Goal: Task Accomplishment & Management: Complete application form

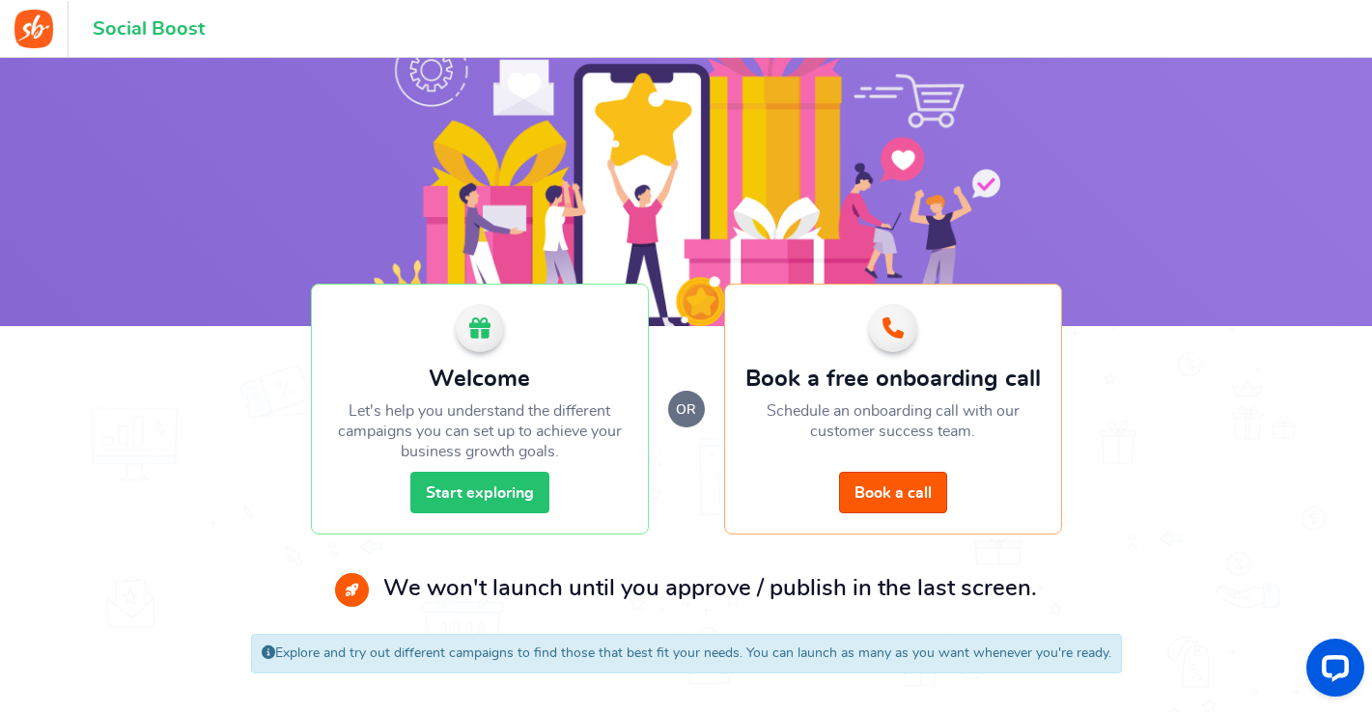
scroll to position [97, 0]
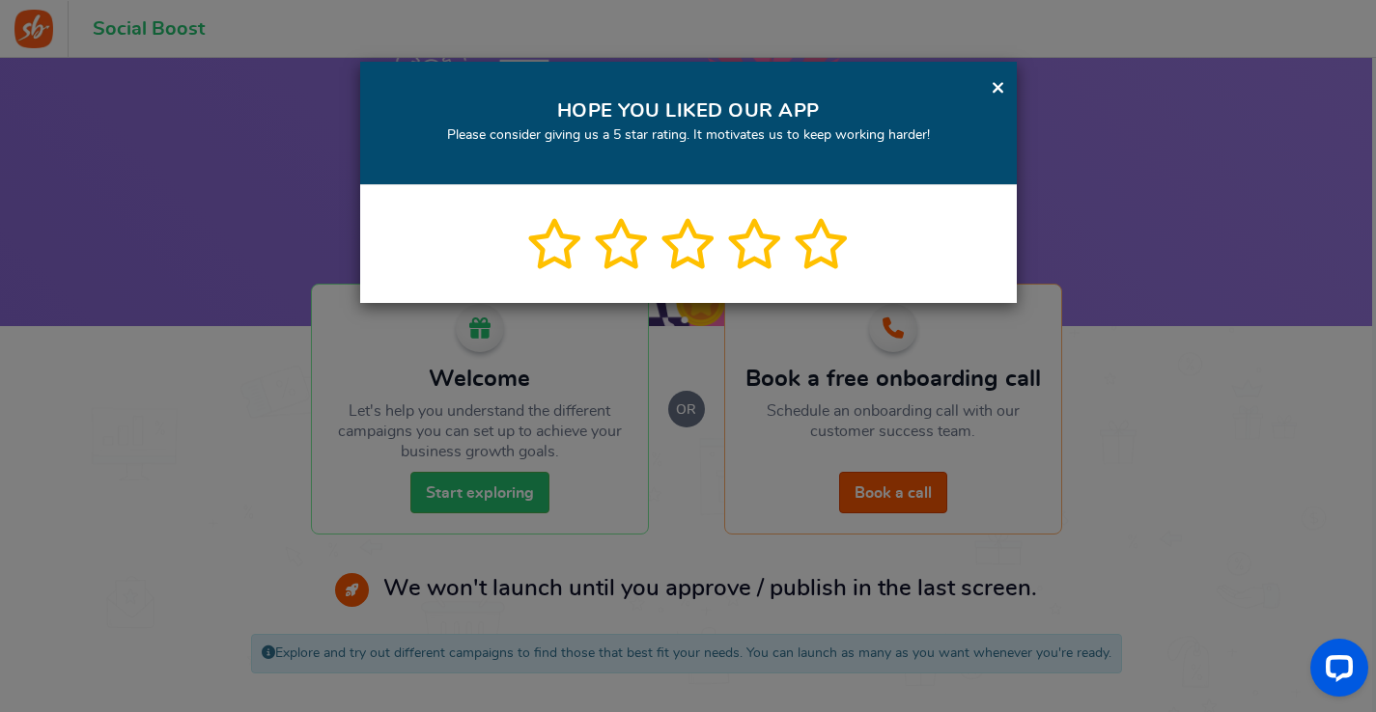
click at [446, 492] on div "× HOPE YOU LIKED OUR APP Please consider giving us a 5 star rating. It motivate…" at bounding box center [688, 356] width 1376 height 712
click at [999, 86] on link "×" at bounding box center [998, 87] width 14 height 24
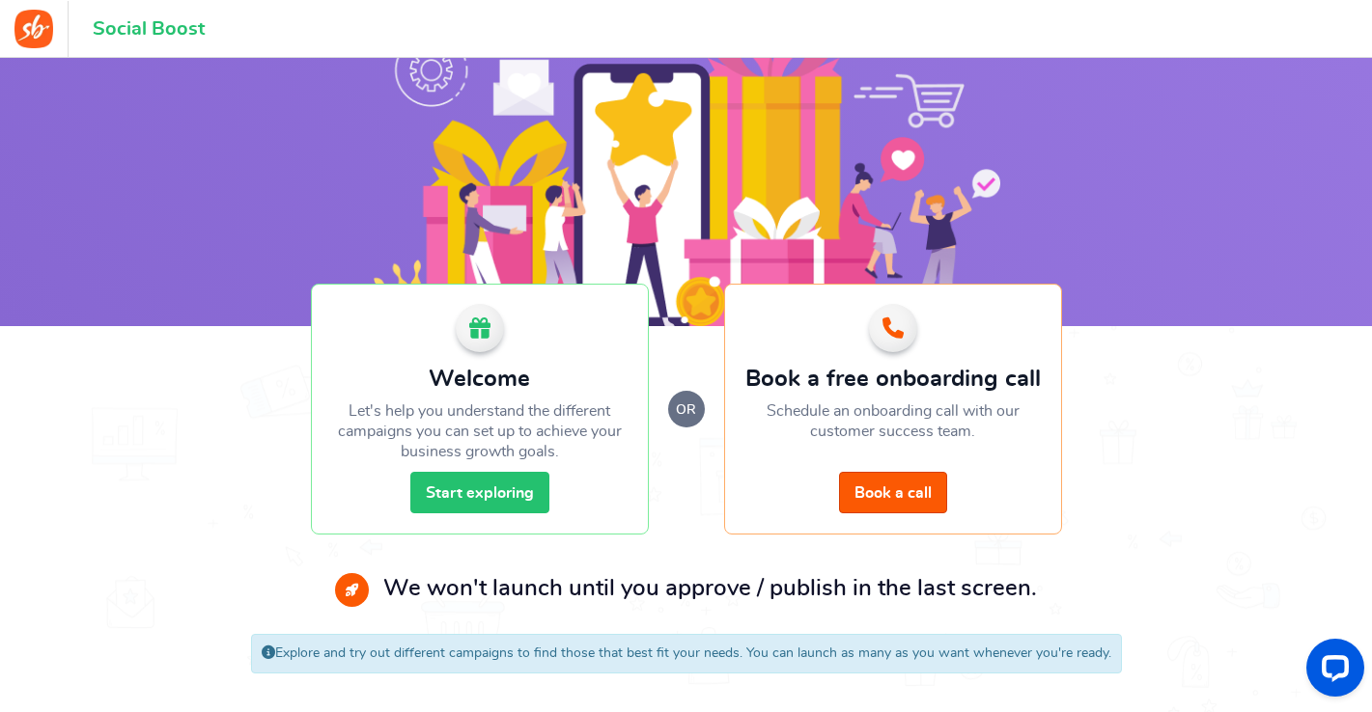
click at [436, 486] on link "Start exploring" at bounding box center [479, 493] width 139 height 42
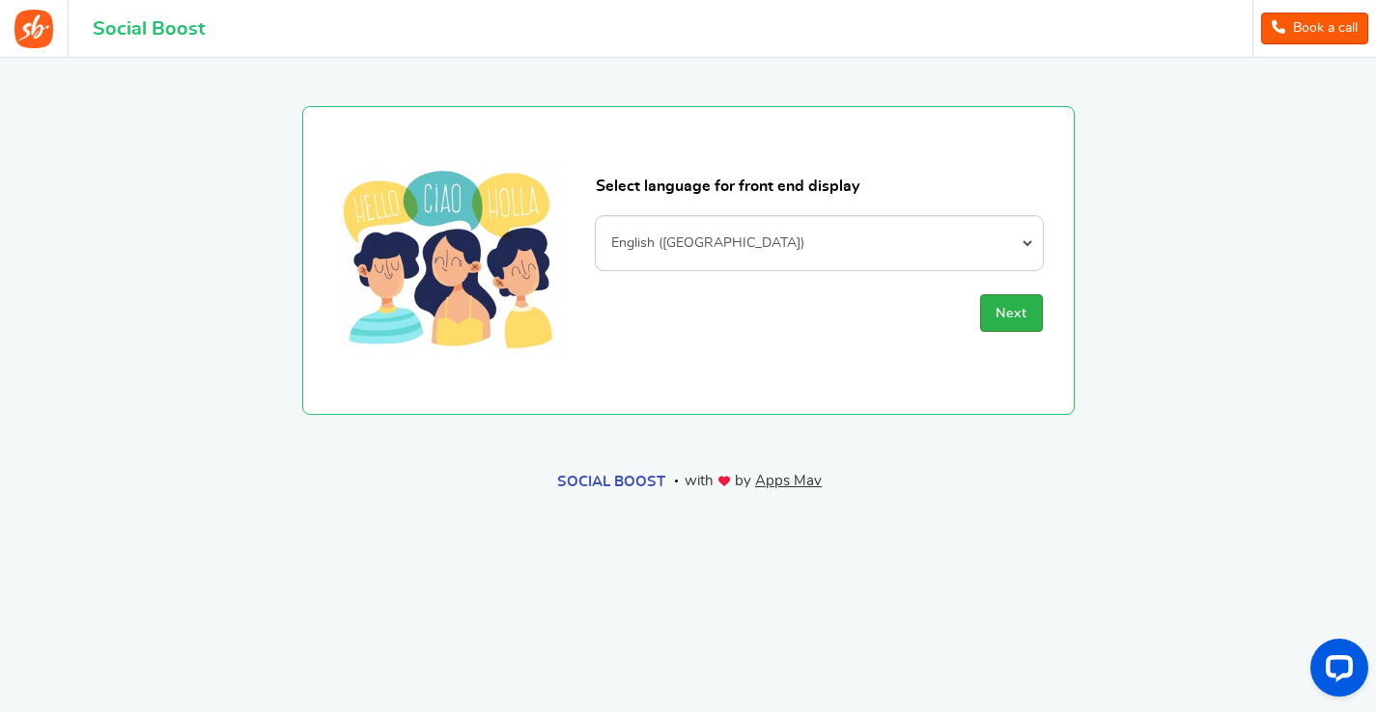
click at [1004, 307] on span "Next" at bounding box center [1011, 314] width 32 height 14
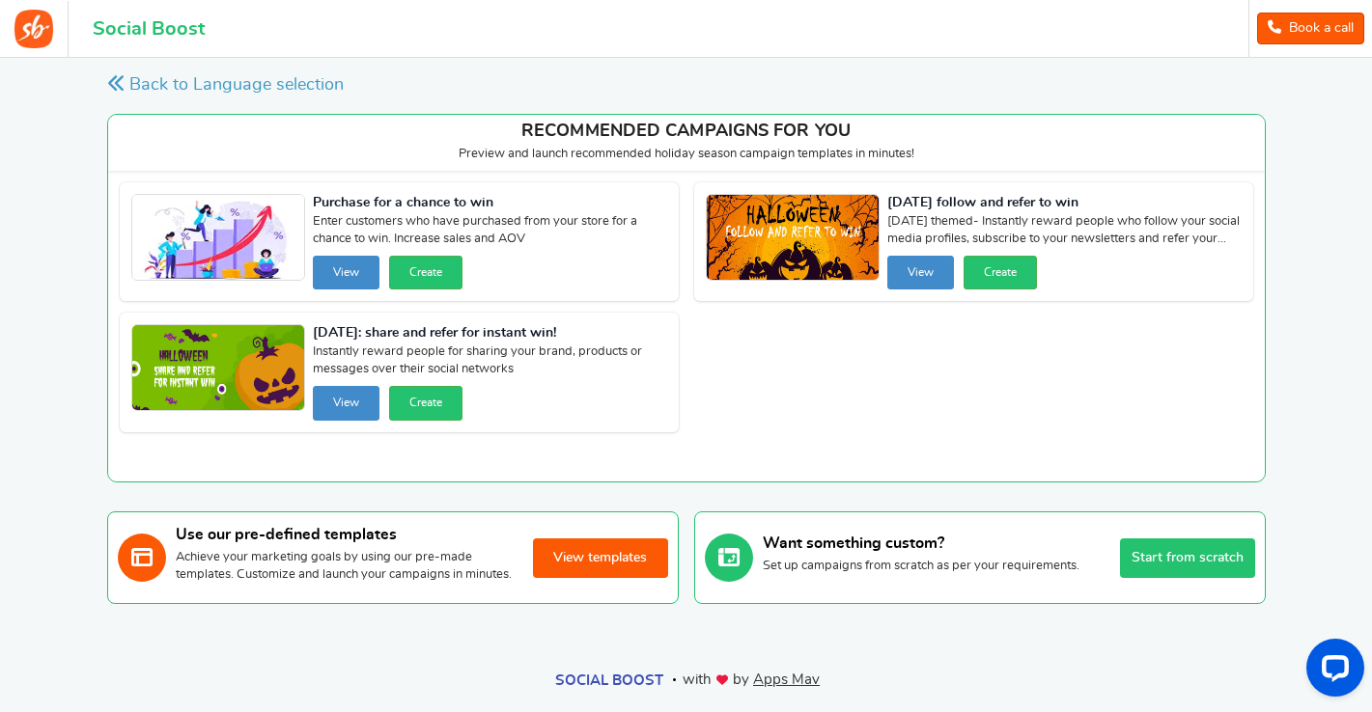
click at [587, 565] on button "View templates" at bounding box center [600, 559] width 135 height 40
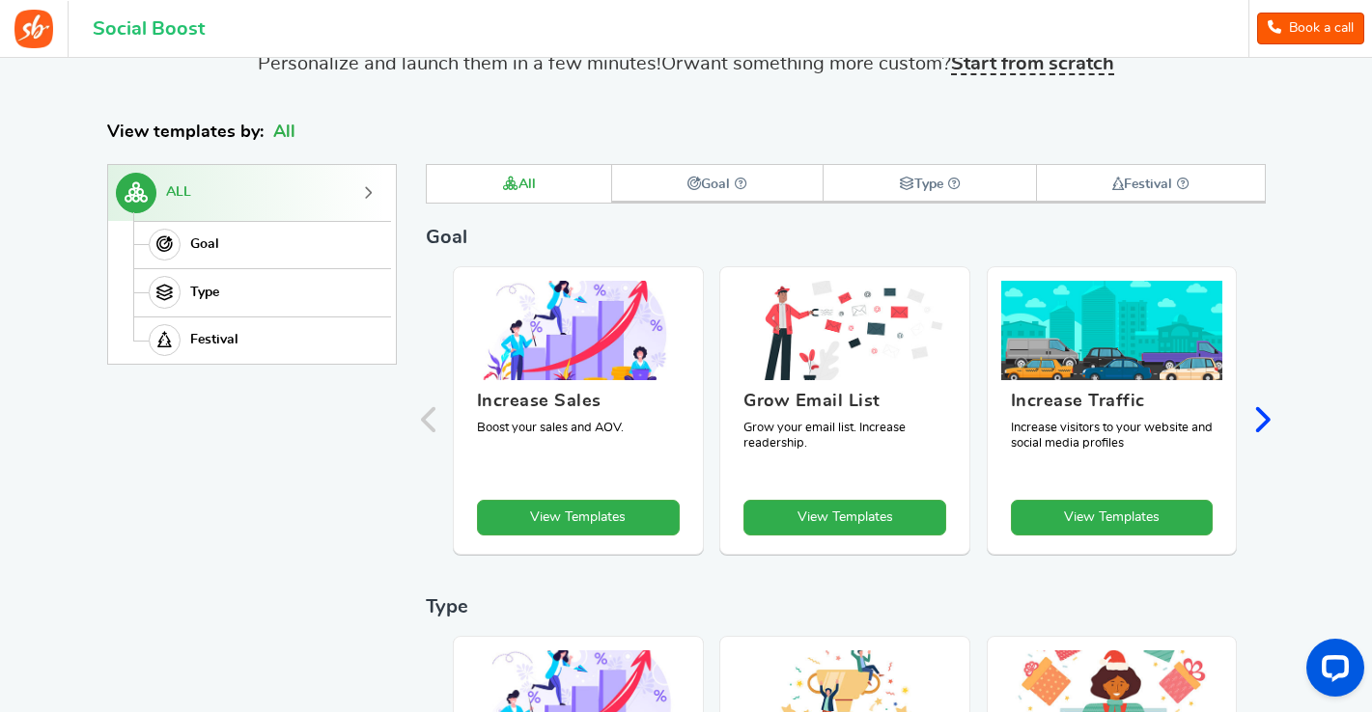
scroll to position [83, 0]
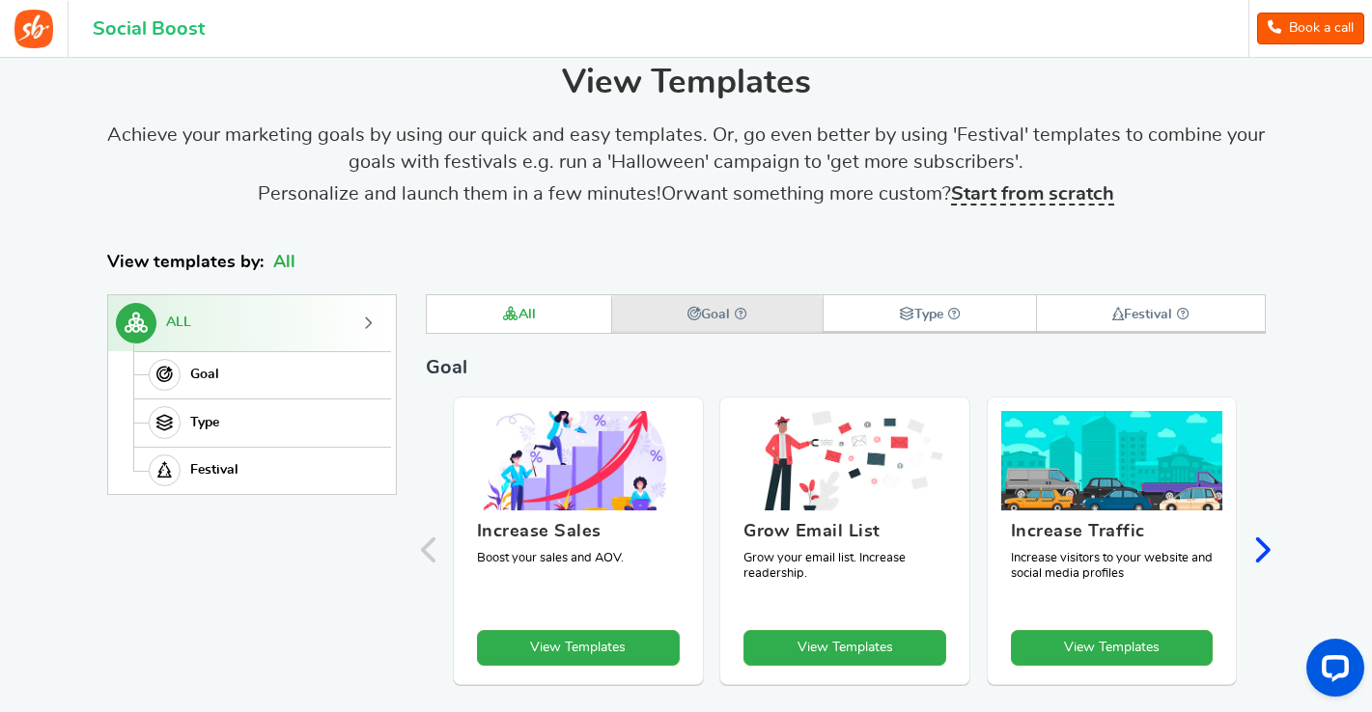
click at [694, 316] on icon at bounding box center [694, 314] width 14 height 14
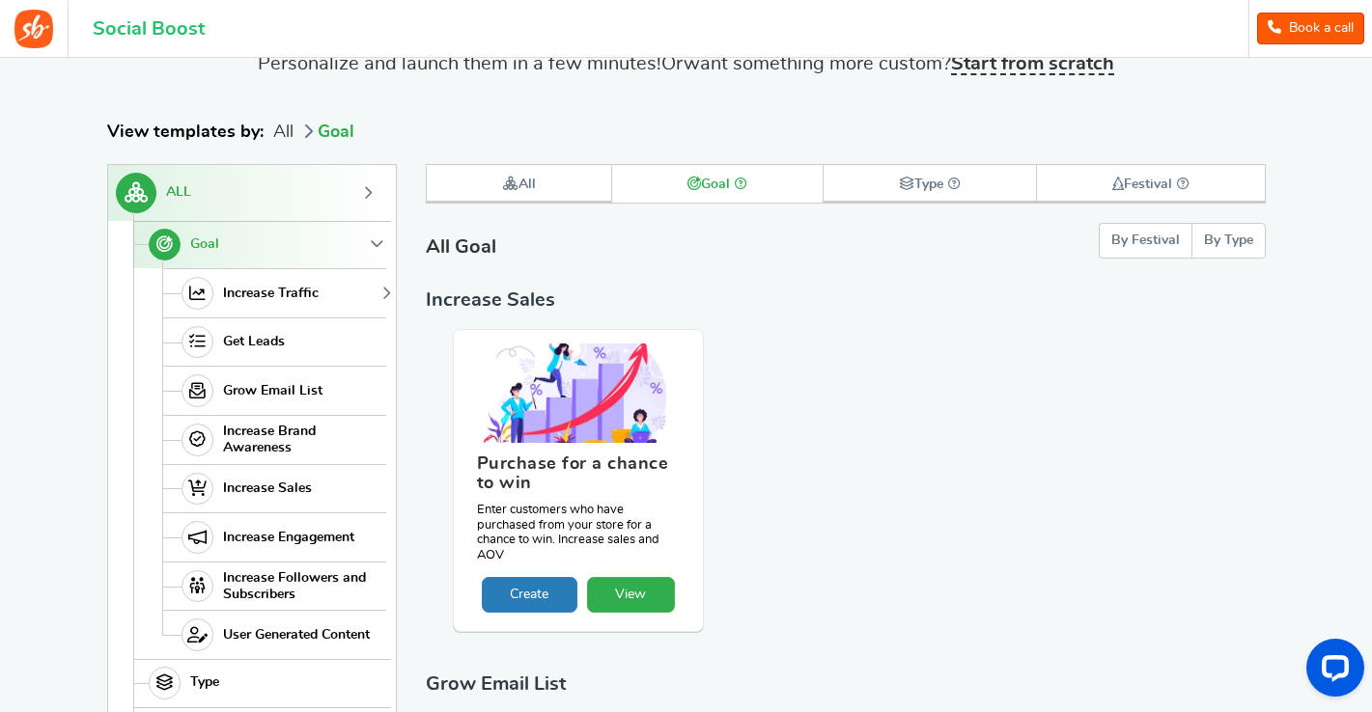
scroll to position [232, 0]
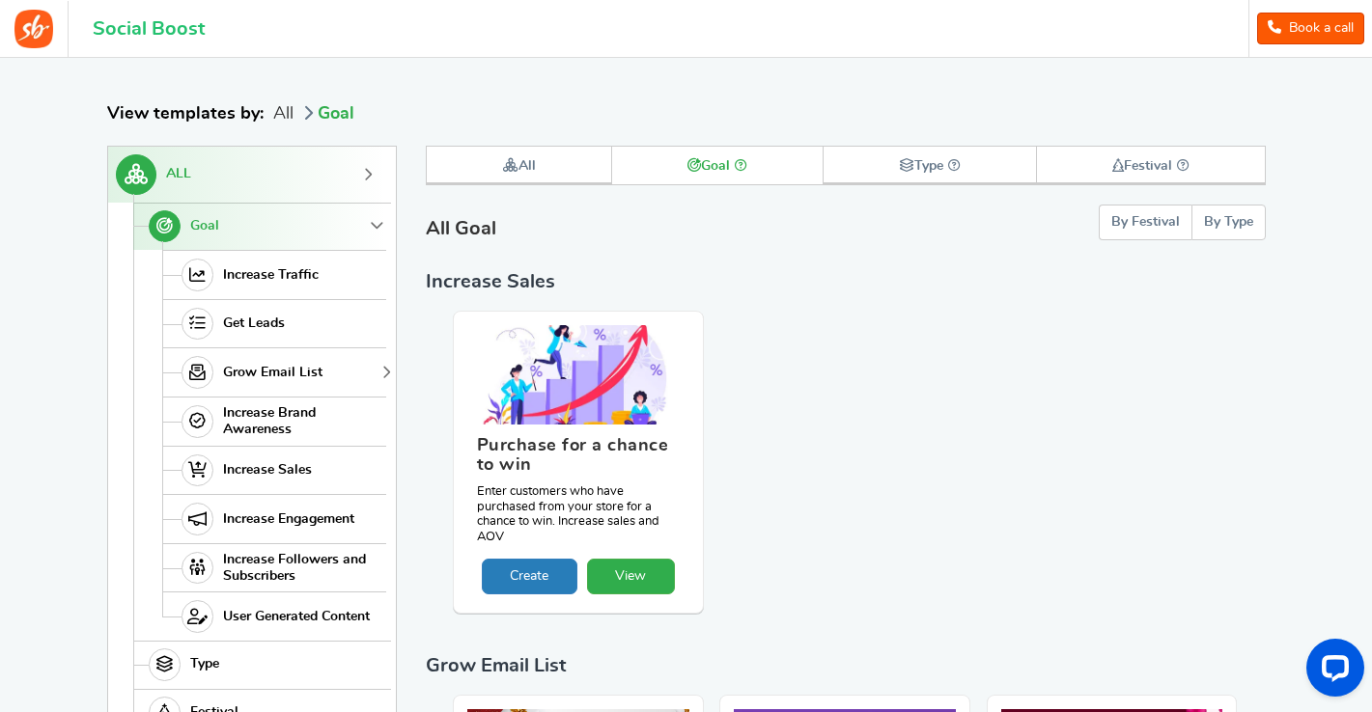
click at [266, 371] on span "Grow Email List" at bounding box center [272, 373] width 99 height 16
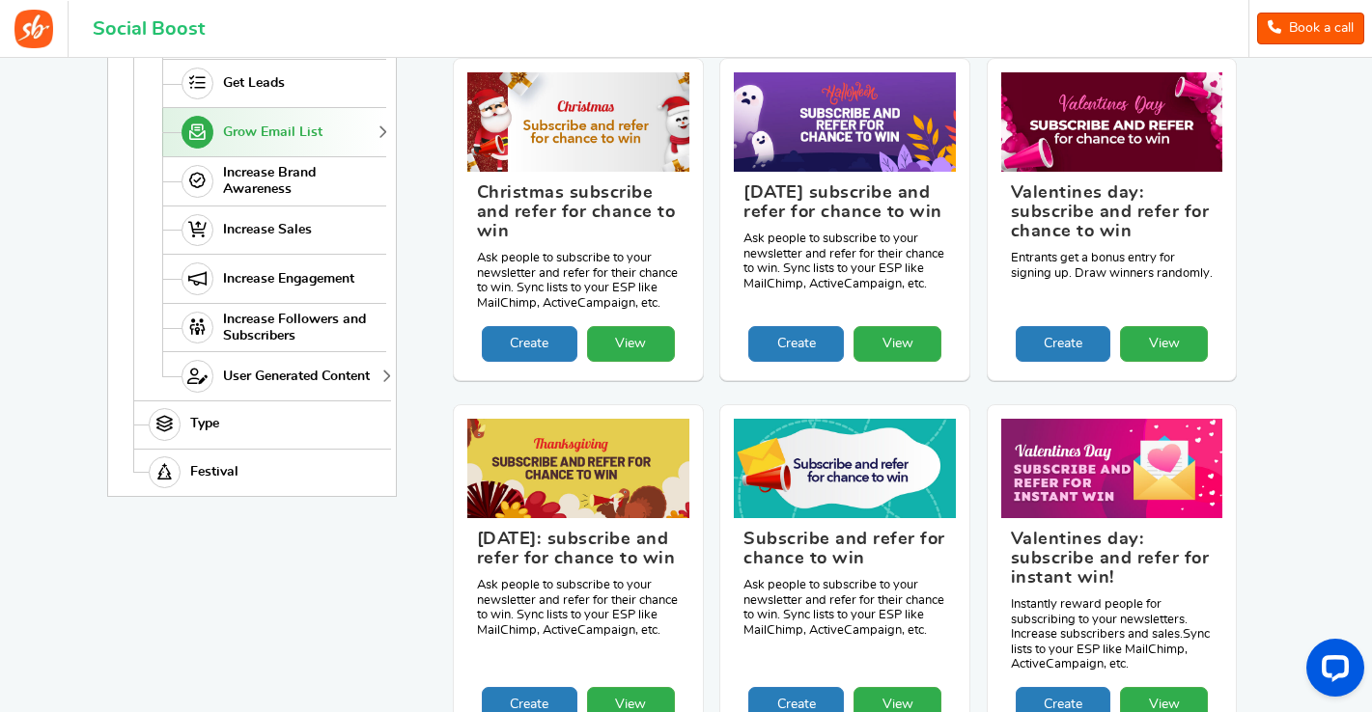
scroll to position [470, 0]
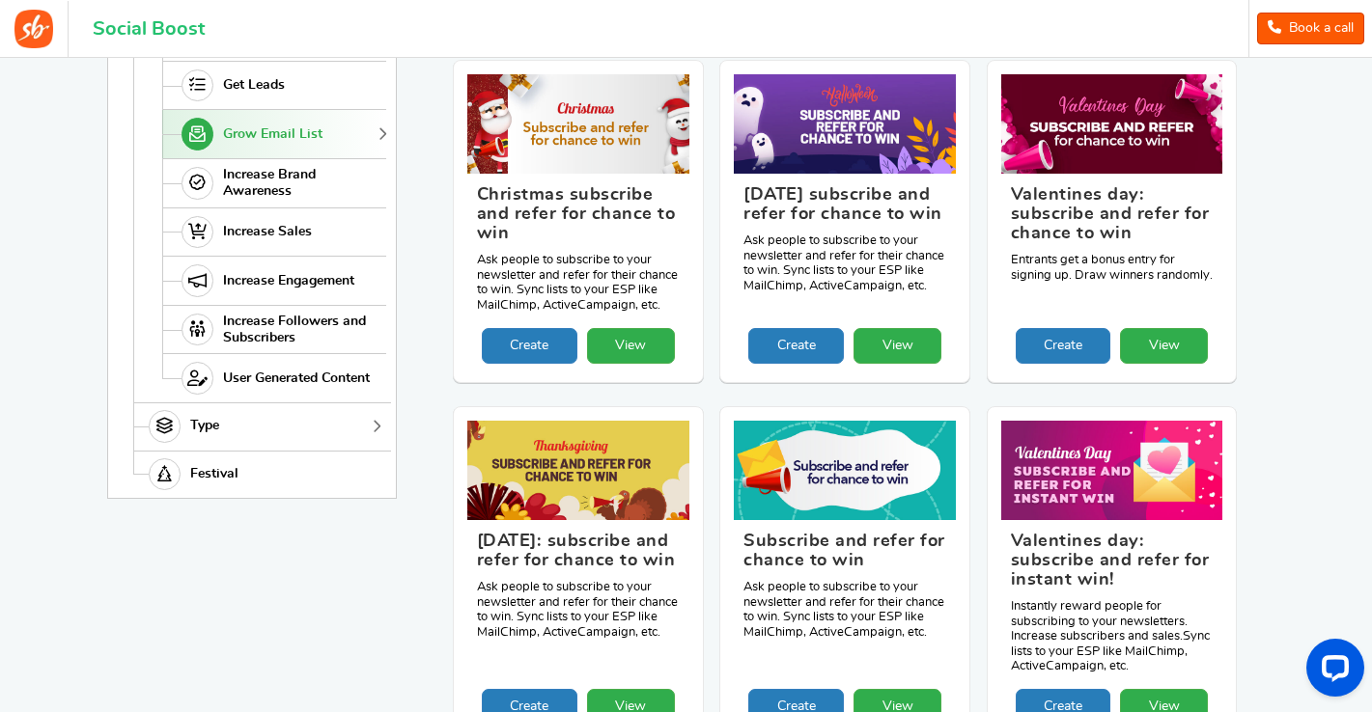
click at [210, 423] on span "Type" at bounding box center [204, 426] width 29 height 16
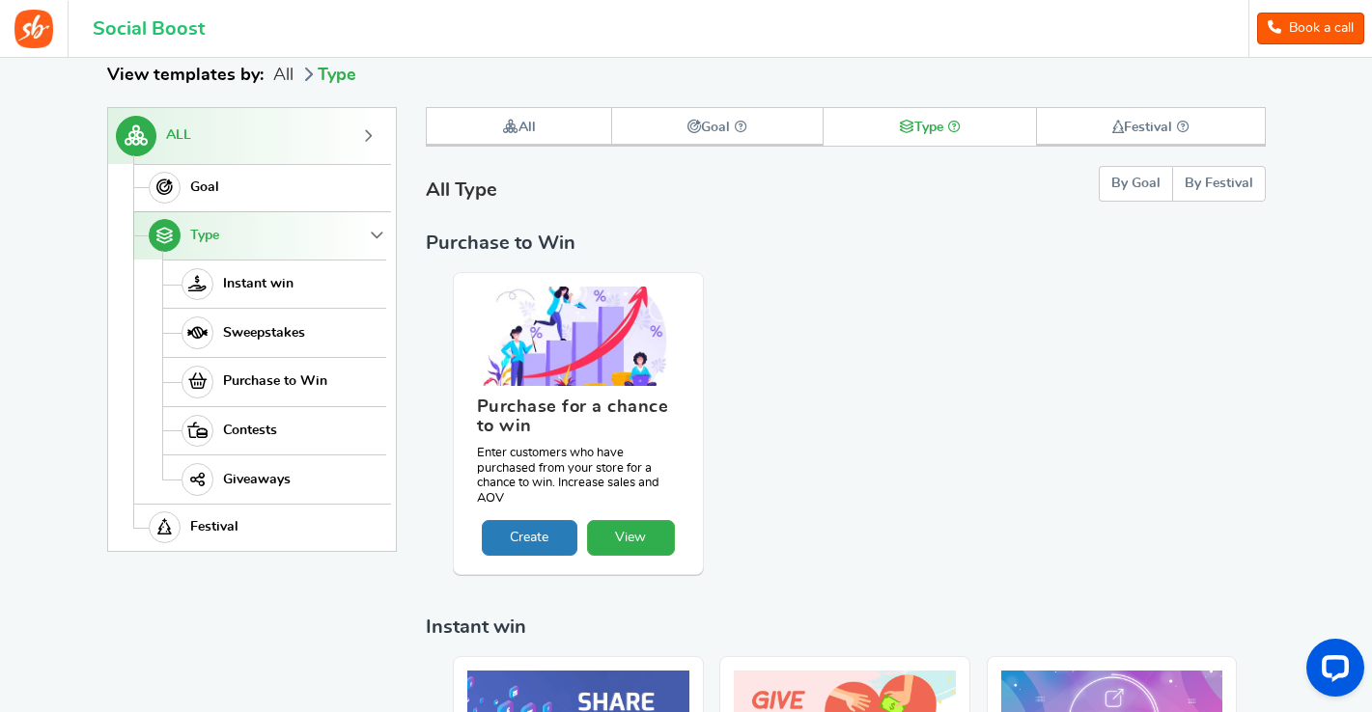
scroll to position [265, 0]
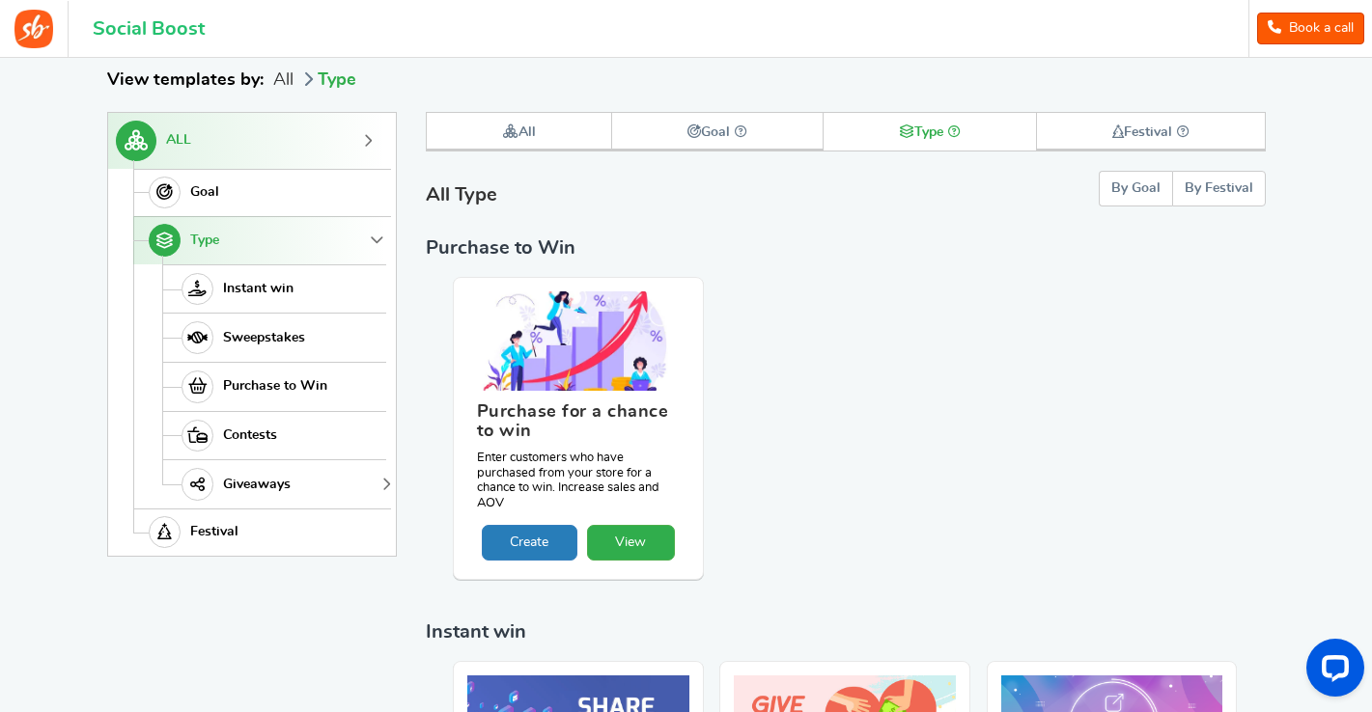
click at [266, 481] on span "Giveaways" at bounding box center [257, 485] width 68 height 16
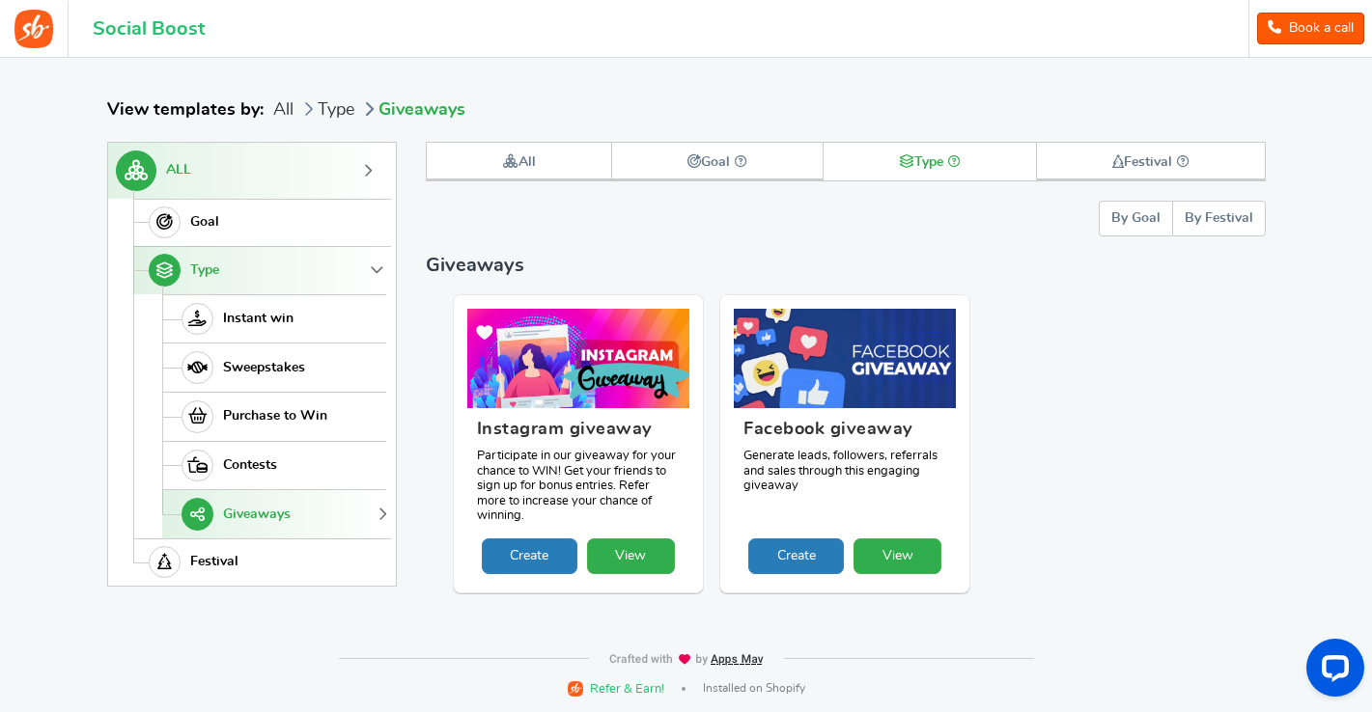
scroll to position [232, 0]
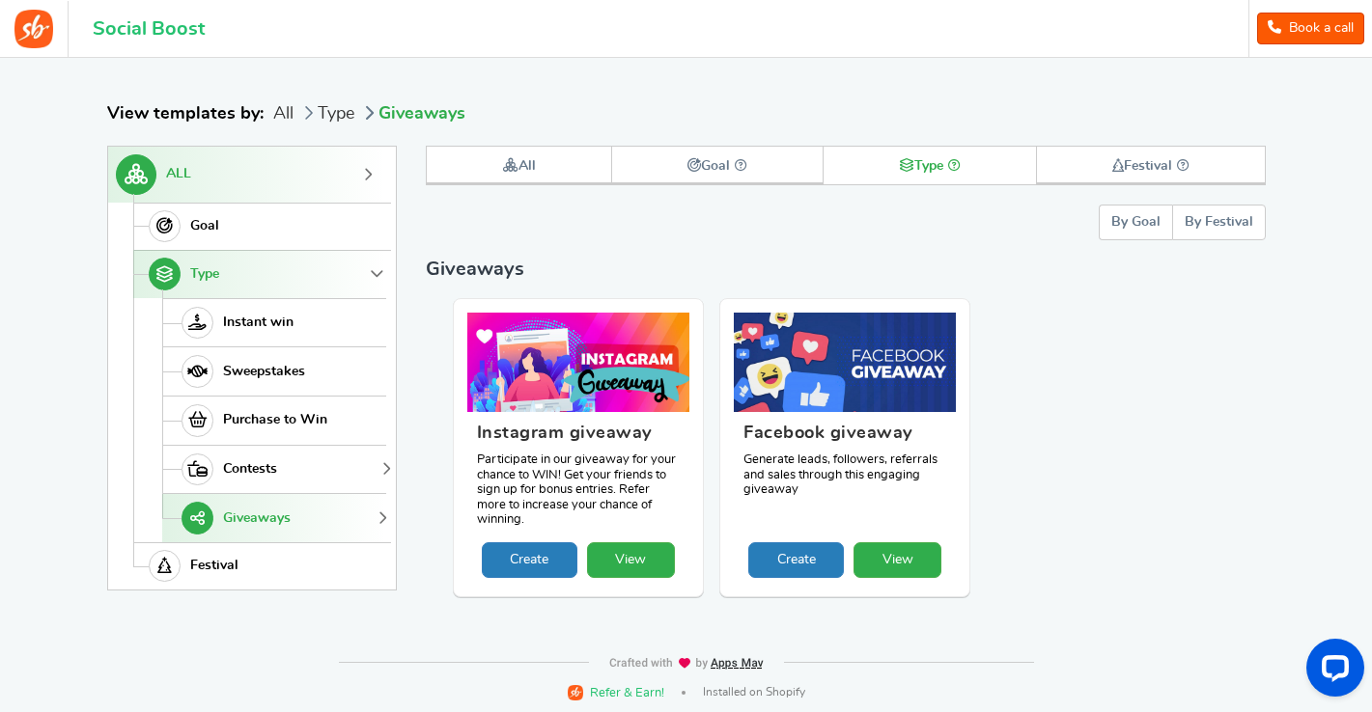
click at [246, 472] on span "Contests" at bounding box center [250, 469] width 54 height 16
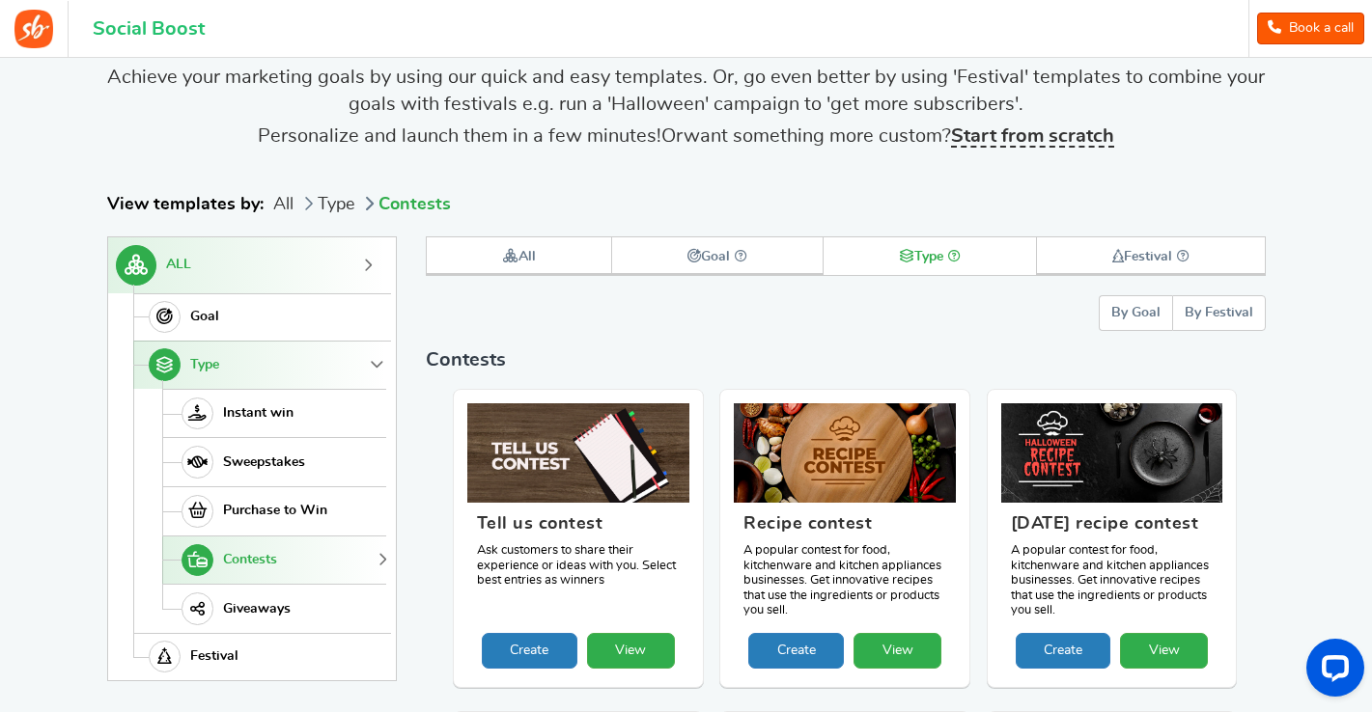
scroll to position [336, 0]
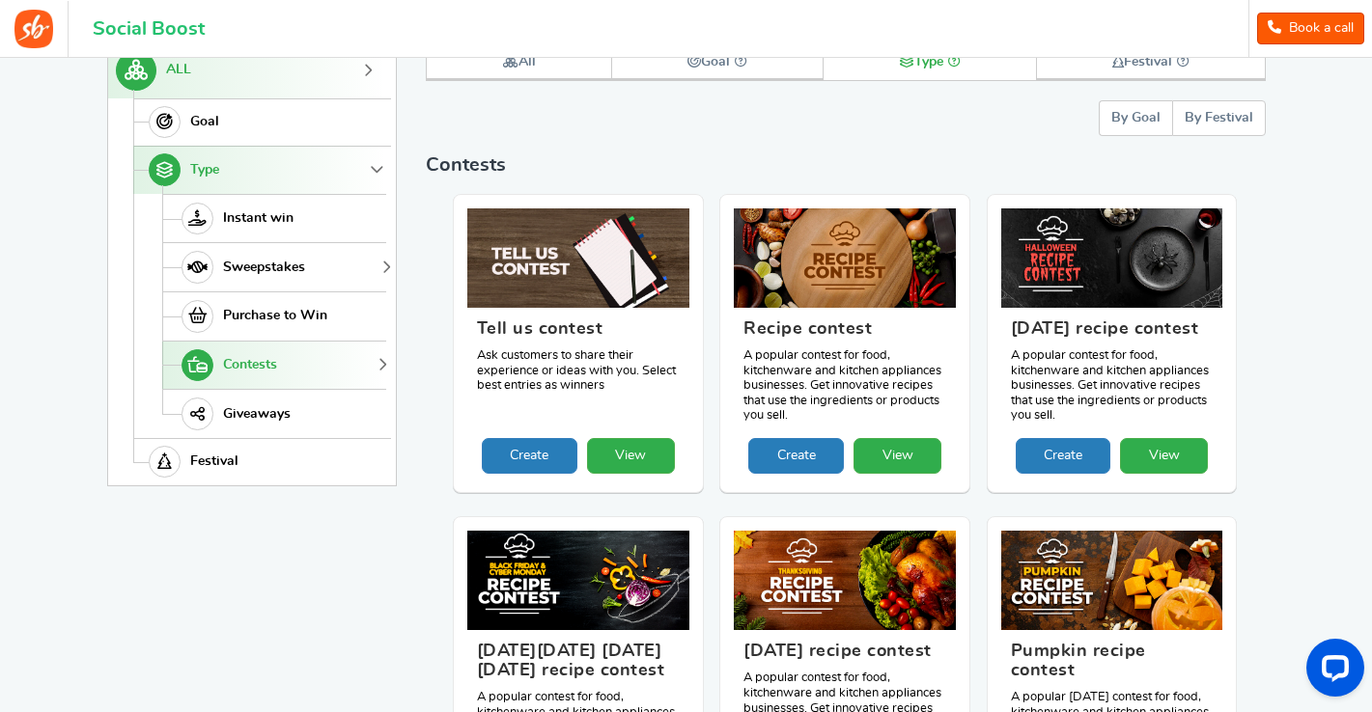
click at [241, 262] on span "Sweepstakes" at bounding box center [264, 268] width 82 height 16
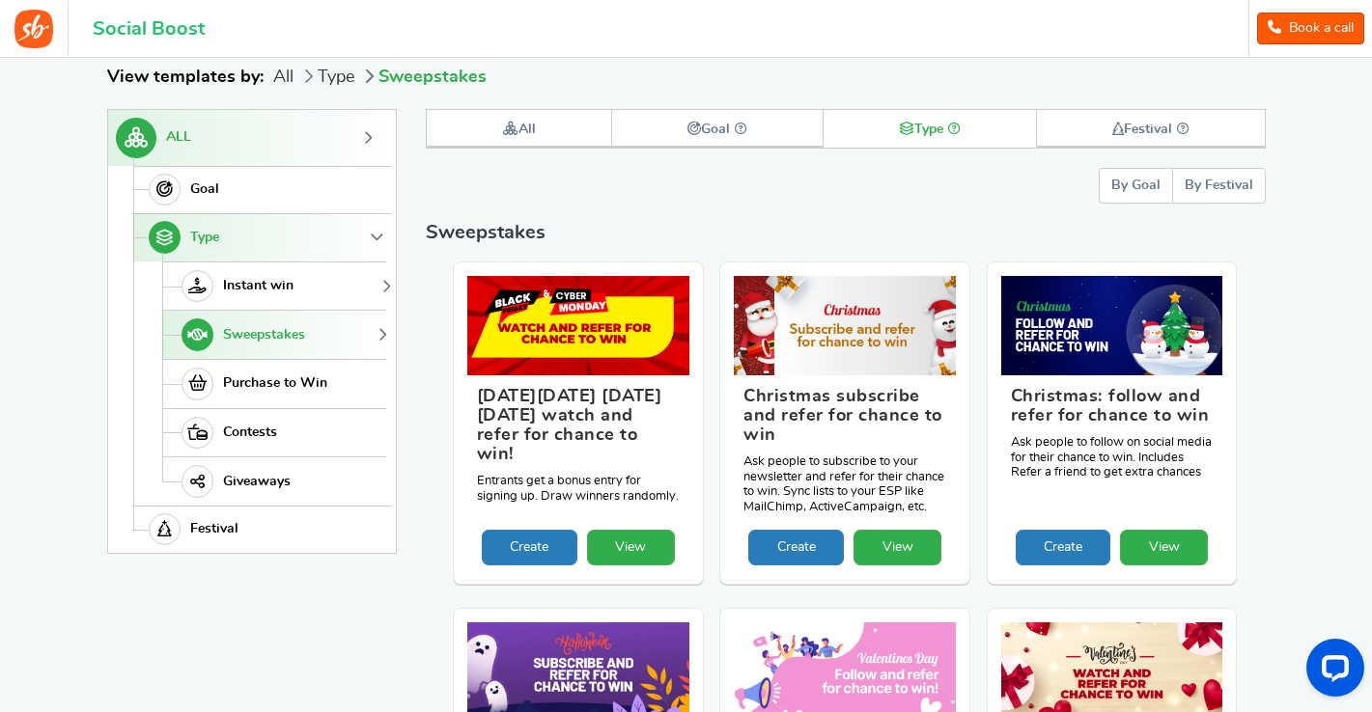
scroll to position [265, 0]
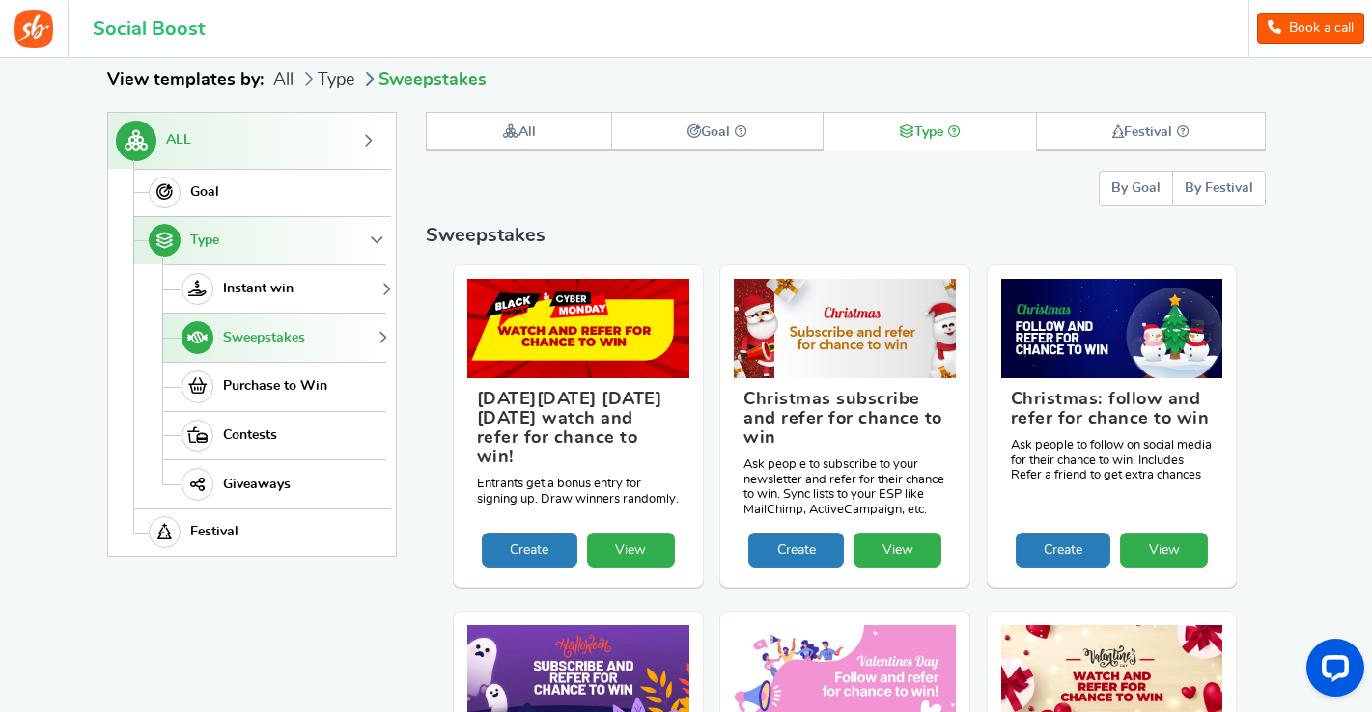
click at [241, 285] on span "Instant win" at bounding box center [258, 289] width 70 height 16
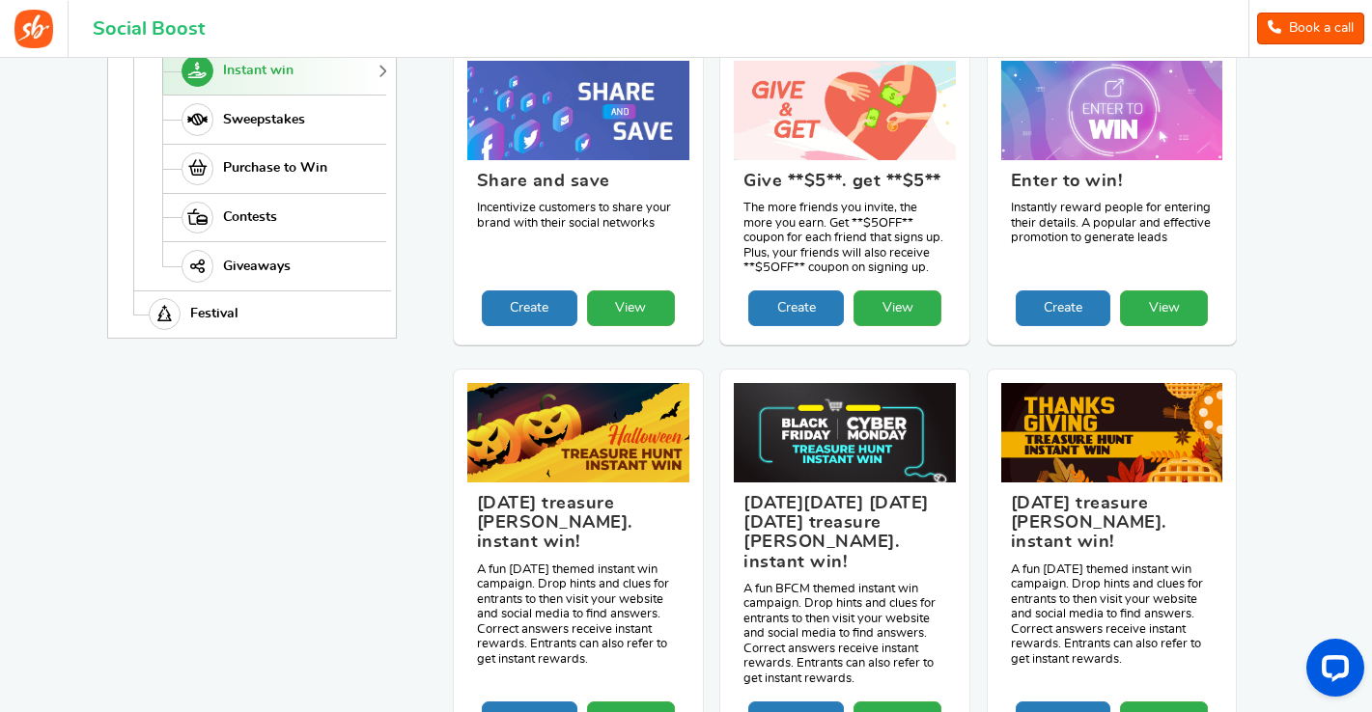
scroll to position [370, 0]
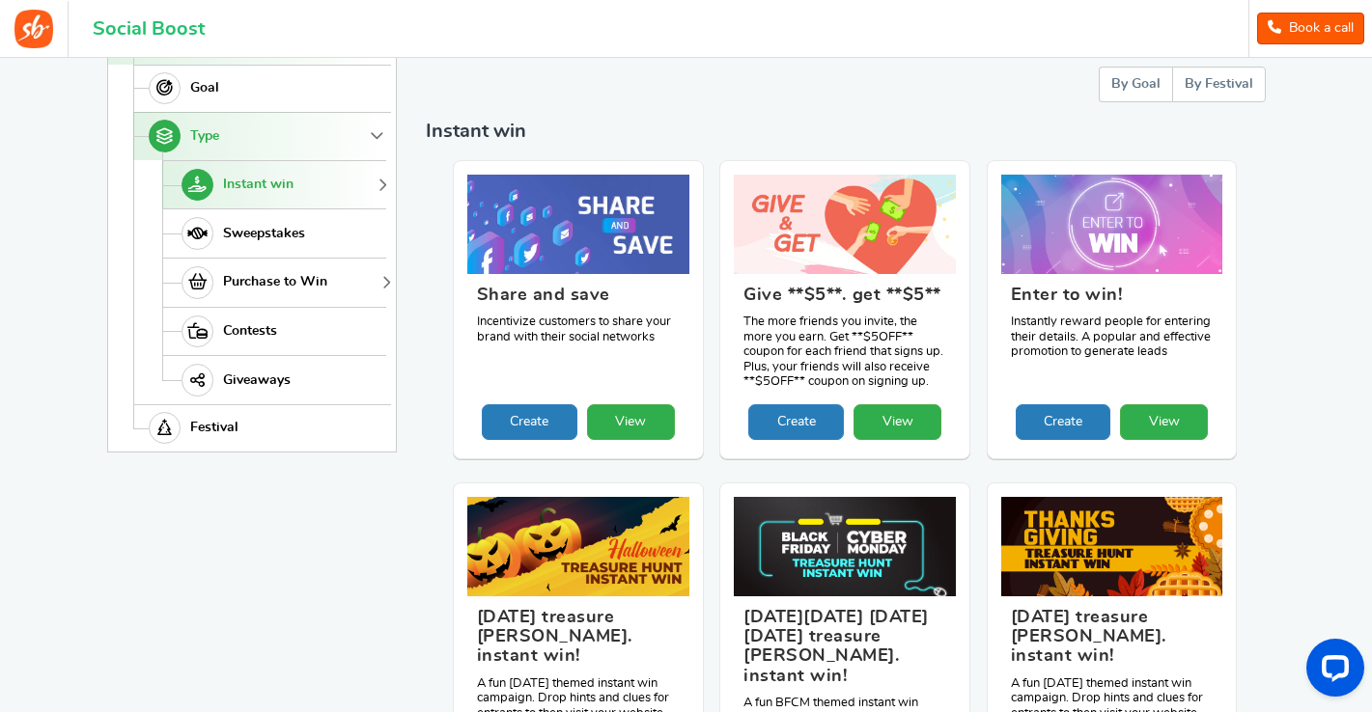
click at [242, 285] on span "Purchase to Win" at bounding box center [275, 282] width 104 height 16
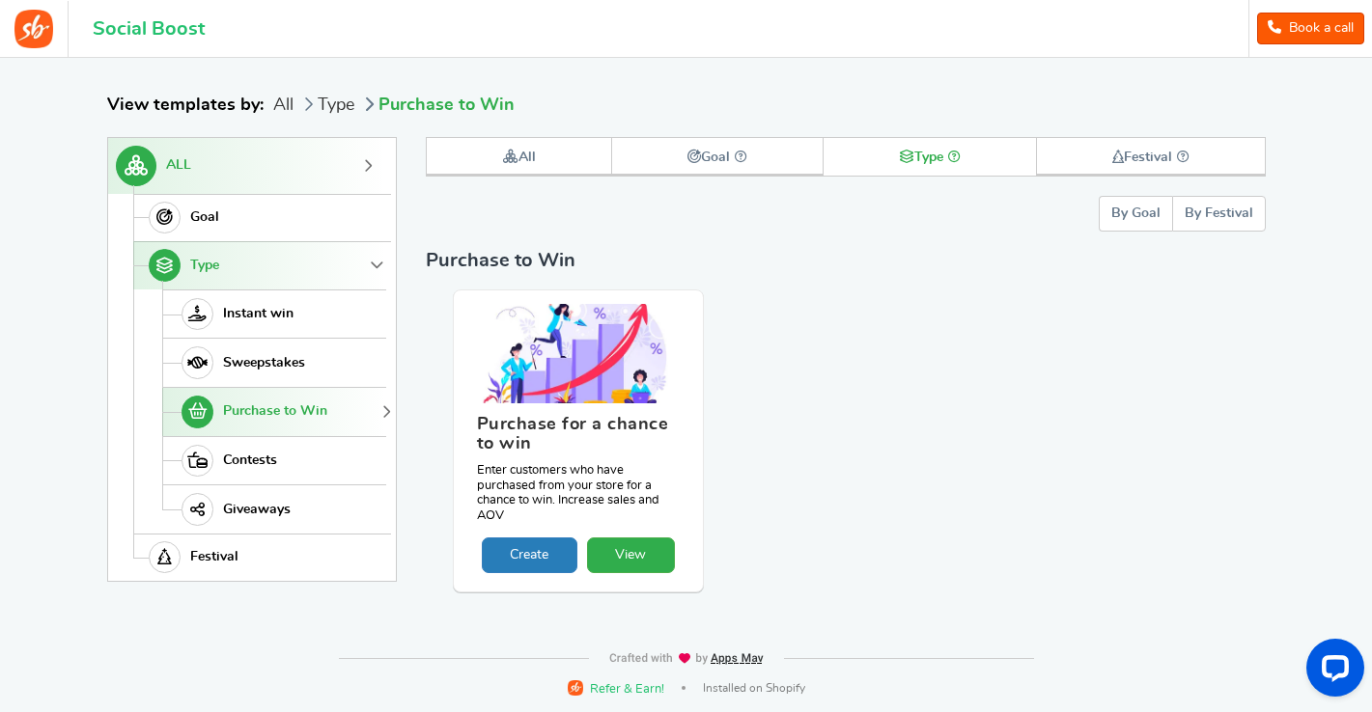
scroll to position [237, 0]
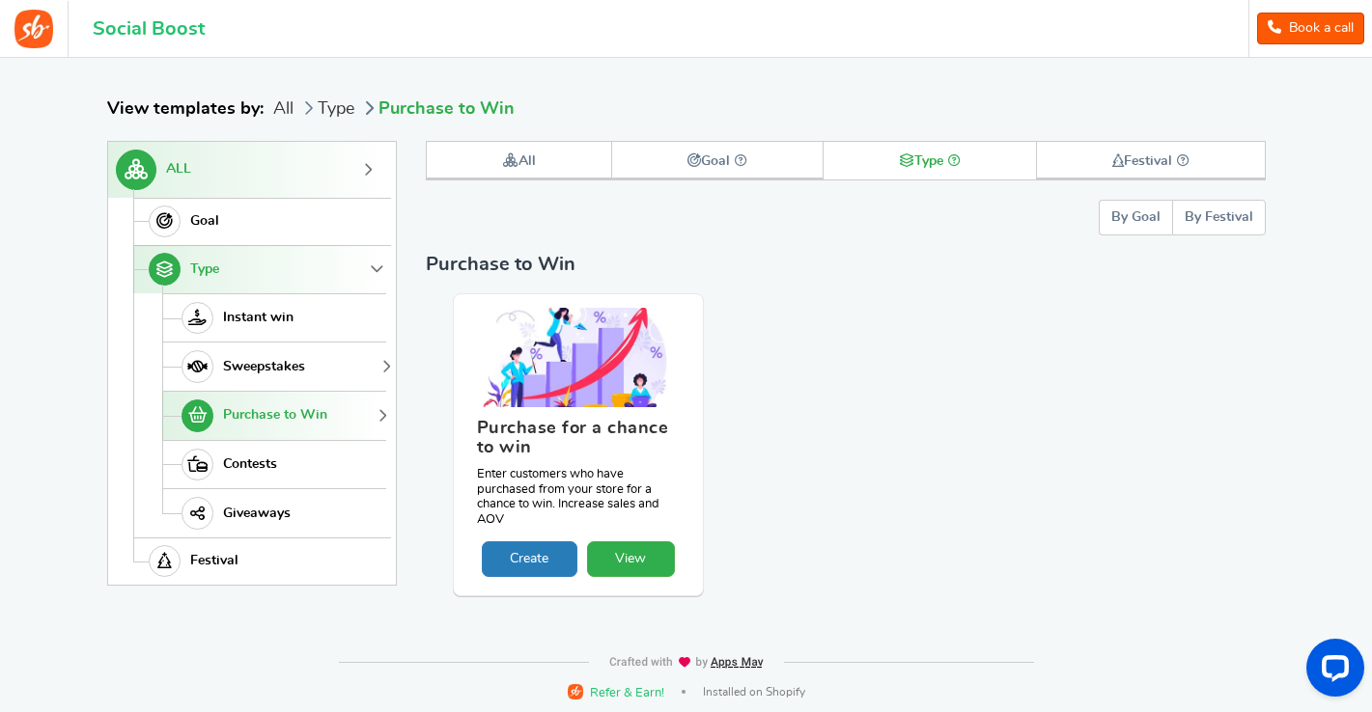
click at [243, 371] on span "Sweepstakes" at bounding box center [264, 367] width 82 height 16
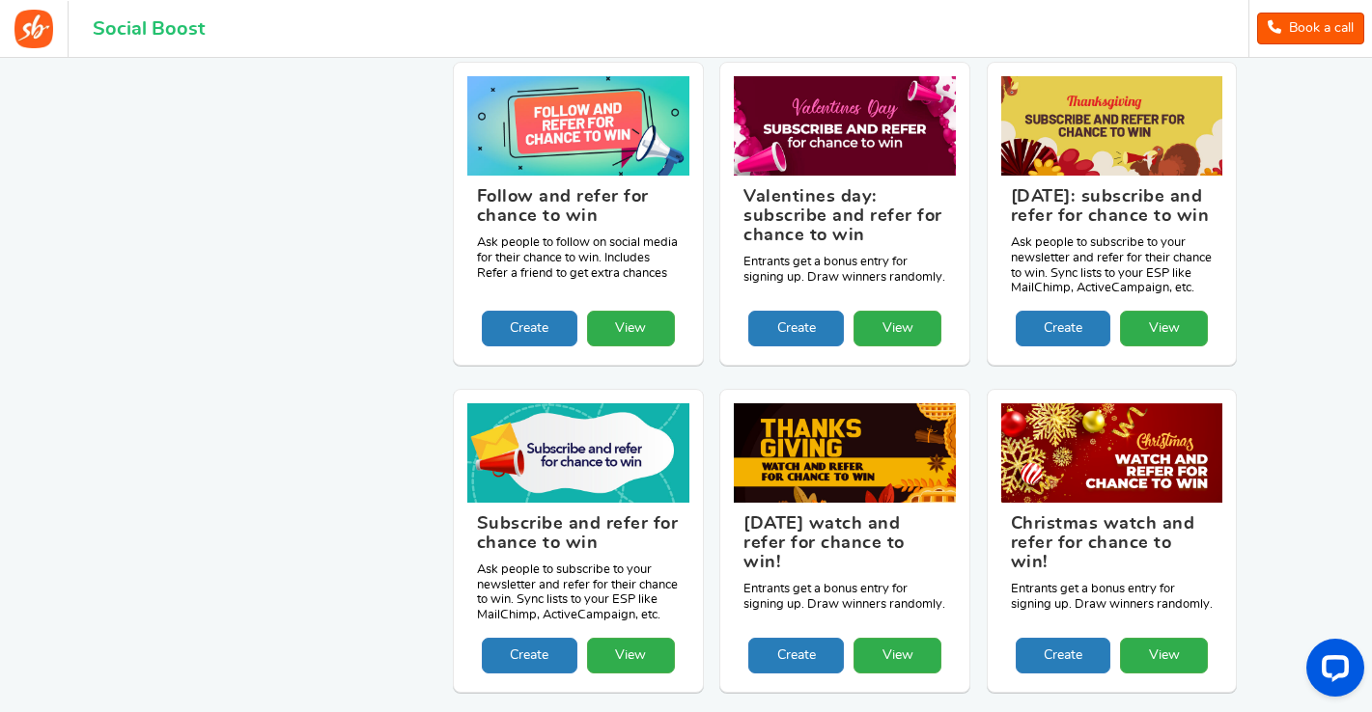
scroll to position [1326, 0]
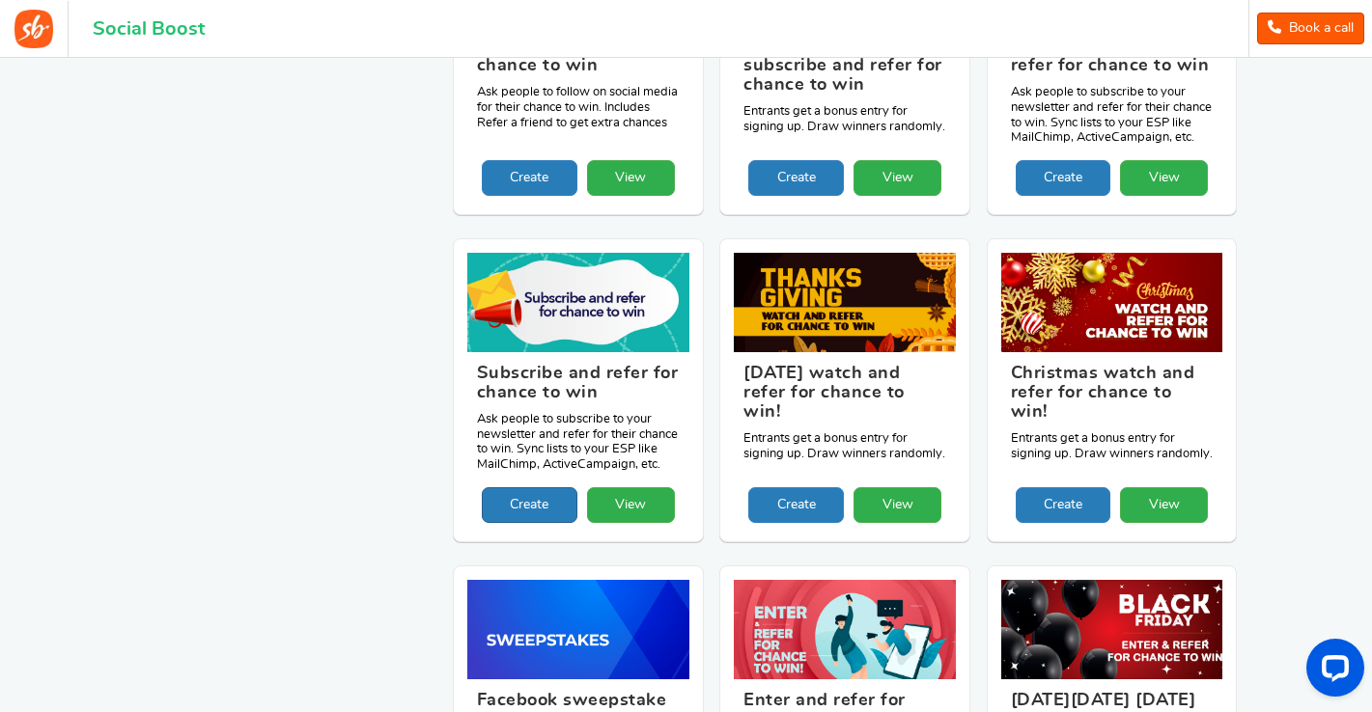
click at [516, 523] on link "Create" at bounding box center [530, 506] width 96 height 36
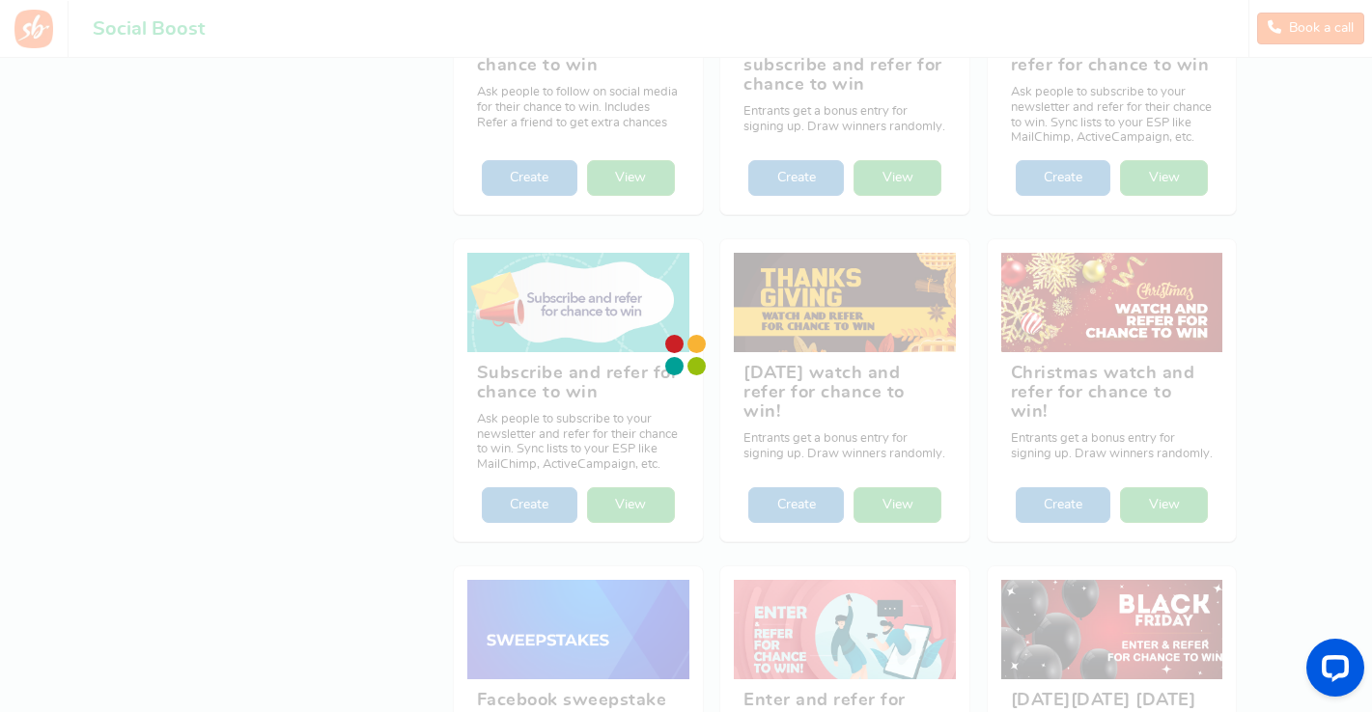
scroll to position [0, 0]
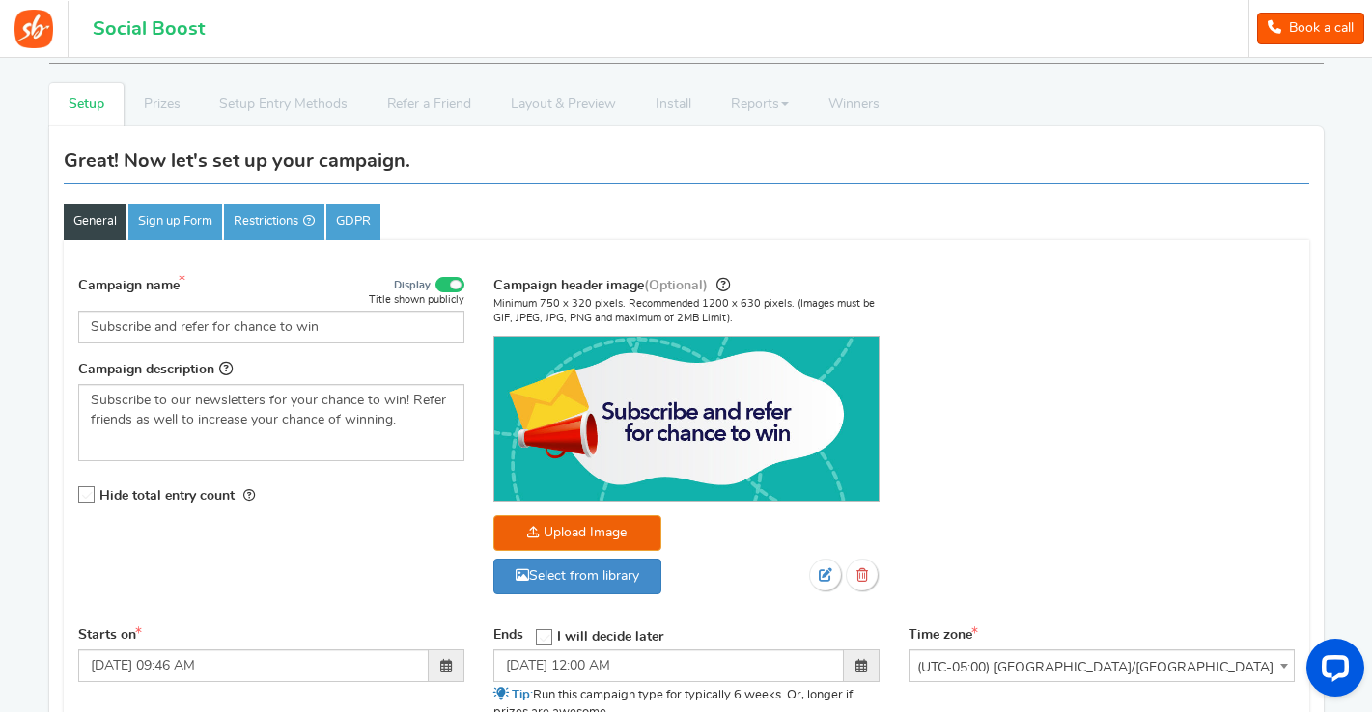
scroll to position [111, 0]
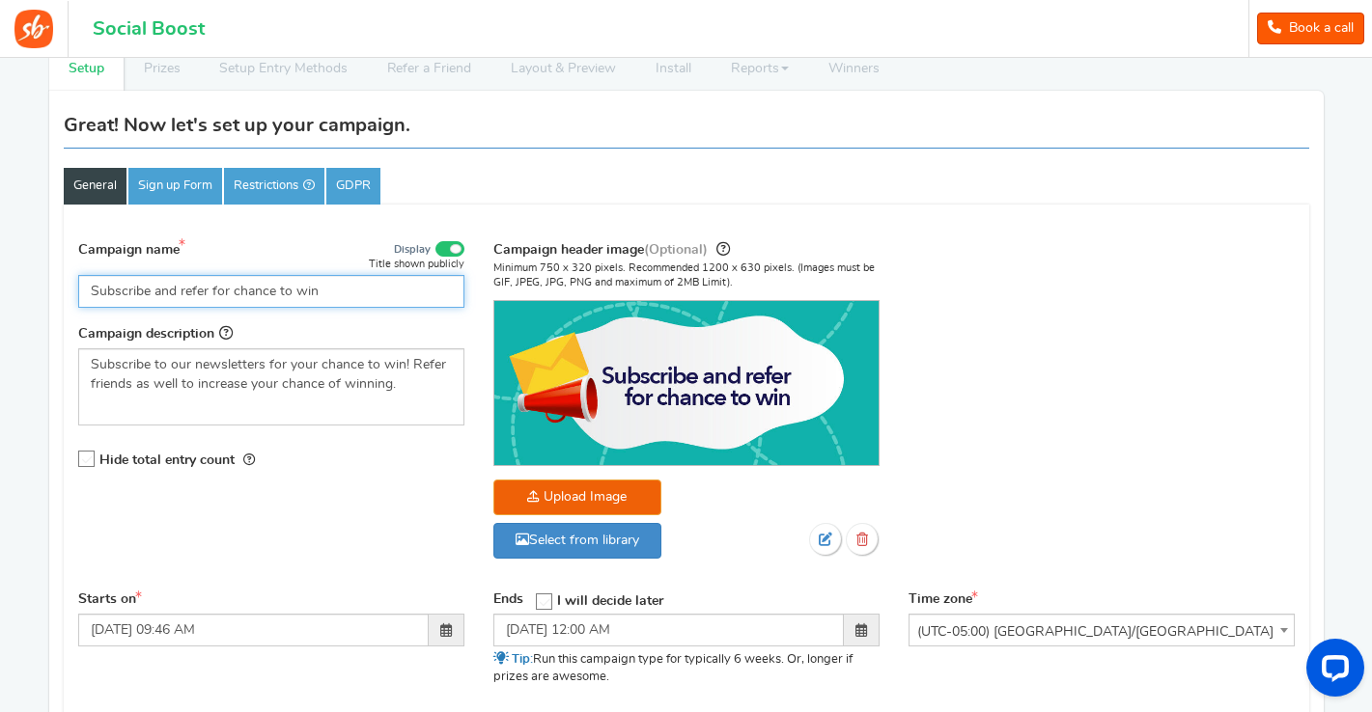
click at [246, 297] on input "Subscribe and refer for chance to win" at bounding box center [271, 291] width 386 height 33
click at [154, 292] on input "Subscribe and refer for chance to win" at bounding box center [271, 291] width 386 height 33
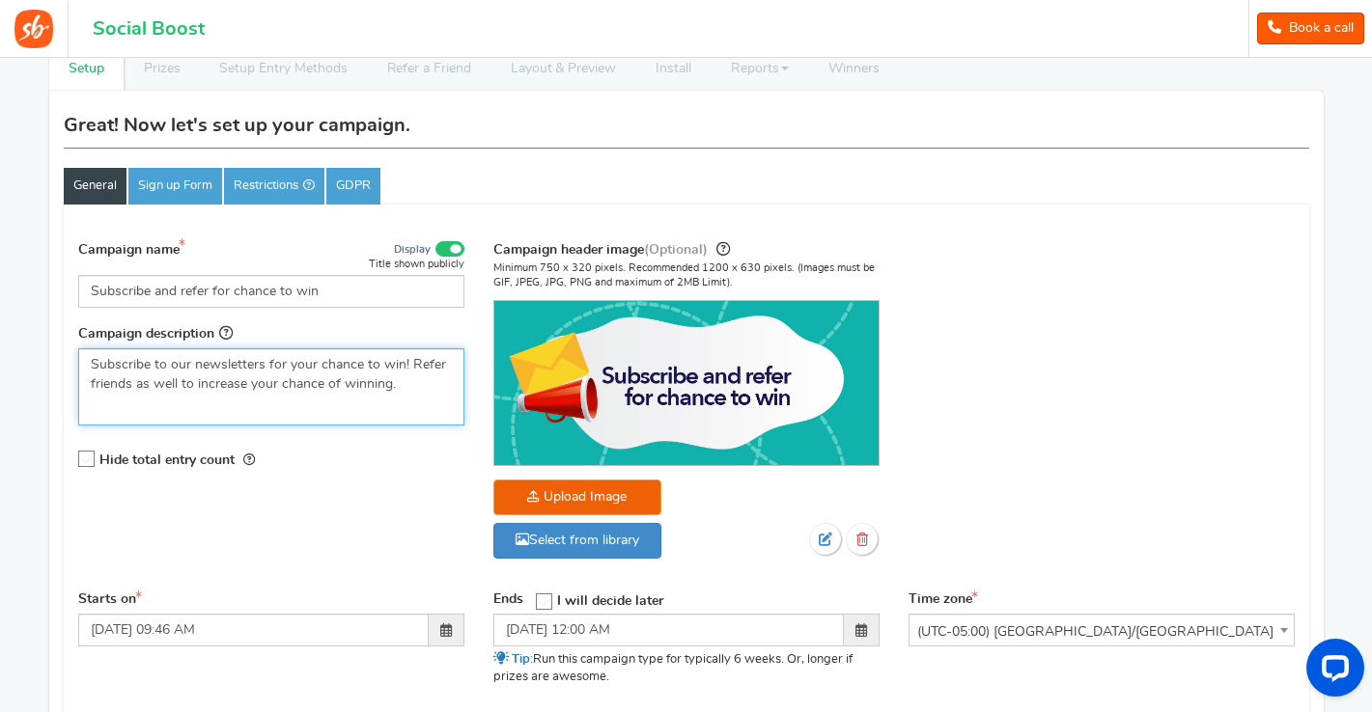
click at [92, 364] on p "Subscribe to our newsletters for your chance to win! Refer friends as well to i…" at bounding box center [271, 374] width 361 height 39
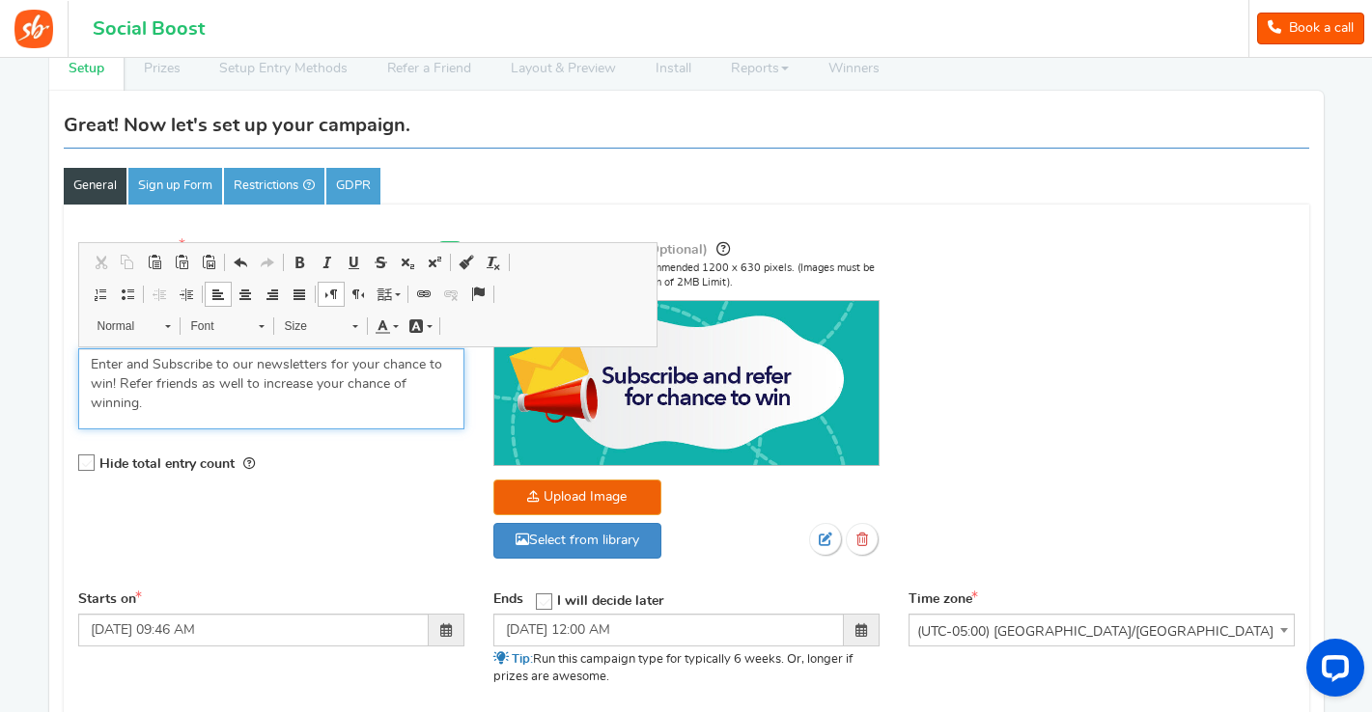
click at [176, 399] on p "Enter and Subscribe to our newsletters for your chance to win! Refer friends as…" at bounding box center [271, 384] width 361 height 58
click at [303, 388] on p "Enter and Subscribe to our newsletters for your chance to win! Refer friends as…" at bounding box center [271, 384] width 361 height 58
click at [361, 386] on p "Enter and Subscribe to our newsletters for your chance to win! Refer friends as…" at bounding box center [271, 384] width 361 height 58
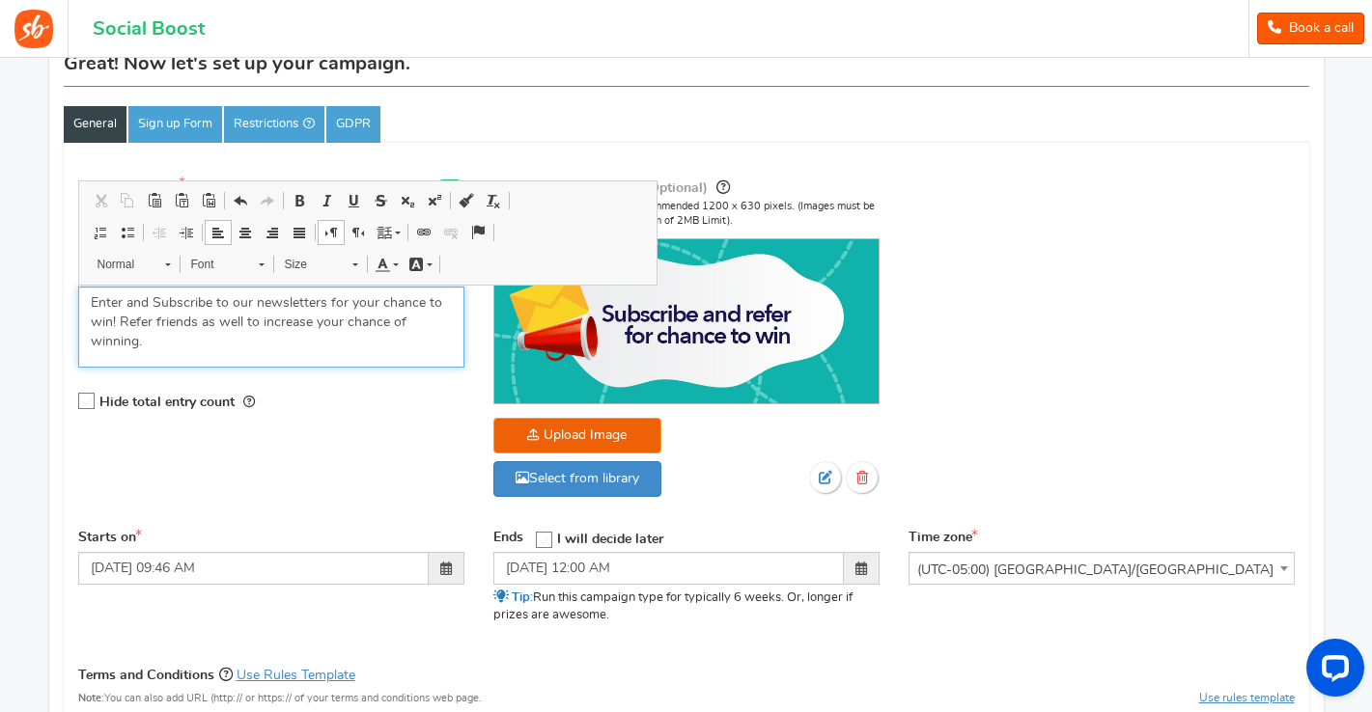
scroll to position [207, 0]
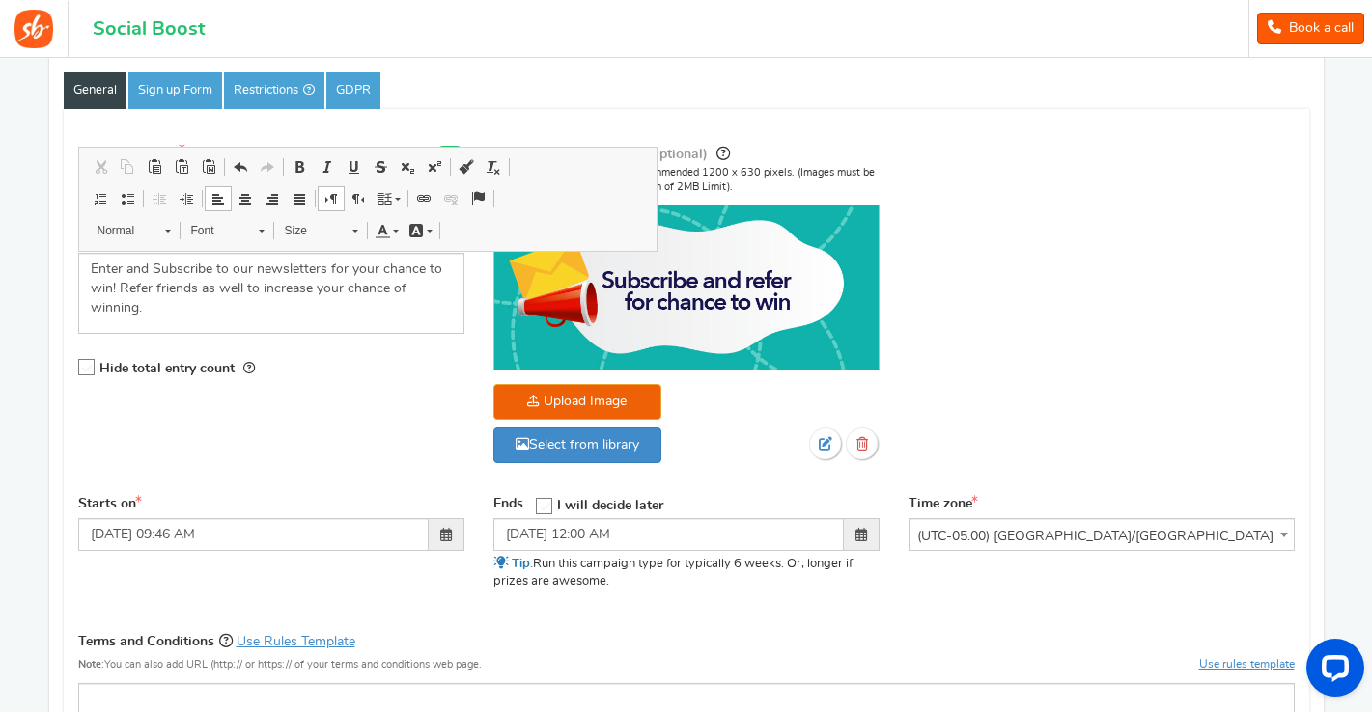
click at [85, 368] on icon at bounding box center [87, 368] width 16 height 16
click at [80, 368] on input "Hide total entry count" at bounding box center [80, 368] width 0 height 13
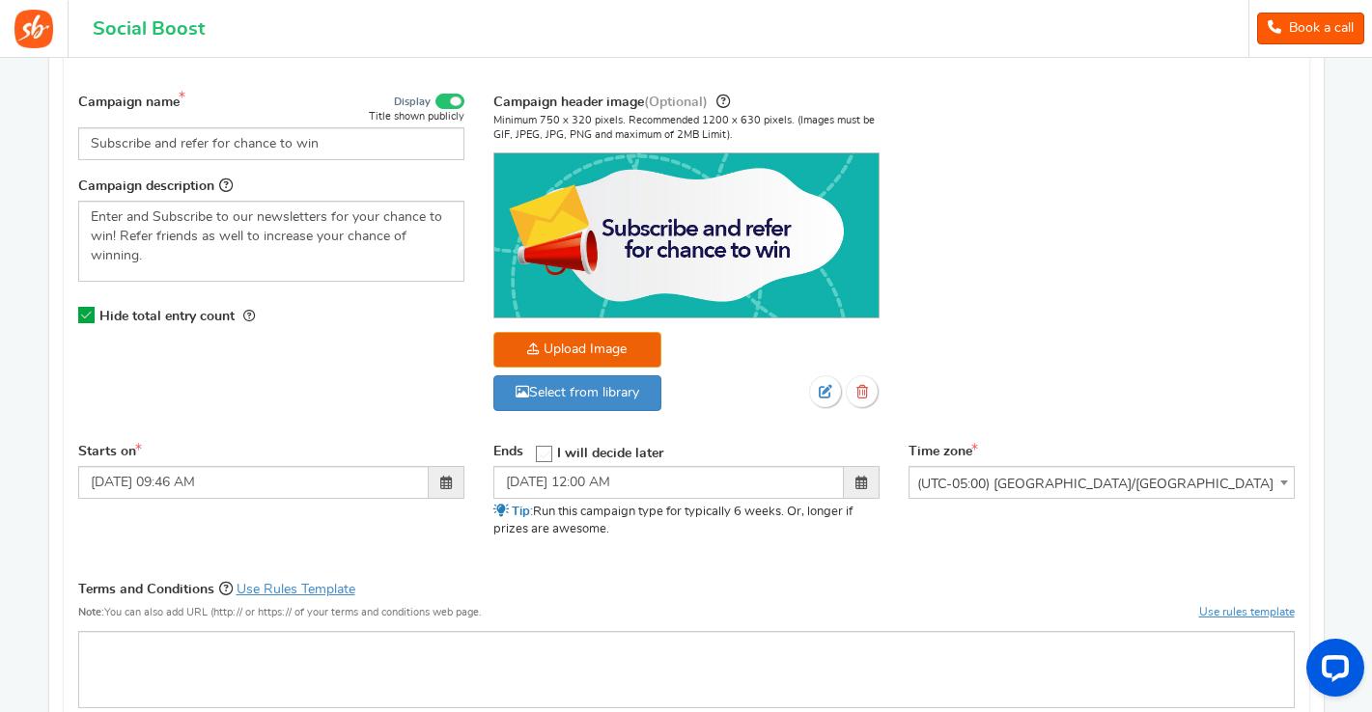
scroll to position [254, 0]
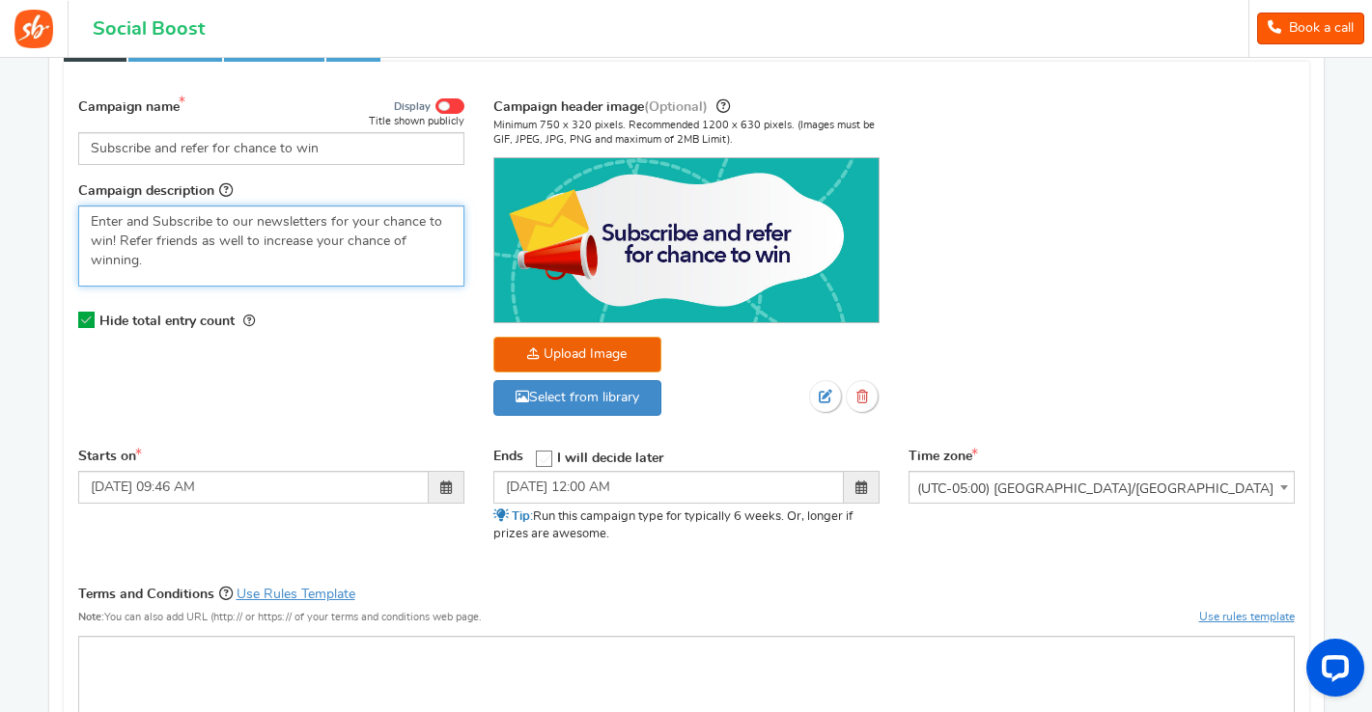
click at [202, 243] on p "Enter and Subscribe to our newsletters for your chance to win! Refer friends as…" at bounding box center [271, 241] width 361 height 58
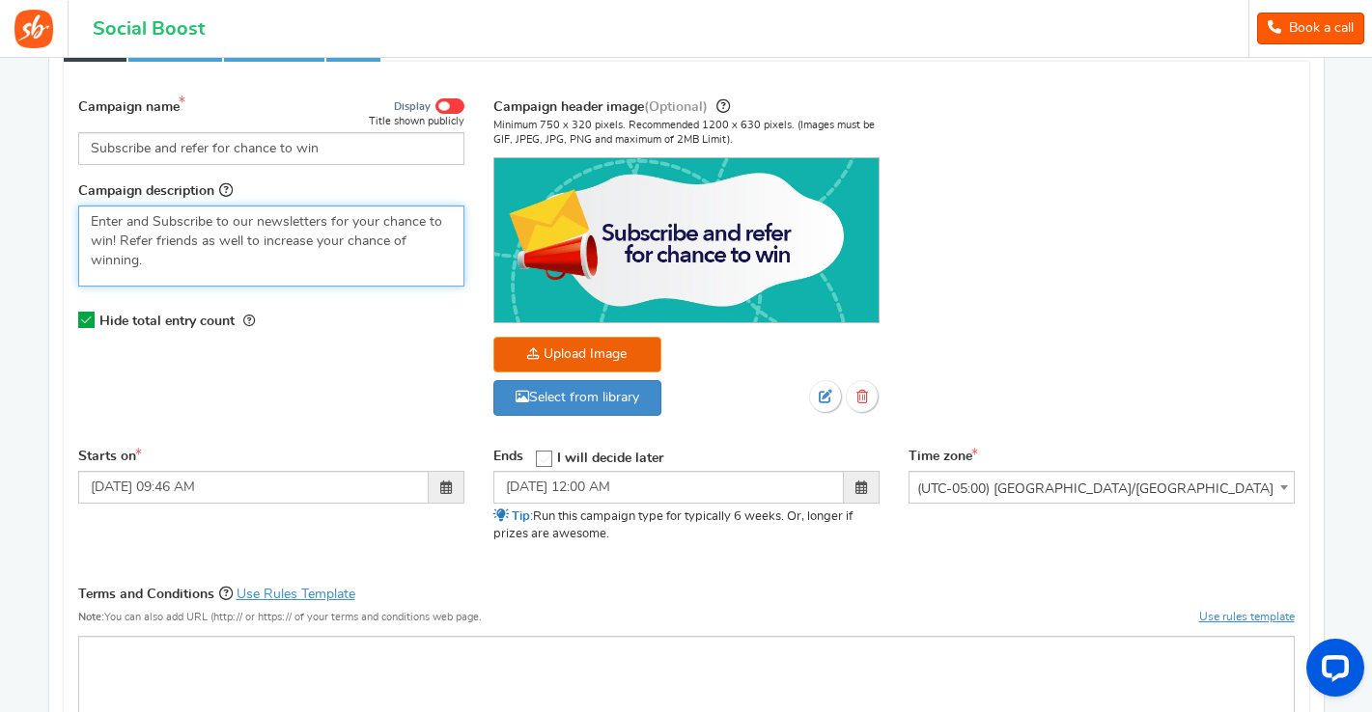
click at [174, 259] on p "Enter and Subscribe to our newsletters for your chance to win! Refer friends as…" at bounding box center [271, 241] width 361 height 58
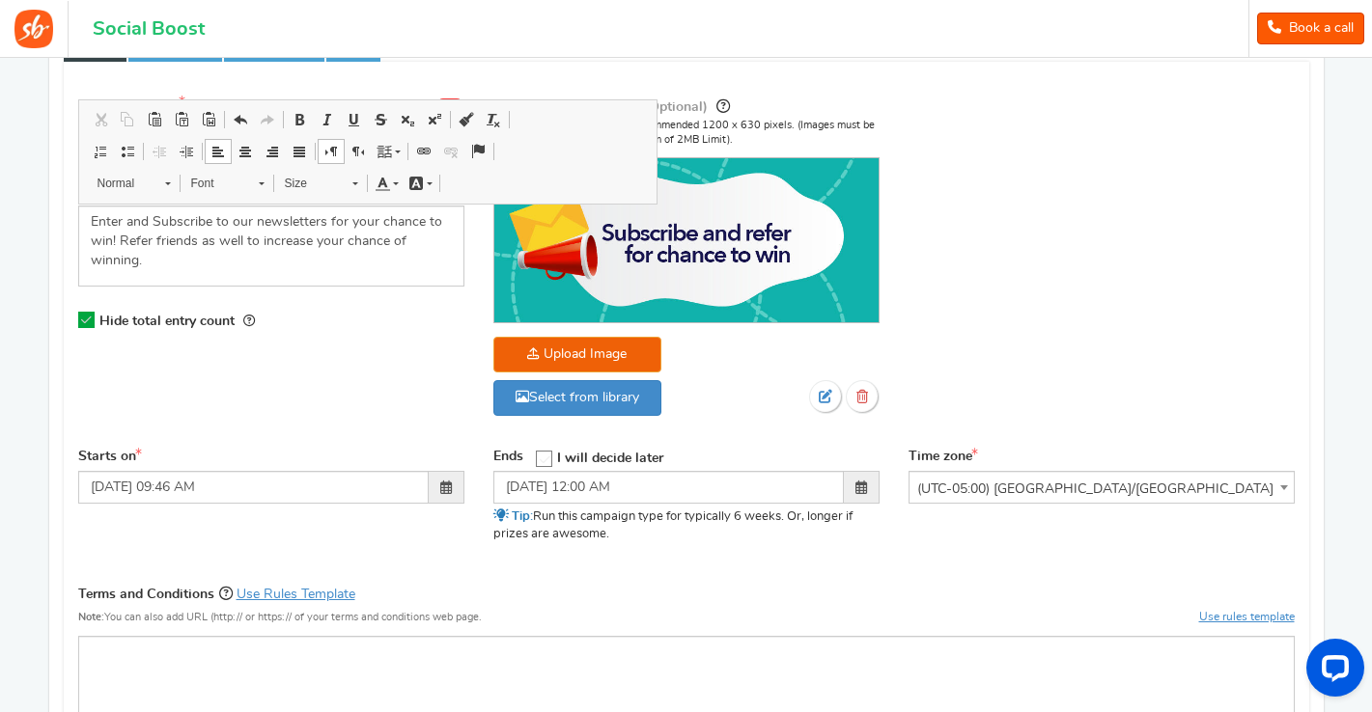
click at [703, 349] on div "Upload Image Select from library" at bounding box center [686, 380] width 386 height 87
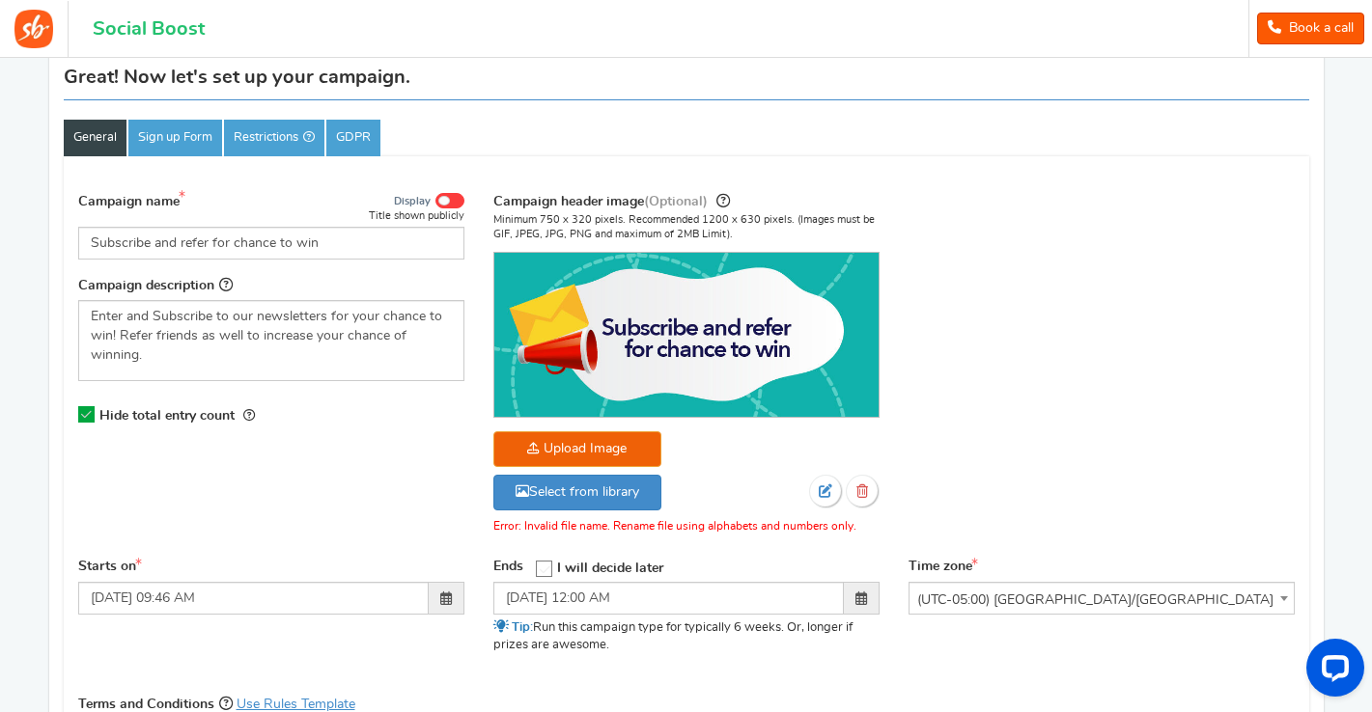
scroll to position [245, 0]
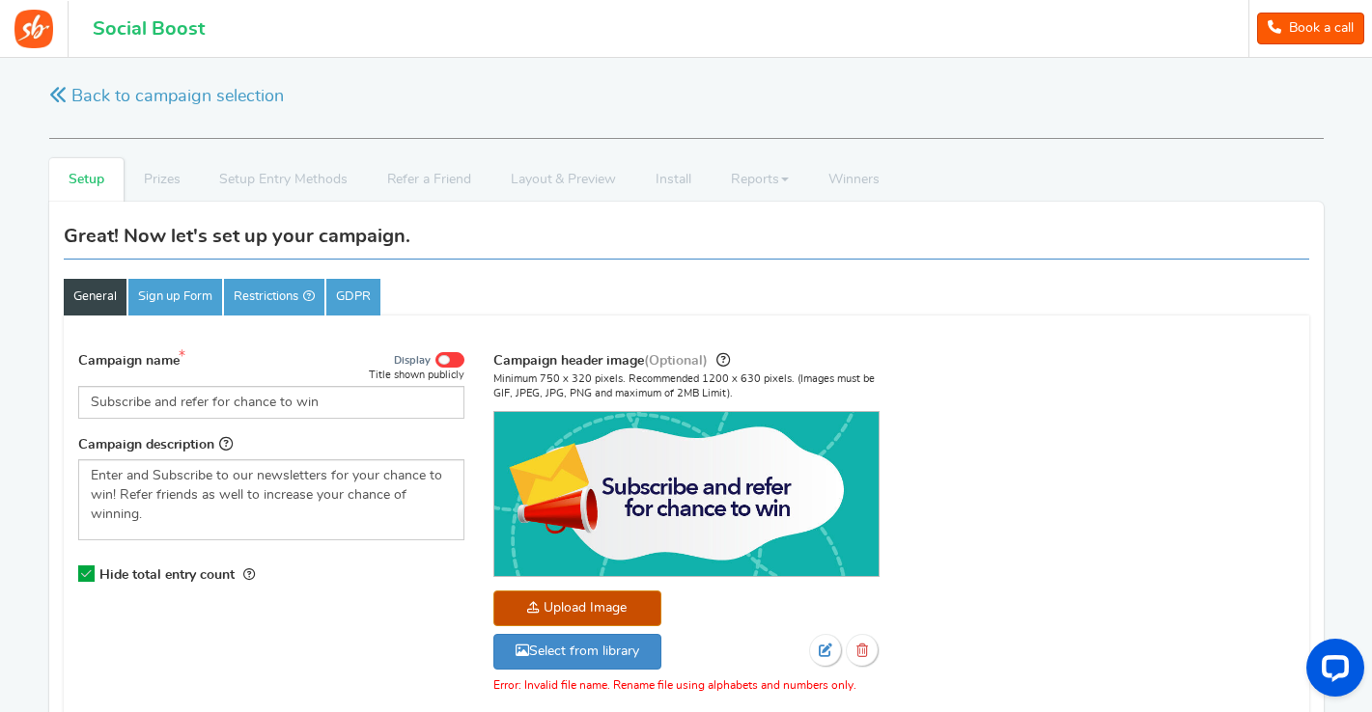
scroll to position [0, 0]
drag, startPoint x: 619, startPoint y: 381, endPoint x: 550, endPoint y: 380, distance: 68.6
click at [542, 380] on p "Minimum 750 x 320 pixels. Recommended 1200 x 630 pixels. (Images must be GIF, J…" at bounding box center [686, 387] width 386 height 30
drag, startPoint x: 784, startPoint y: 377, endPoint x: 702, endPoint y: 378, distance: 82.1
click at [701, 378] on p "Minimum 750 x 320 pixels. Recommended 1200 x 630 pixels. (Images must be GIF, J…" at bounding box center [686, 387] width 386 height 30
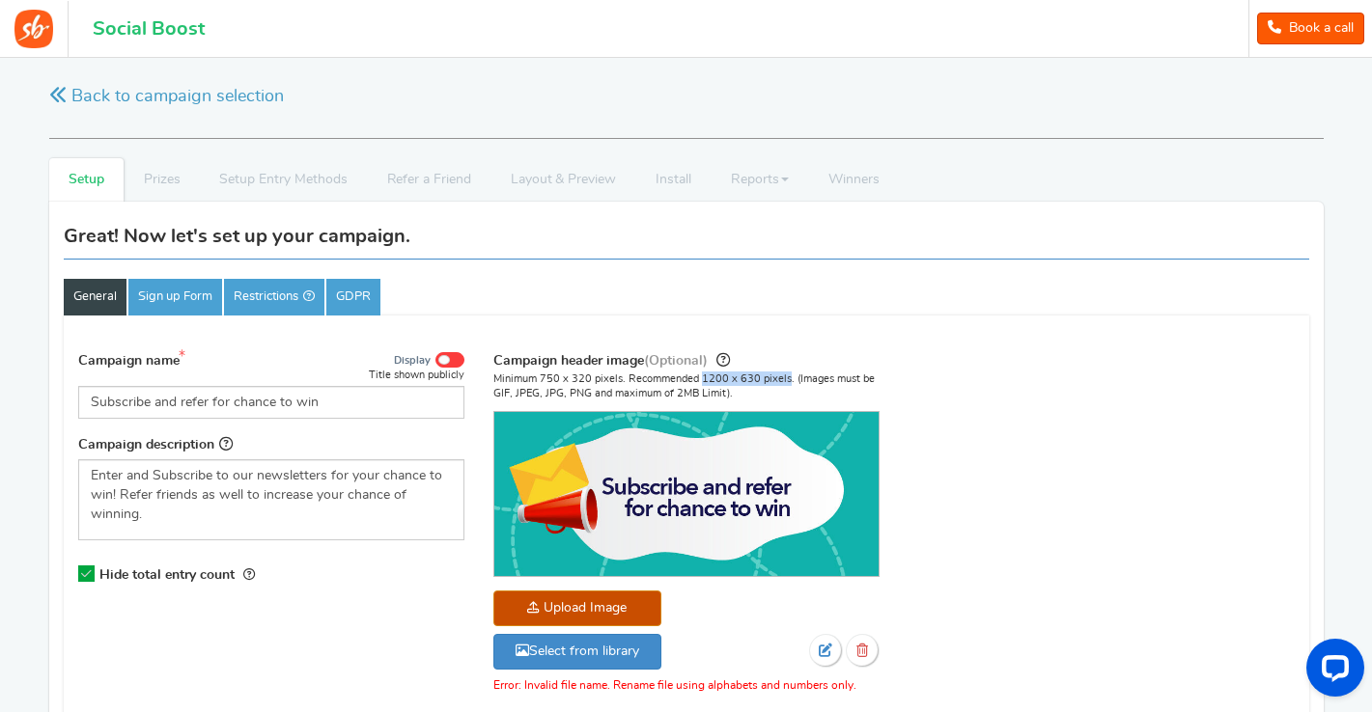
copy p "1200 x 630 pixels"
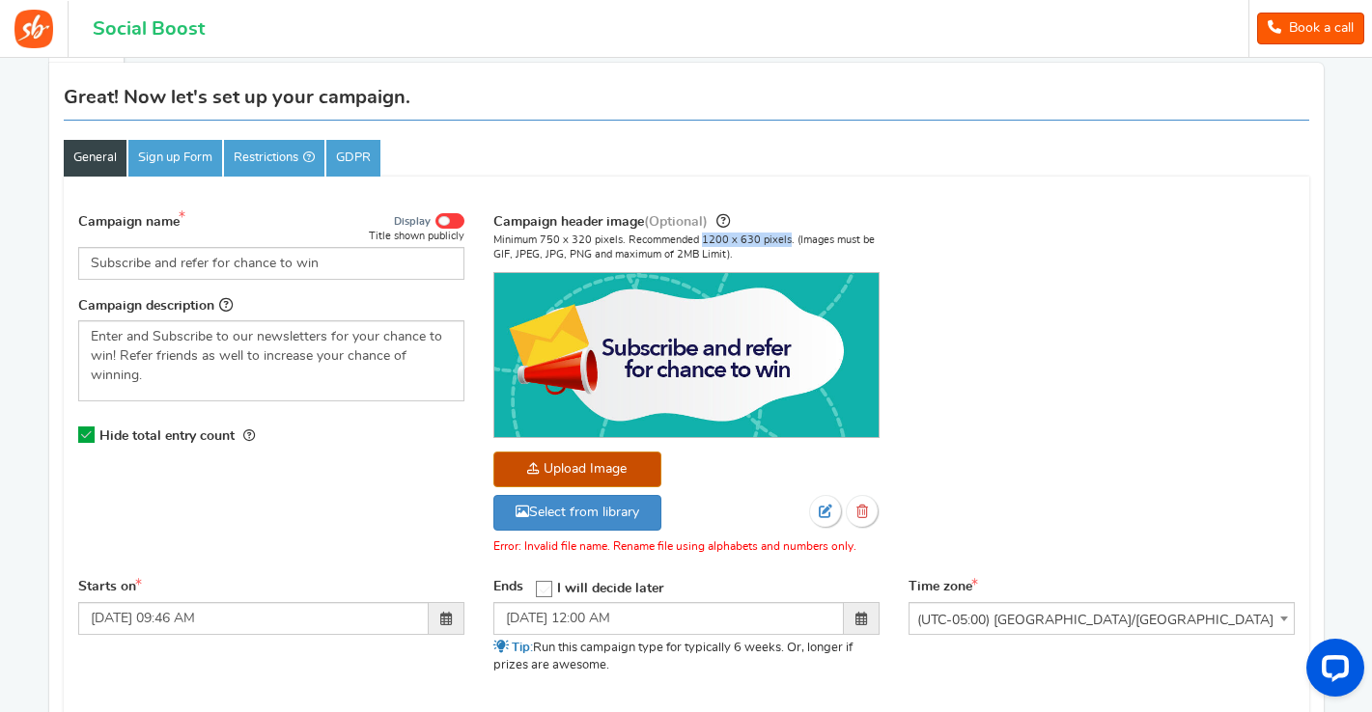
scroll to position [142, 0]
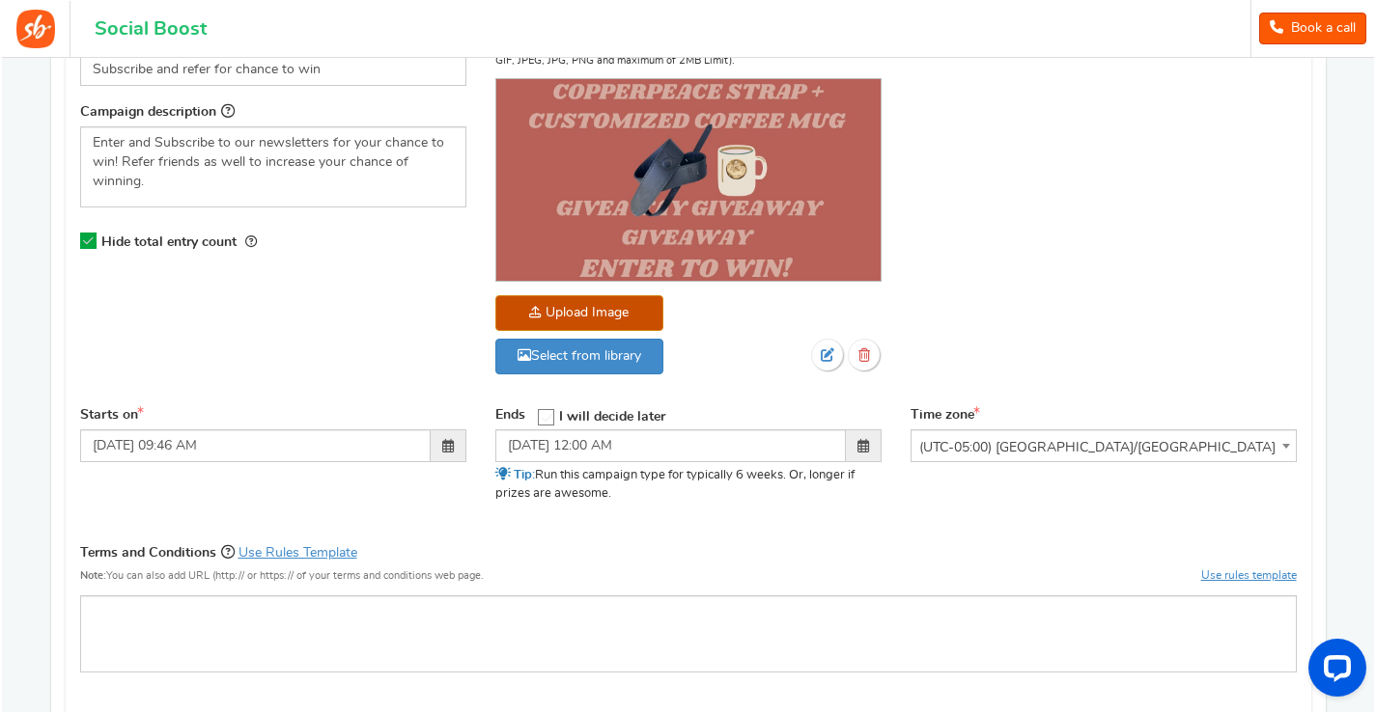
scroll to position [345, 0]
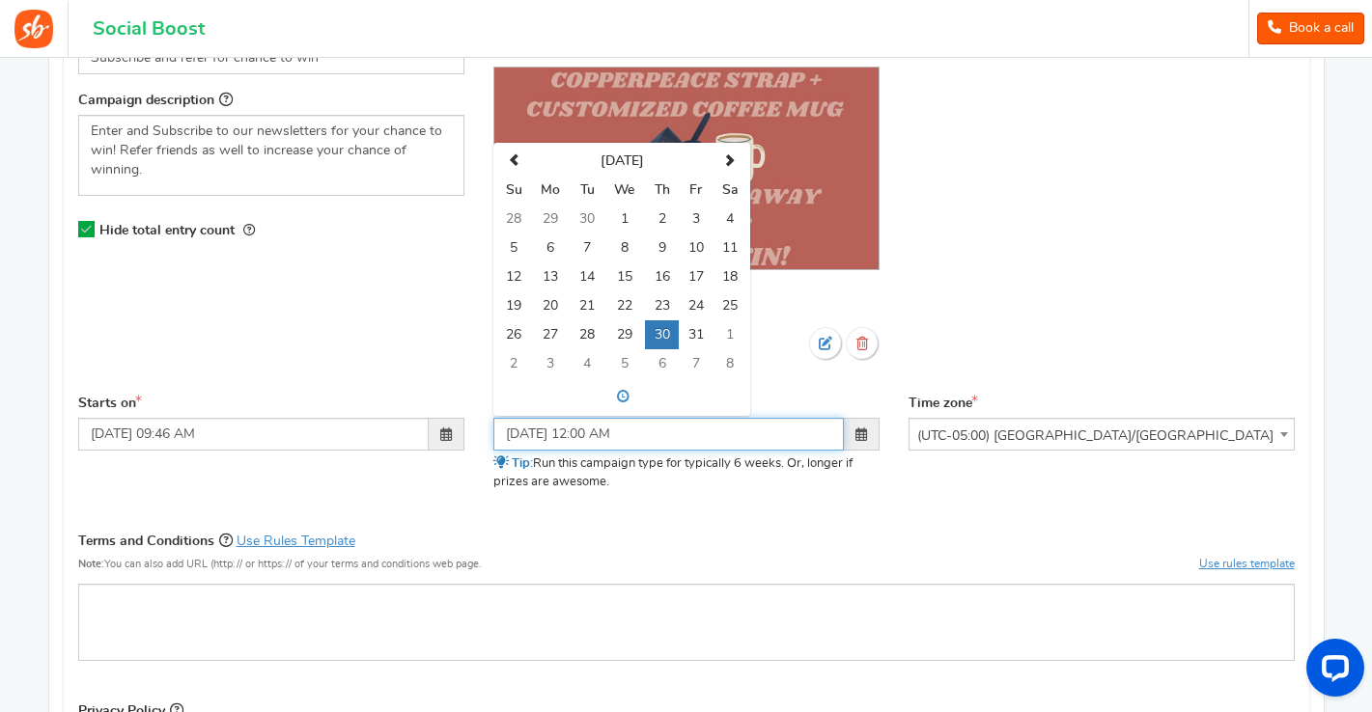
click at [545, 436] on input "10/30/2025 12:00 AM" at bounding box center [668, 434] width 350 height 33
click at [623, 305] on td "22" at bounding box center [624, 306] width 41 height 29
click at [825, 395] on div "Ends Open On I will decide later" at bounding box center [686, 407] width 386 height 24
click at [538, 432] on input "10/22/2025 12:00 AM" at bounding box center [668, 434] width 350 height 33
click at [687, 303] on td "24" at bounding box center [696, 306] width 34 height 29
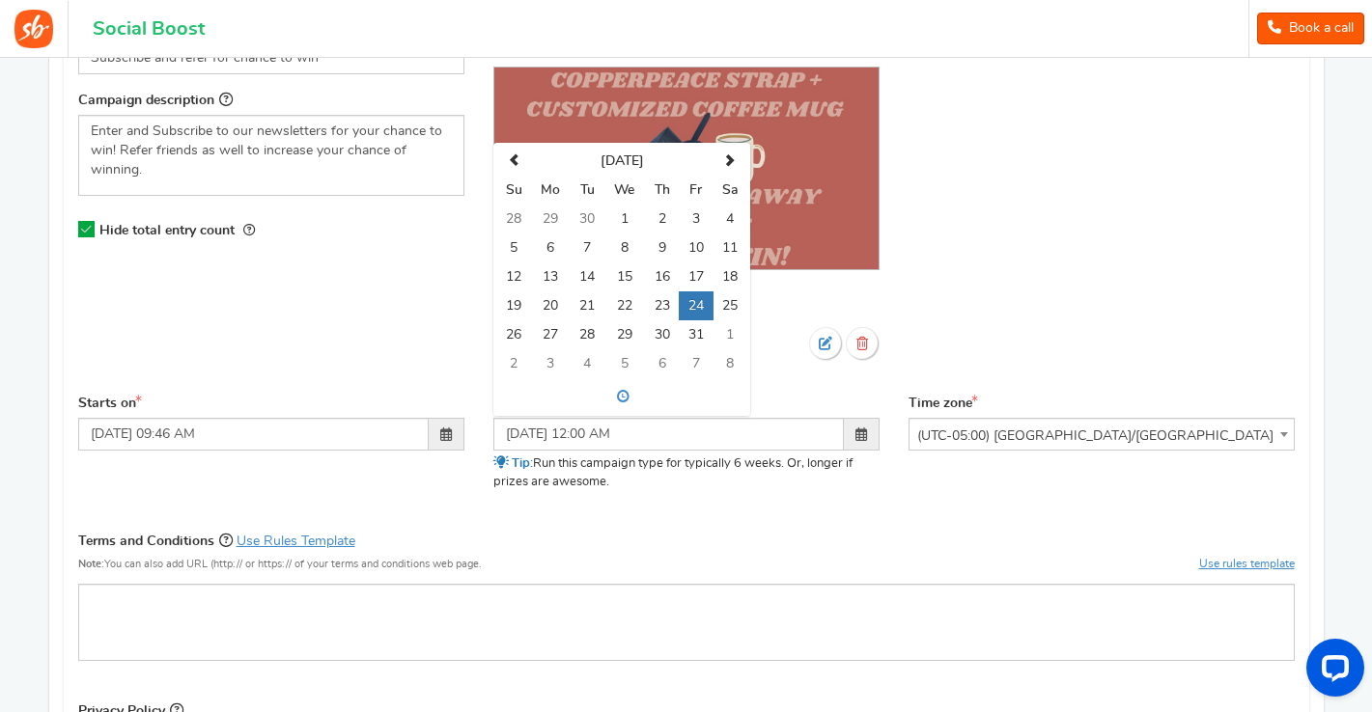
click at [784, 500] on div "Ends Open On I will decide later Su 1" at bounding box center [686, 450] width 415 height 111
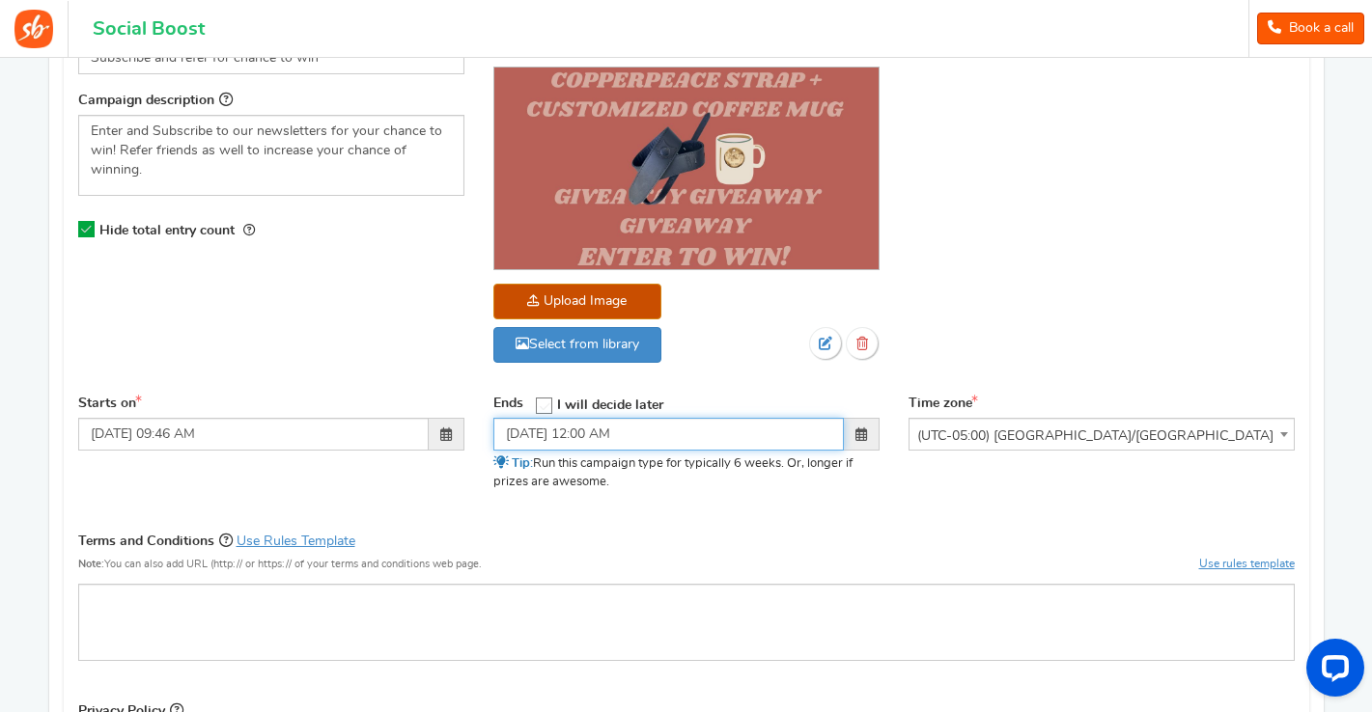
click at [757, 437] on input "10/24/2025 12:00 AM" at bounding box center [668, 434] width 350 height 33
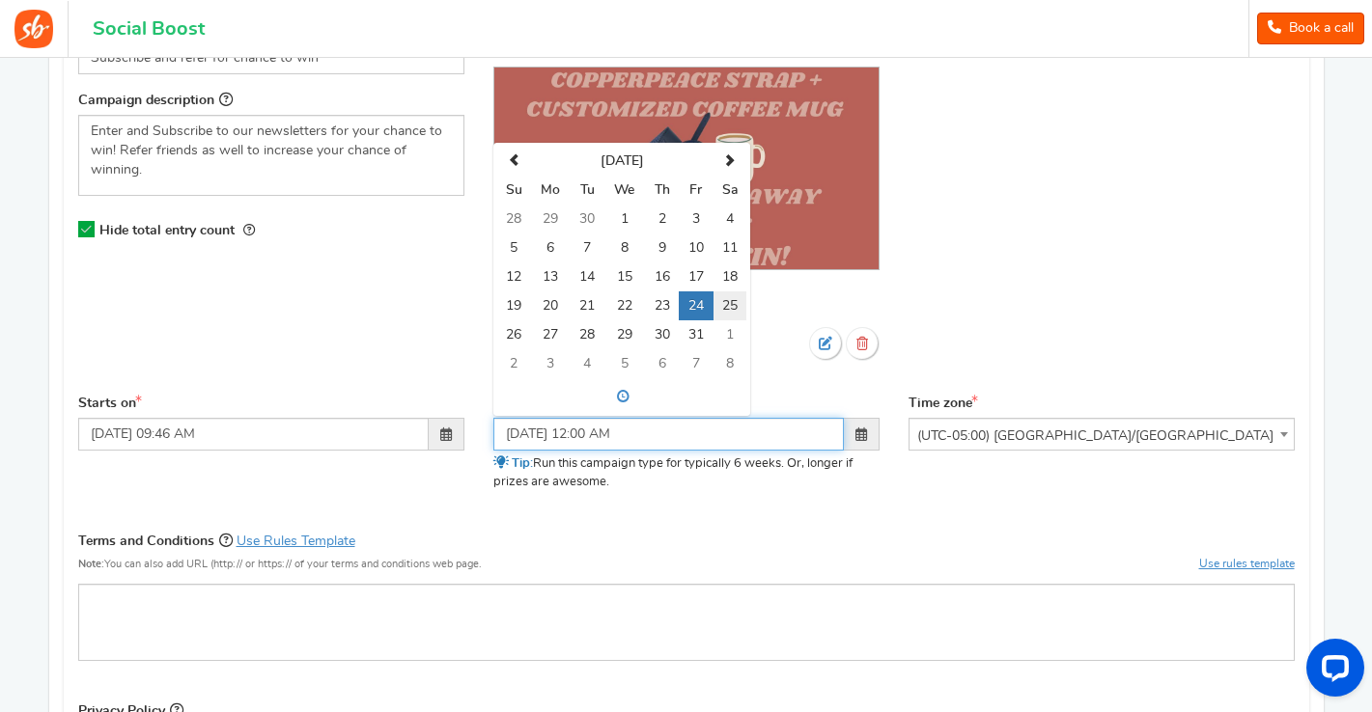
click at [720, 310] on td "25" at bounding box center [729, 306] width 33 height 29
type input "10/25/2025 12:00 AM"
click at [757, 518] on div "Campaign name Display Title shown publicly Subscribe and refer for chance to wi…" at bounding box center [686, 447] width 1216 height 904
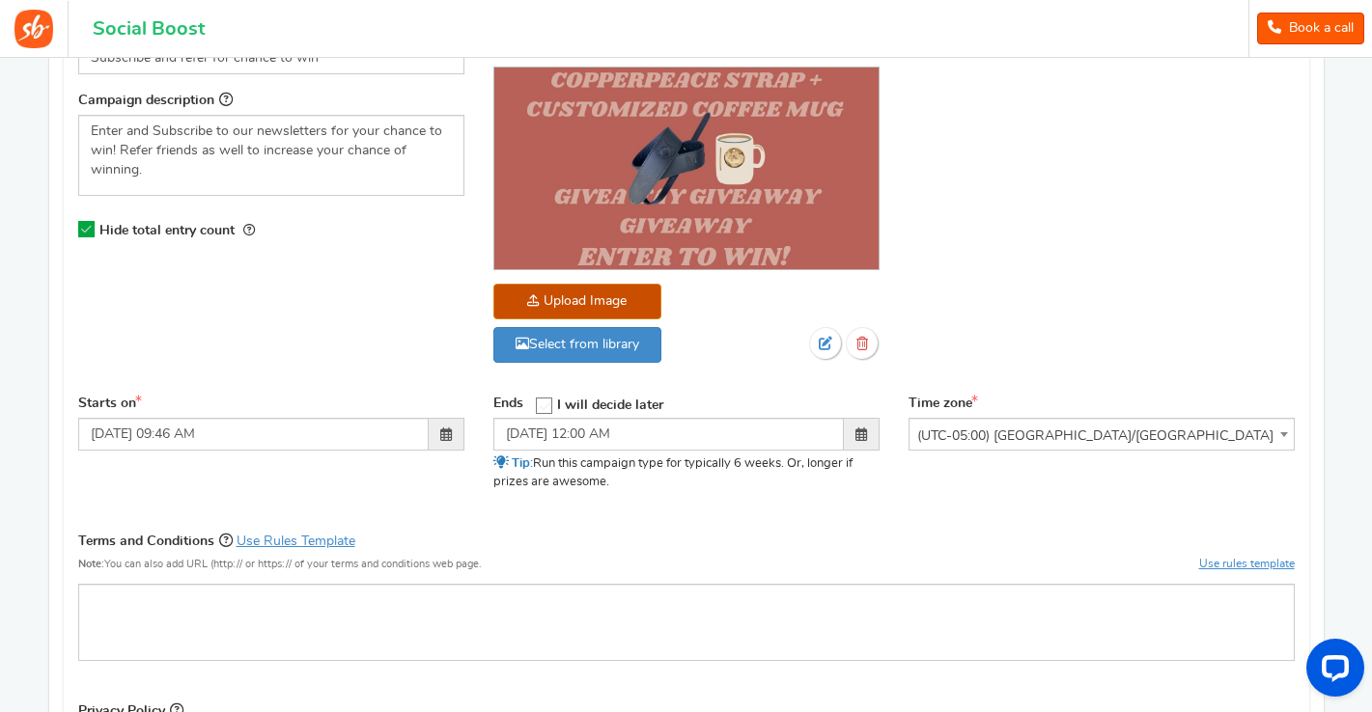
click at [646, 484] on p "Tip: Run this campaign type for typically 6 weeks. Or, longer if prizes are awe…" at bounding box center [686, 473] width 386 height 35
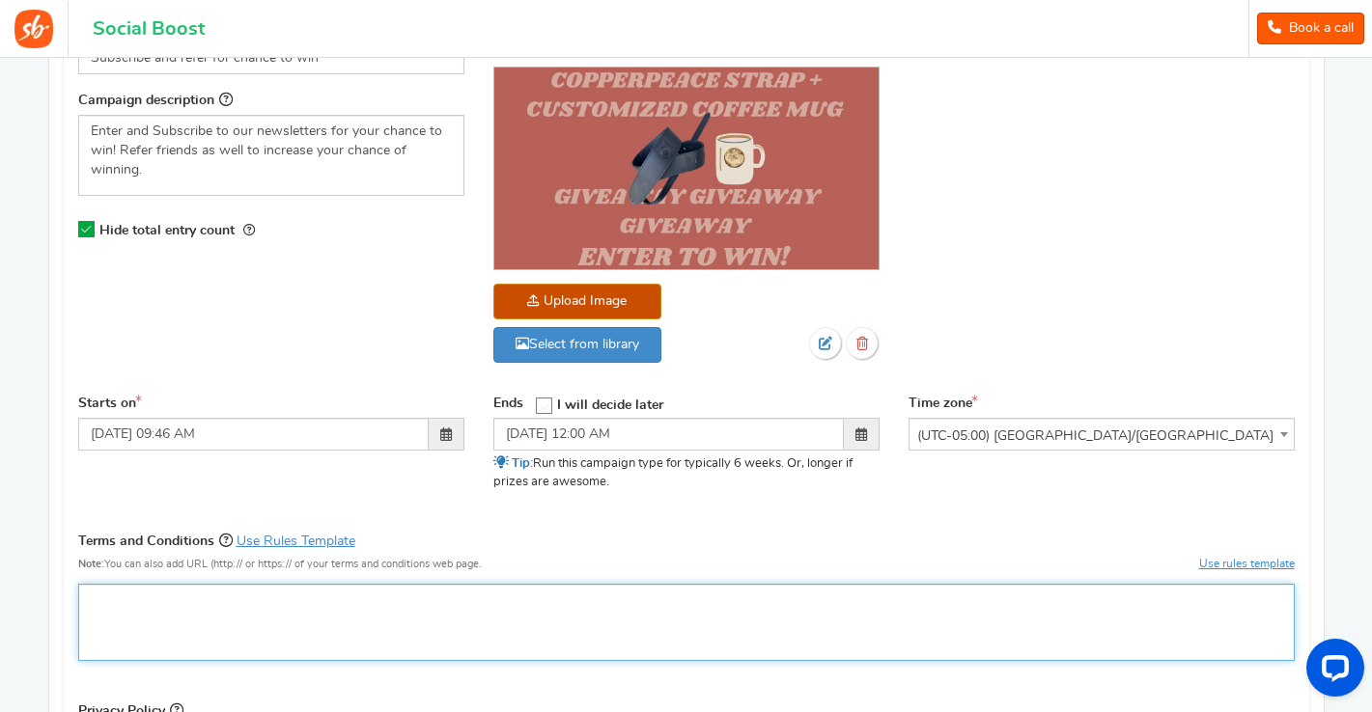
click at [471, 629] on div "Editor, competition_terms" at bounding box center [686, 622] width 1216 height 77
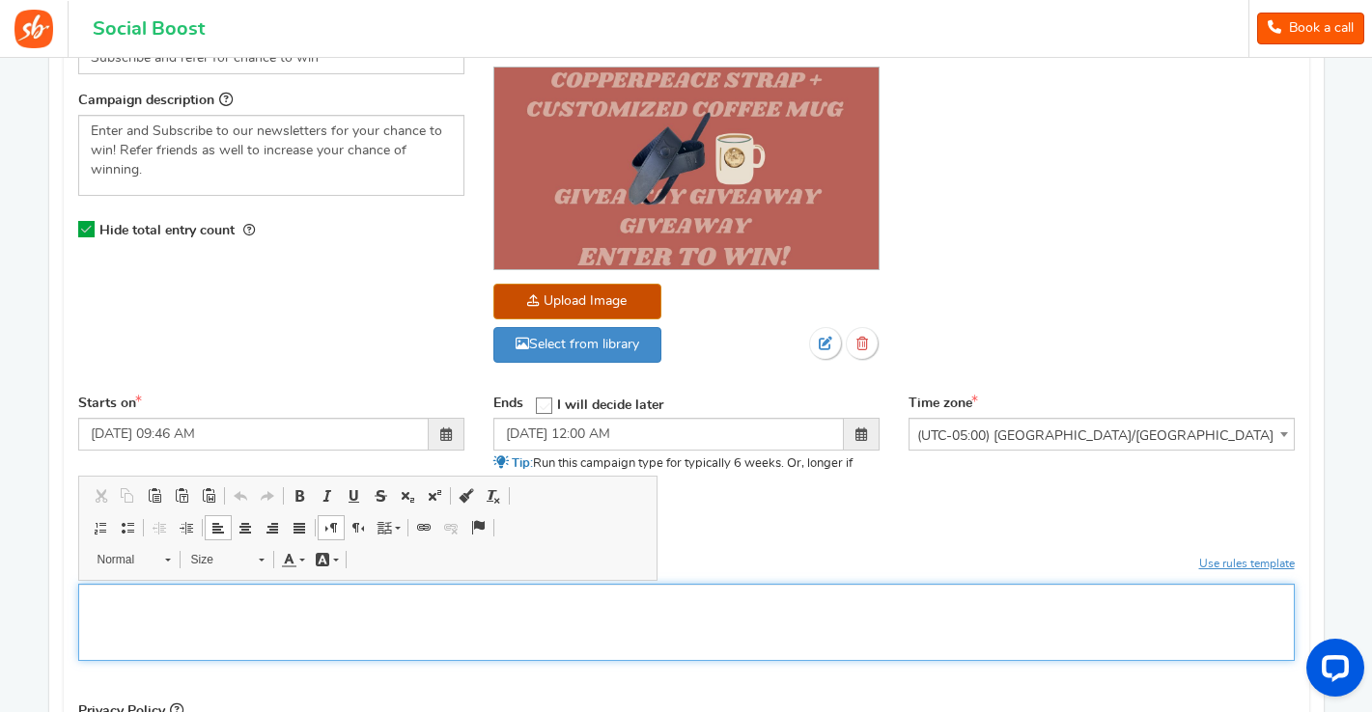
click at [471, 629] on div "Editor, competition_terms" at bounding box center [686, 622] width 1216 height 77
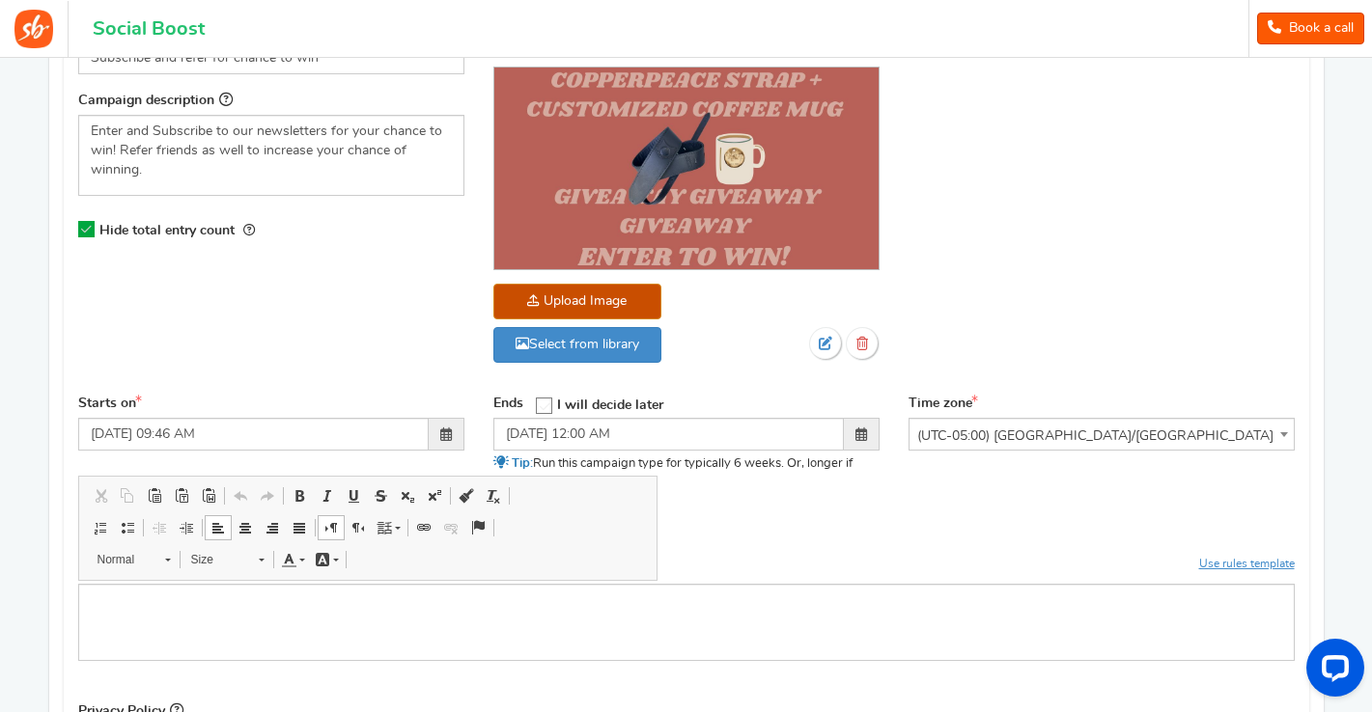
click at [776, 491] on div "Ends Open On I will decide later" at bounding box center [686, 450] width 415 height 111
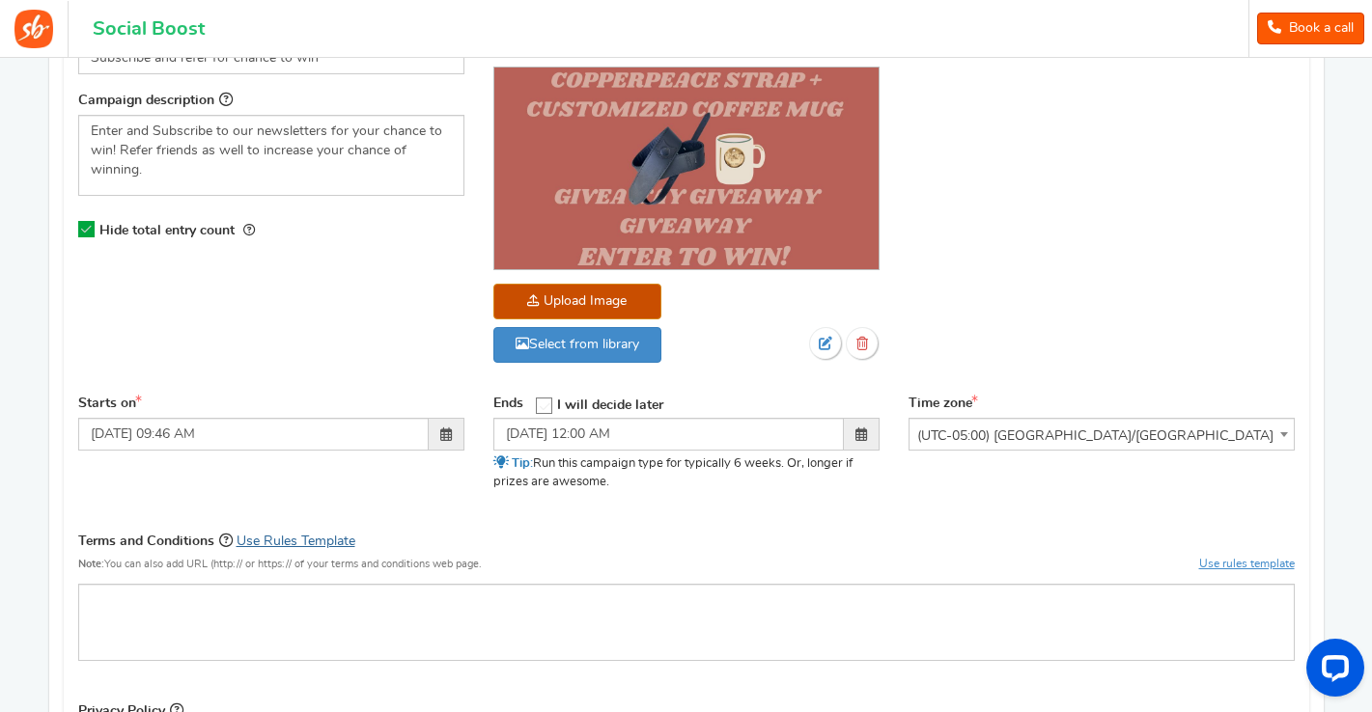
click at [326, 539] on link "Use Rules Template" at bounding box center [296, 542] width 119 height 14
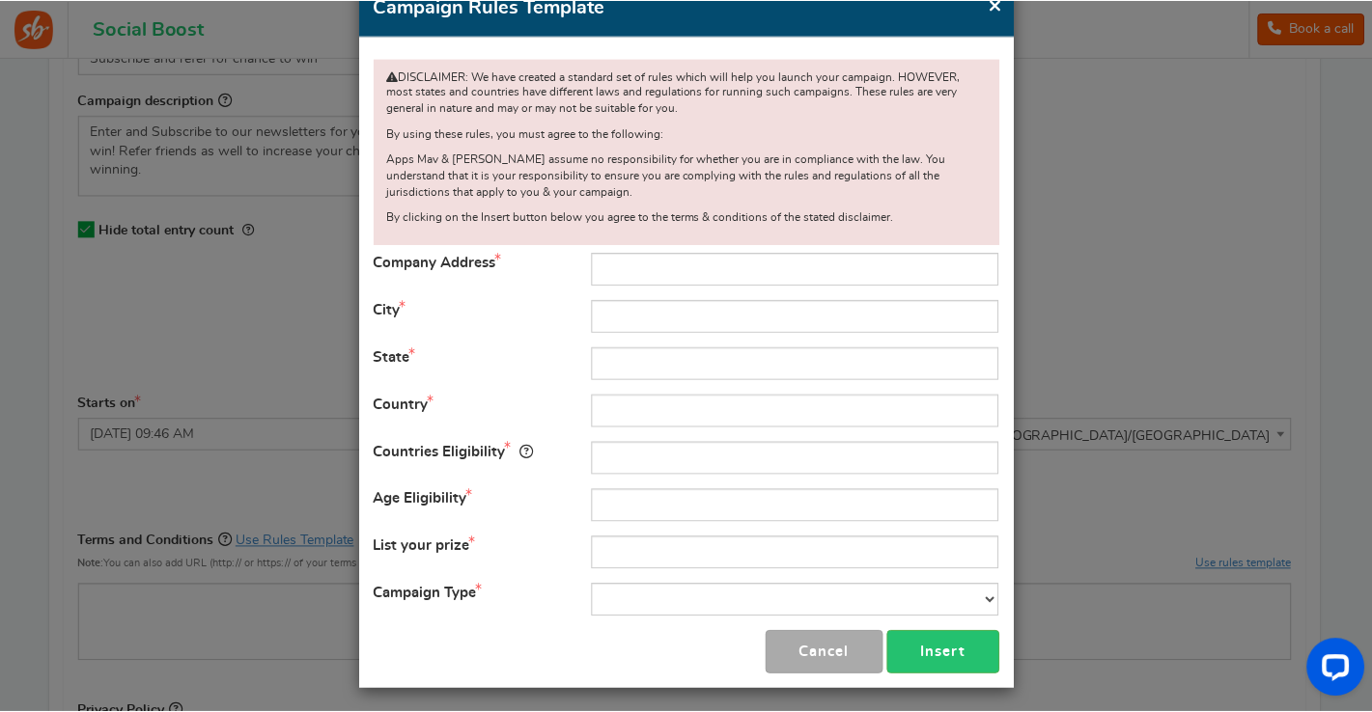
scroll to position [82, 0]
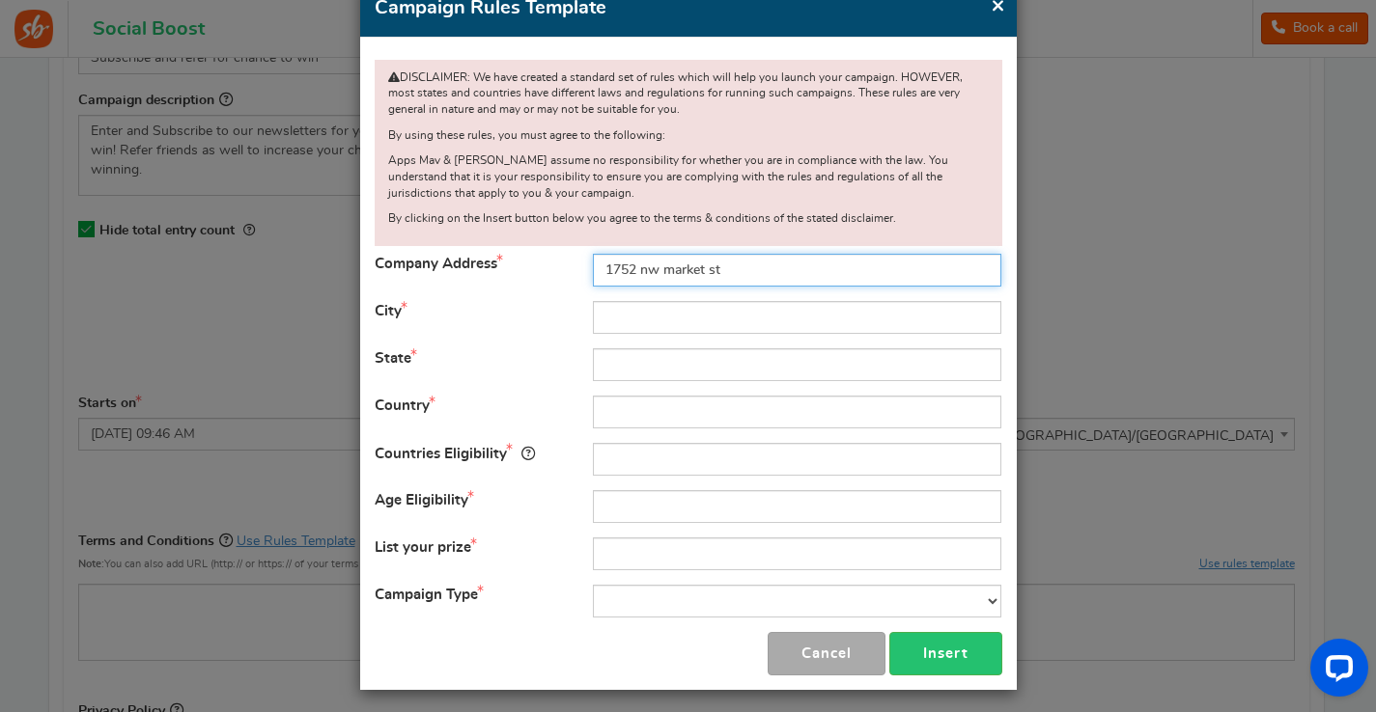
type input "1752 nw market st"
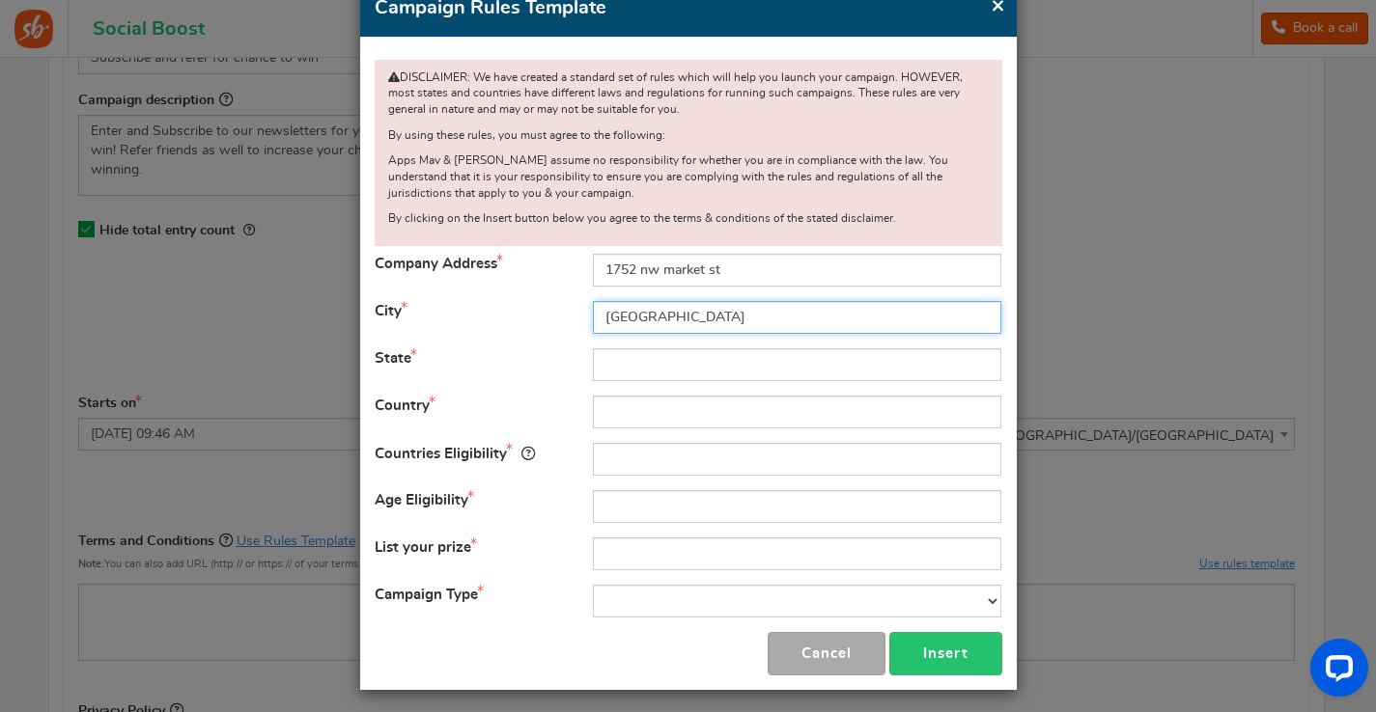
type input "seattle"
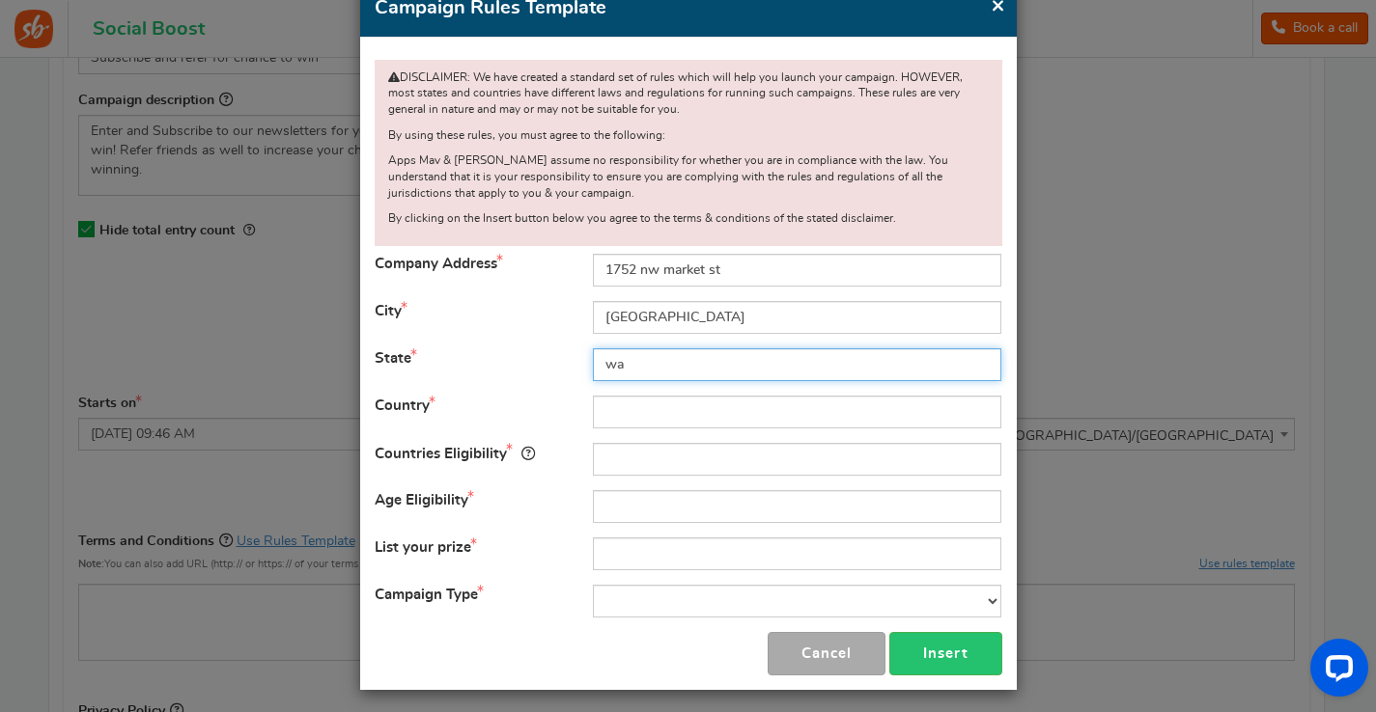
type input "wa"
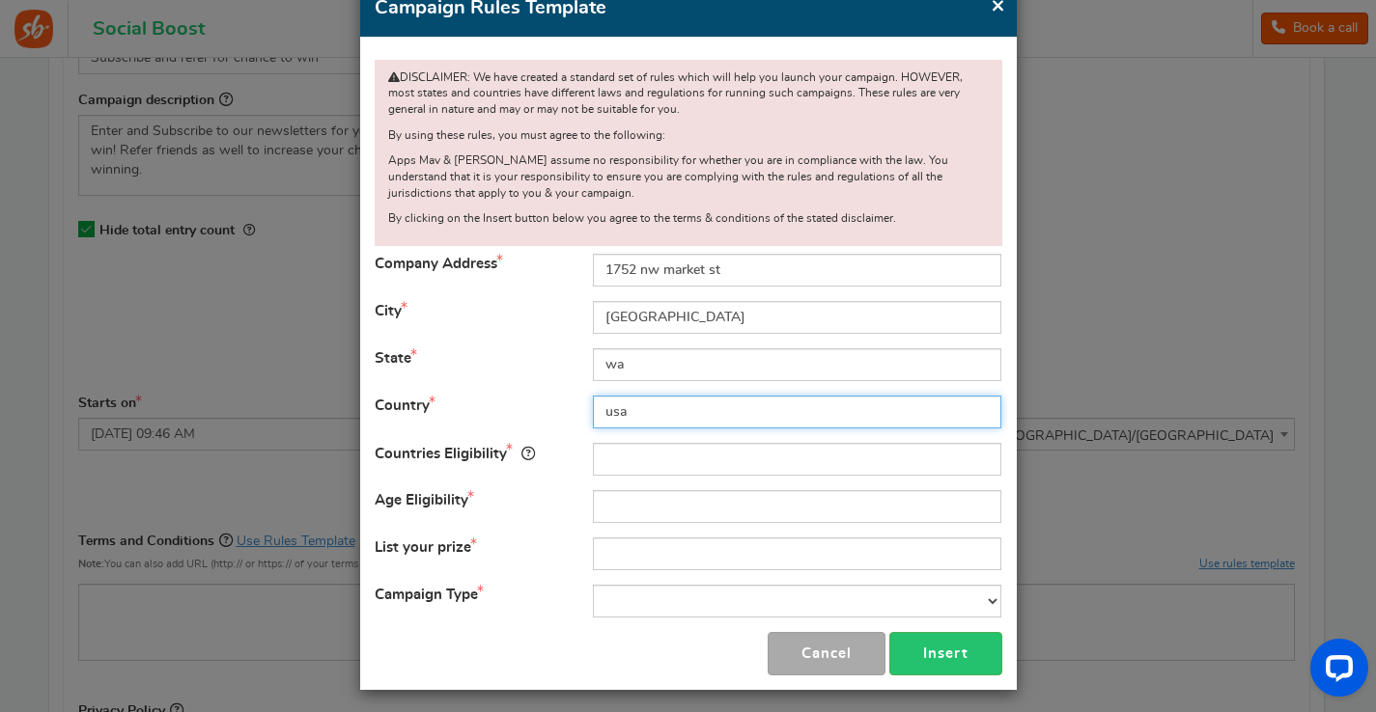
type input "usa"
click at [633, 448] on input "text" at bounding box center [797, 459] width 408 height 33
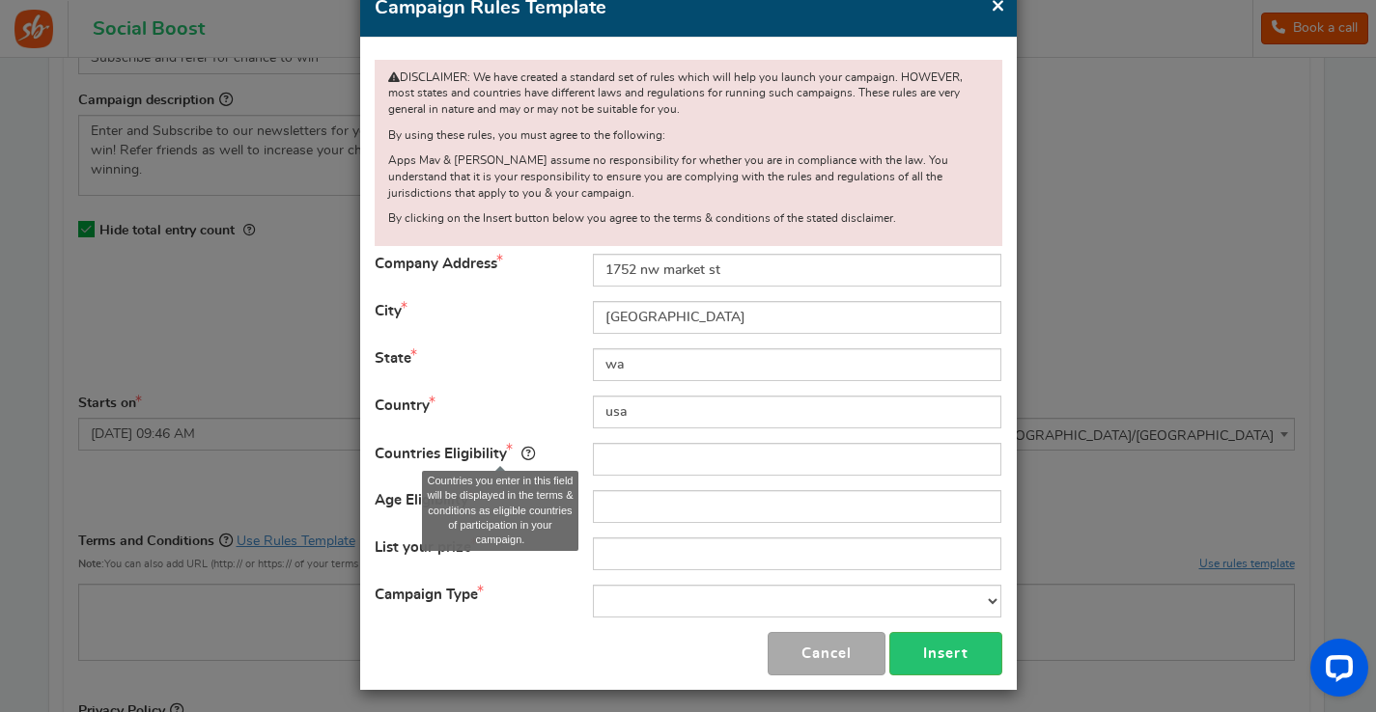
click at [535, 447] on icon at bounding box center [528, 454] width 14 height 14
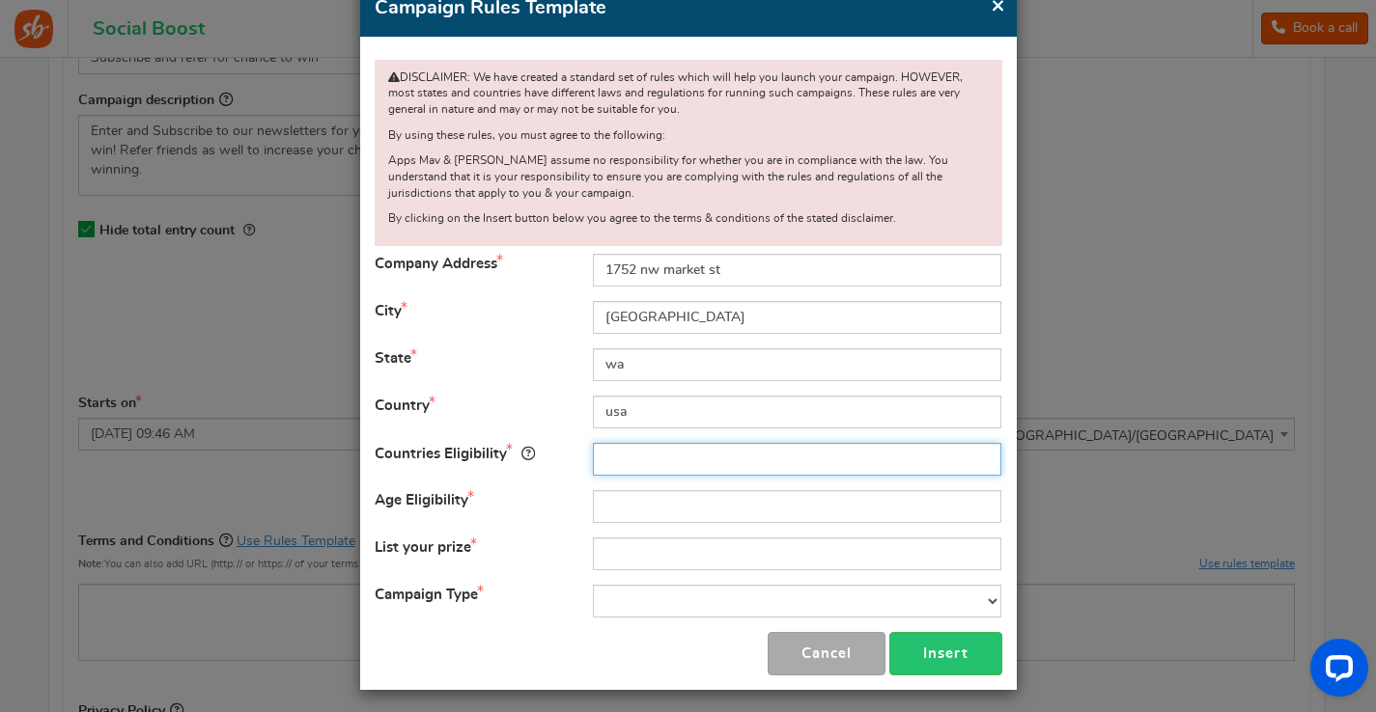
click at [599, 453] on input "text" at bounding box center [797, 459] width 408 height 33
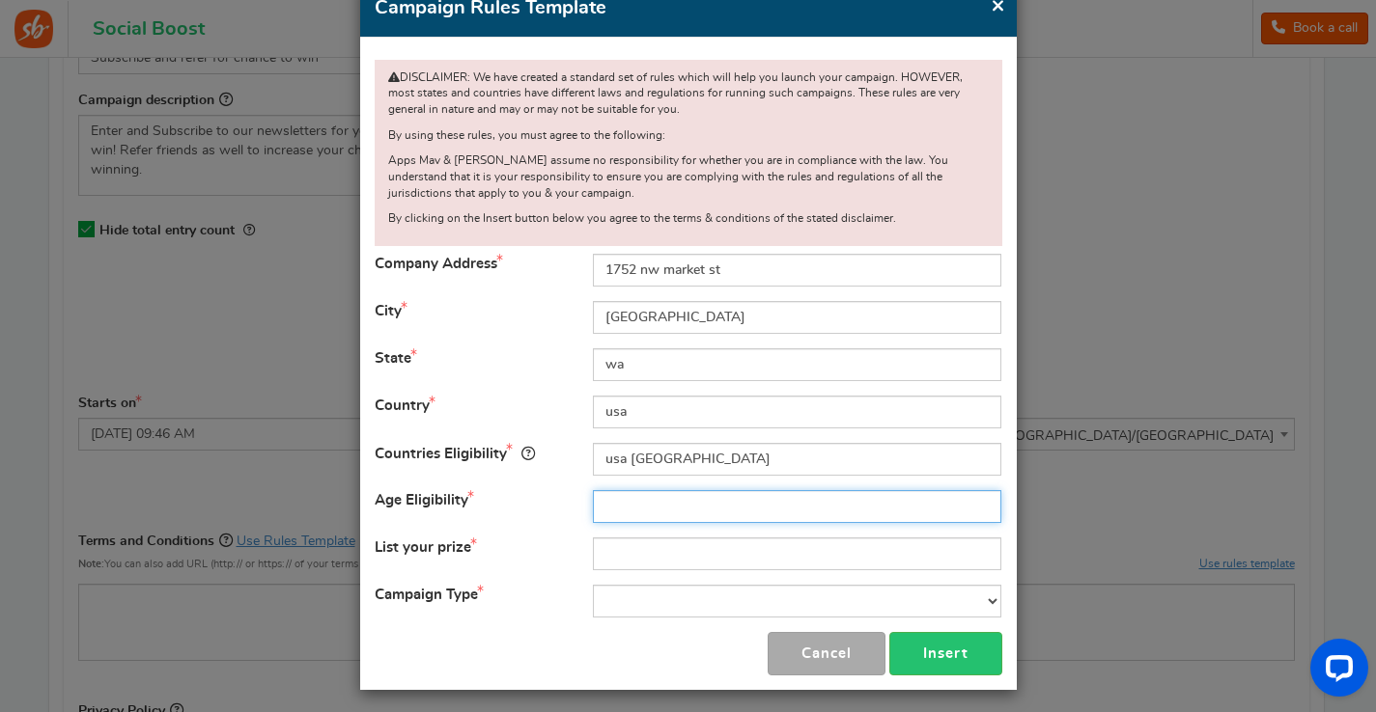
click at [627, 496] on input "text" at bounding box center [797, 506] width 408 height 33
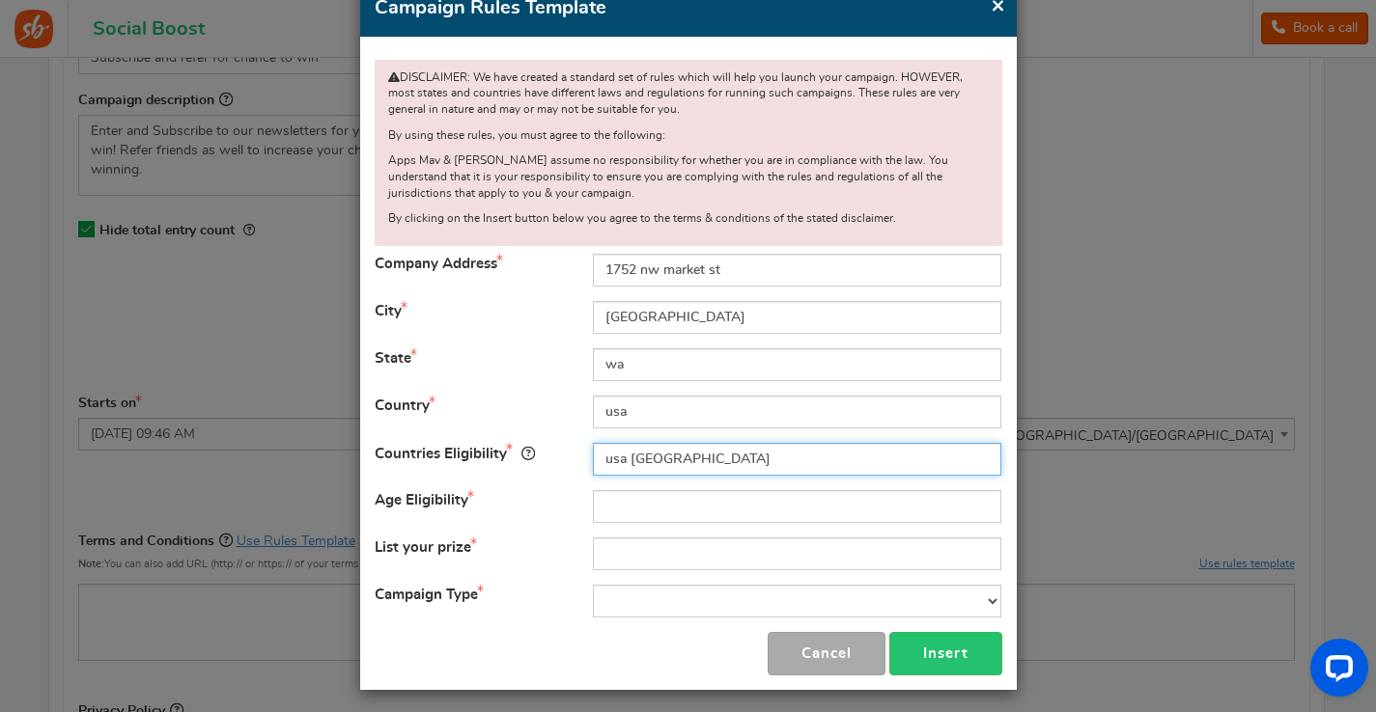
click at [628, 452] on input "usa canada" at bounding box center [797, 459] width 408 height 33
drag, startPoint x: 623, startPoint y: 458, endPoint x: 600, endPoint y: 458, distance: 22.2
click at [600, 458] on input "usa canada" at bounding box center [797, 459] width 408 height 33
drag, startPoint x: 678, startPoint y: 452, endPoint x: 636, endPoint y: 454, distance: 41.6
click at [636, 454] on input "USA canada" at bounding box center [797, 459] width 408 height 33
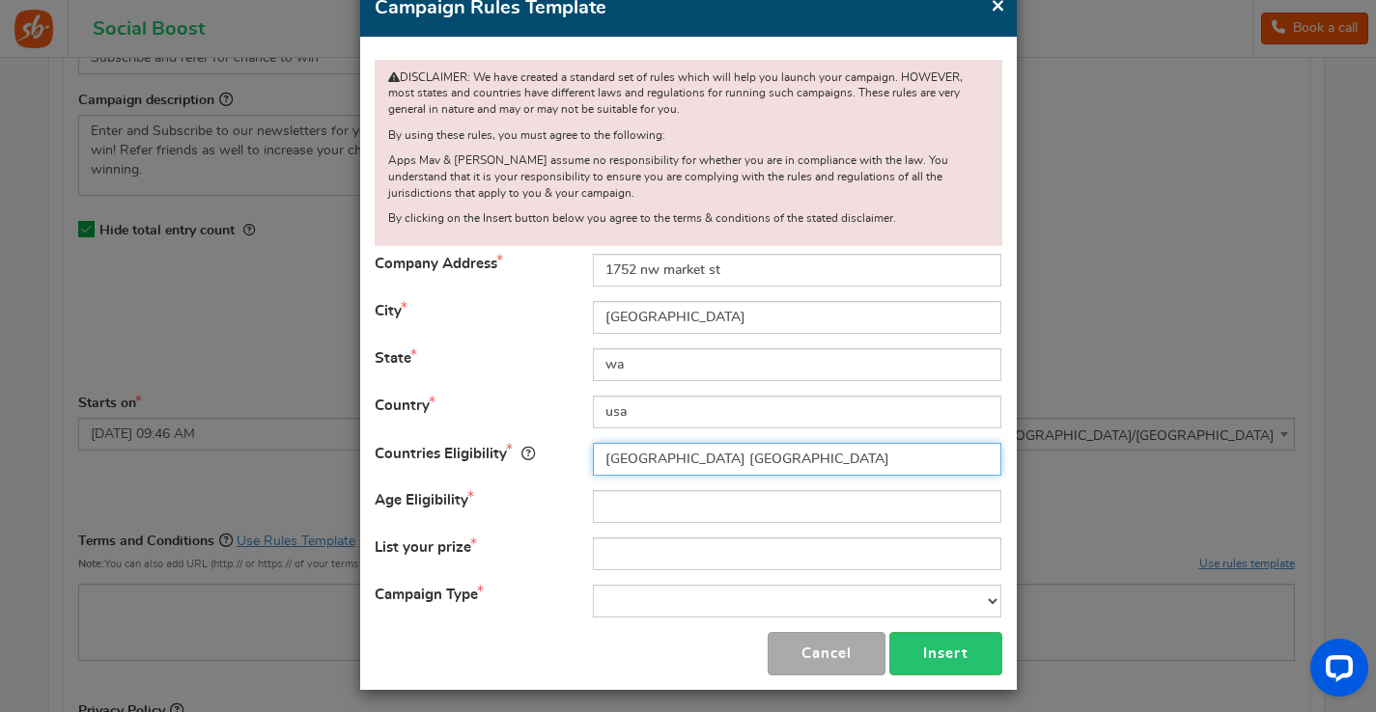
type input "USA CANADA"
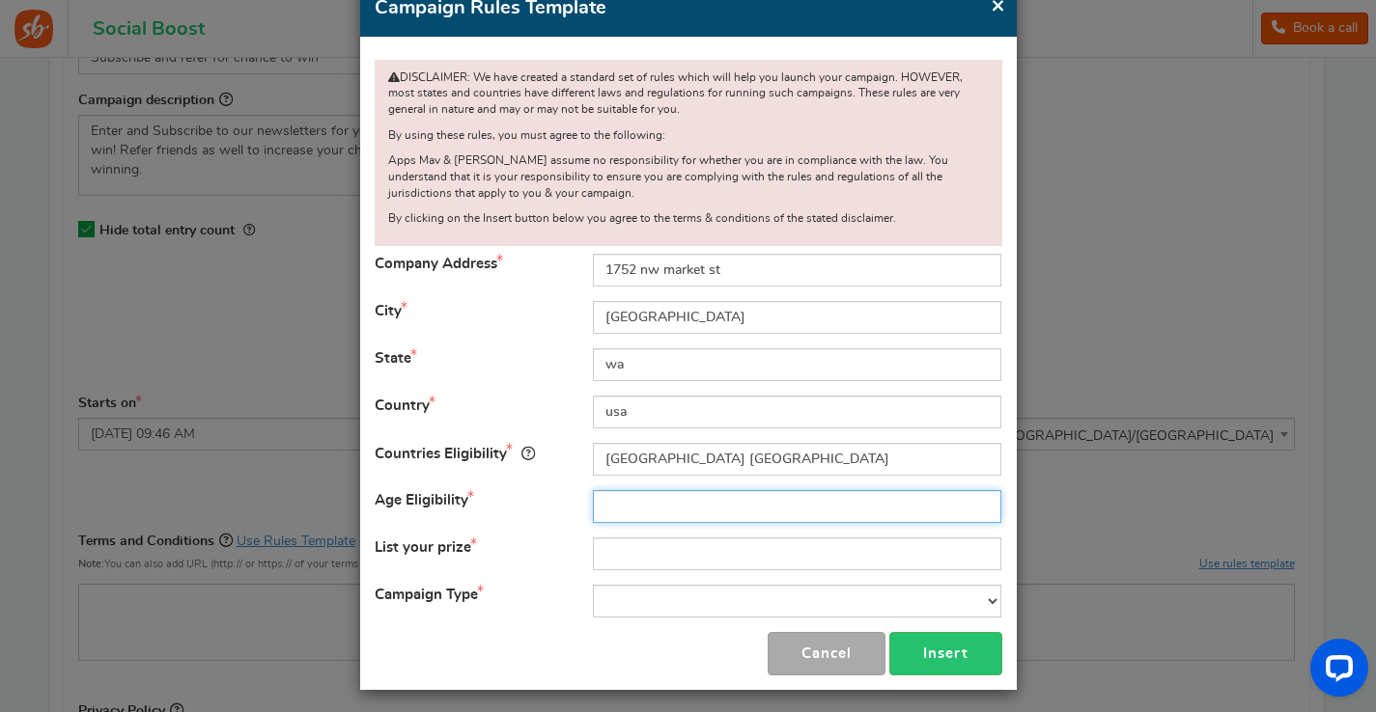
click at [637, 503] on input "text" at bounding box center [797, 506] width 408 height 33
type input "N/A"
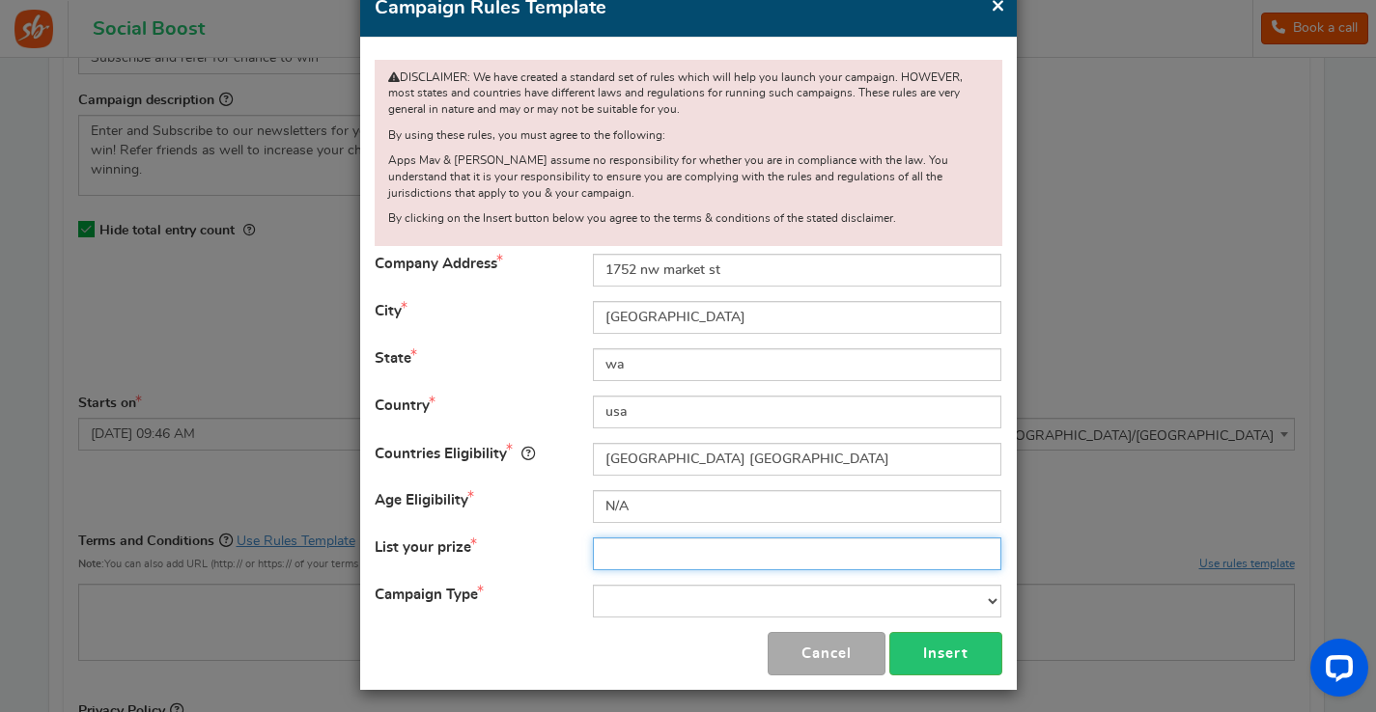
click at [635, 550] on input "text" at bounding box center [797, 554] width 408 height 33
type input "Guitar Strap"
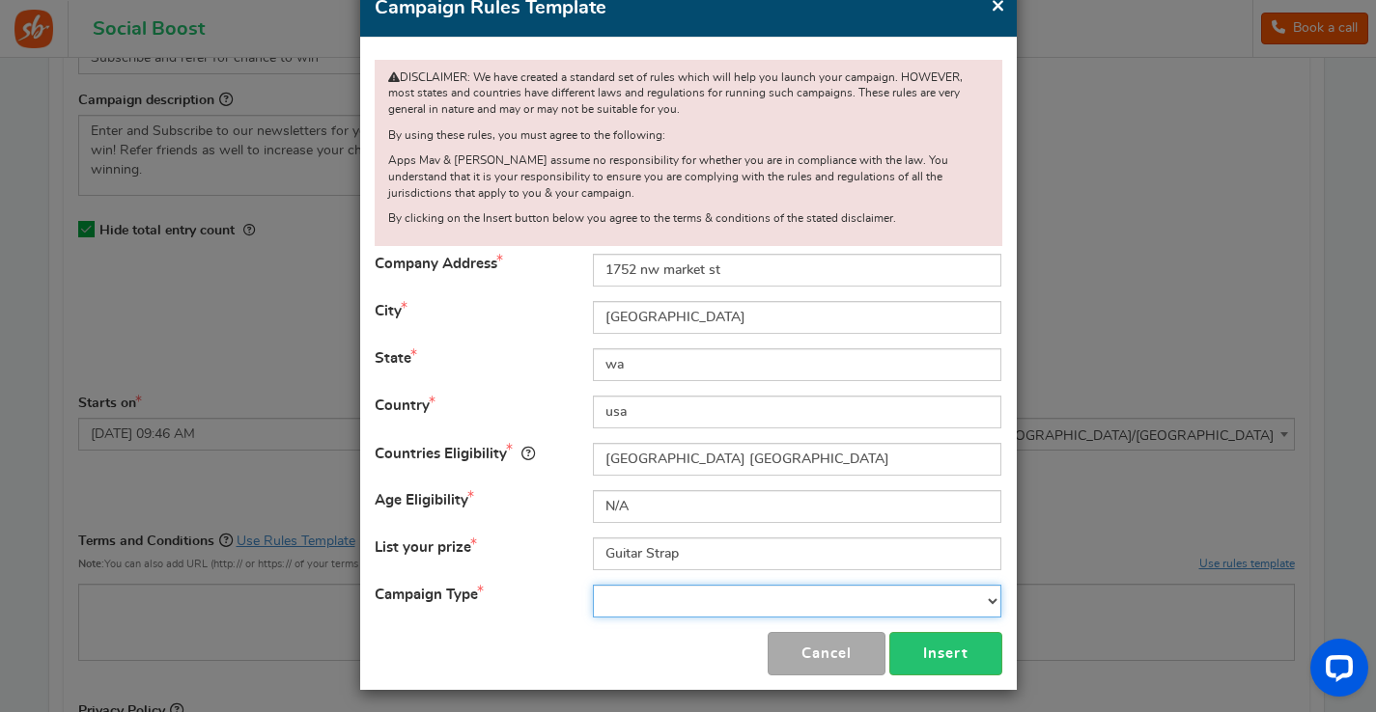
select select "Giveaway"
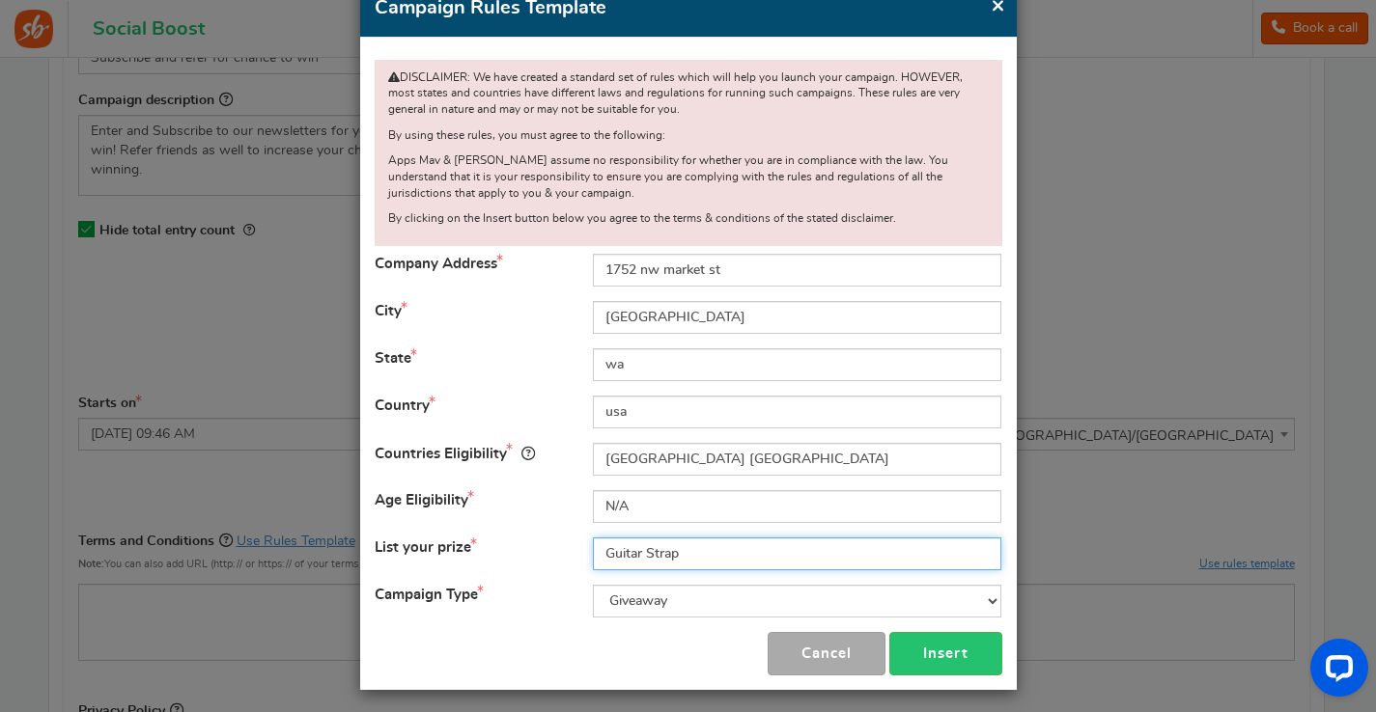
click at [687, 555] on input "Guitar Strap" at bounding box center [797, 554] width 408 height 33
click at [712, 545] on input "Guitar Strap and Mug" at bounding box center [797, 554] width 408 height 33
click at [835, 547] on input "Guitar Strap and Coffee Mug" at bounding box center [797, 554] width 408 height 33
type input "Guitar Strap and Coffee Mug"
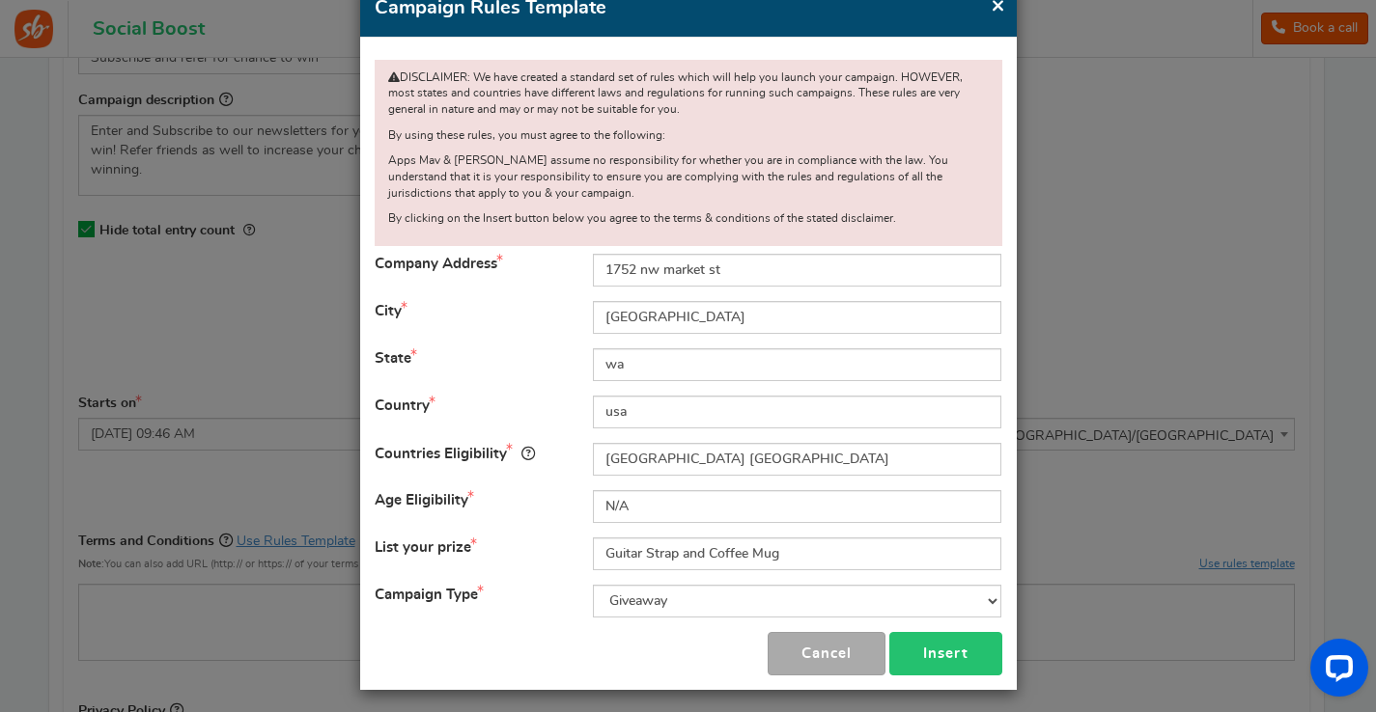
click at [938, 645] on button "Insert" at bounding box center [945, 653] width 113 height 43
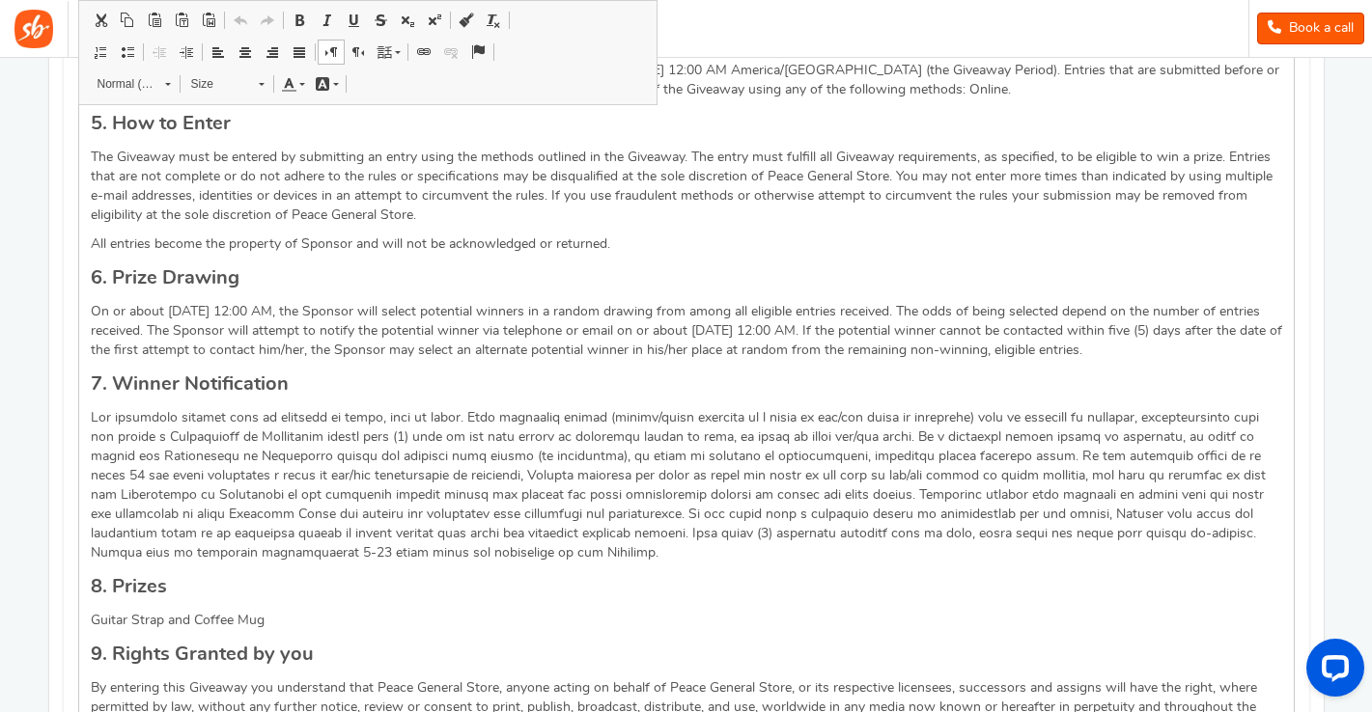
scroll to position [0, 0]
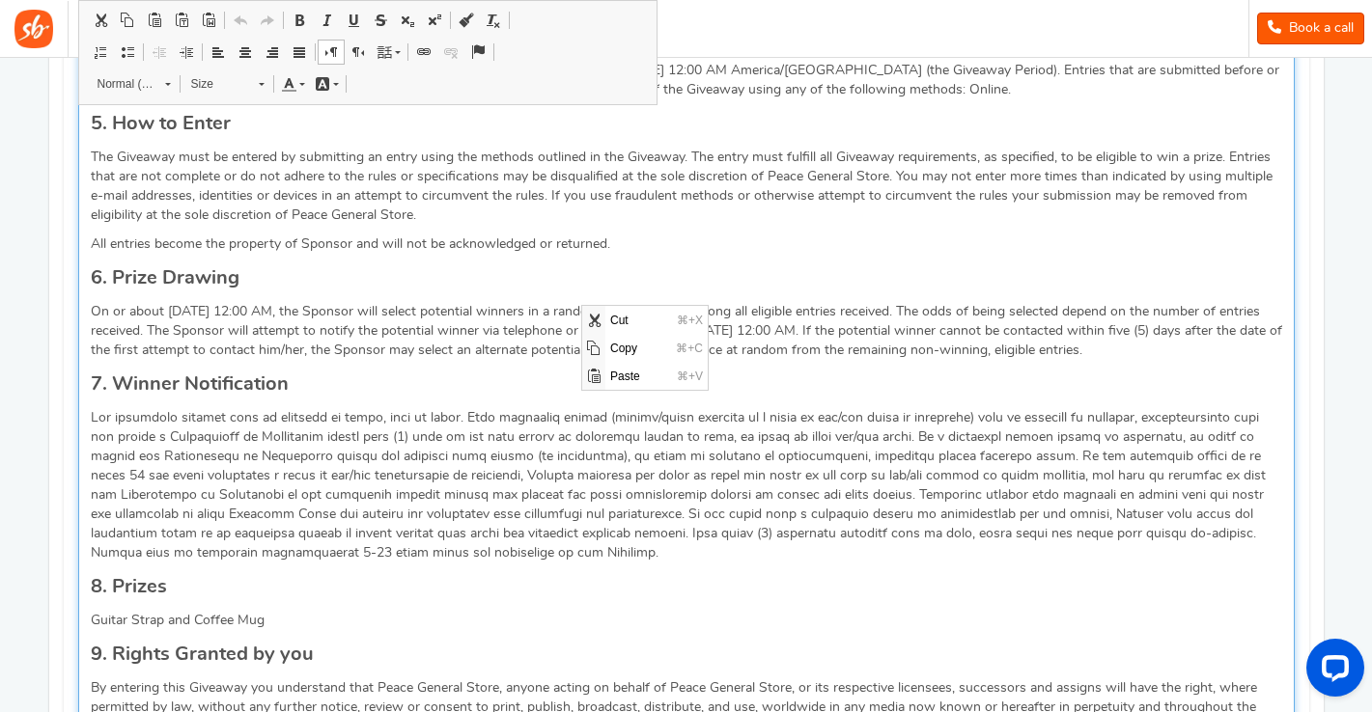
click at [562, 305] on div "Giveaway Rules NO PURCHASE IS NECESSARY TO ENTER OR WIN. A PURCHASE WILL NOT IN…" at bounding box center [686, 592] width 1216 height 1923
click at [627, 312] on div "Giveaway Rules NO PURCHASE IS NECESSARY TO ENTER OR WIN. A PURCHASE WILL NOT IN…" at bounding box center [686, 592] width 1216 height 1923
click at [632, 332] on div "Giveaway Rules NO PURCHASE IS NECESSARY TO ENTER OR WIN. A PURCHASE WILL NOT IN…" at bounding box center [686, 592] width 1216 height 1923
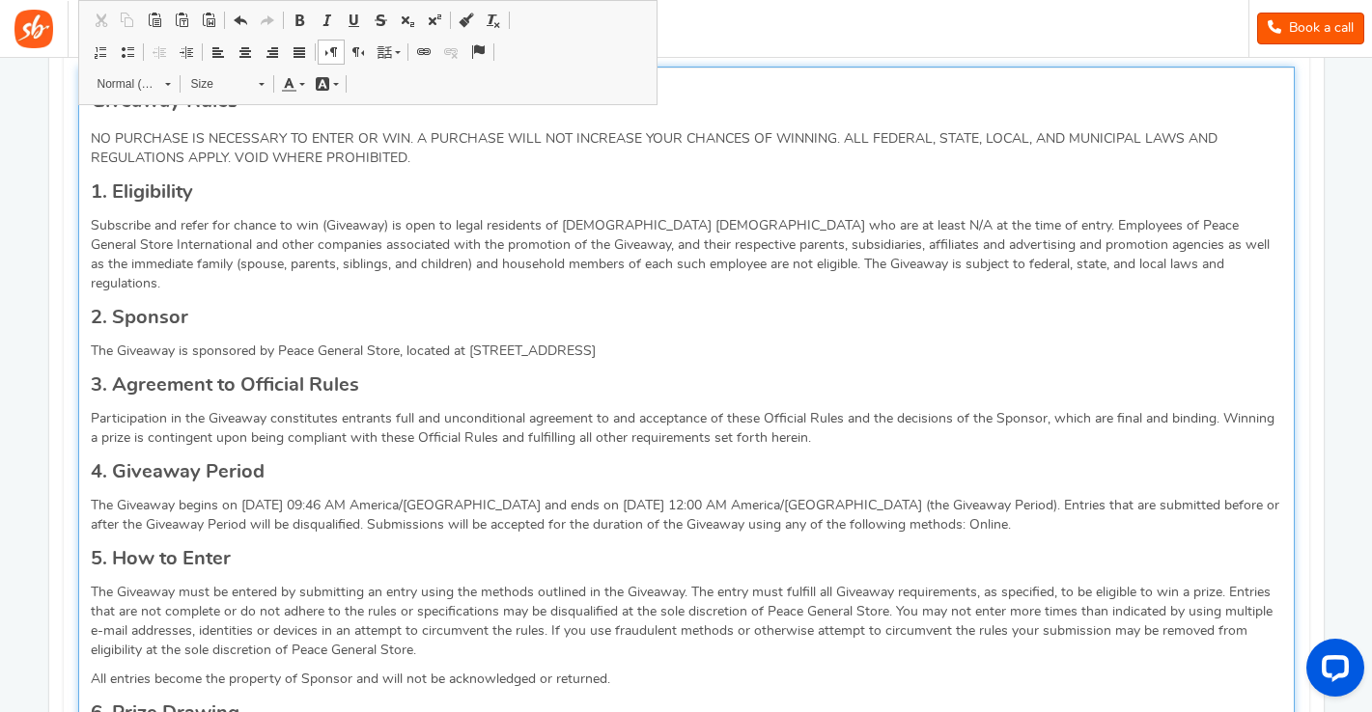
scroll to position [857, 0]
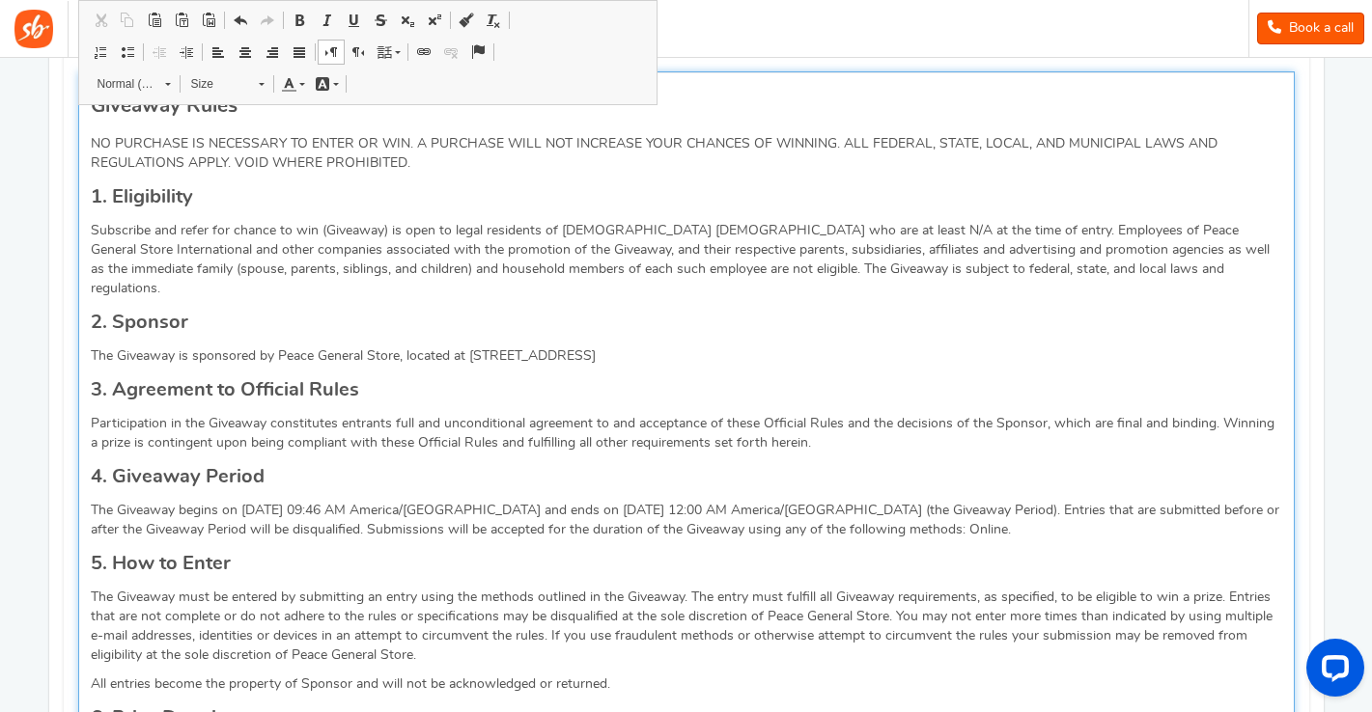
click at [589, 347] on p "The Giveaway is sponsored by Peace General Store, located at 1752 nw market st" at bounding box center [686, 356] width 1191 height 19
drag, startPoint x: 596, startPoint y: 332, endPoint x: 456, endPoint y: 333, distance: 140.0
click at [456, 347] on p "The Giveaway is sponsored by Peace General Store, located at 1752 nw market st." at bounding box center [686, 356] width 1191 height 19
click at [468, 347] on p "The Giveaway is sponsored by Peace General Store, located in Washington, USA." at bounding box center [686, 356] width 1191 height 19
click at [629, 347] on p "The Giveaway is sponsored by Peace General Store, located in Washington, USA." at bounding box center [686, 356] width 1191 height 19
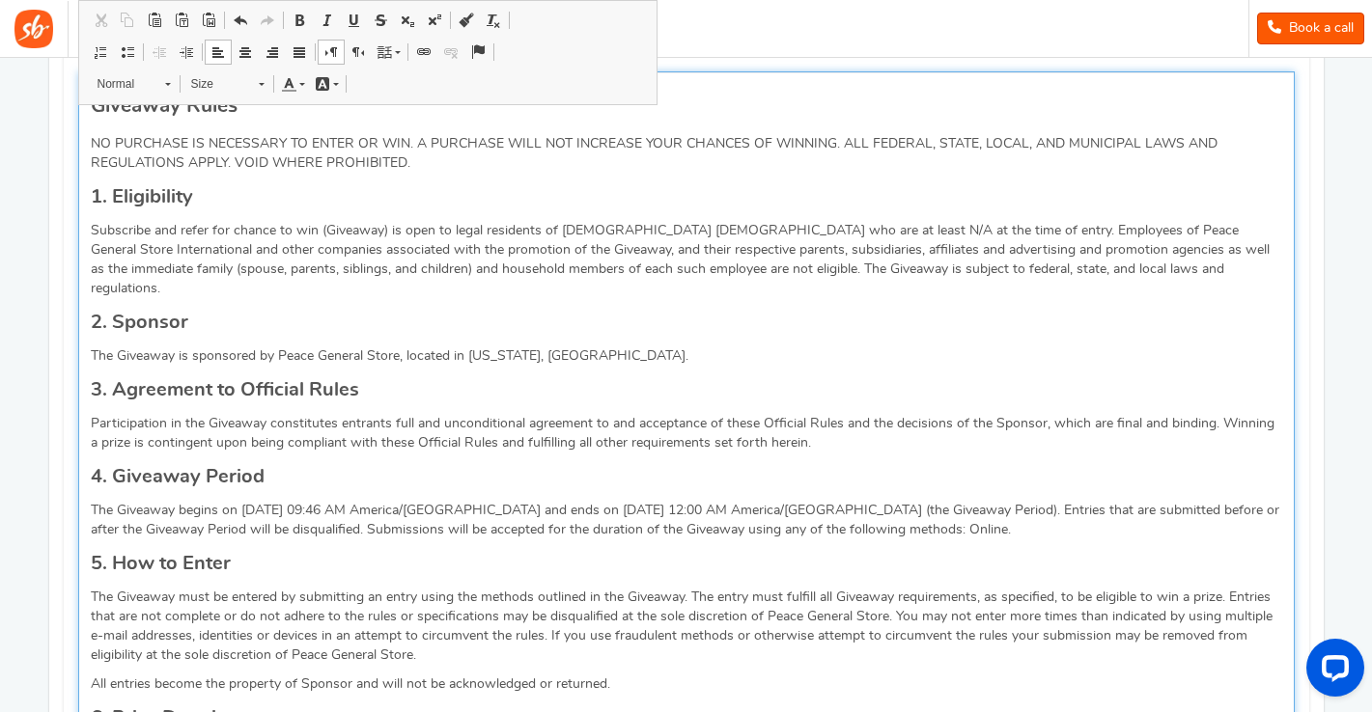
scroll to position [807, 0]
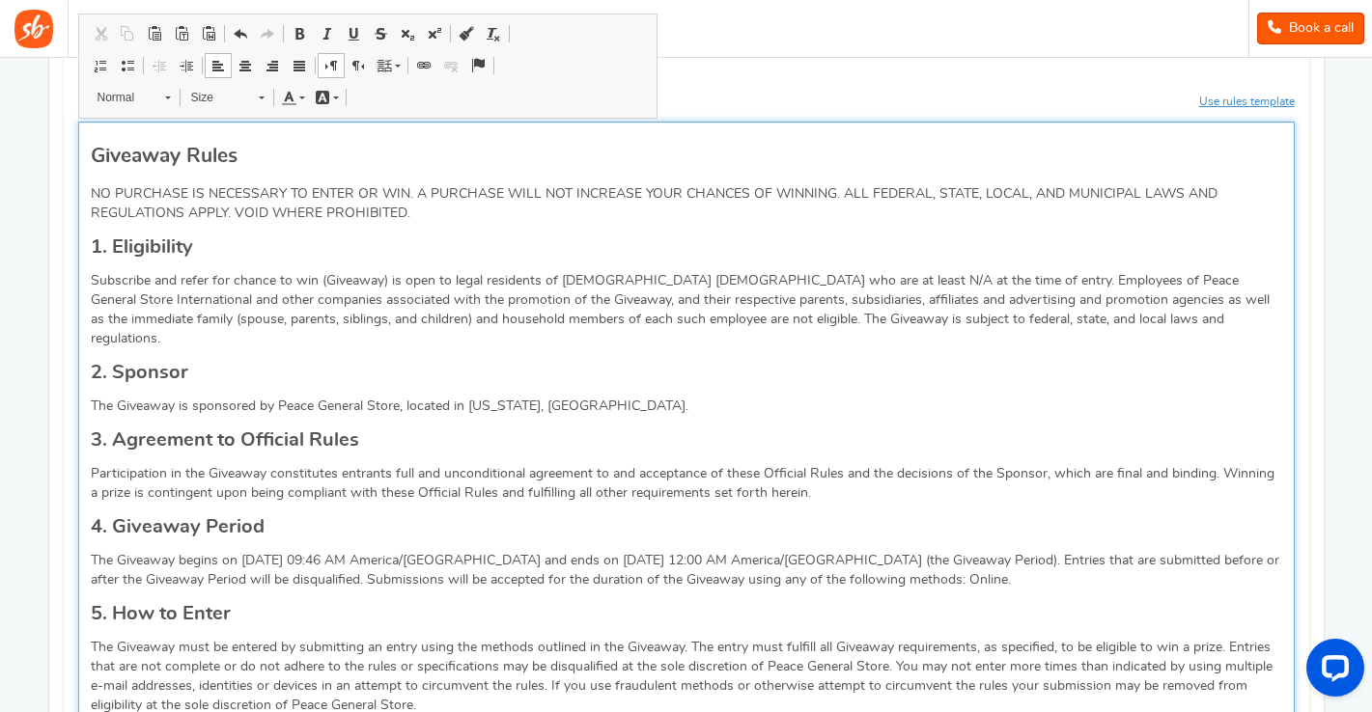
click at [587, 281] on p "Subscribe and refer for chance to win (Giveaway) is open to legal residents of …" at bounding box center [686, 309] width 1191 height 77
click at [656, 273] on p "Subscribe and refer for chance to win (Giveaway) is open to legal residents of …" at bounding box center [686, 309] width 1191 height 77
click at [783, 301] on p "Subscribe and refer for chance to win (Giveaway) is open to legal residents of …" at bounding box center [686, 309] width 1191 height 77
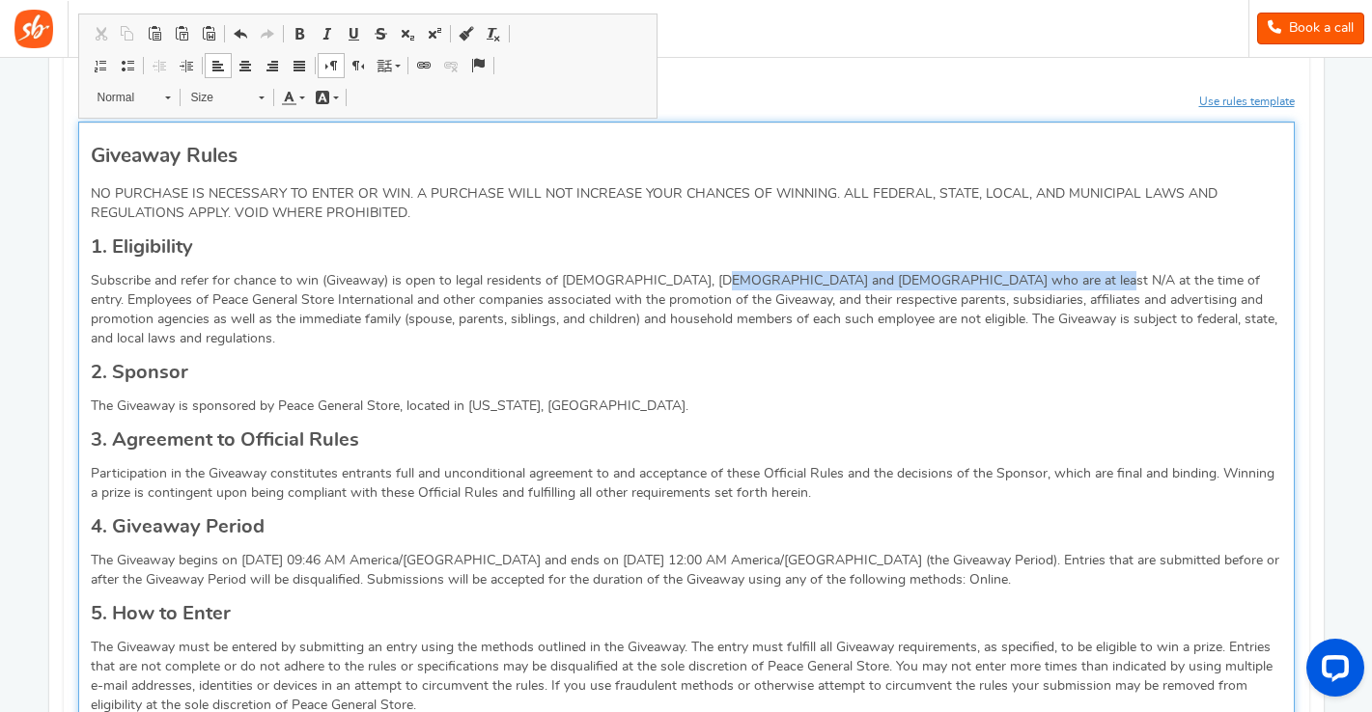
drag, startPoint x: 976, startPoint y: 280, endPoint x: 731, endPoint y: 278, distance: 245.2
click at [731, 278] on p "Subscribe and refer for chance to win (Giveaway) is open to legal residents of …" at bounding box center [686, 309] width 1191 height 77
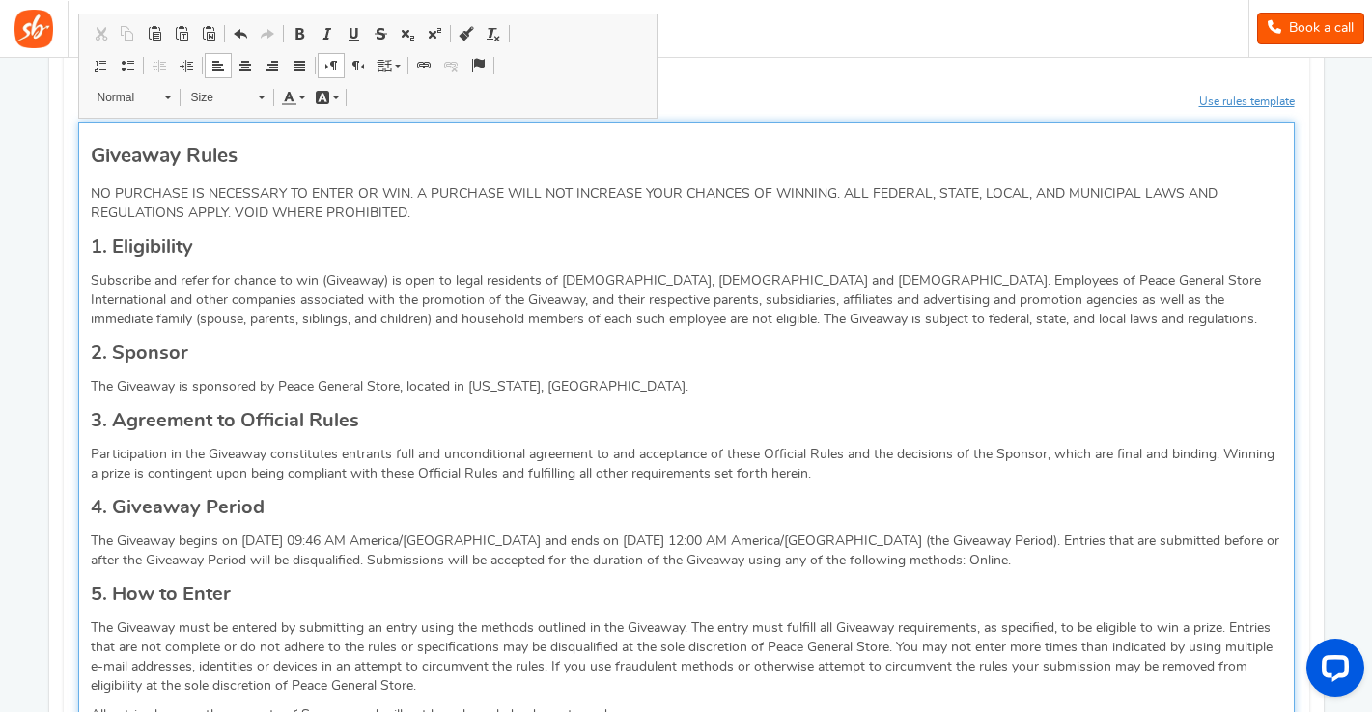
click at [764, 302] on p "Subscribe and refer for chance to win (Giveaway) is open to legal residents of …" at bounding box center [686, 300] width 1191 height 58
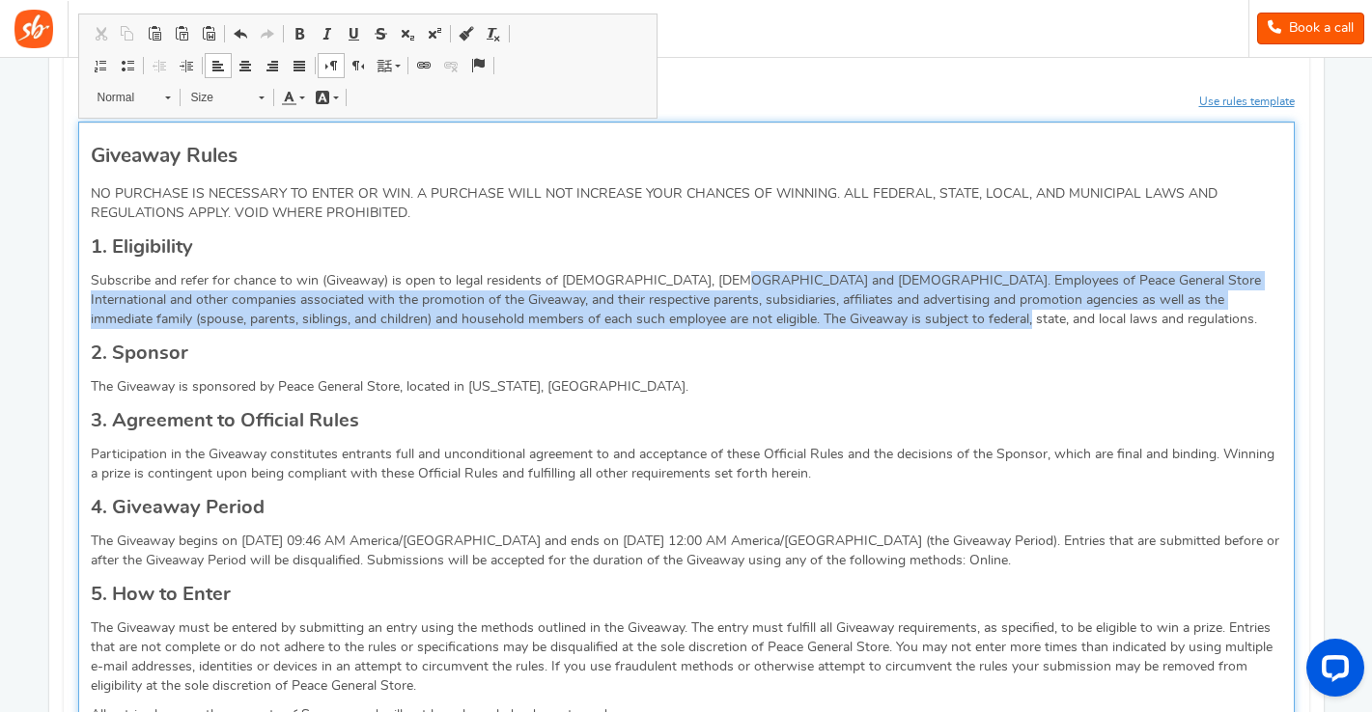
drag, startPoint x: 887, startPoint y: 323, endPoint x: 738, endPoint y: 280, distance: 155.8
click at [739, 280] on p "Subscribe and refer for chance to win (Giveaway) is open to legal residents of …" at bounding box center [686, 300] width 1191 height 58
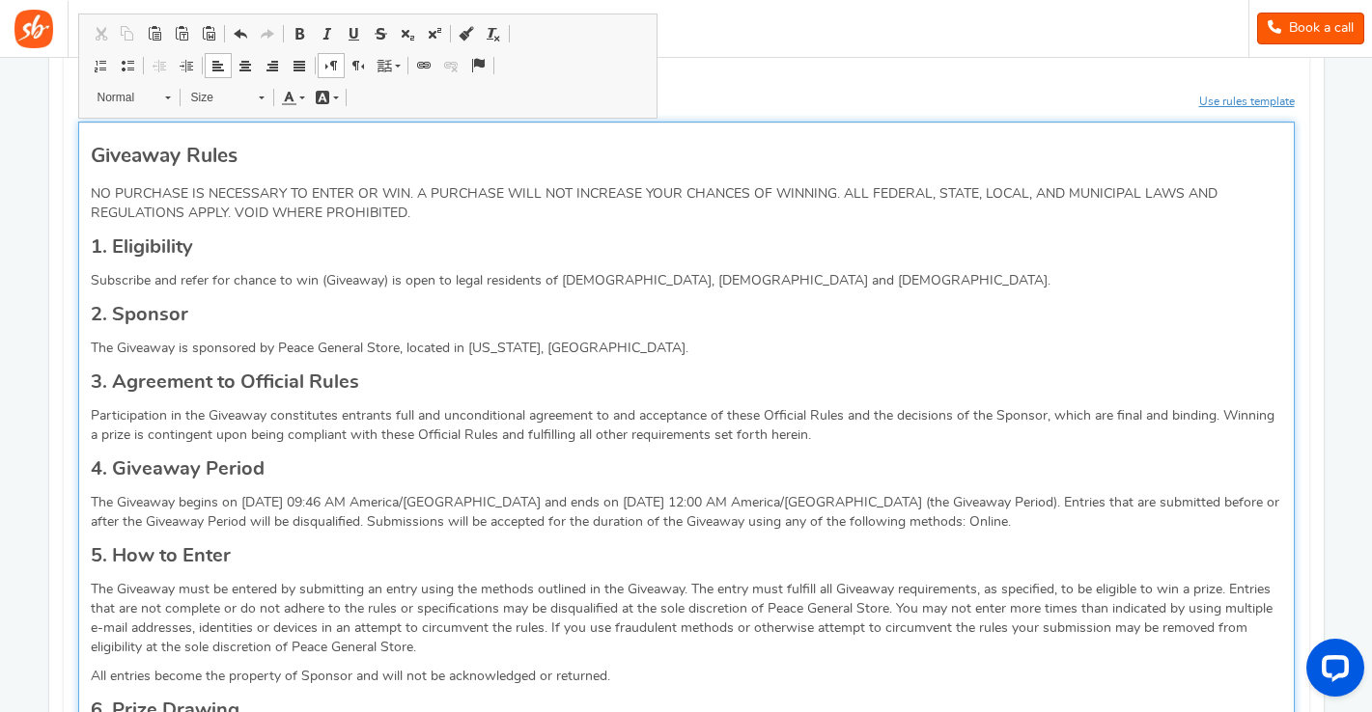
click at [568, 300] on h4 "2. Sponsor" at bounding box center [686, 314] width 1191 height 29
click at [317, 277] on p "Subscribe and refer for chance to win (Giveaway) is open to legal residents of …" at bounding box center [686, 280] width 1191 height 19
click at [391, 278] on p "Subscribe and refer for chance to win. Giveaway) is open to legal residents of …" at bounding box center [686, 280] width 1191 height 19
click at [511, 237] on h4 "1. Eligibility" at bounding box center [686, 247] width 1191 height 29
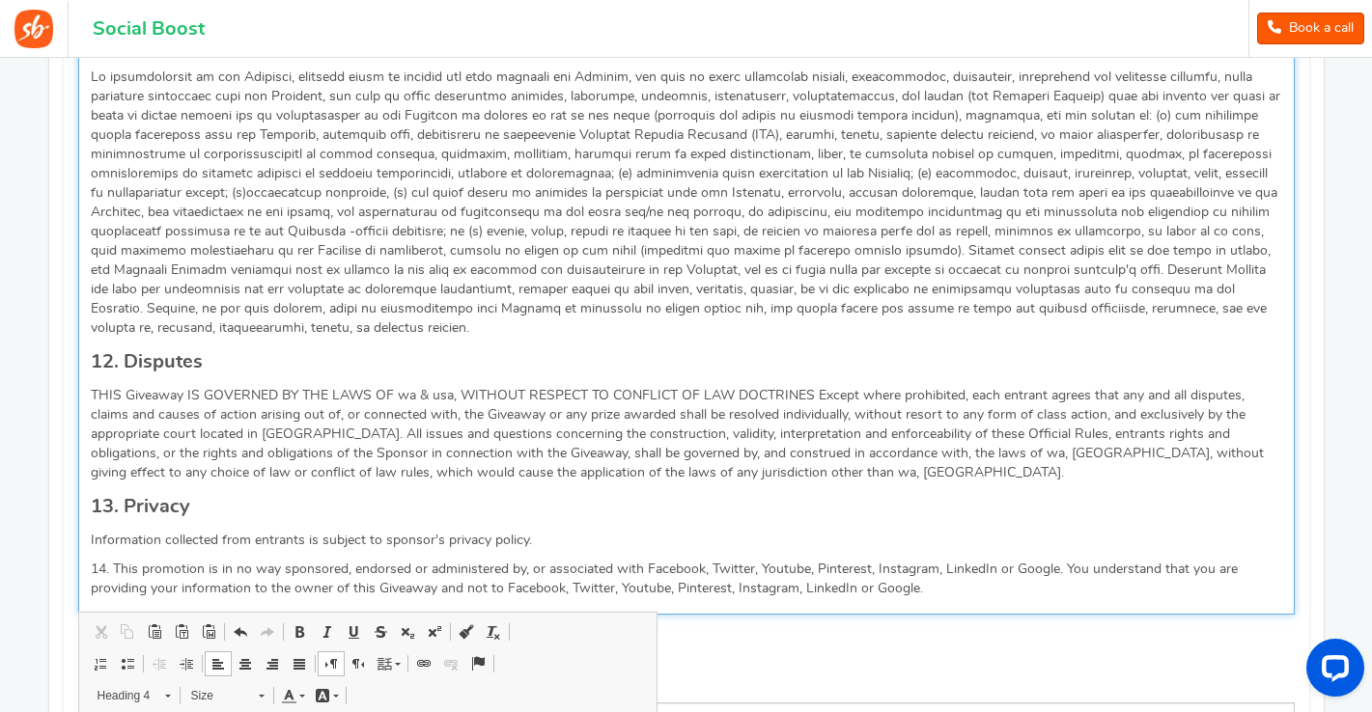
scroll to position [2467, 0]
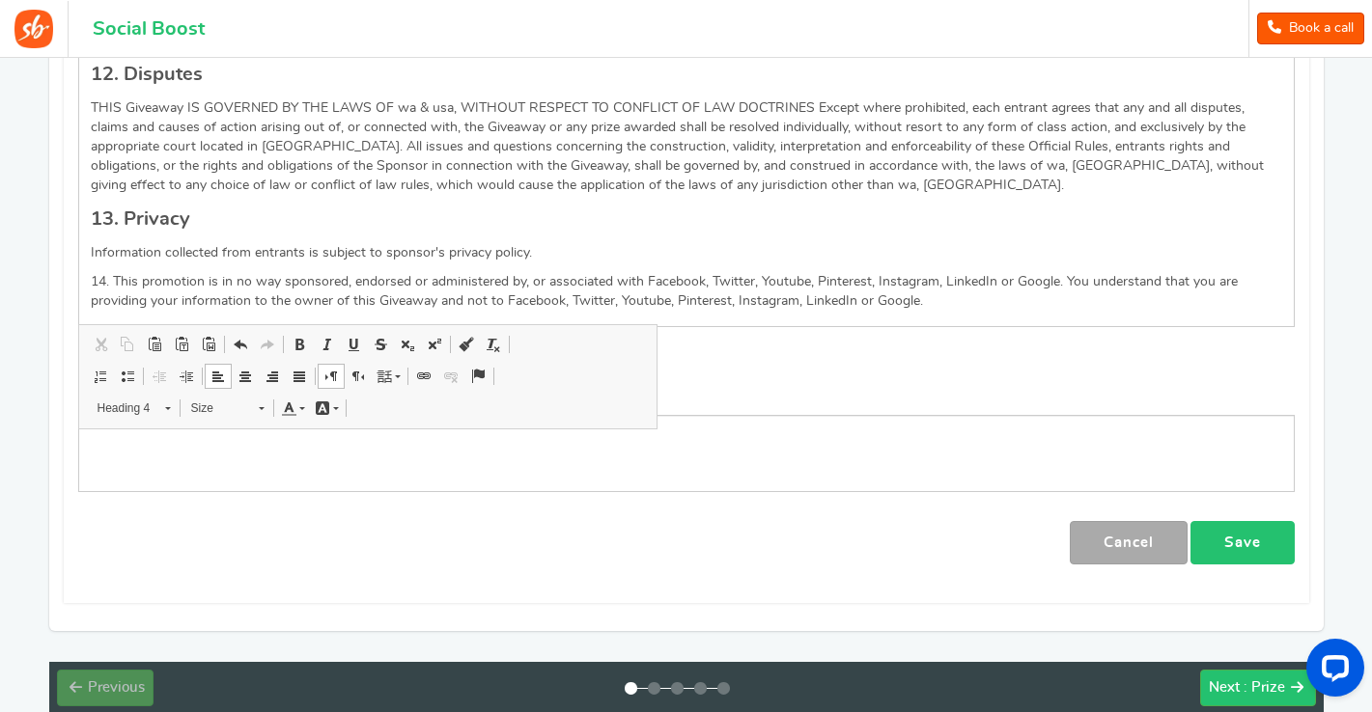
click at [1282, 539] on link "Save" at bounding box center [1242, 542] width 104 height 43
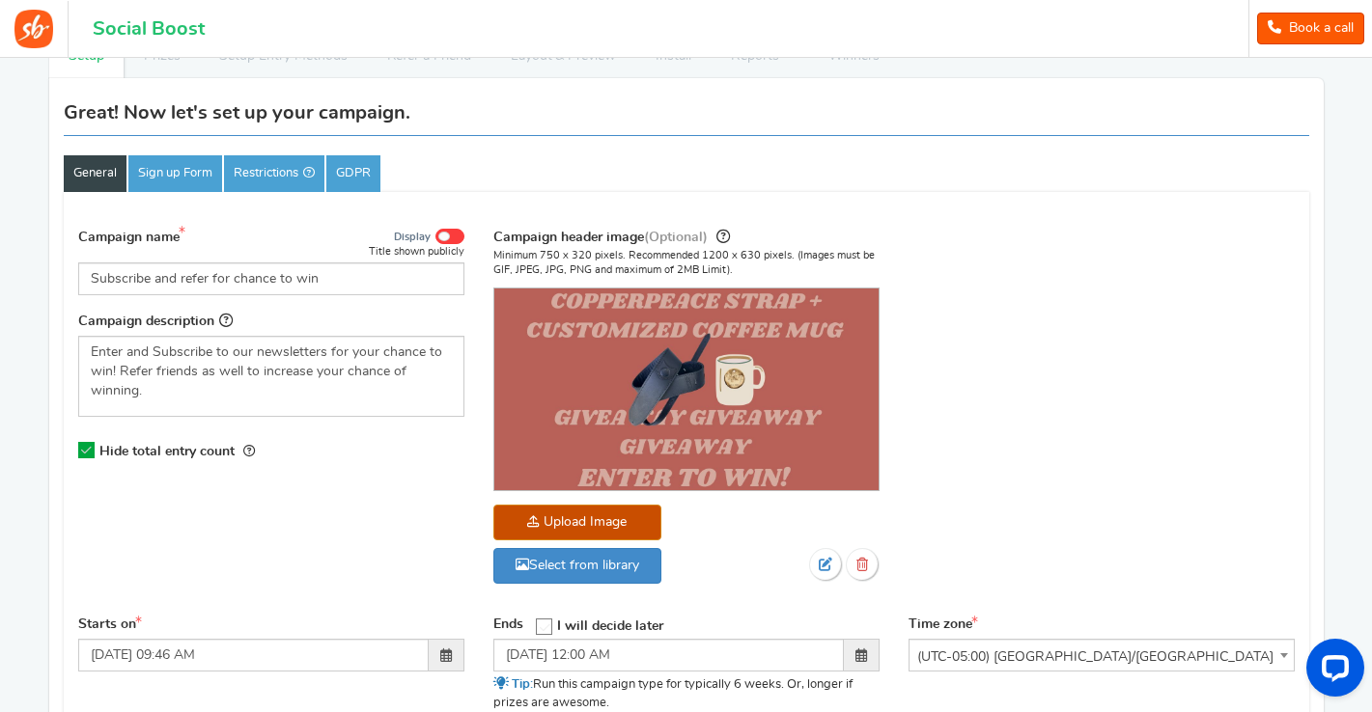
scroll to position [121, 0]
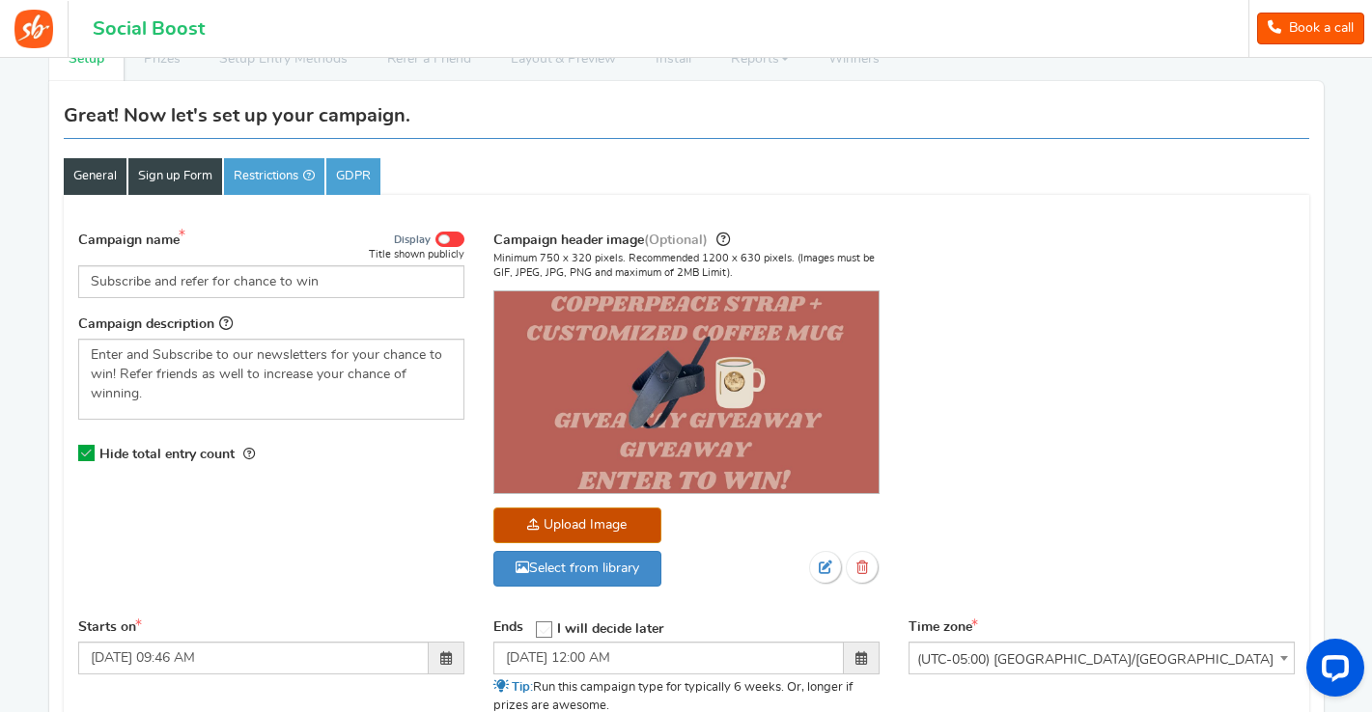
click at [173, 177] on link "Sign up Form" at bounding box center [175, 176] width 94 height 37
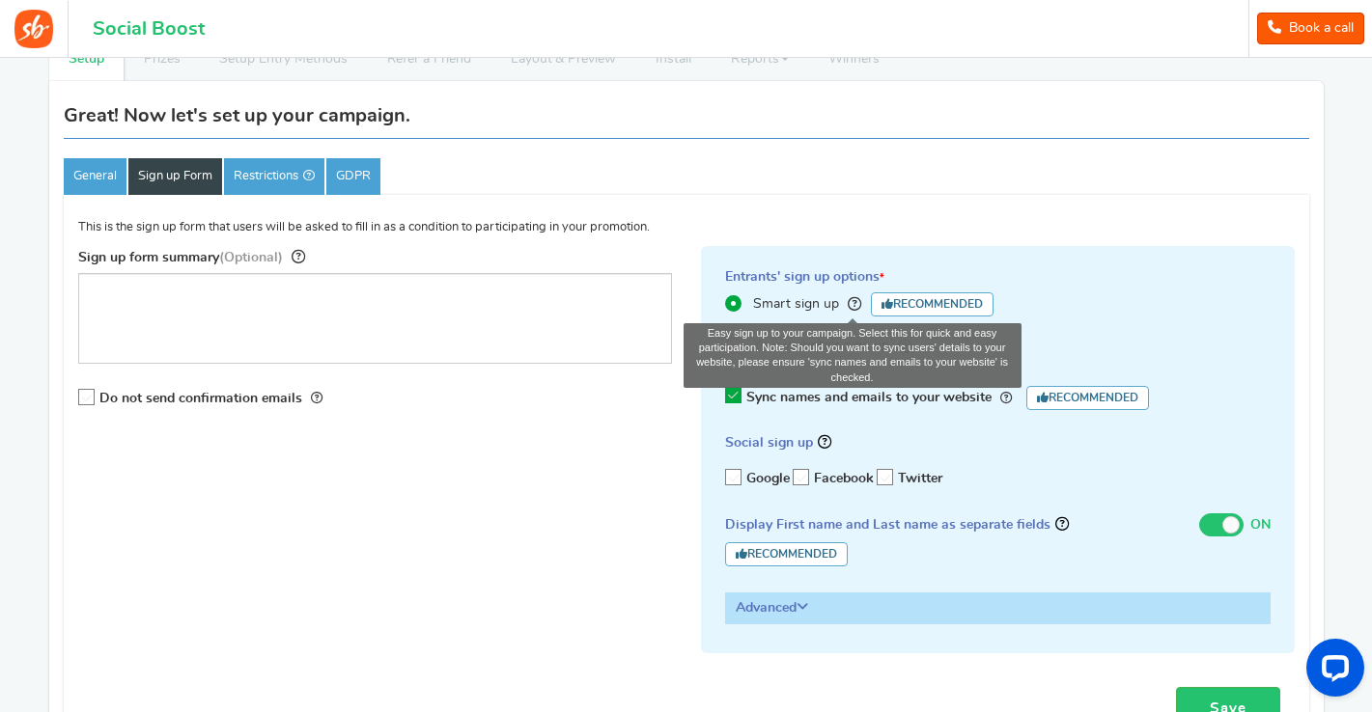
click at [854, 303] on icon at bounding box center [855, 304] width 14 height 14
click at [738, 303] on input "Smart sign up Easy sign up to your campaign. Select this for quick and easy par…" at bounding box center [731, 303] width 13 height 13
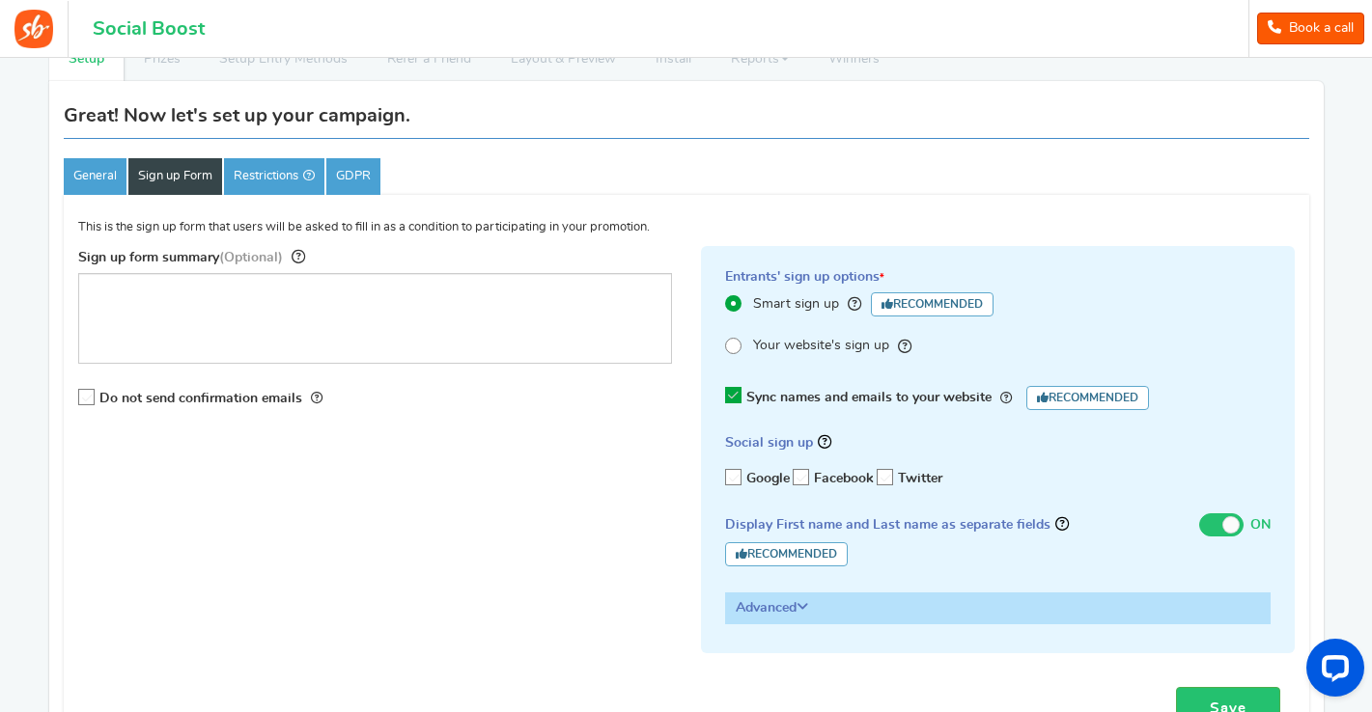
click at [735, 343] on span at bounding box center [733, 346] width 16 height 16
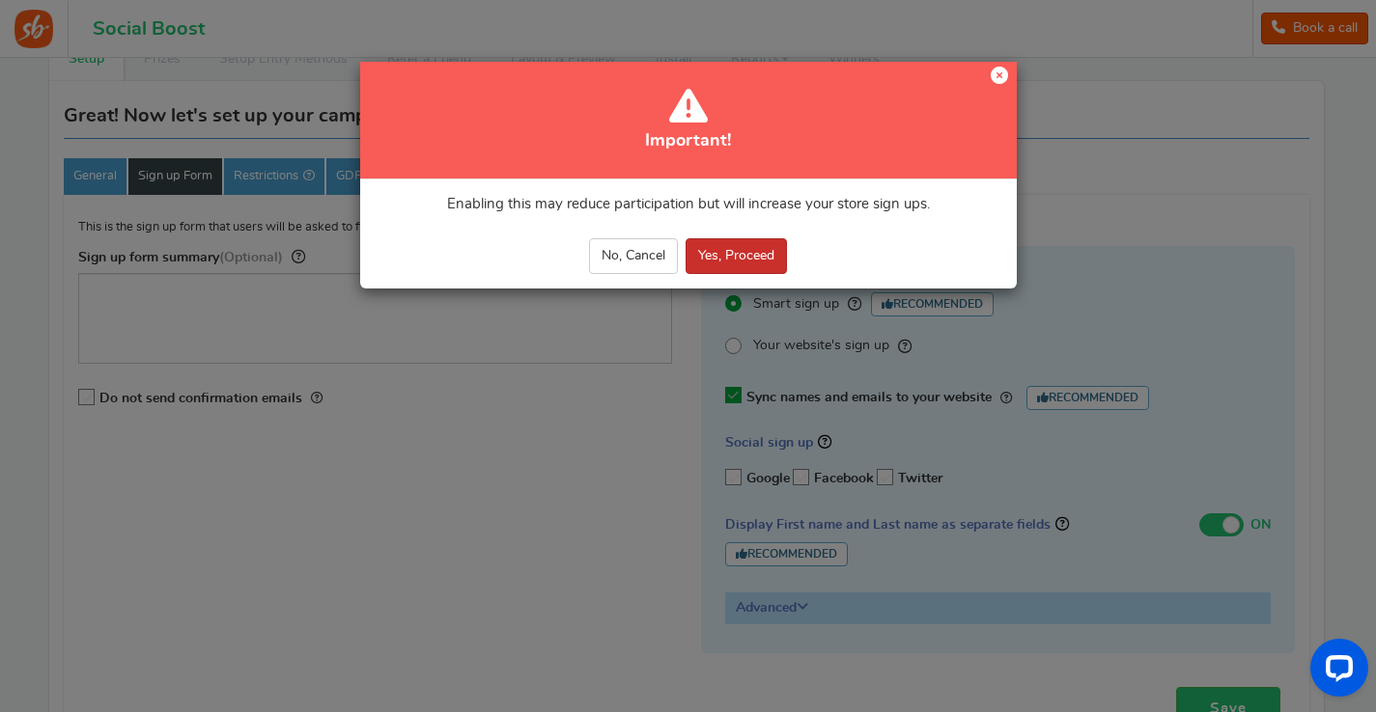
click at [748, 254] on button "Yes, Proceed" at bounding box center [735, 256] width 101 height 36
radio input "true"
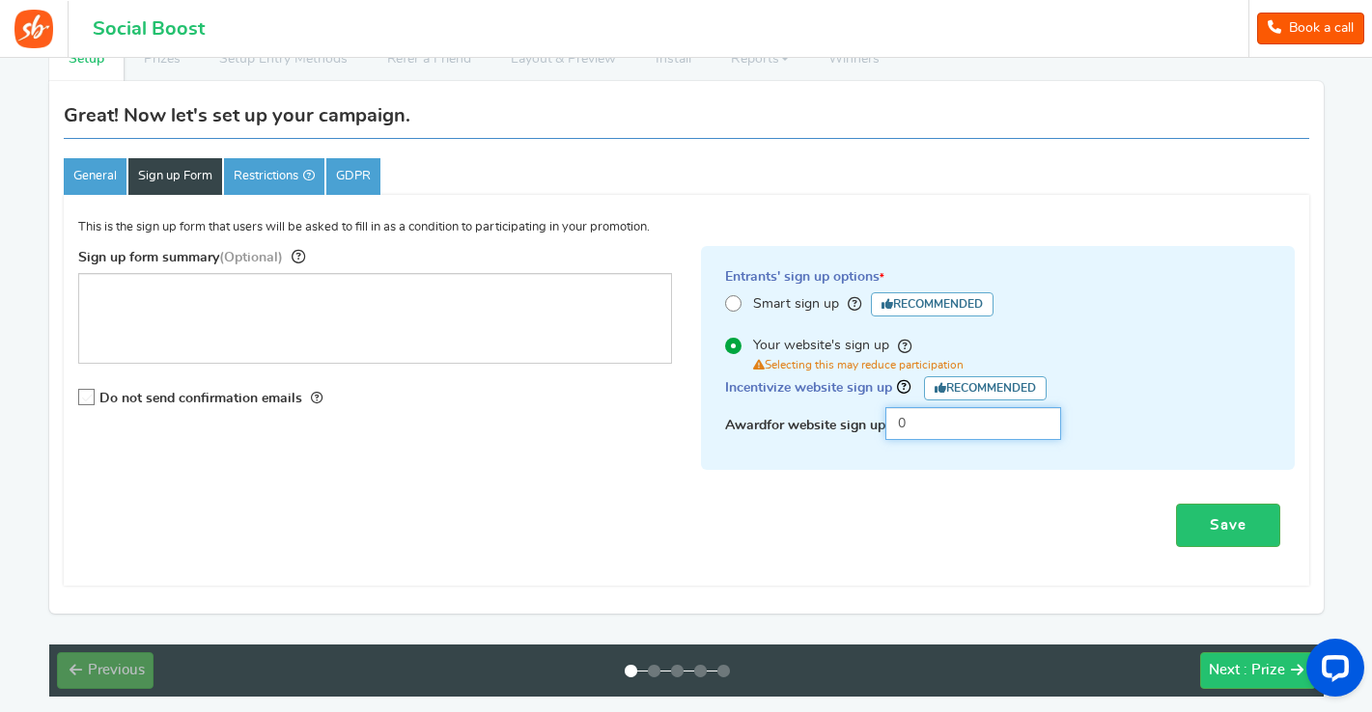
click at [915, 425] on input "0" at bounding box center [973, 423] width 176 height 33
drag, startPoint x: 915, startPoint y: 425, endPoint x: 891, endPoint y: 425, distance: 24.1
click at [891, 425] on input "0" at bounding box center [973, 423] width 176 height 33
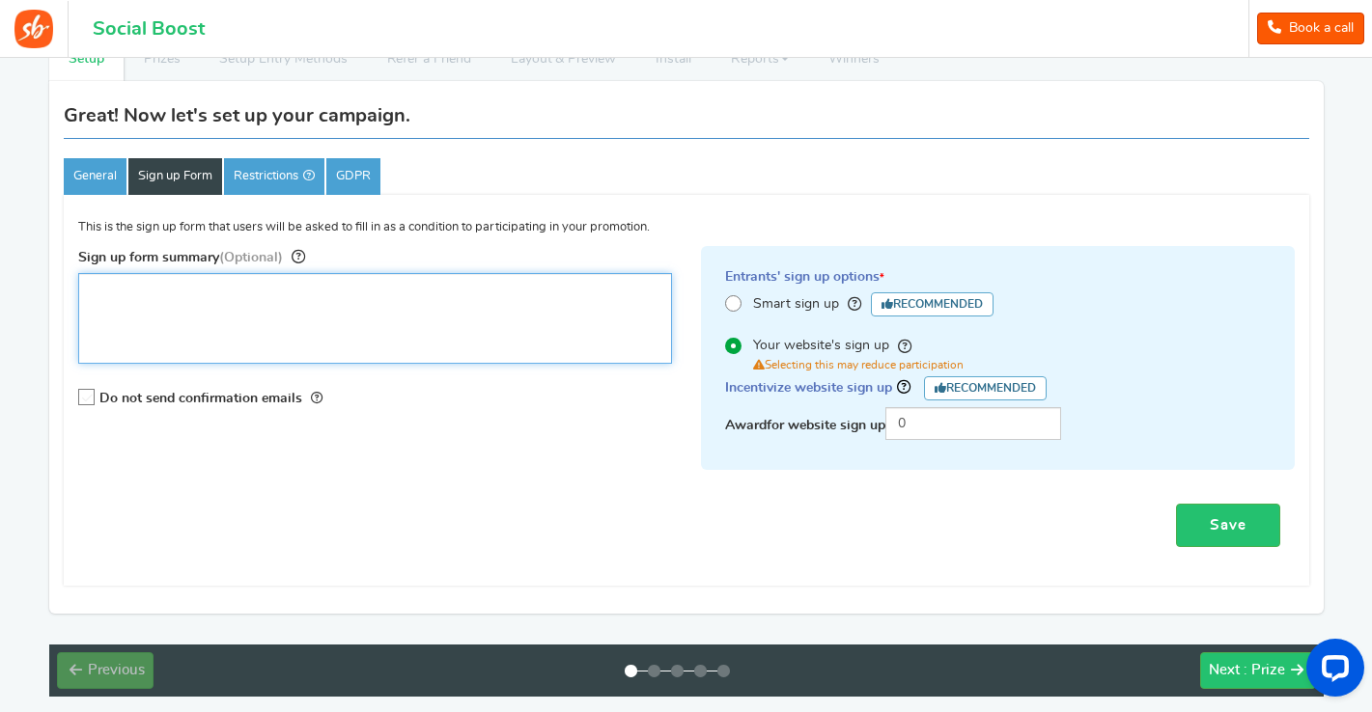
click at [211, 331] on textarea "Sign up form summary (Optional)" at bounding box center [375, 318] width 594 height 91
click at [212, 292] on textarea "Win a Copperpeace guitar strap" at bounding box center [375, 318] width 594 height 91
click at [349, 283] on textarea "Win a Copperpeace Homerun guitar strap" at bounding box center [375, 318] width 594 height 91
click at [370, 288] on textarea "Win a Copperpeace Homerun guitar strap and Mug" at bounding box center [375, 318] width 594 height 91
click at [488, 285] on textarea "Win a Copperpeace Homerun guitar strap and Customized Mug" at bounding box center [375, 318] width 594 height 91
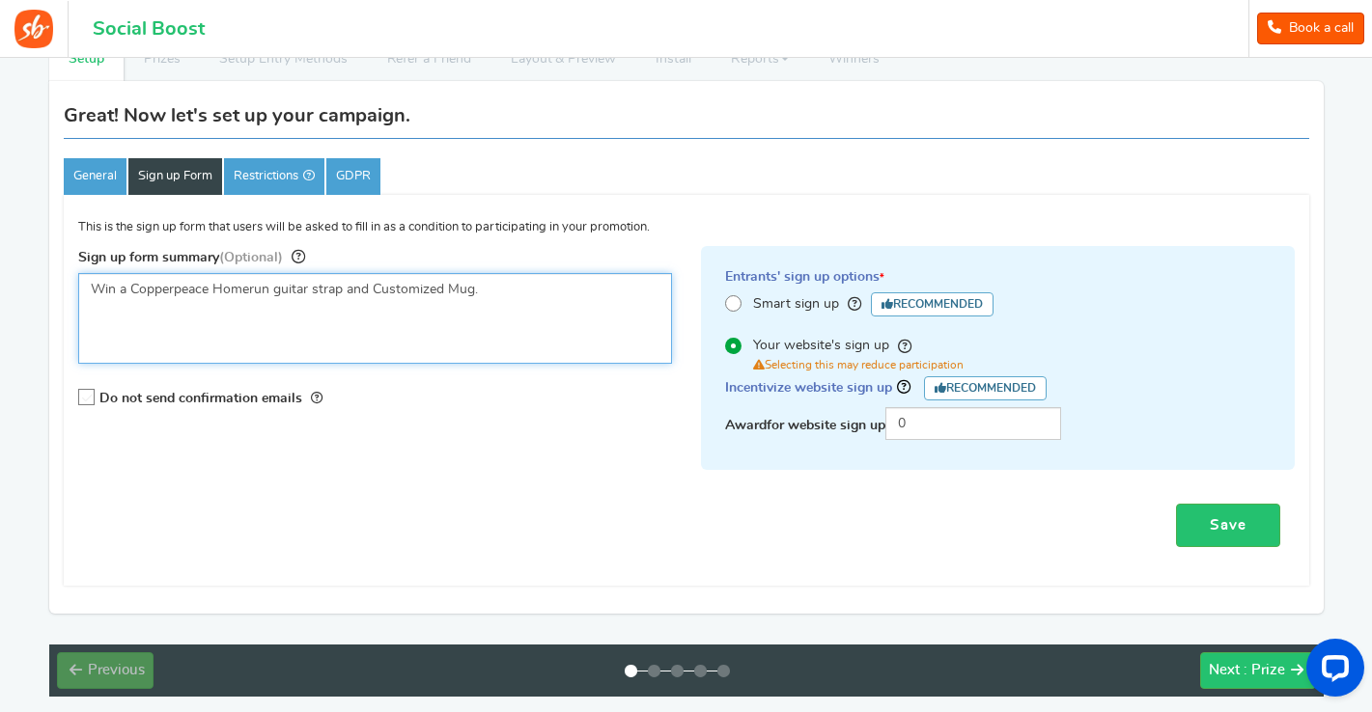
type textarea "Win a Copperpeace Homerun guitar strap and Customized Mug."
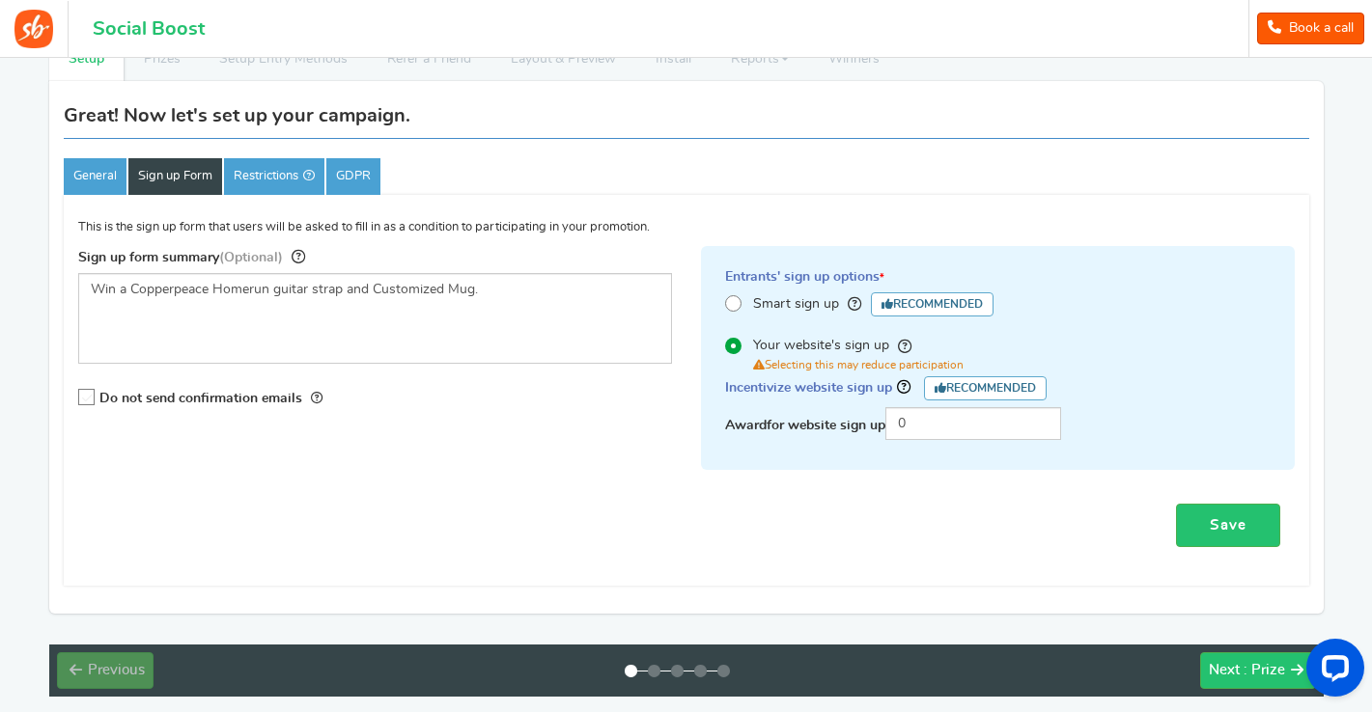
click at [429, 375] on div "Sign up form summary (Optional) Win a Copperpeace Homerun guitar strap and Cust…" at bounding box center [375, 331] width 594 height 171
click at [88, 398] on icon at bounding box center [87, 398] width 16 height 16
click at [80, 398] on input "Do not send confirmation emails" at bounding box center [80, 398] width 0 height 13
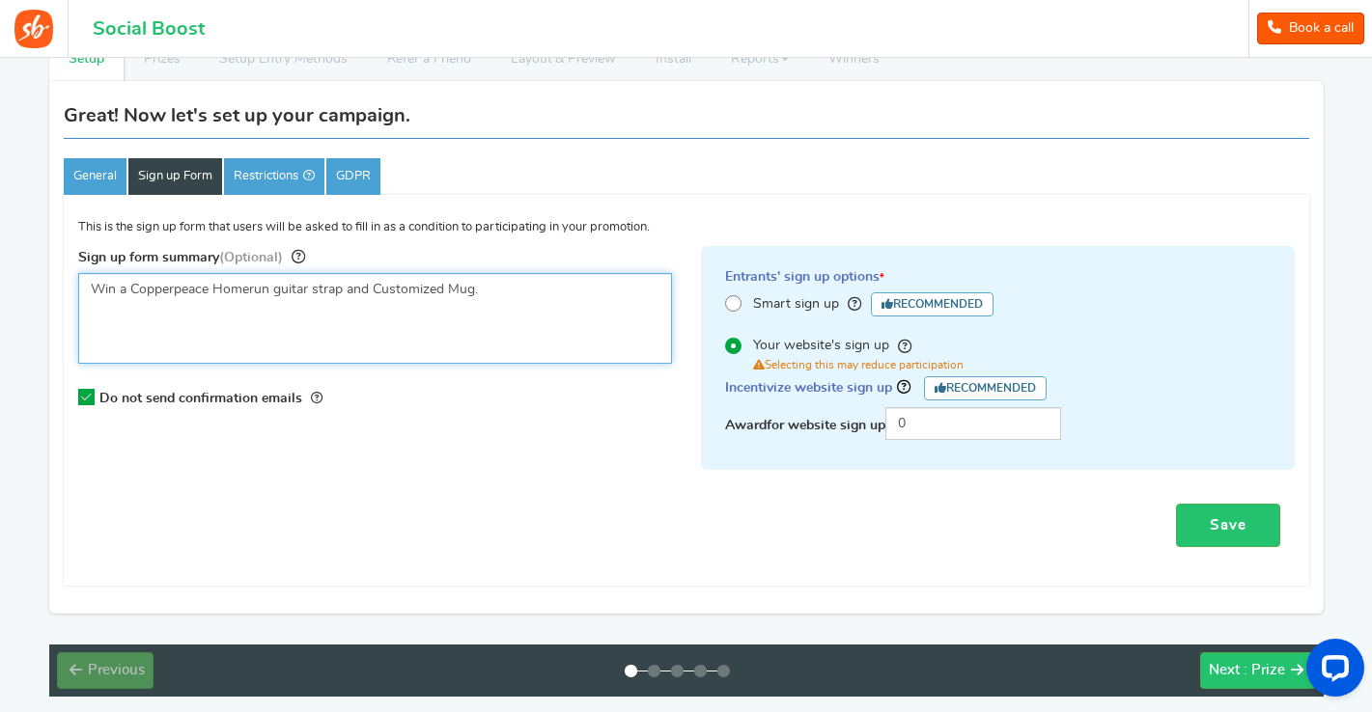
click at [511, 289] on textarea "Win a Copperpeace Homerun guitar strap and Customized Mug." at bounding box center [375, 318] width 594 height 91
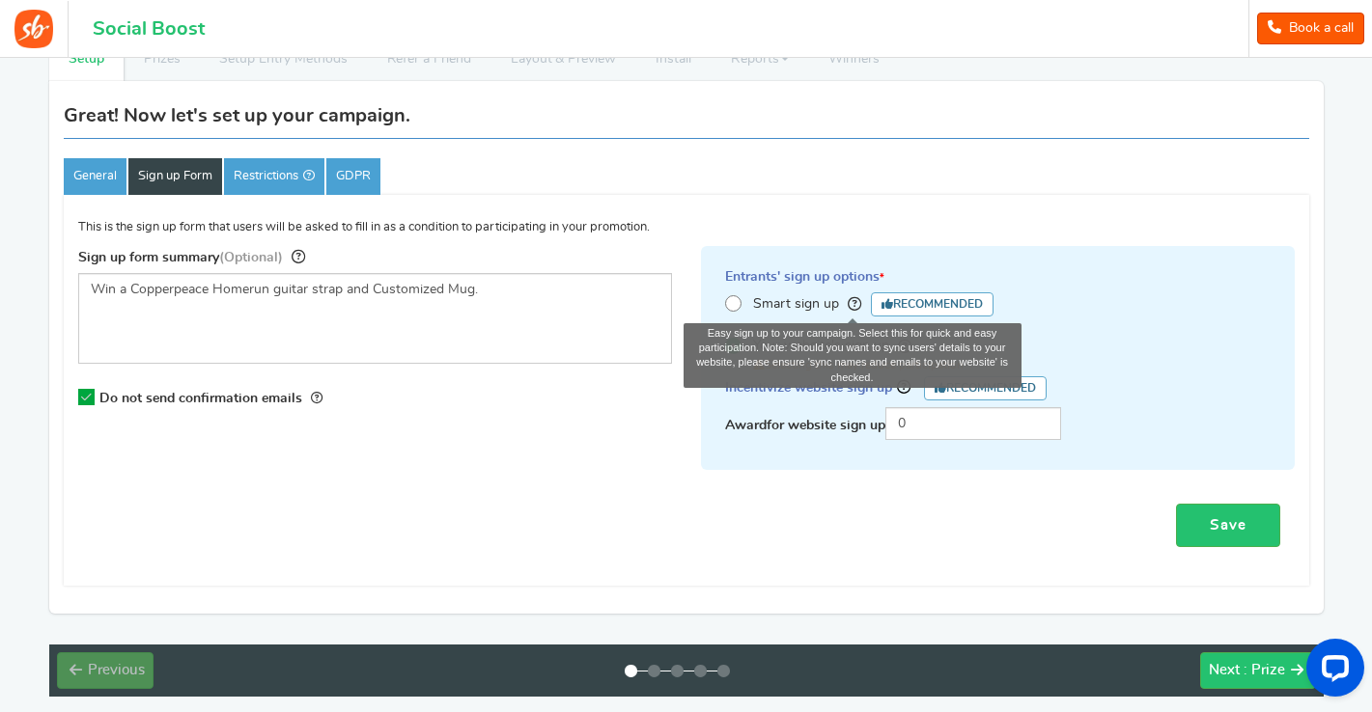
click at [853, 302] on icon at bounding box center [855, 304] width 14 height 14
click at [738, 302] on input "Smart sign up Easy sign up to your campaign. Select this for quick and easy par…" at bounding box center [731, 303] width 13 height 13
radio input "true"
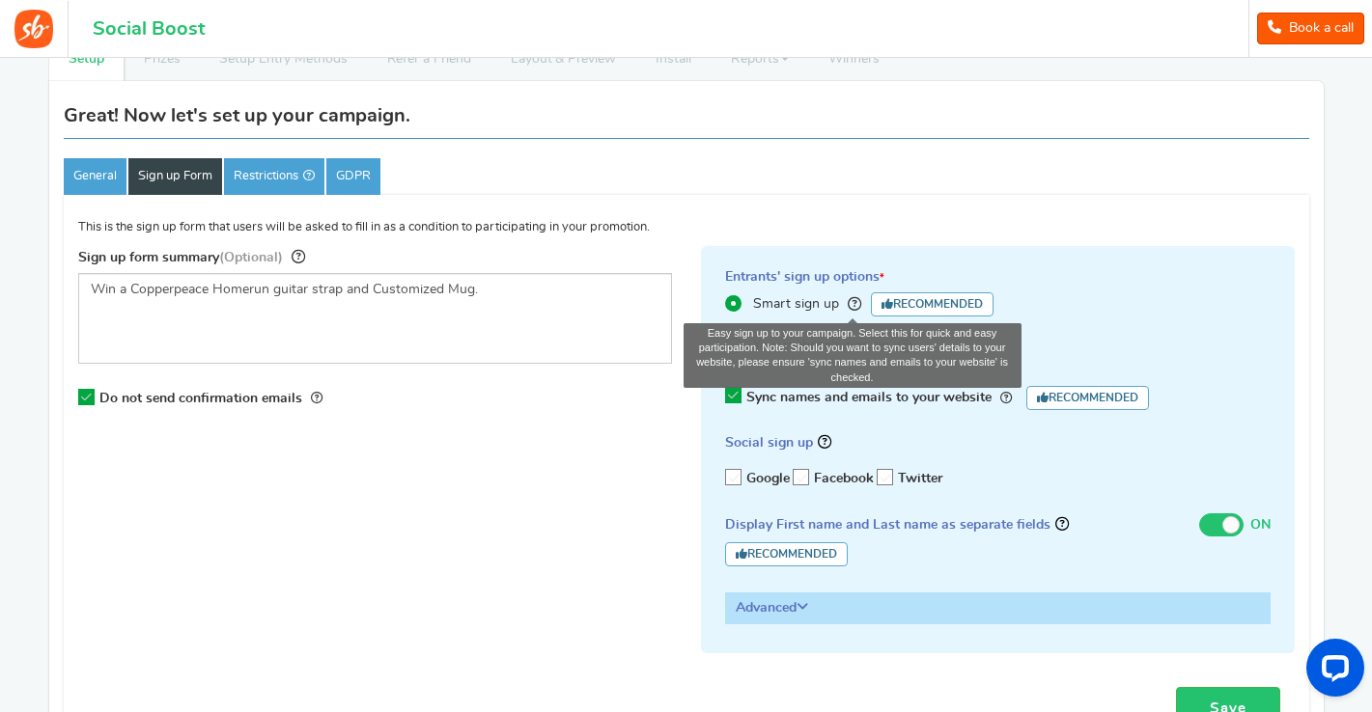
click at [856, 302] on icon at bounding box center [855, 304] width 14 height 14
click at [738, 302] on input "Smart sign up Easy sign up to your campaign. Select this for quick and easy par…" at bounding box center [731, 303] width 13 height 13
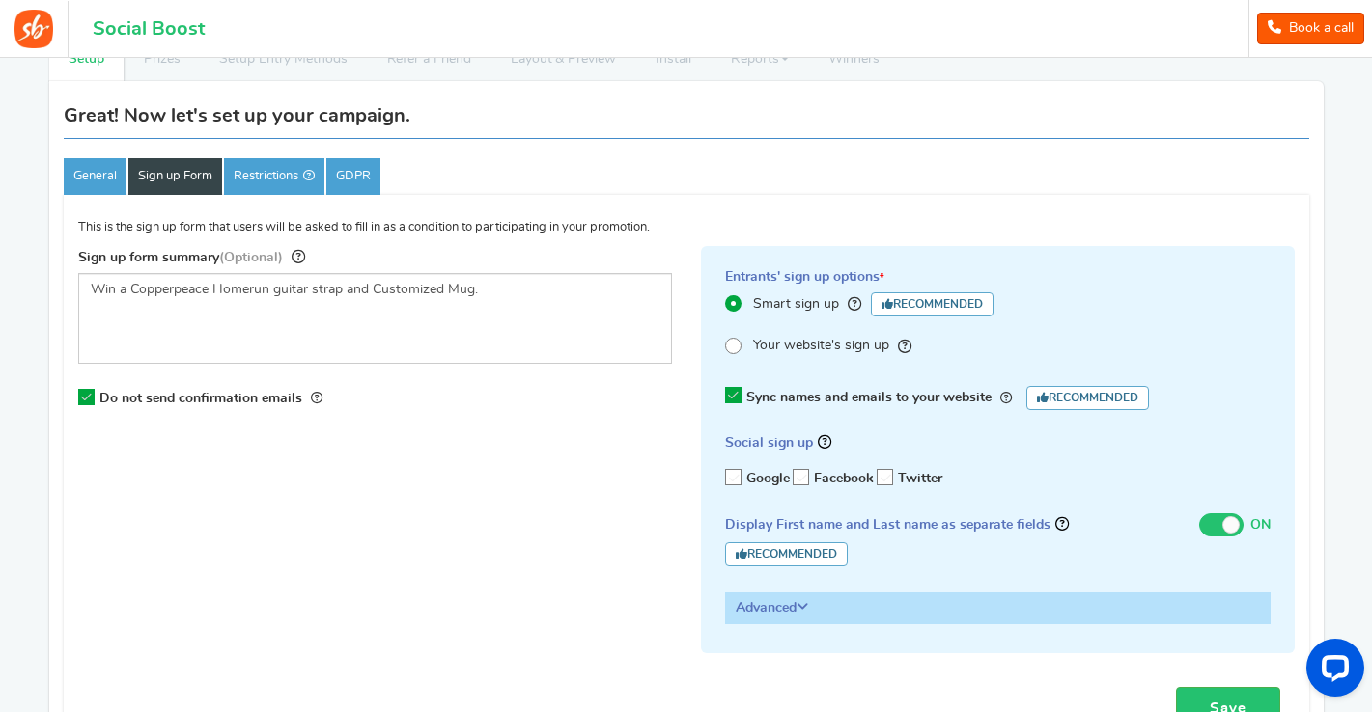
click at [643, 501] on div "Sign up form summary (Optional) Win a Copperpeace Homerun guitar strap and Cust…" at bounding box center [686, 459] width 1245 height 426
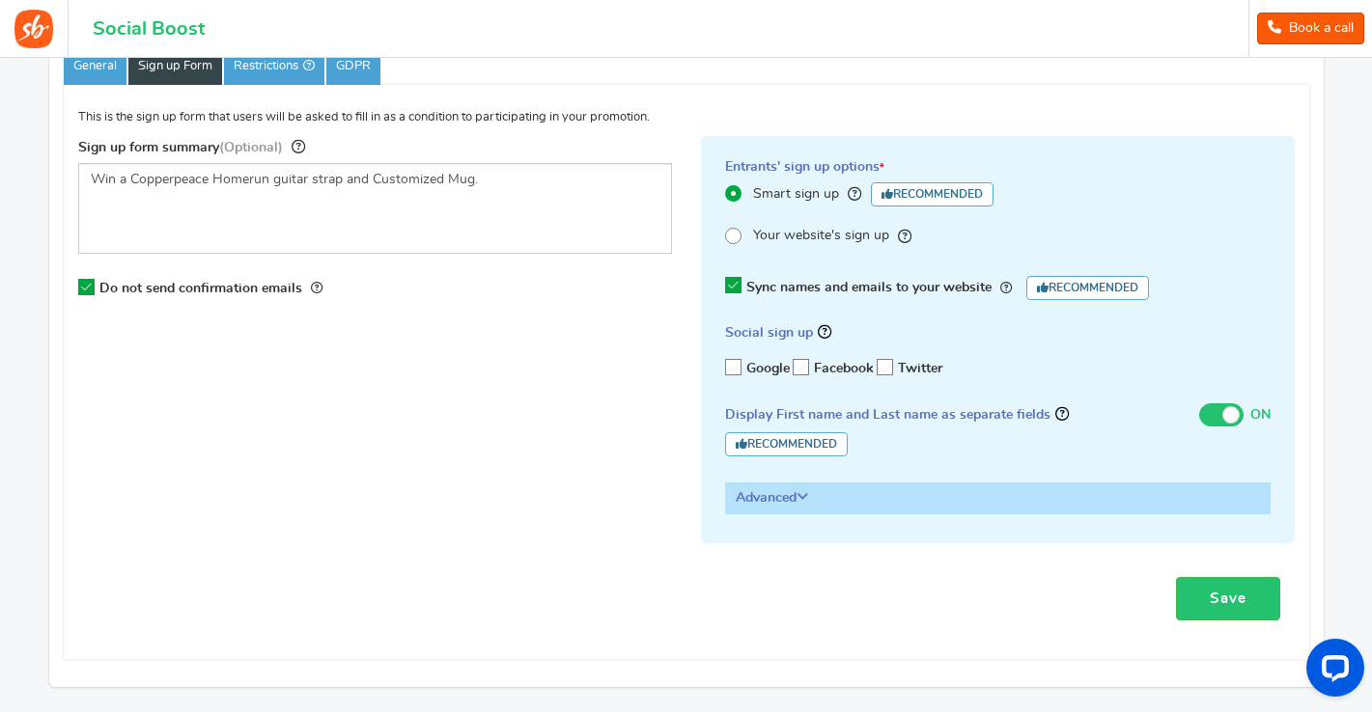
scroll to position [232, 0]
click at [756, 495] on h3 "Advanced" at bounding box center [998, 497] width 544 height 29
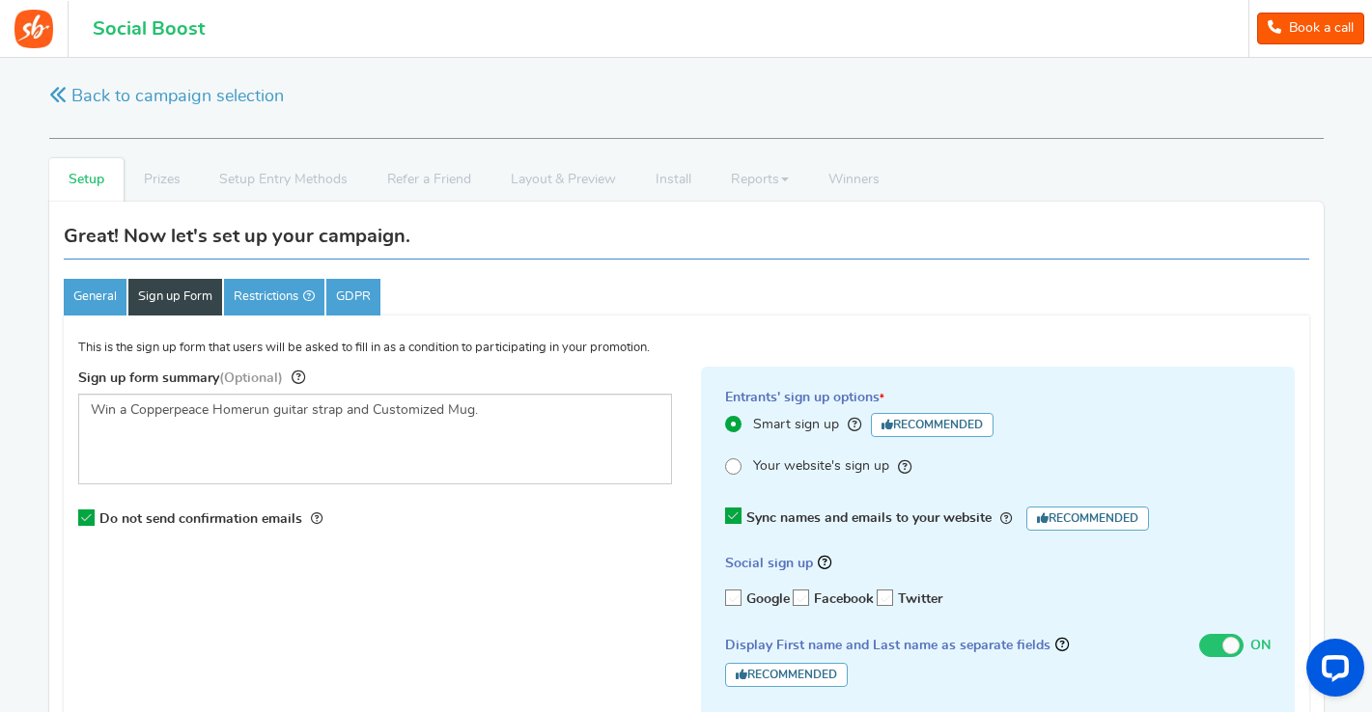
scroll to position [0, 0]
click at [280, 298] on link "Restrictions" at bounding box center [274, 297] width 100 height 37
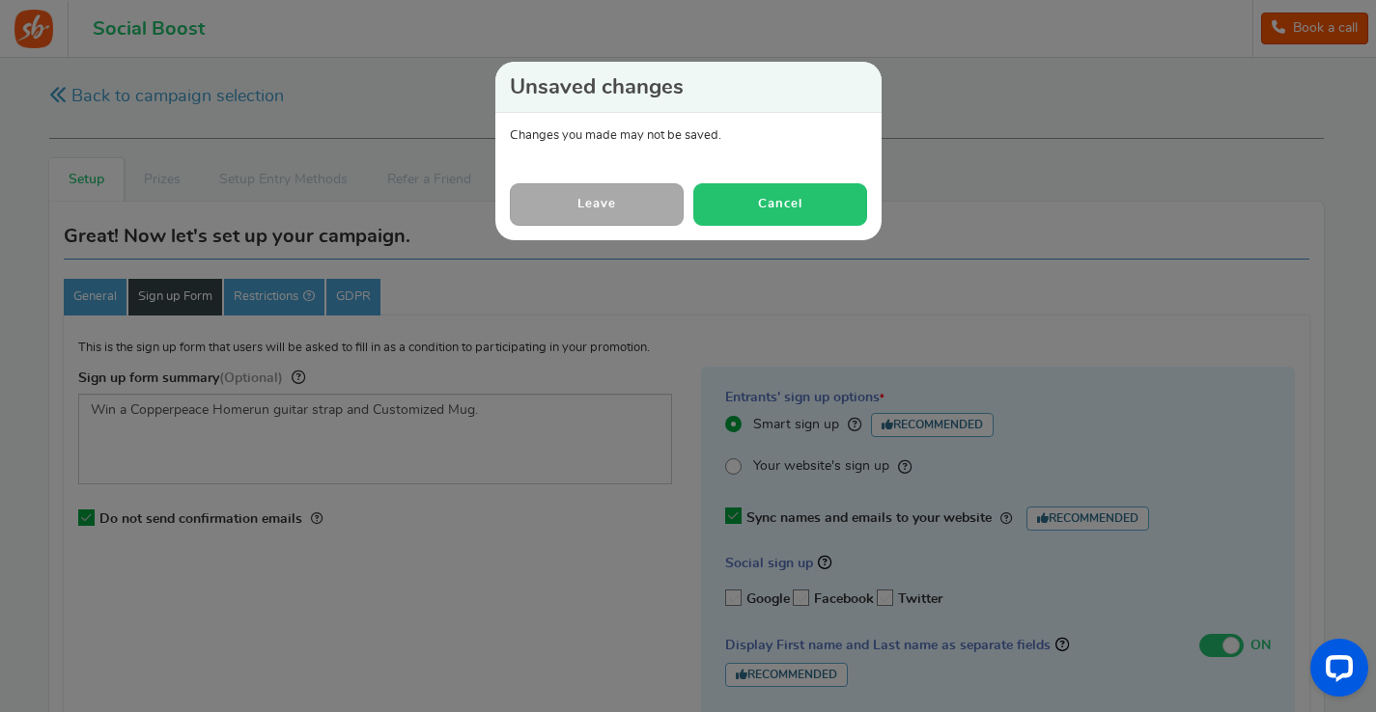
click at [769, 209] on button "Cancel" at bounding box center [780, 204] width 174 height 42
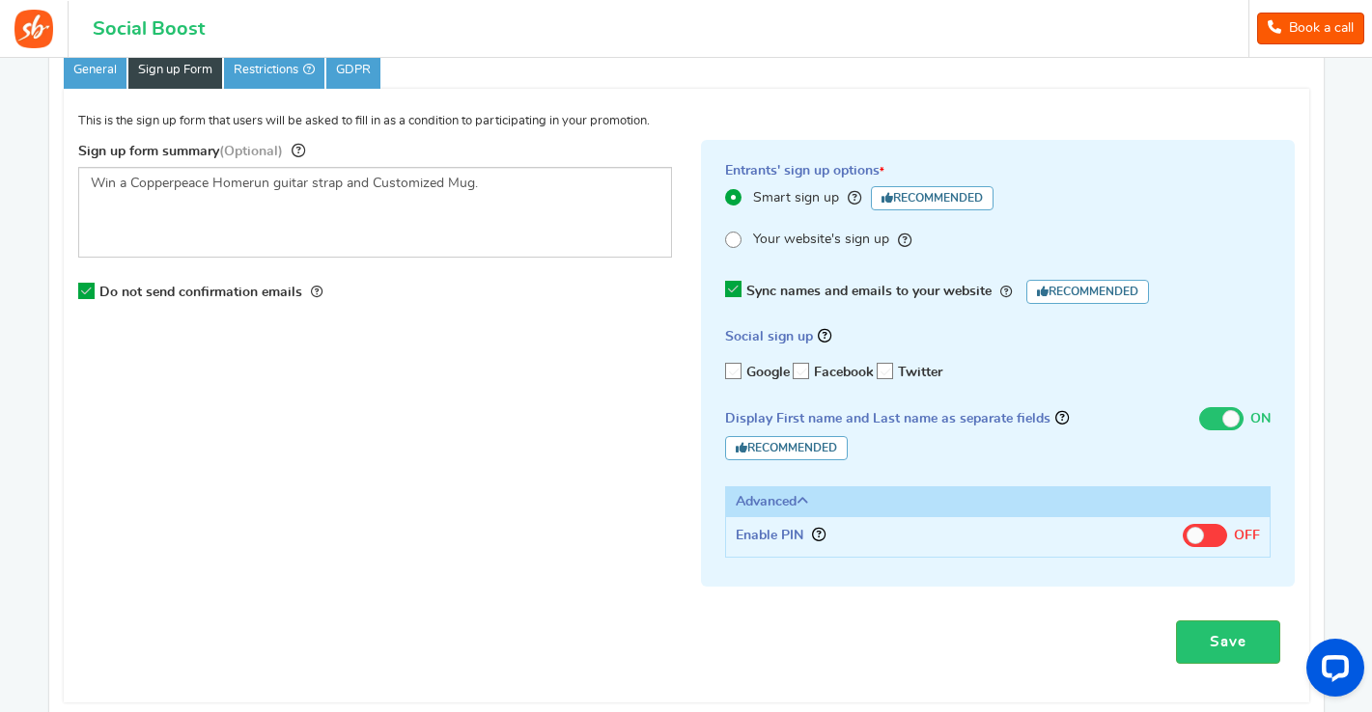
scroll to position [229, 0]
click at [1241, 635] on link "Save" at bounding box center [1228, 640] width 104 height 43
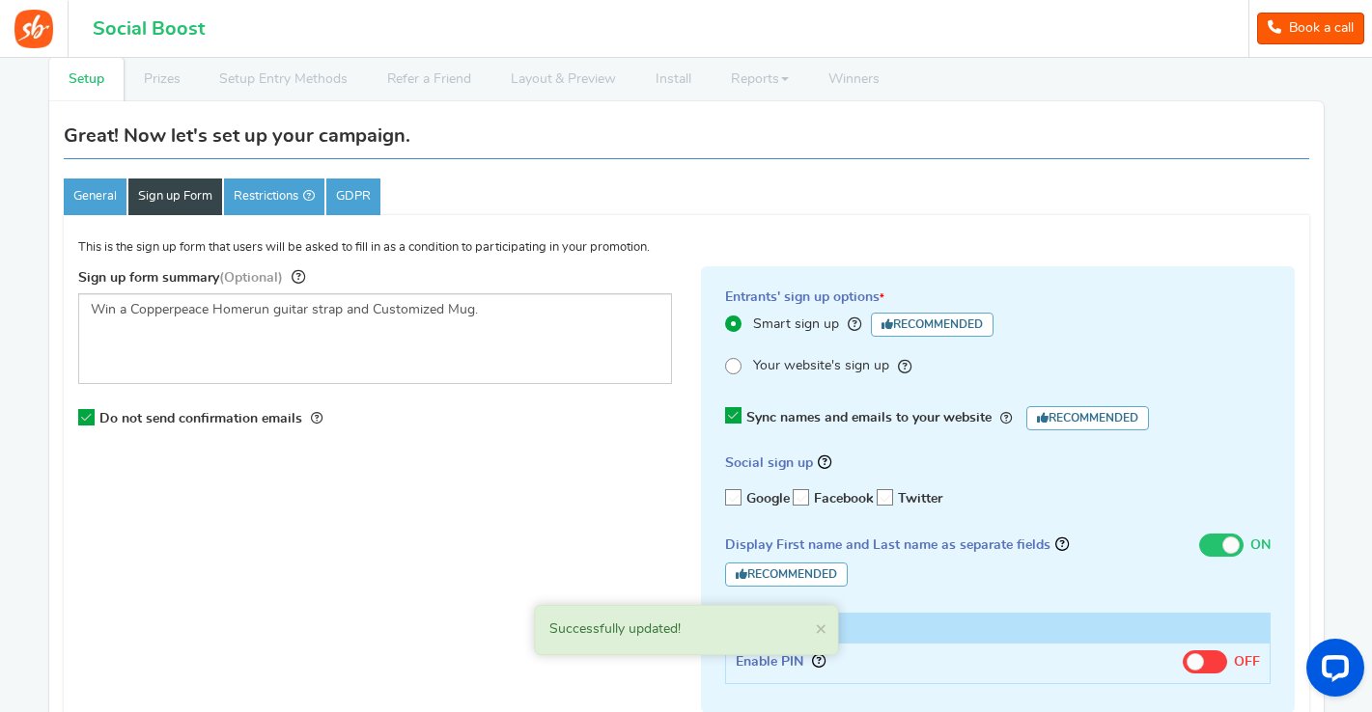
scroll to position [98, 0]
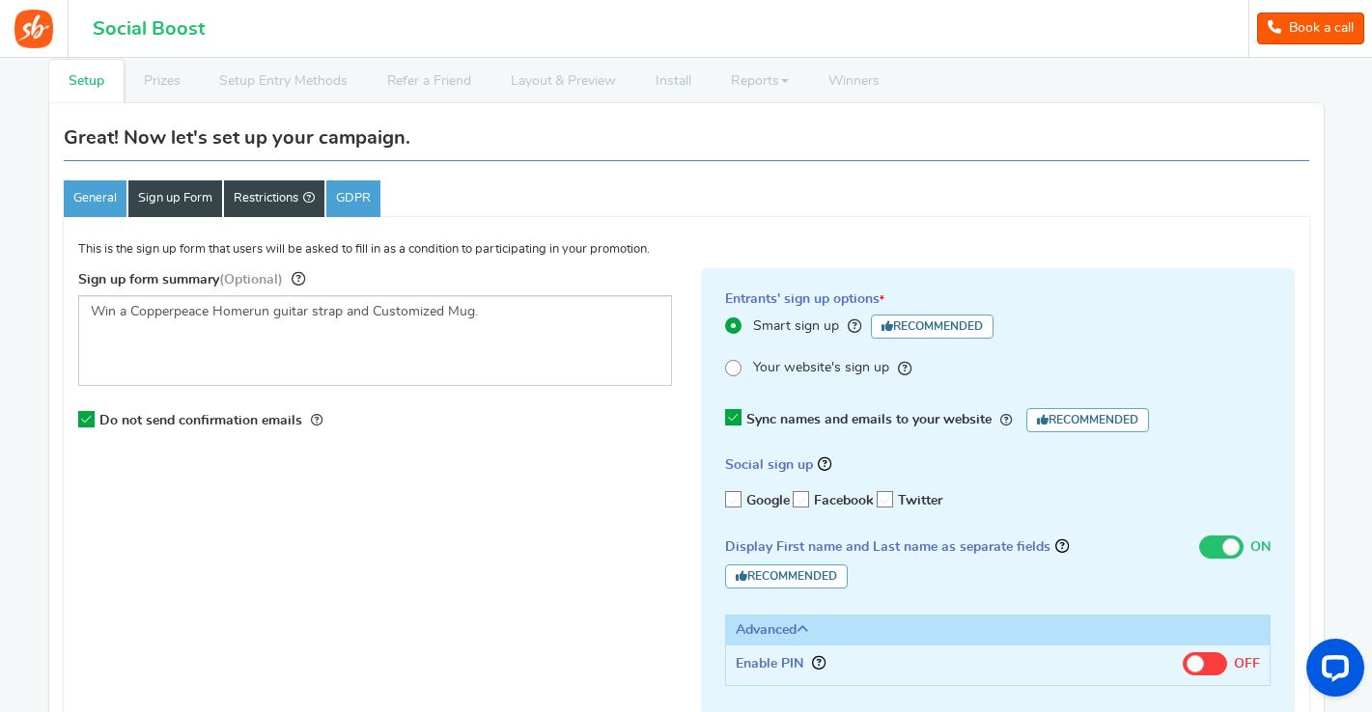
click at [268, 201] on link "Restrictions" at bounding box center [274, 199] width 100 height 37
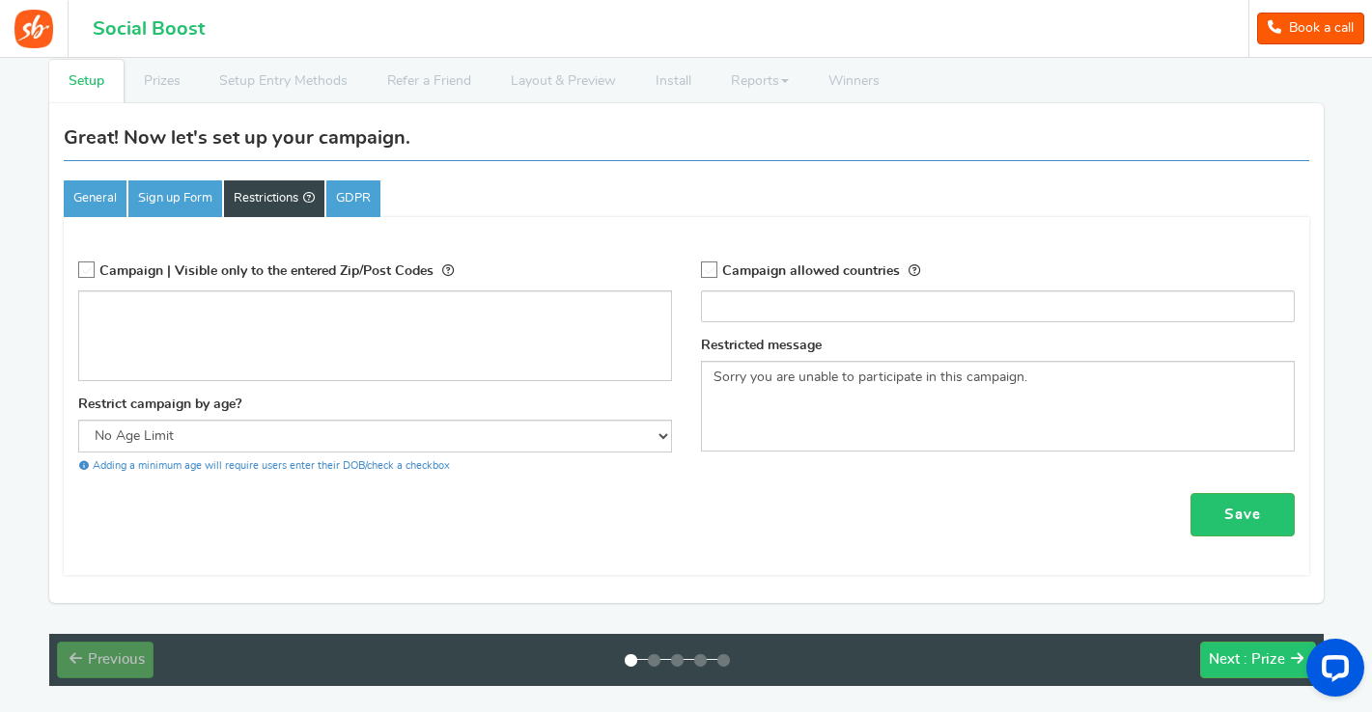
click at [715, 267] on icon at bounding box center [710, 271] width 16 height 16
click at [703, 267] on input "Campaign allowed countries" at bounding box center [703, 271] width 0 height 13
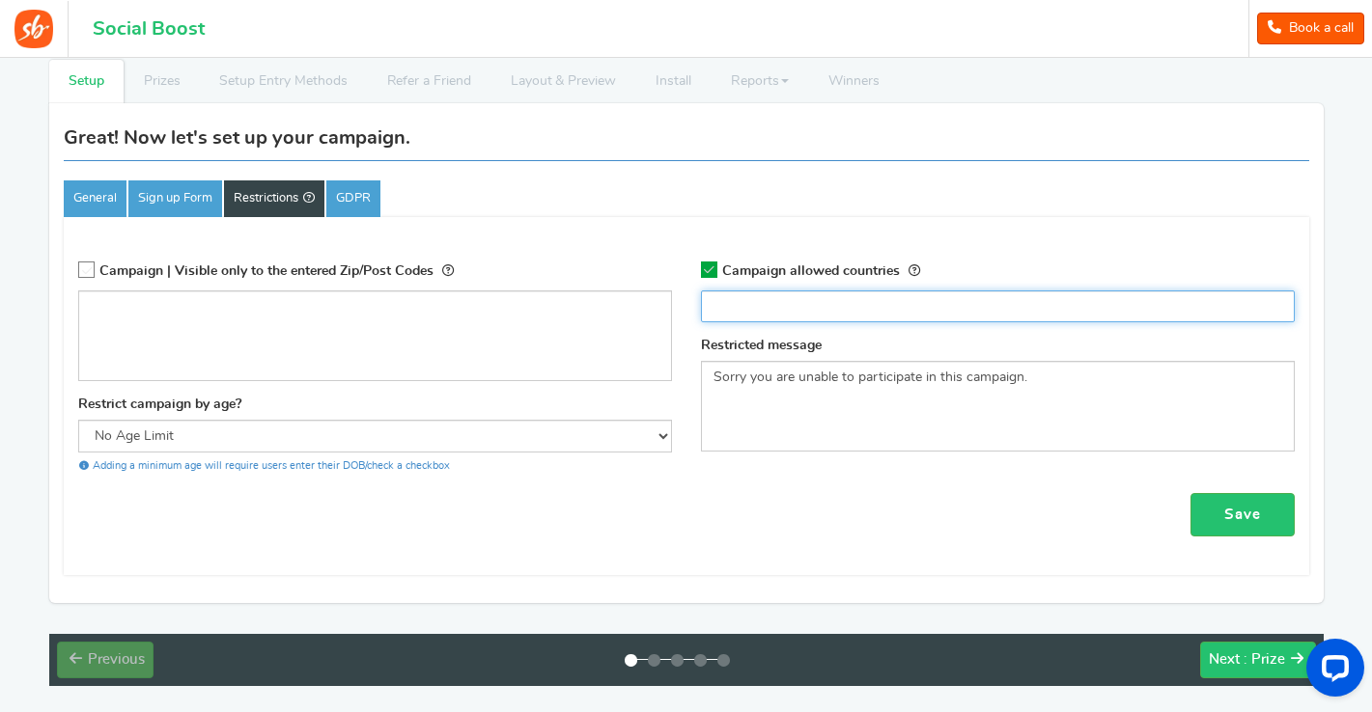
click at [729, 300] on input "search" at bounding box center [998, 305] width 582 height 19
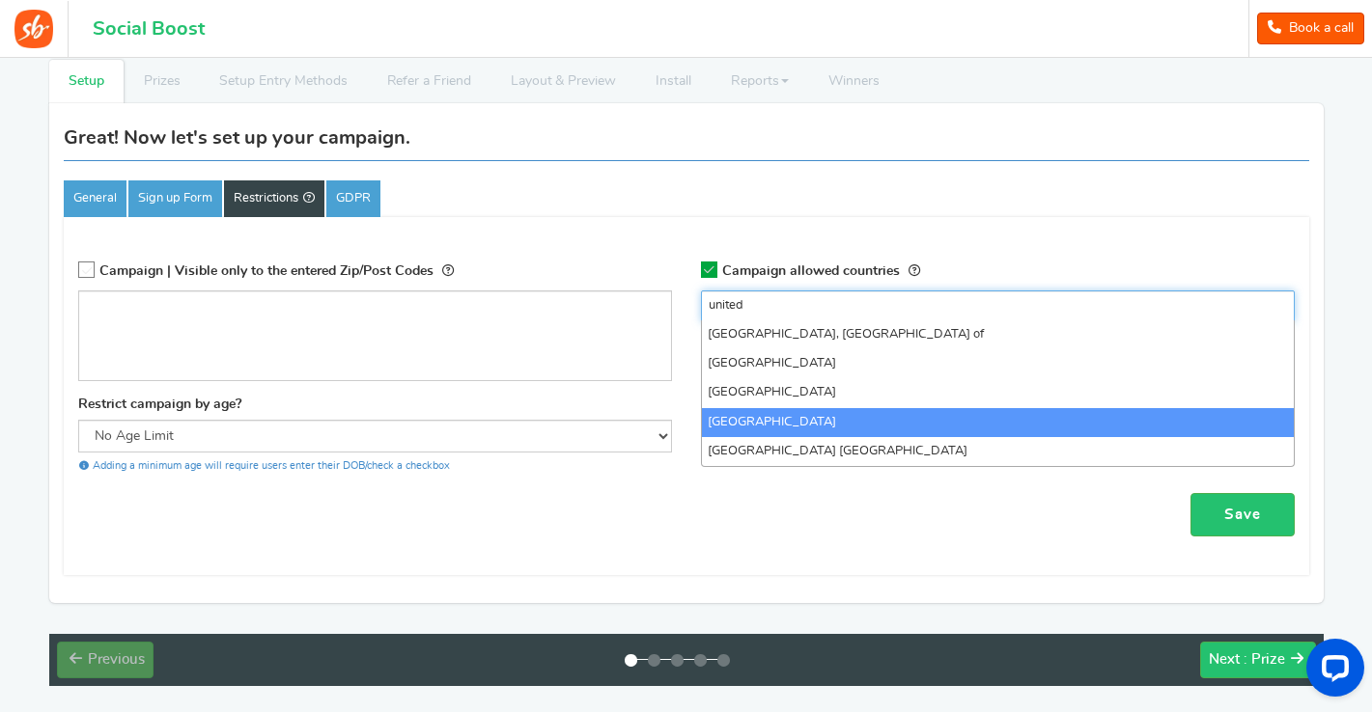
type input "united"
select select "US"
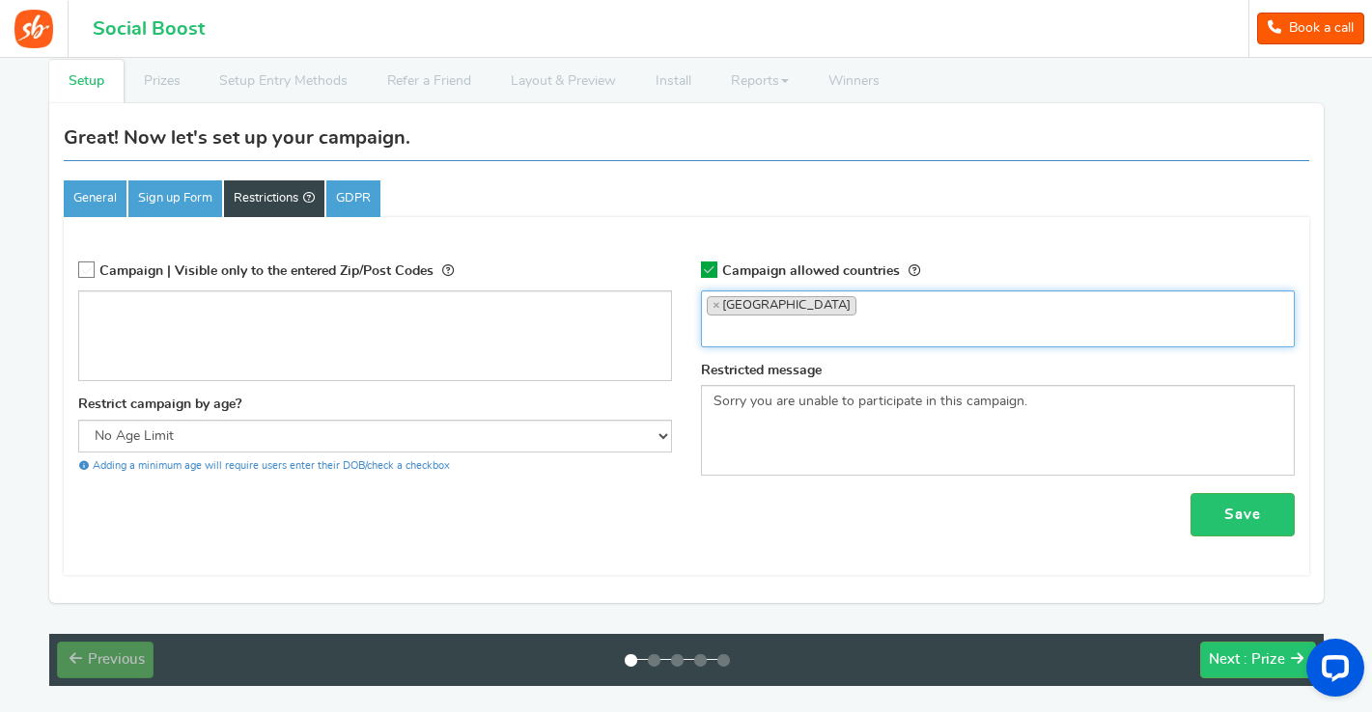
scroll to position [4344, 0]
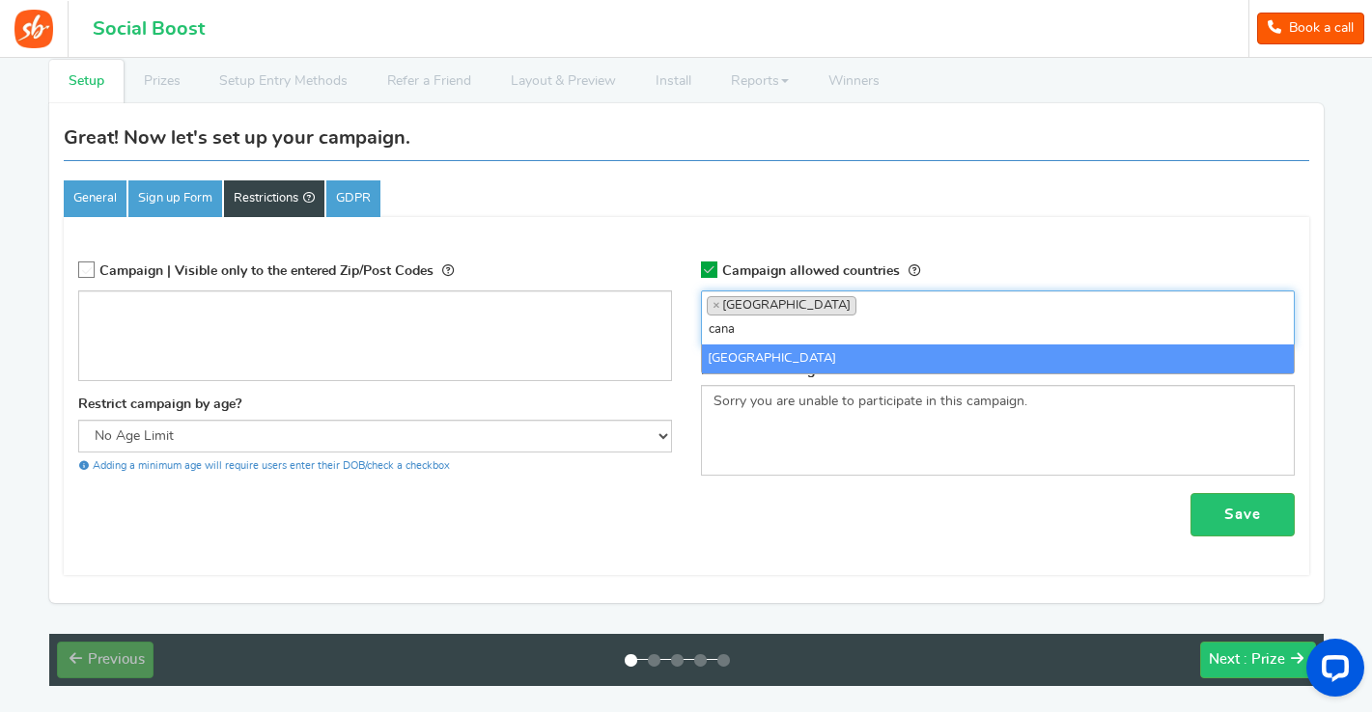
type input "cana"
select select "CA"
type input "mexi"
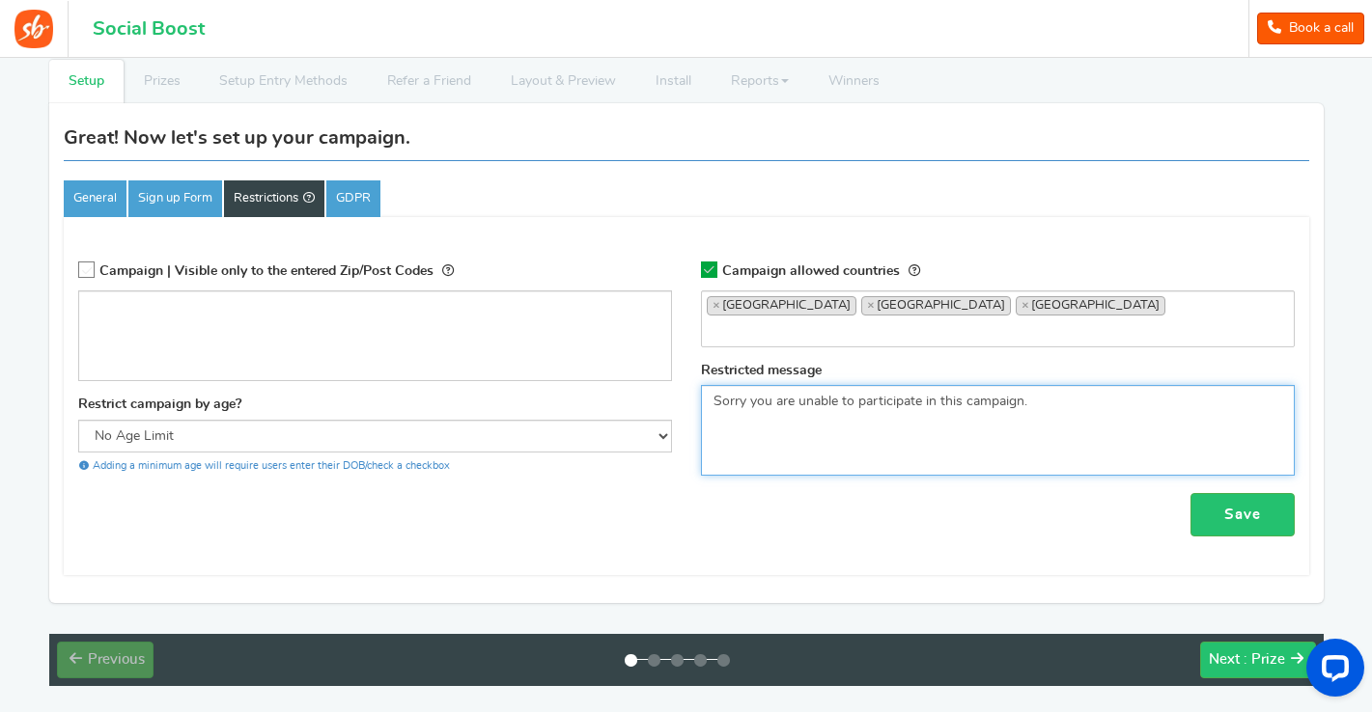
click at [864, 417] on textarea "Sorry you are unable to participate in this campaign." at bounding box center [998, 430] width 594 height 91
drag, startPoint x: 836, startPoint y: 399, endPoint x: 704, endPoint y: 403, distance: 132.3
click at [704, 403] on textarea "Sorry you are unable to participate in this campaign." at bounding box center [998, 430] width 594 height 91
click at [949, 401] on textarea "Sorry you are unable to participate in this campaign." at bounding box center [998, 430] width 594 height 91
click at [1230, 400] on textarea "Sorry you are unable to participate in this campaign." at bounding box center [998, 430] width 594 height 91
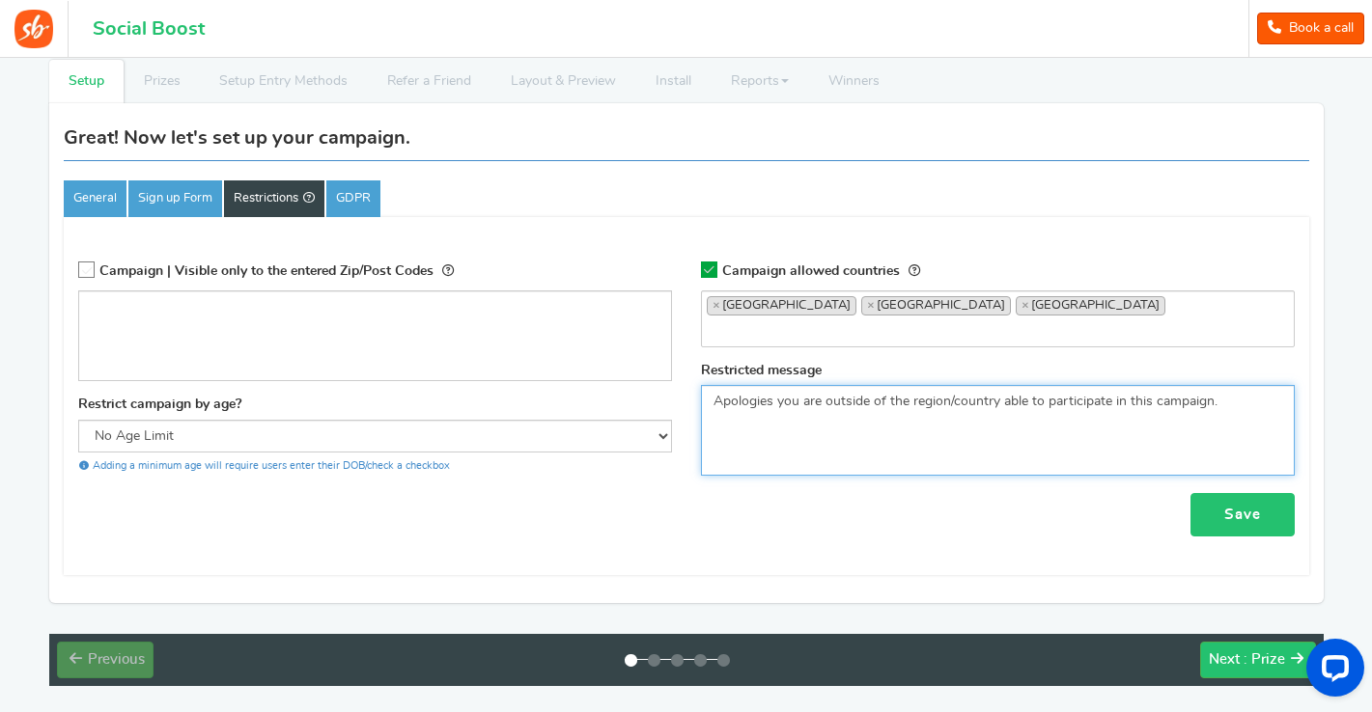
type textarea "Apologies you are outside of the region/country able to participate in this cam…"
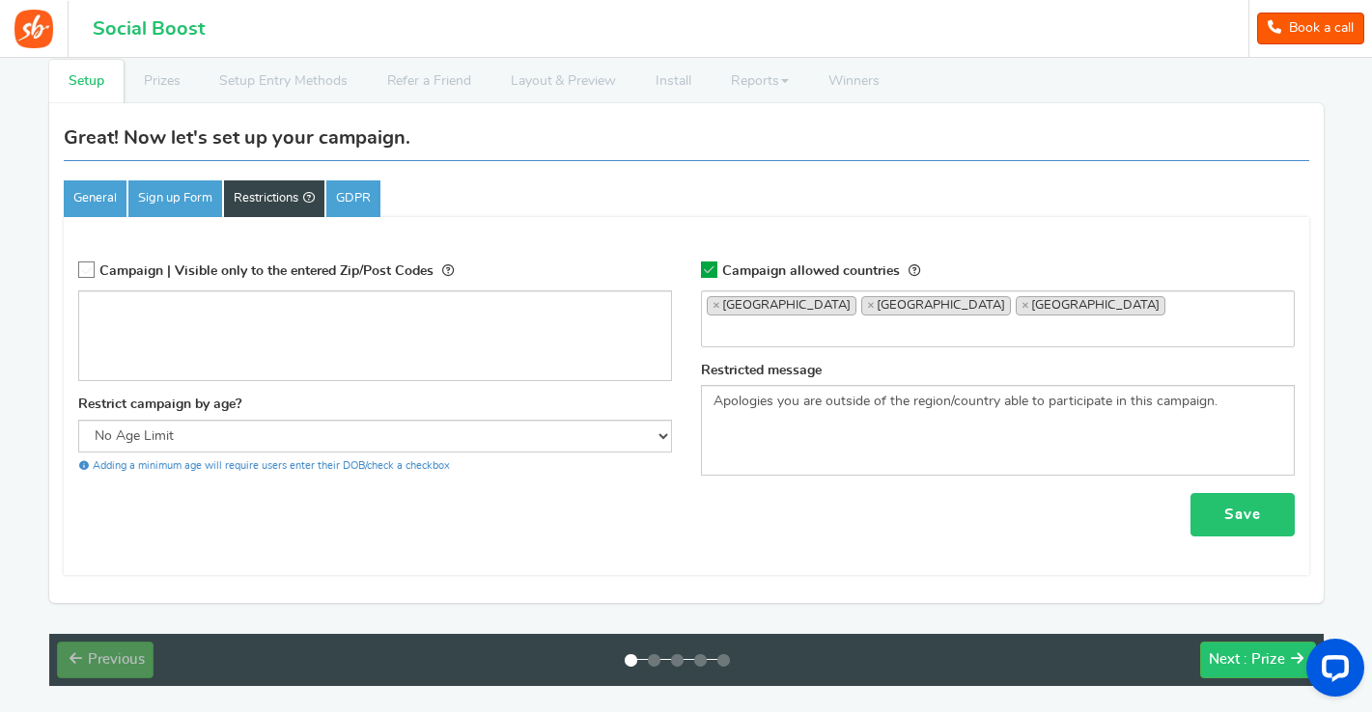
click at [1234, 509] on link "Save" at bounding box center [1242, 514] width 104 height 43
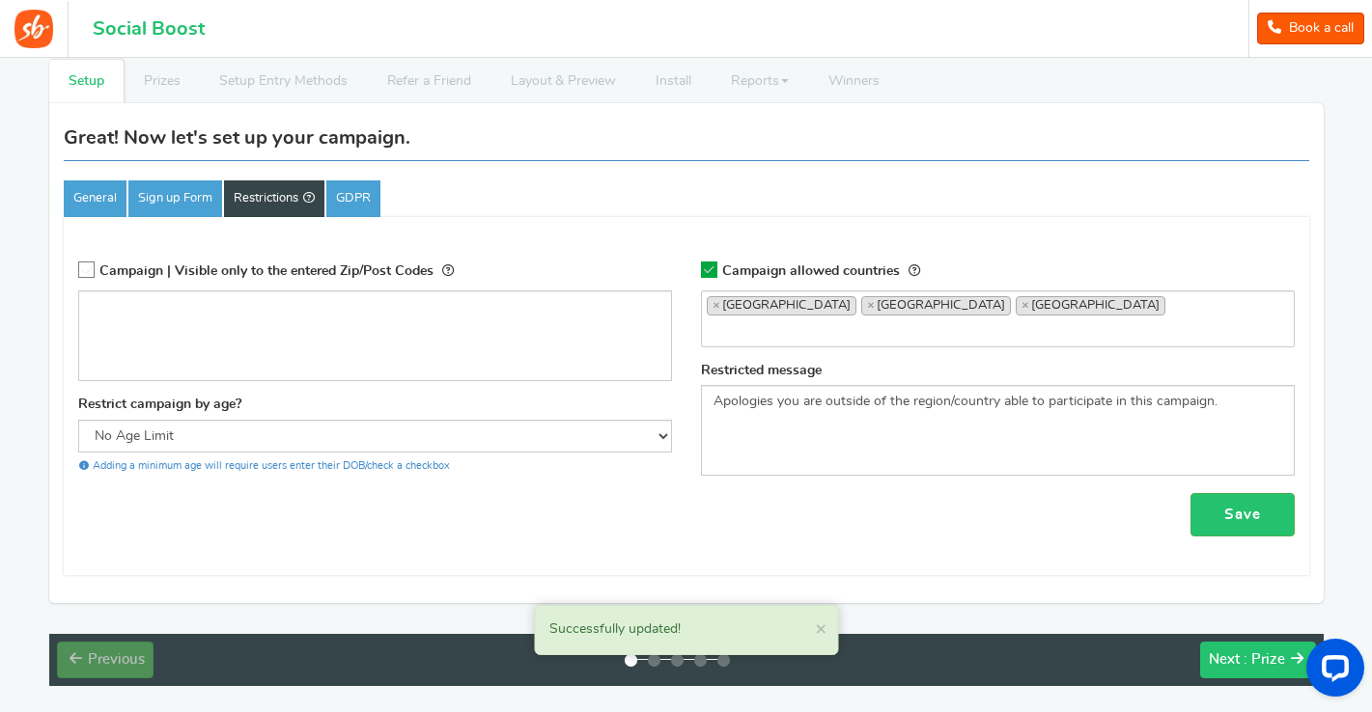
click at [1251, 656] on span ": Prize" at bounding box center [1264, 660] width 42 height 14
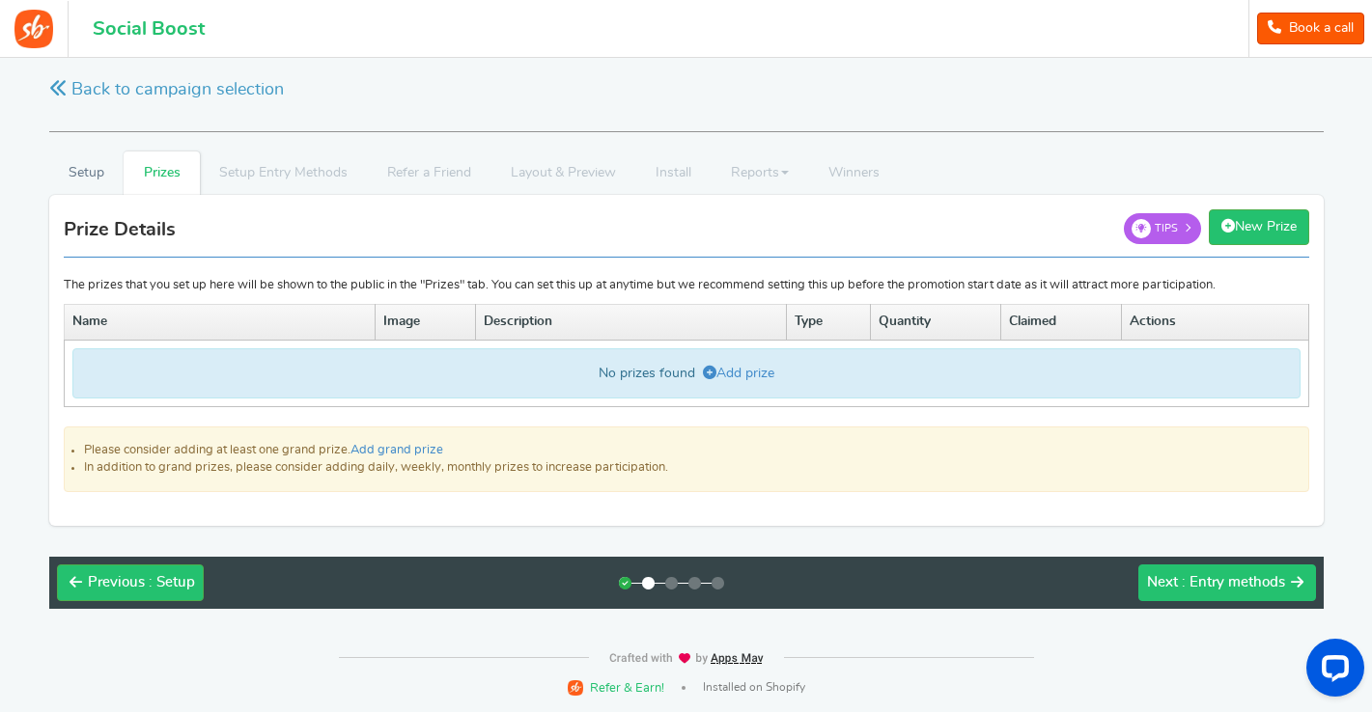
scroll to position [6, 0]
click at [740, 374] on link "Add prize" at bounding box center [738, 375] width 71 height 14
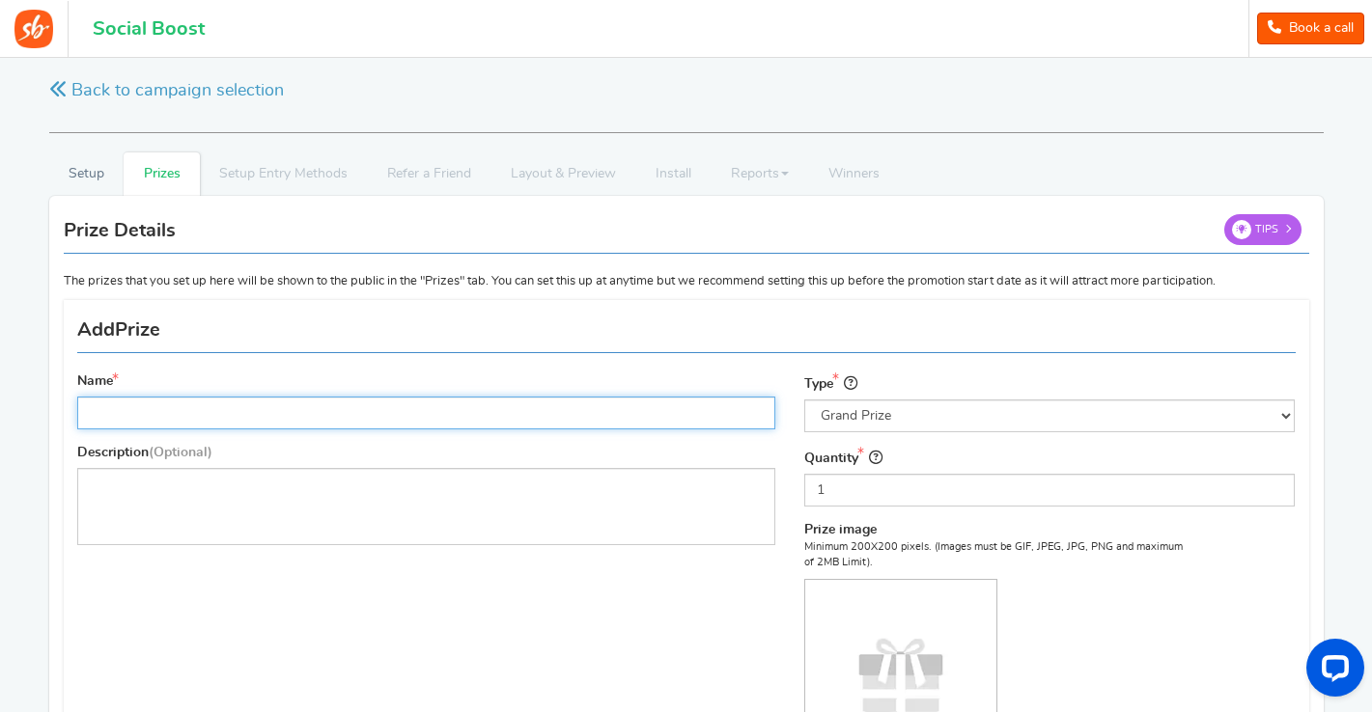
click at [436, 414] on input "Name" at bounding box center [426, 413] width 699 height 33
type input "Copperpeace Homerun Guitar Strap"
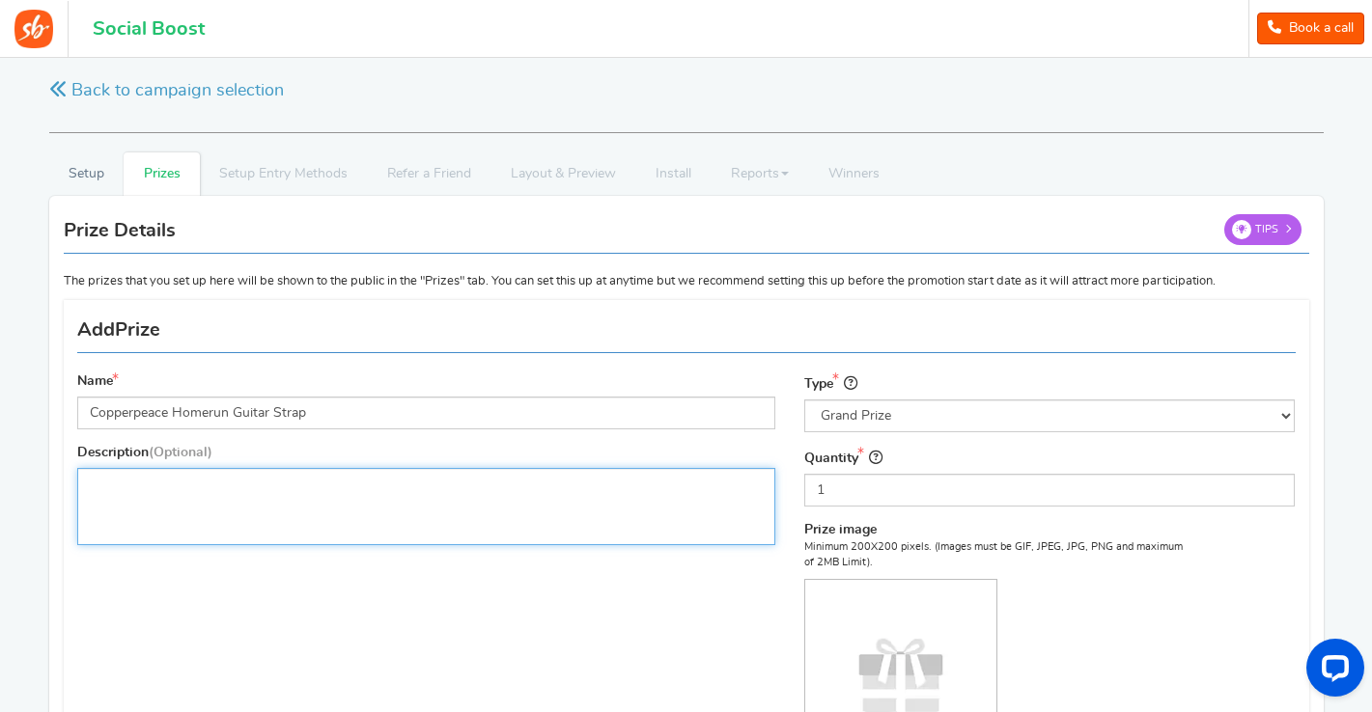
click at [379, 498] on div "Editor, prize_description" at bounding box center [426, 506] width 699 height 77
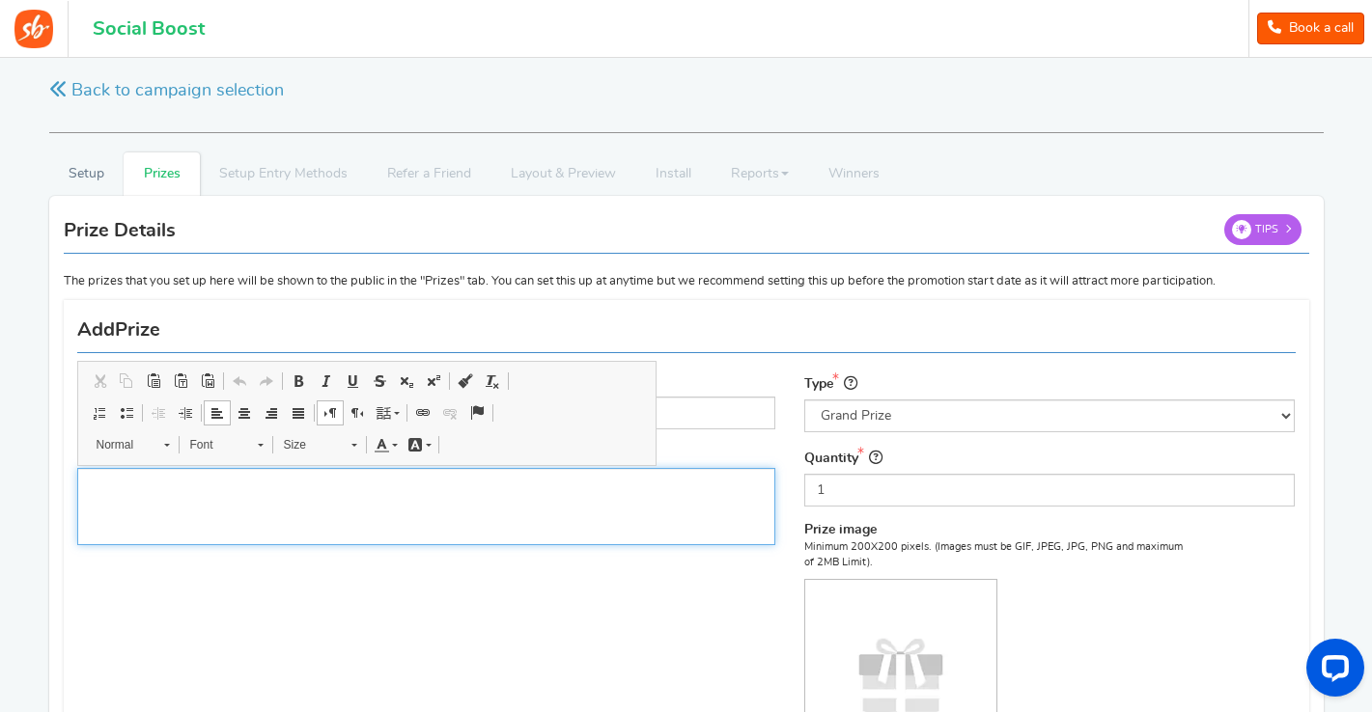
click at [428, 501] on div "Editor, prize_description" at bounding box center [426, 506] width 699 height 77
click at [495, 560] on div "Name Copperpeace Homerun Guitar Strap Description (Optional) Type Select the pr…" at bounding box center [686, 602] width 1247 height 584
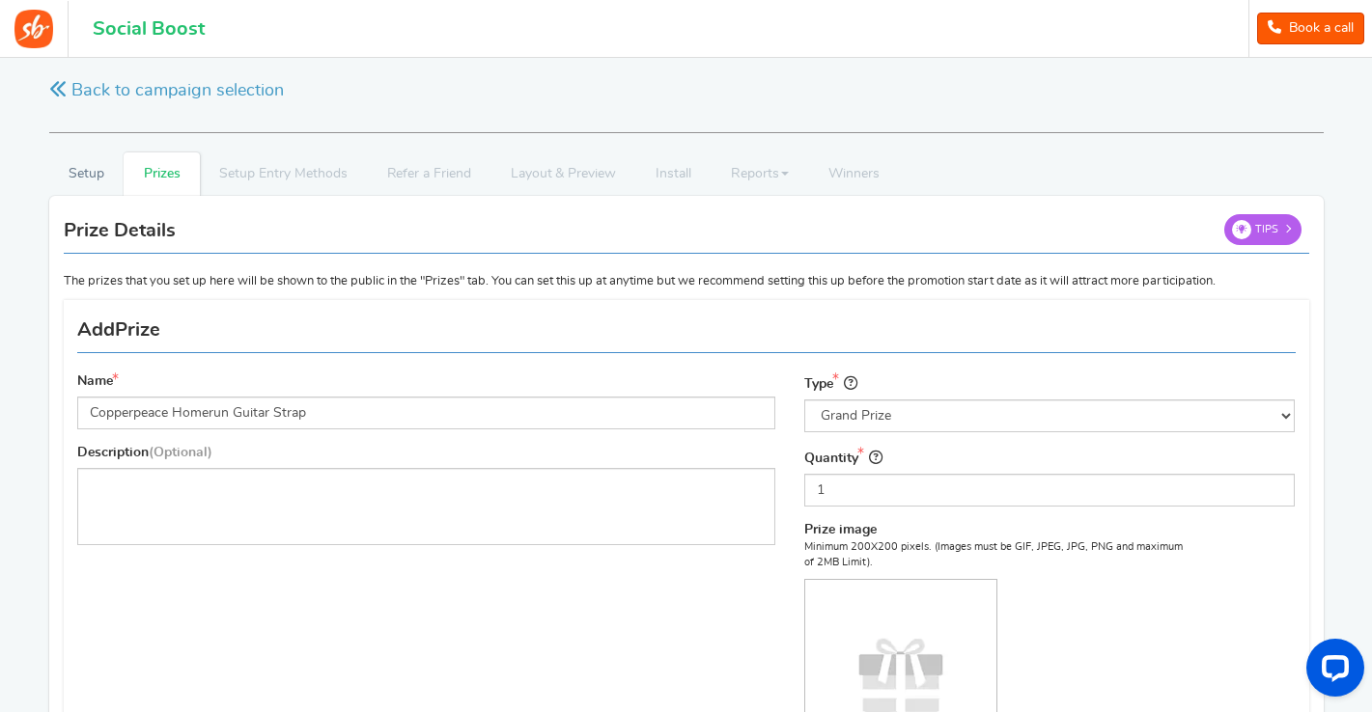
click at [978, 461] on div "Quantity 1" at bounding box center [1049, 477] width 490 height 60
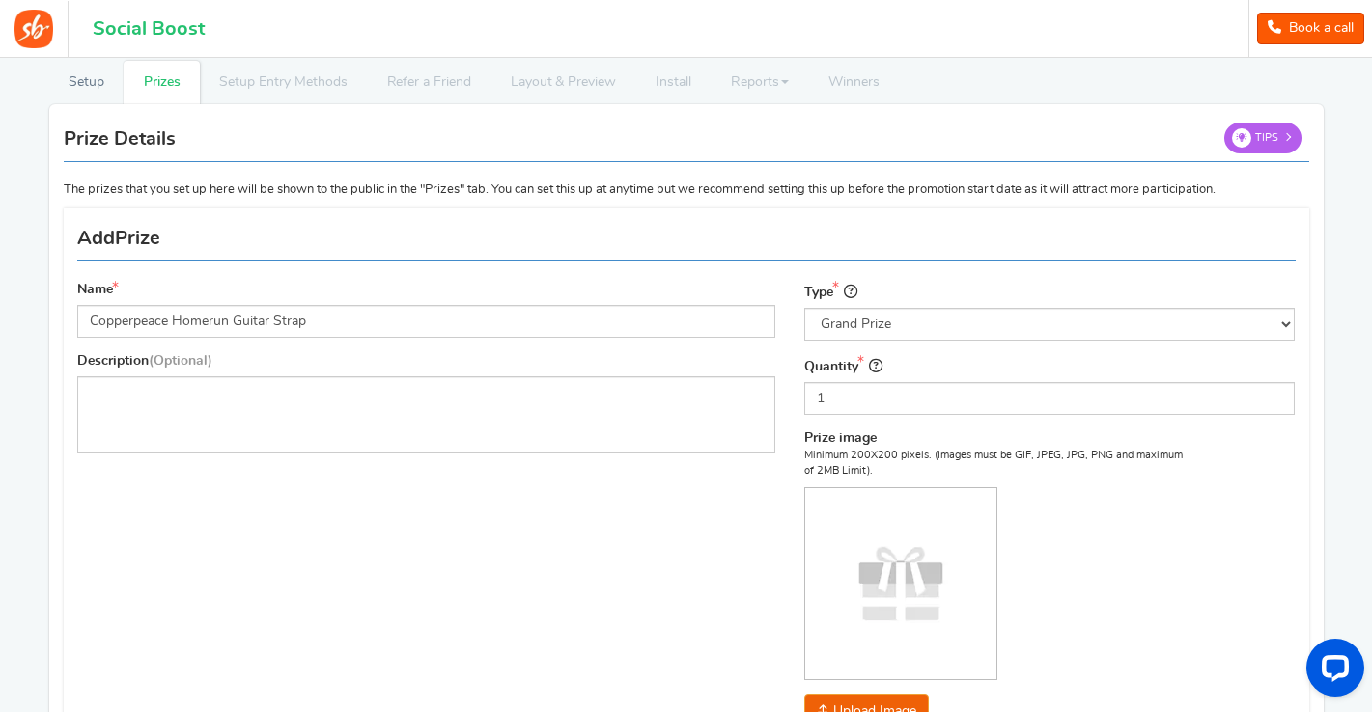
scroll to position [99, 0]
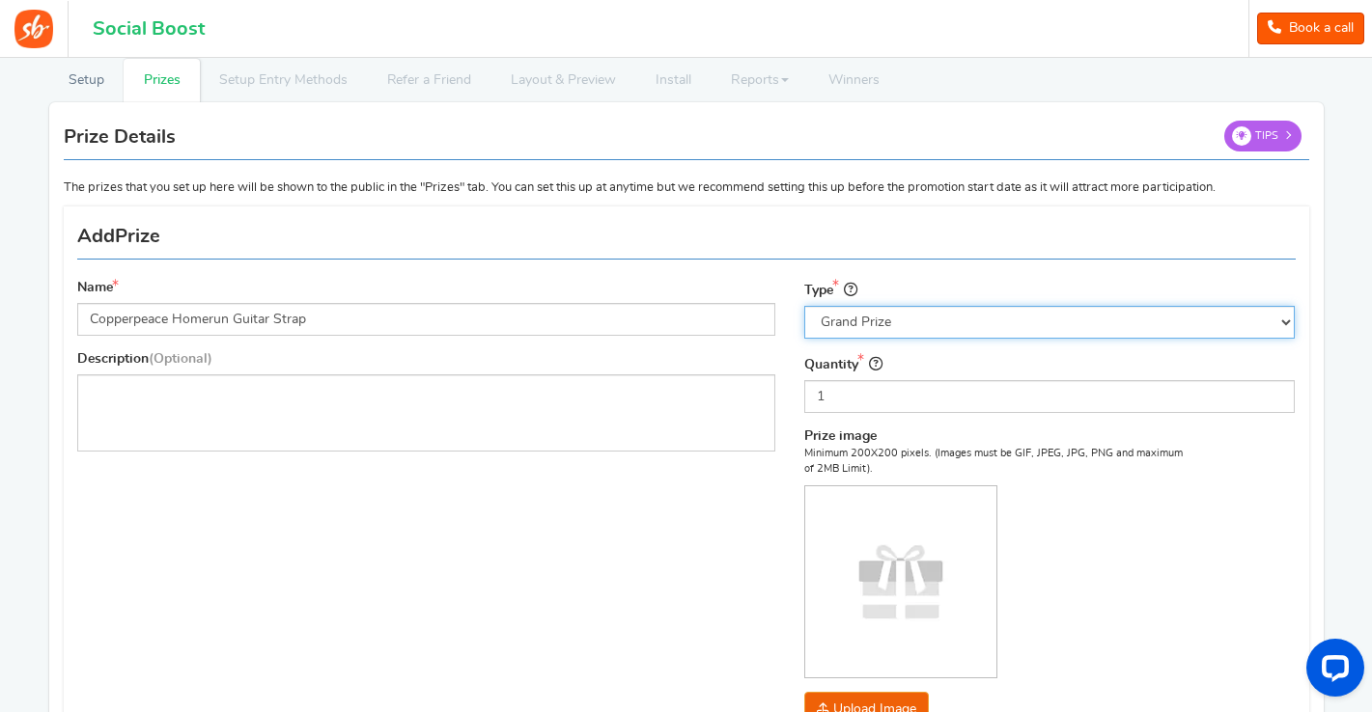
select select "monthly"
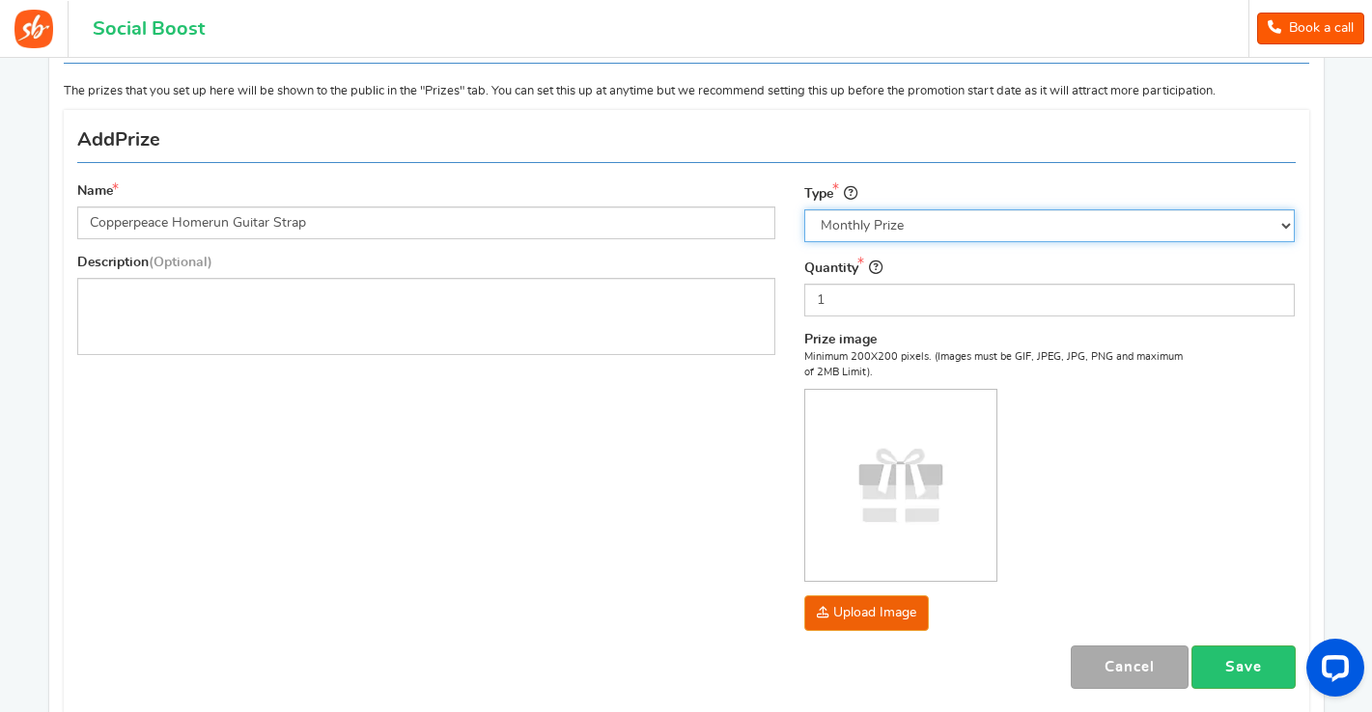
scroll to position [225, 0]
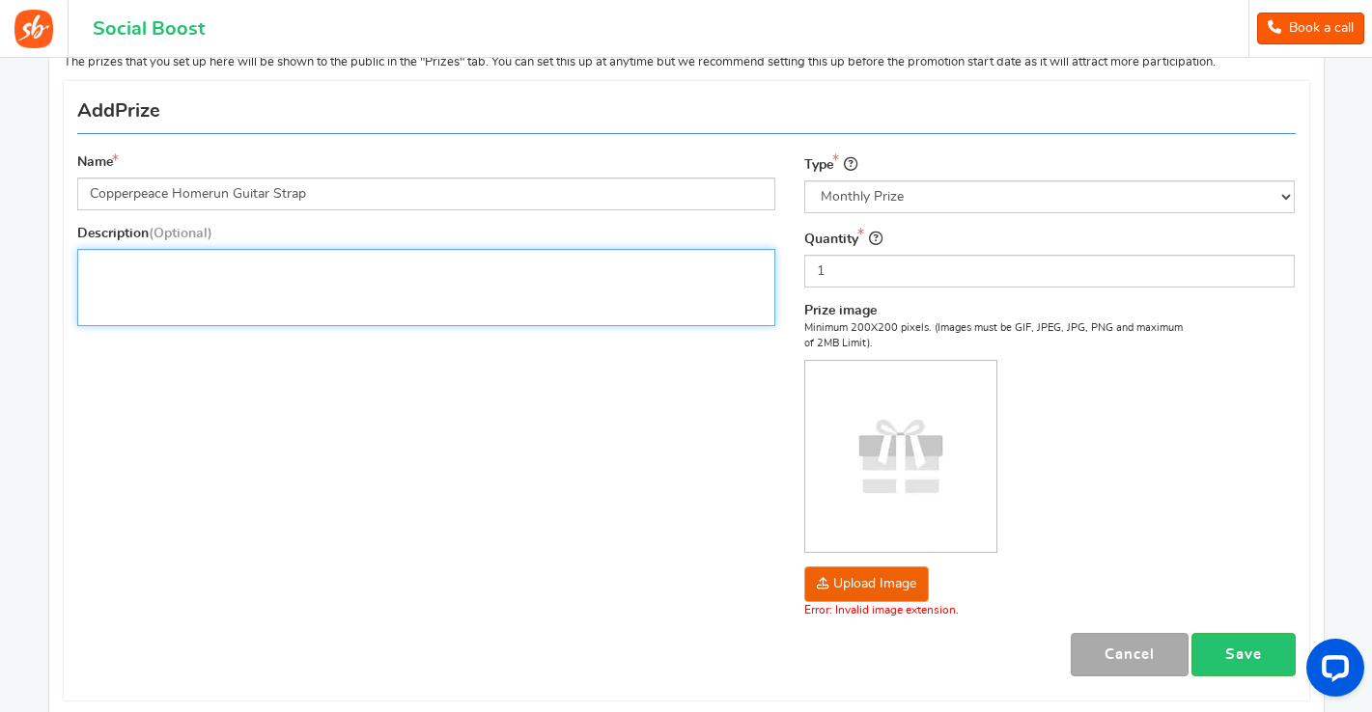
click at [246, 261] on p "Editor, prize_description" at bounding box center [427, 265] width 674 height 19
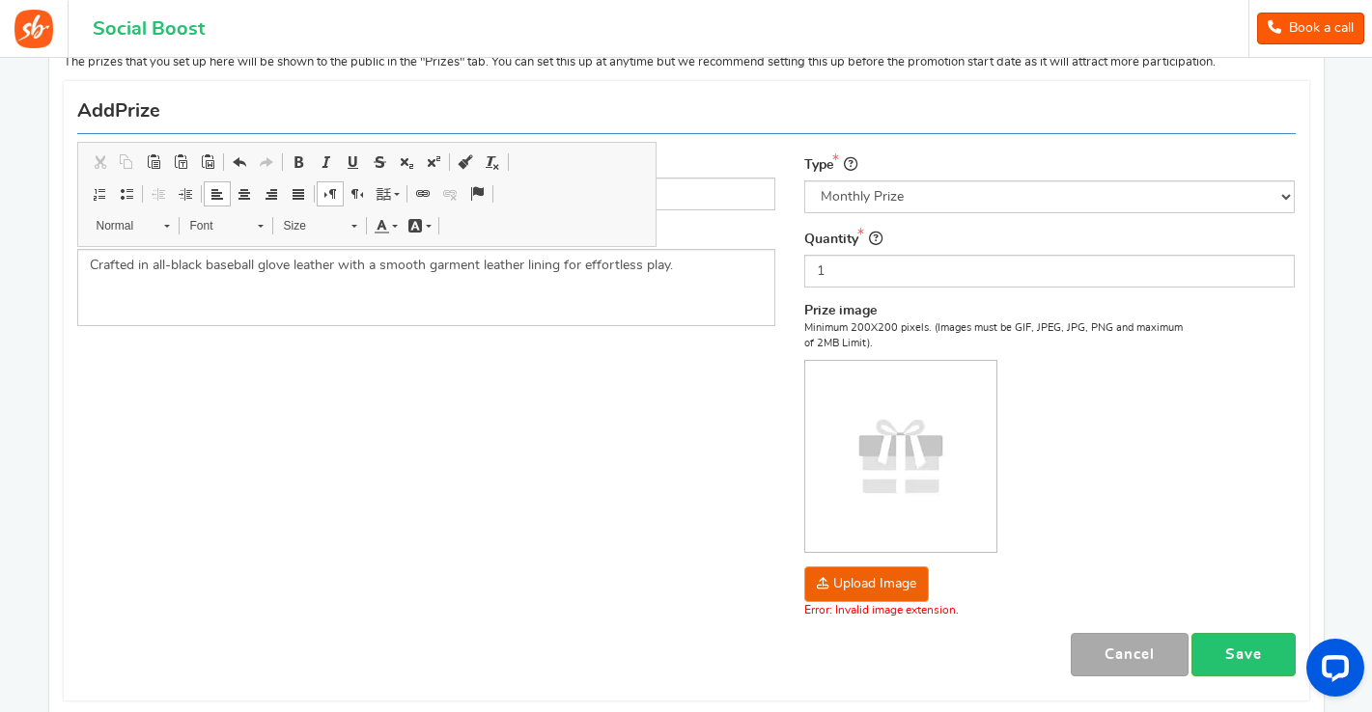
click at [256, 367] on div "Name Copperpeace Homerun Guitar Strap Description (Optional) Crafted in all-bla…" at bounding box center [686, 391] width 1247 height 600
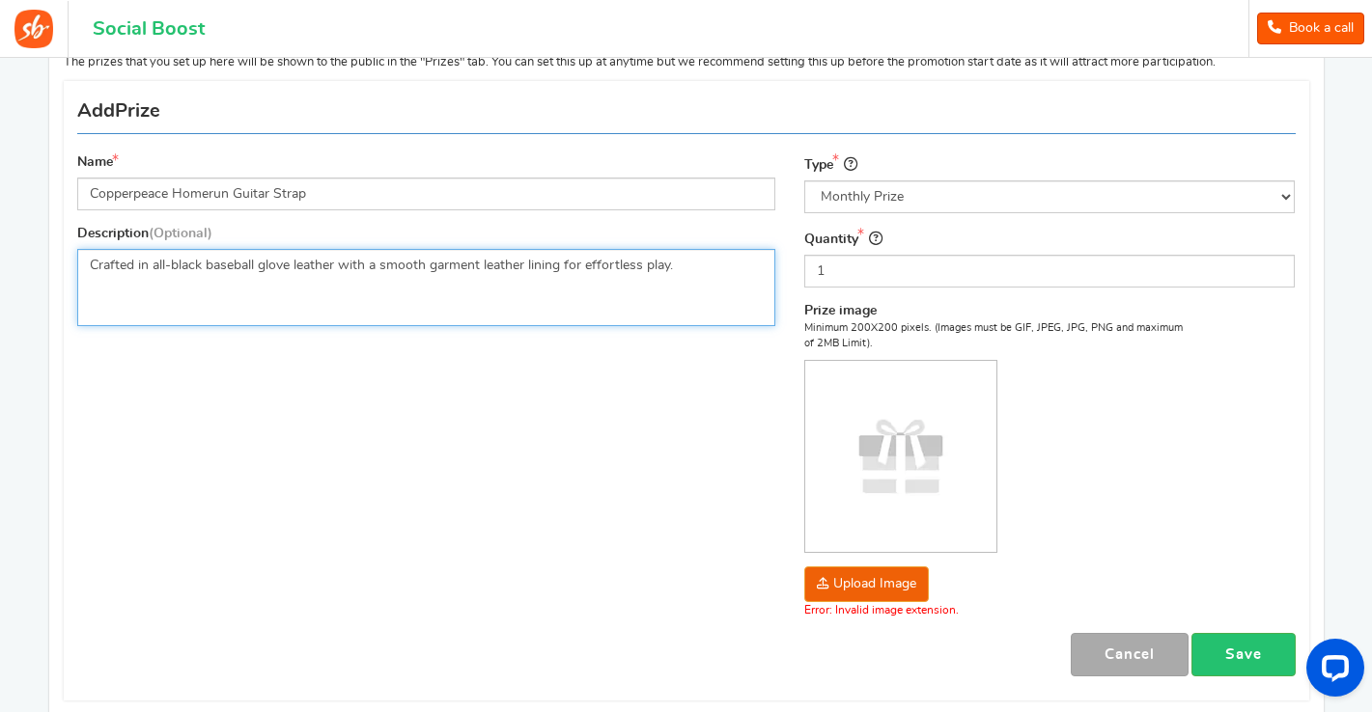
click at [91, 265] on p "Crafted in all-black baseball glove leather with a smooth garment leather linin…" at bounding box center [427, 265] width 674 height 19
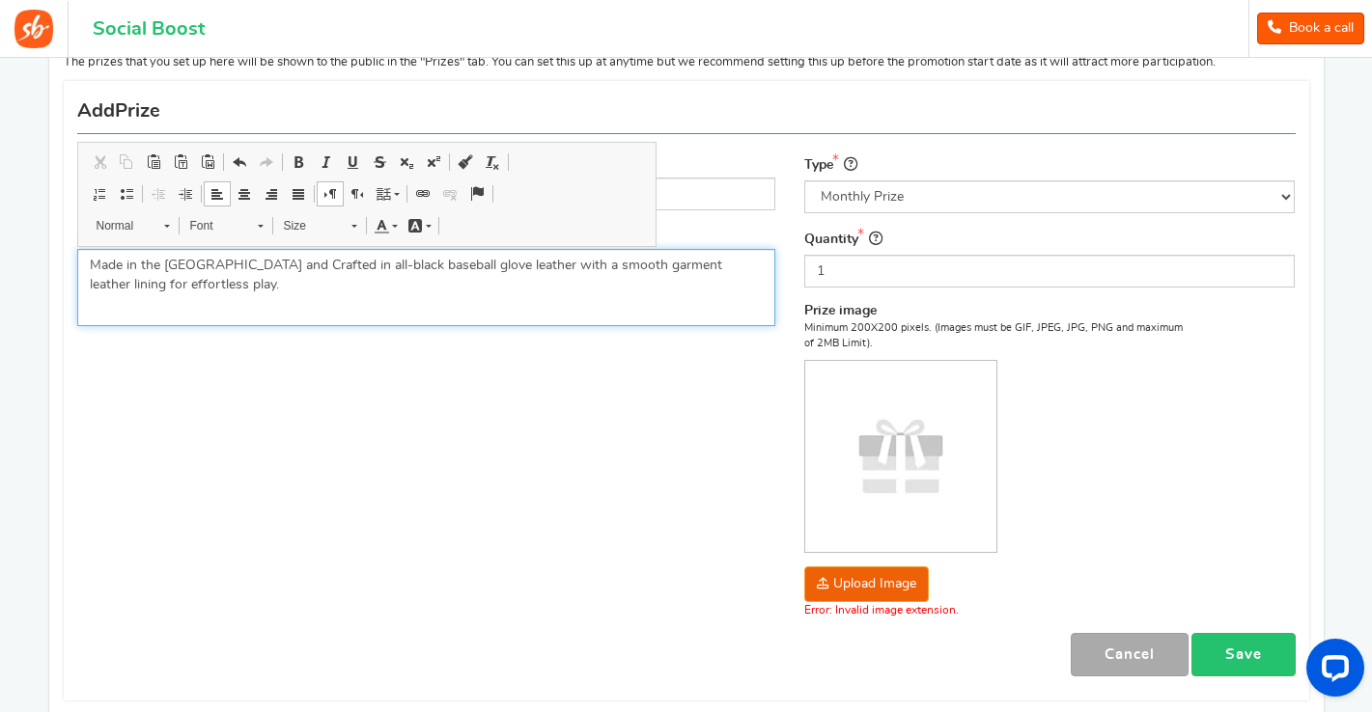
click at [338, 265] on p "Made in the USA and Crafted in all-black baseball glove leather with a smooth g…" at bounding box center [427, 275] width 674 height 39
click at [694, 264] on p "Made in the USA and Crafted in all-black baseball glove leather with a smooth g…" at bounding box center [427, 275] width 674 height 39
click at [663, 282] on p "Made in the USA and Crafted in all-black baseball glove leather with a smooth g…" at bounding box center [427, 275] width 674 height 39
click at [690, 265] on p "Made in the USA and Crafted in all-black baseball glove leather with a smooth g…" at bounding box center [427, 275] width 674 height 39
click at [303, 287] on p "Made in the USA and Crafted in all-black baseball glove leather with a smooth g…" at bounding box center [427, 275] width 674 height 39
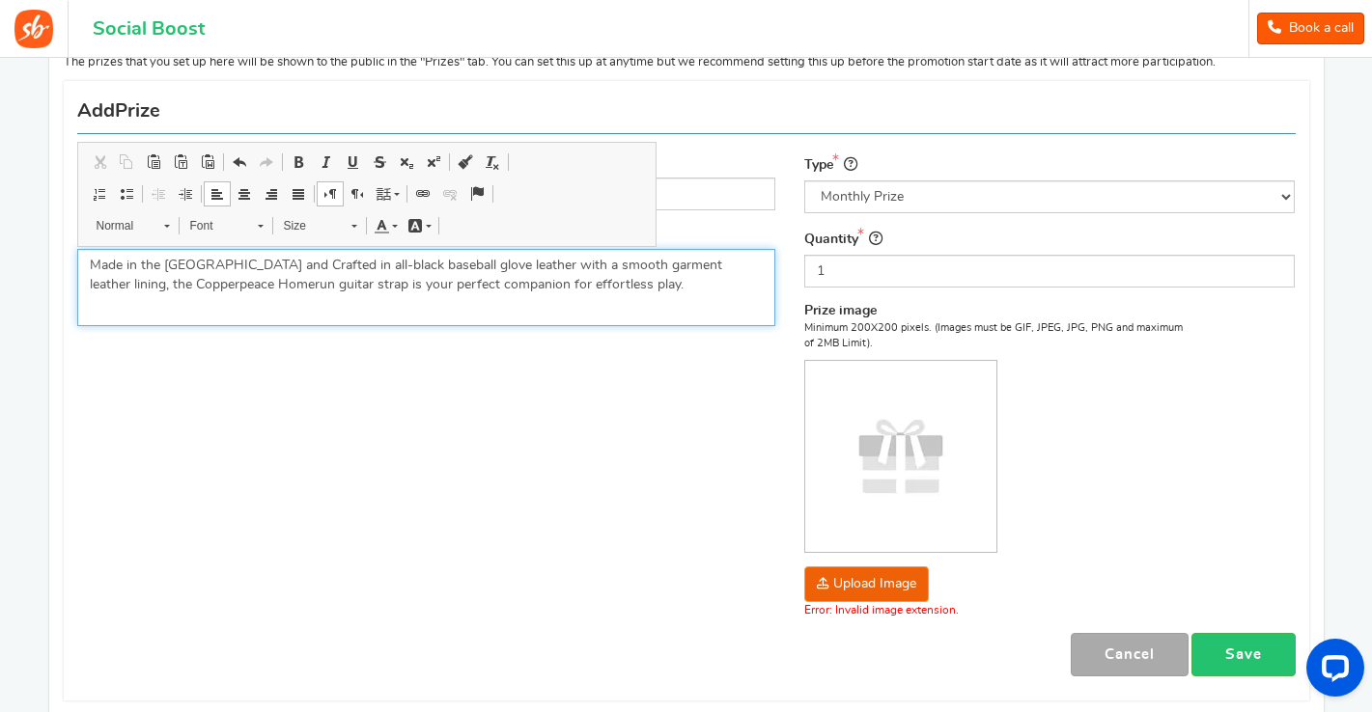
click at [598, 284] on p "Made in the USA and Crafted in all-black baseball glove leather with a smooth g…" at bounding box center [427, 275] width 674 height 39
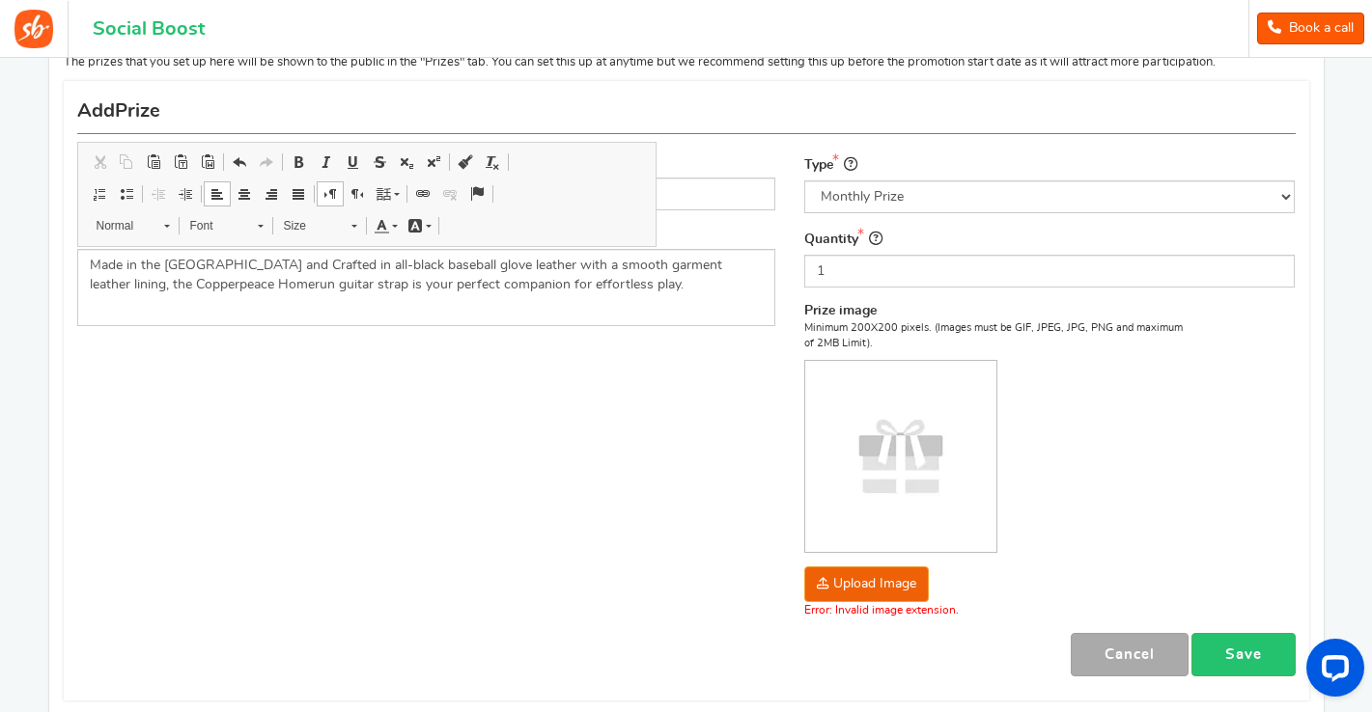
click at [563, 363] on div "Name Copperpeace Homerun Guitar Strap Description (Optional) Made in the USA an…" at bounding box center [686, 391] width 1247 height 600
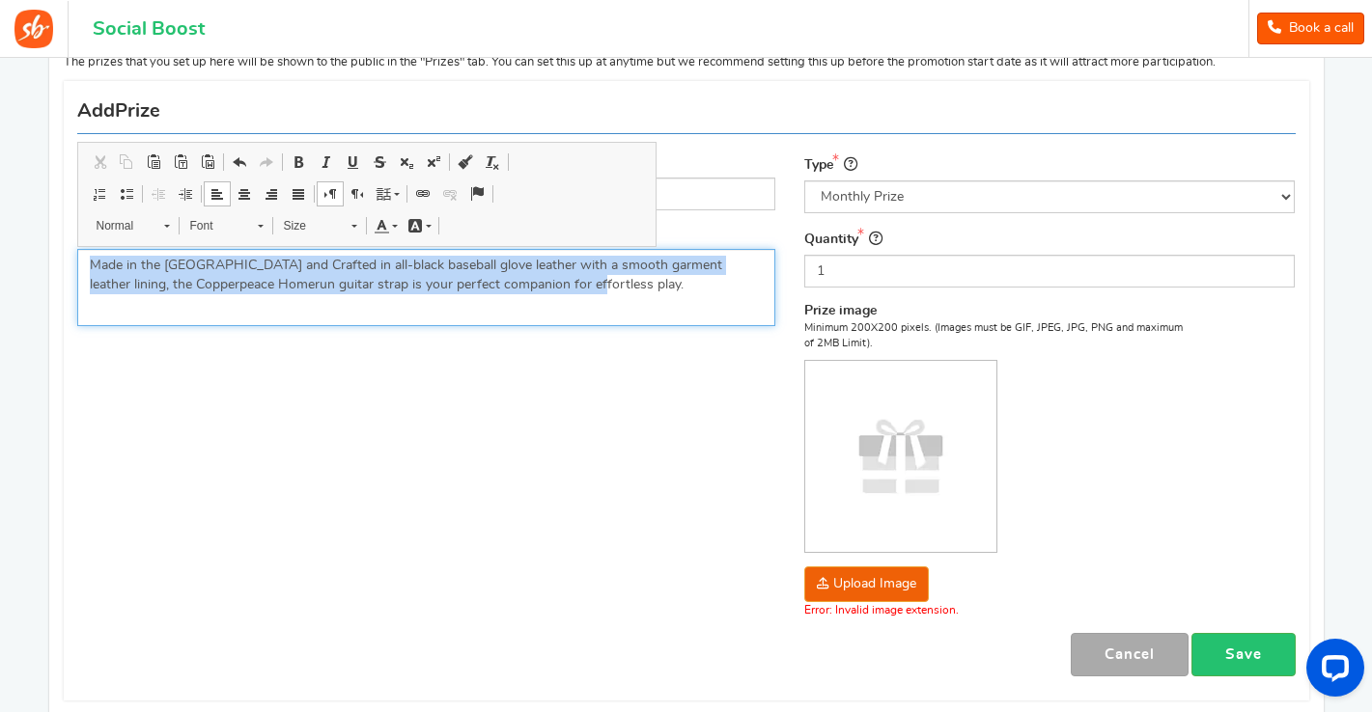
drag, startPoint x: 587, startPoint y: 282, endPoint x: 69, endPoint y: 252, distance: 519.3
click at [69, 252] on div "Name Copperpeace Homerun Guitar Strap Description (Optional) Made in the USA an…" at bounding box center [427, 247] width 728 height 186
click at [209, 227] on span "Font" at bounding box center [215, 225] width 68 height 25
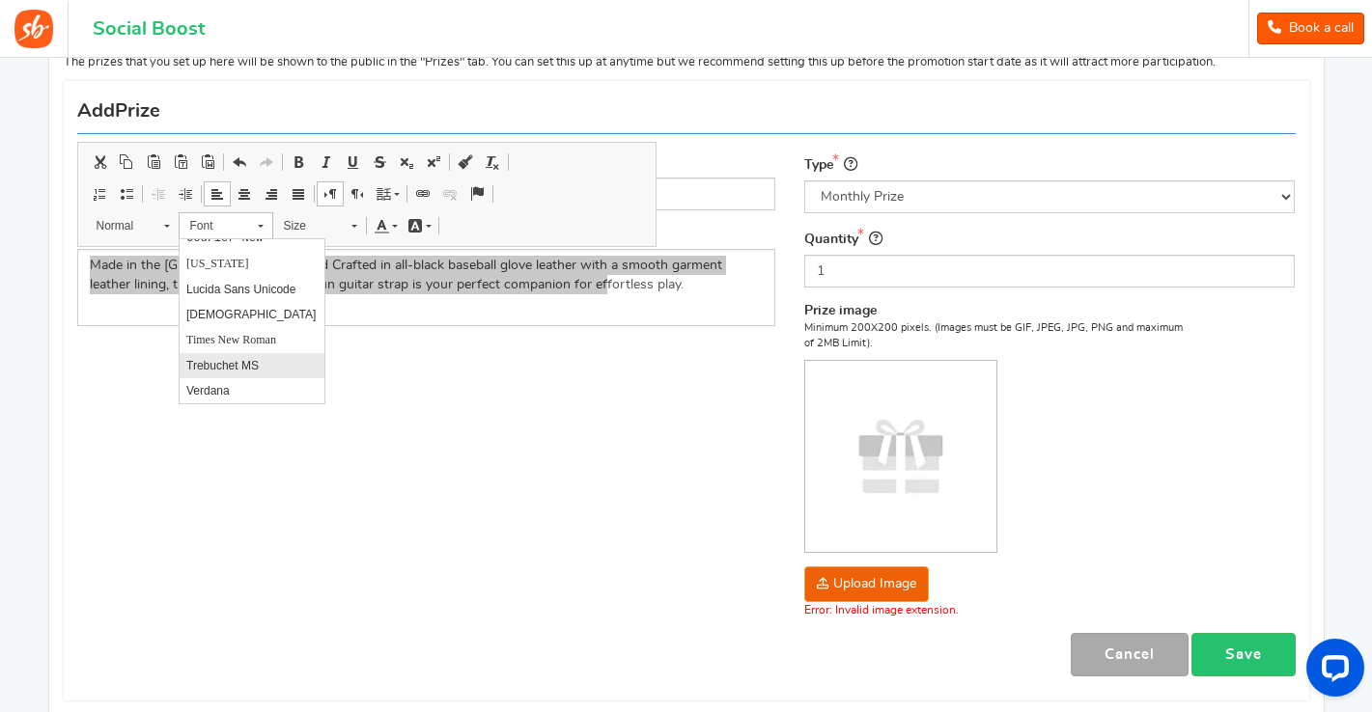
scroll to position [120, 0]
click at [222, 368] on span "Trebuchet MS" at bounding box center [221, 366] width 72 height 14
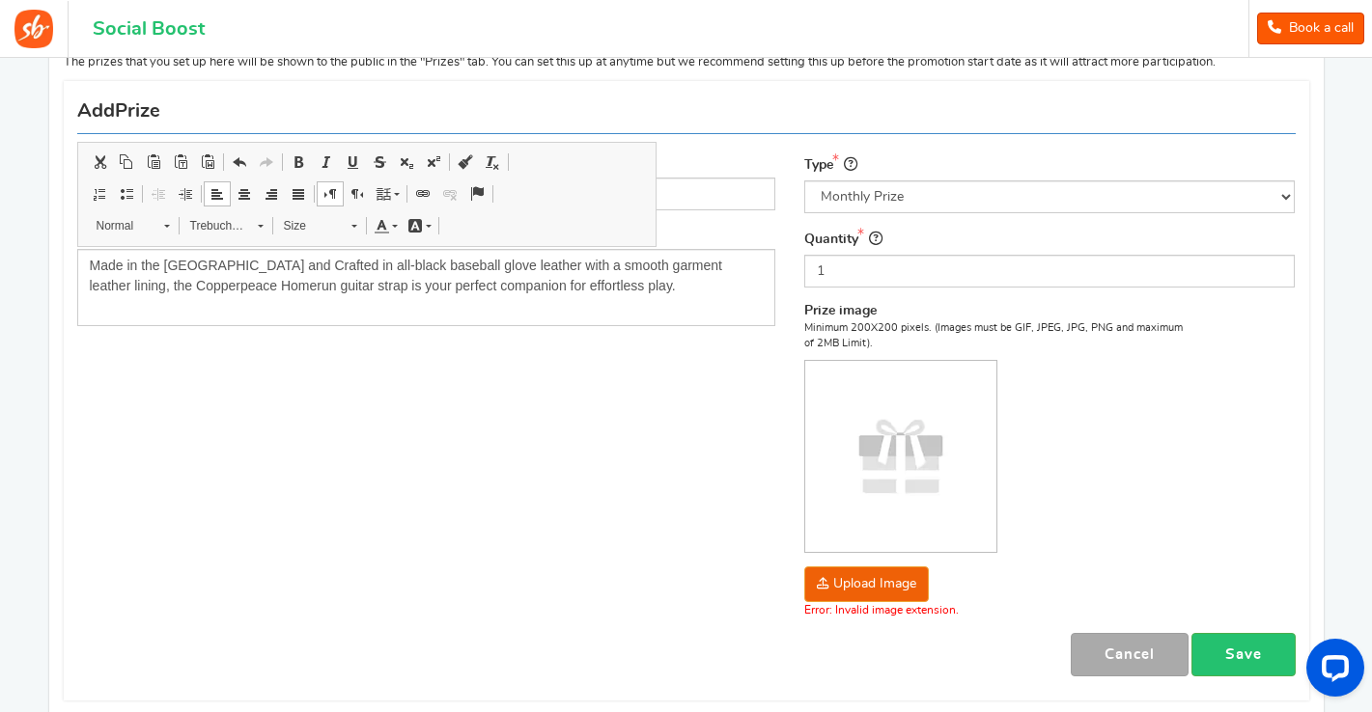
click at [354, 378] on div "Name Copperpeace Homerun Guitar Strap Description (Optional) Made in the USA an…" at bounding box center [686, 391] width 1247 height 600
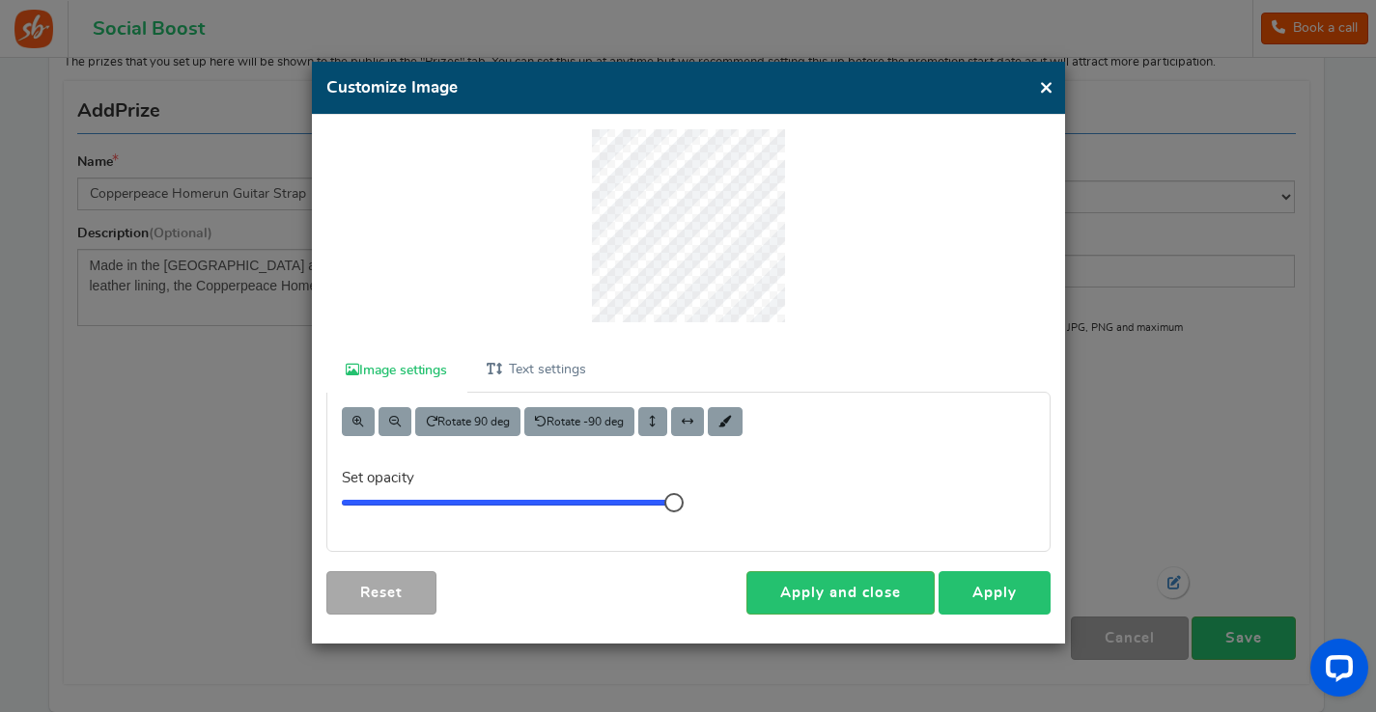
click at [989, 587] on link "Apply" at bounding box center [994, 593] width 112 height 43
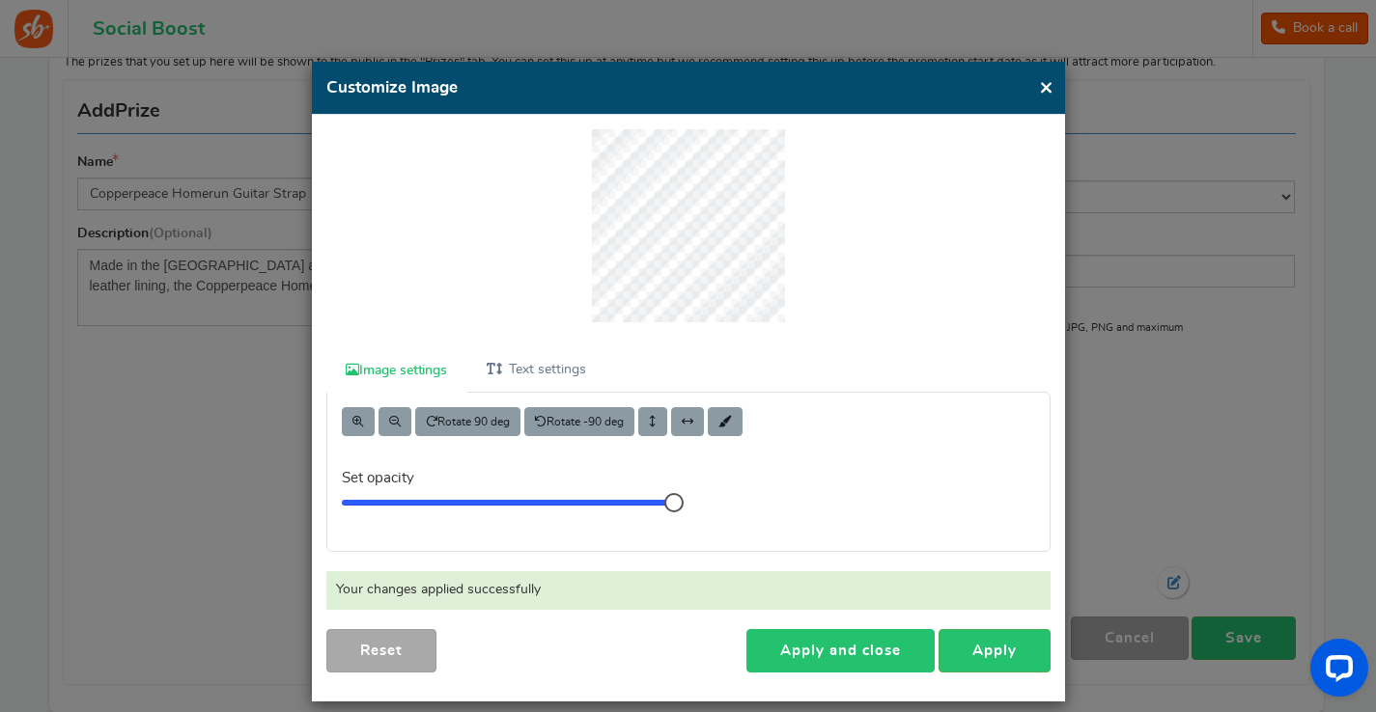
click at [895, 644] on link "Apply and close" at bounding box center [840, 650] width 188 height 43
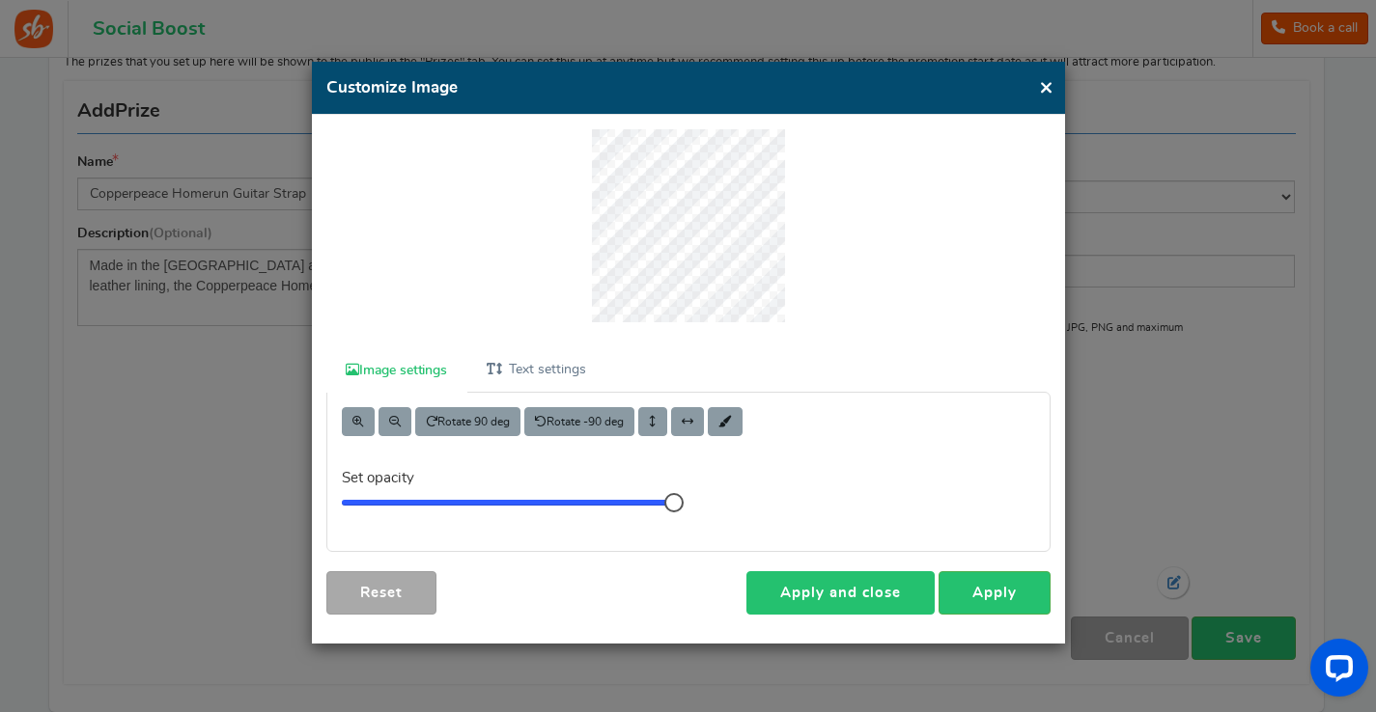
click at [886, 587] on link "Apply and close" at bounding box center [840, 593] width 188 height 43
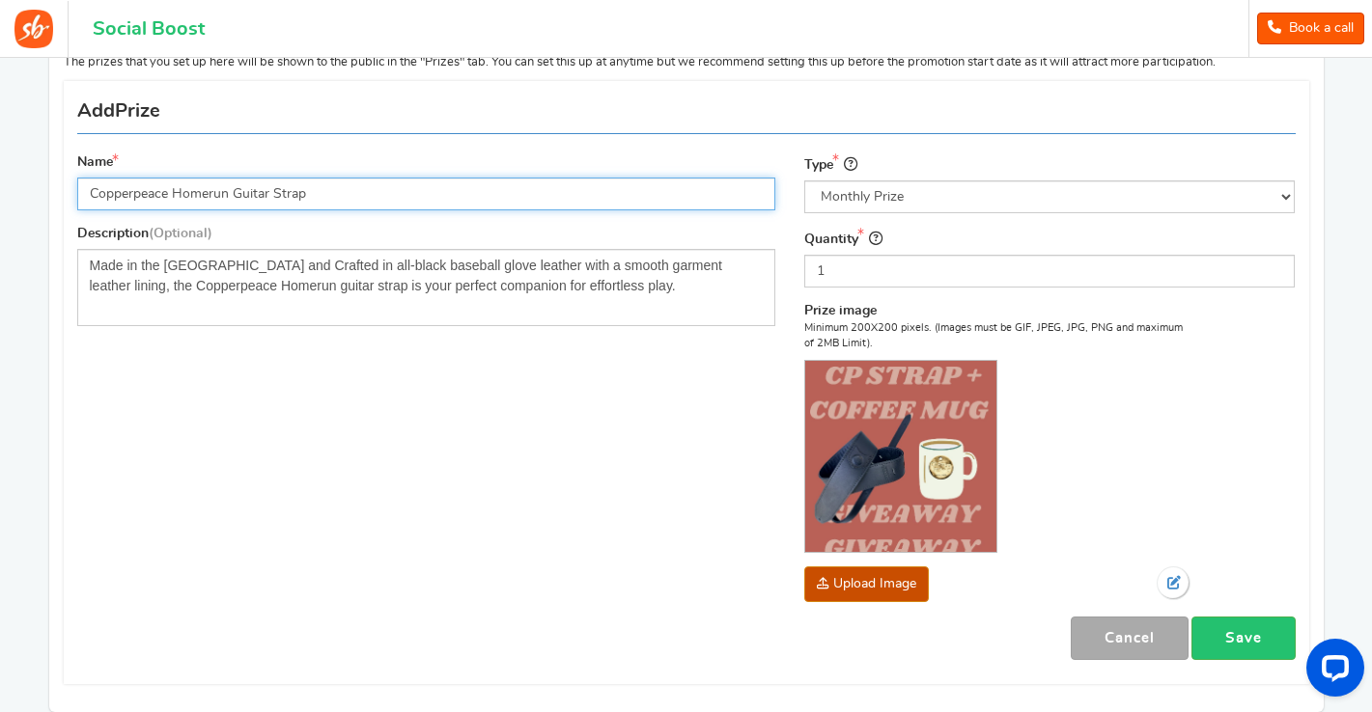
click at [398, 198] on input "Copperpeace Homerun Guitar Strap" at bounding box center [426, 194] width 699 height 33
type input "Copperpeace Homerun Guitar Strap and Coffee Mug"
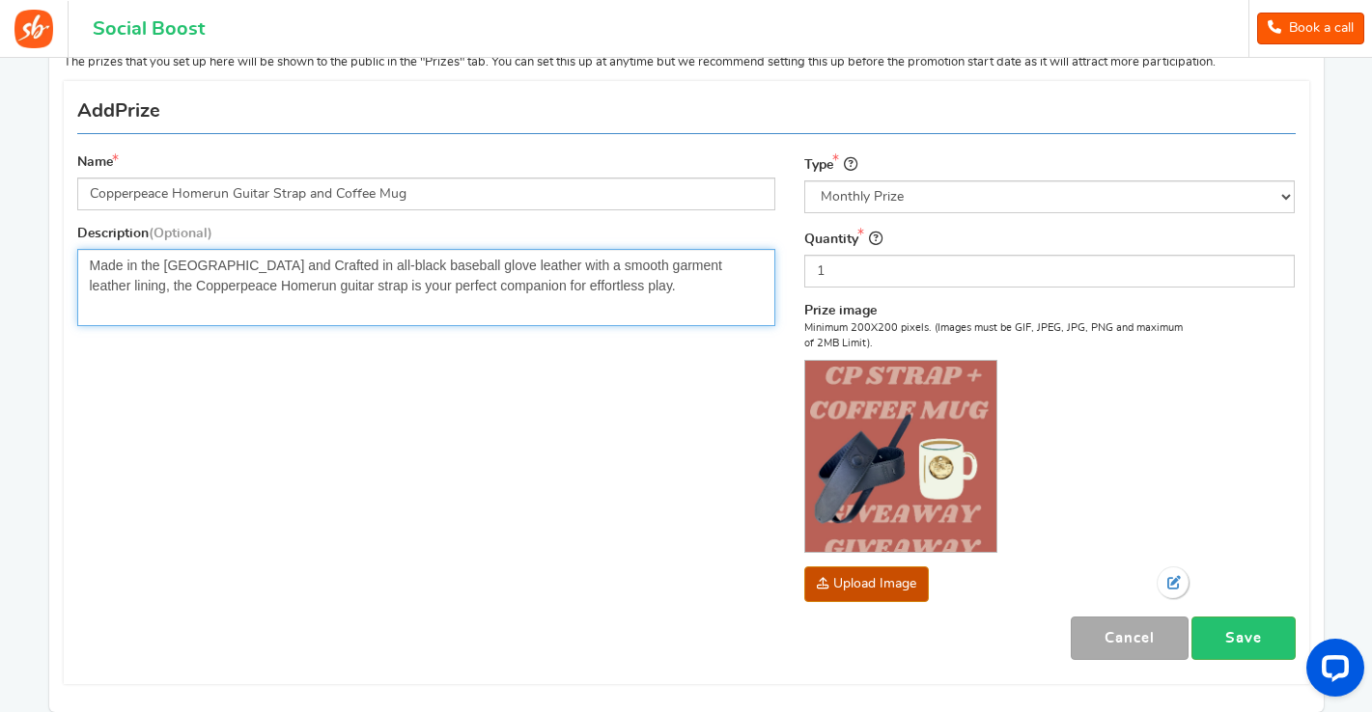
click at [409, 276] on span "Made in the USA and Crafted in all-black baseball glove leather with a smooth g…" at bounding box center [406, 276] width 632 height 36
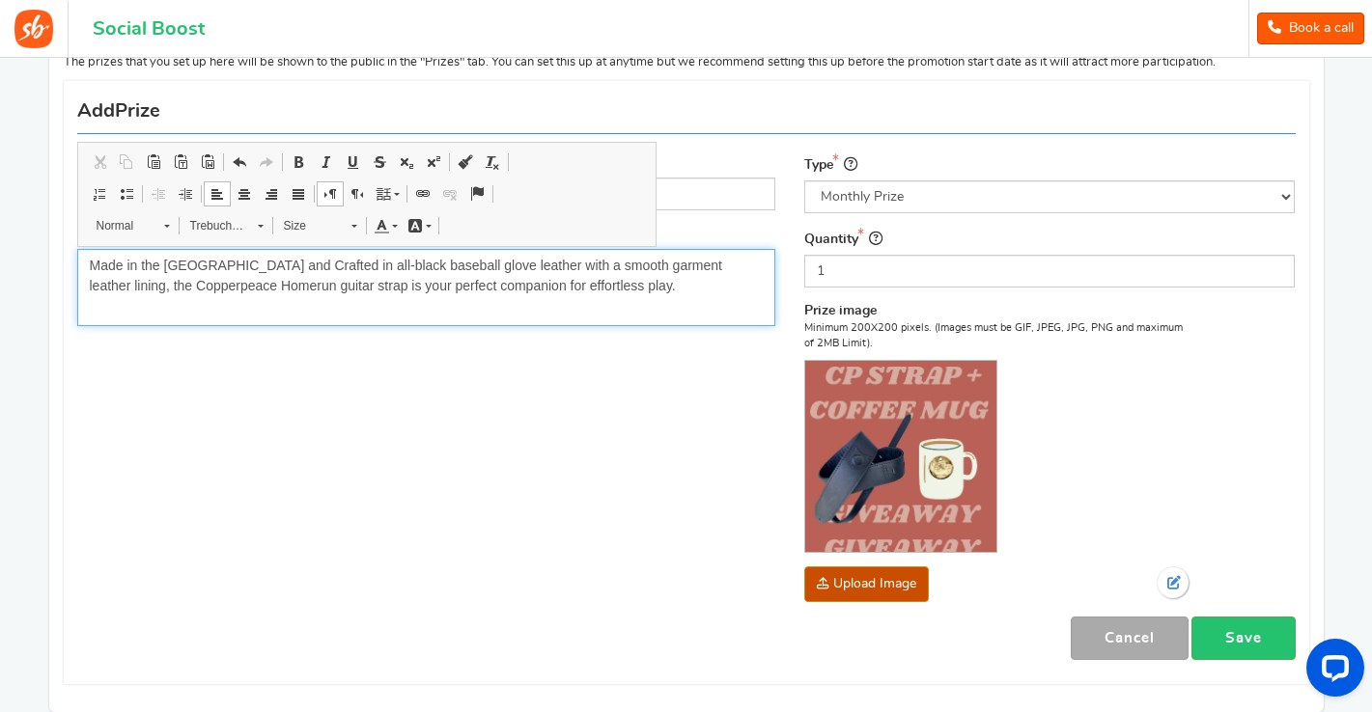
click at [619, 286] on p "Made in the USA and Crafted in all-black baseball glove leather with a smooth g…" at bounding box center [427, 276] width 674 height 41
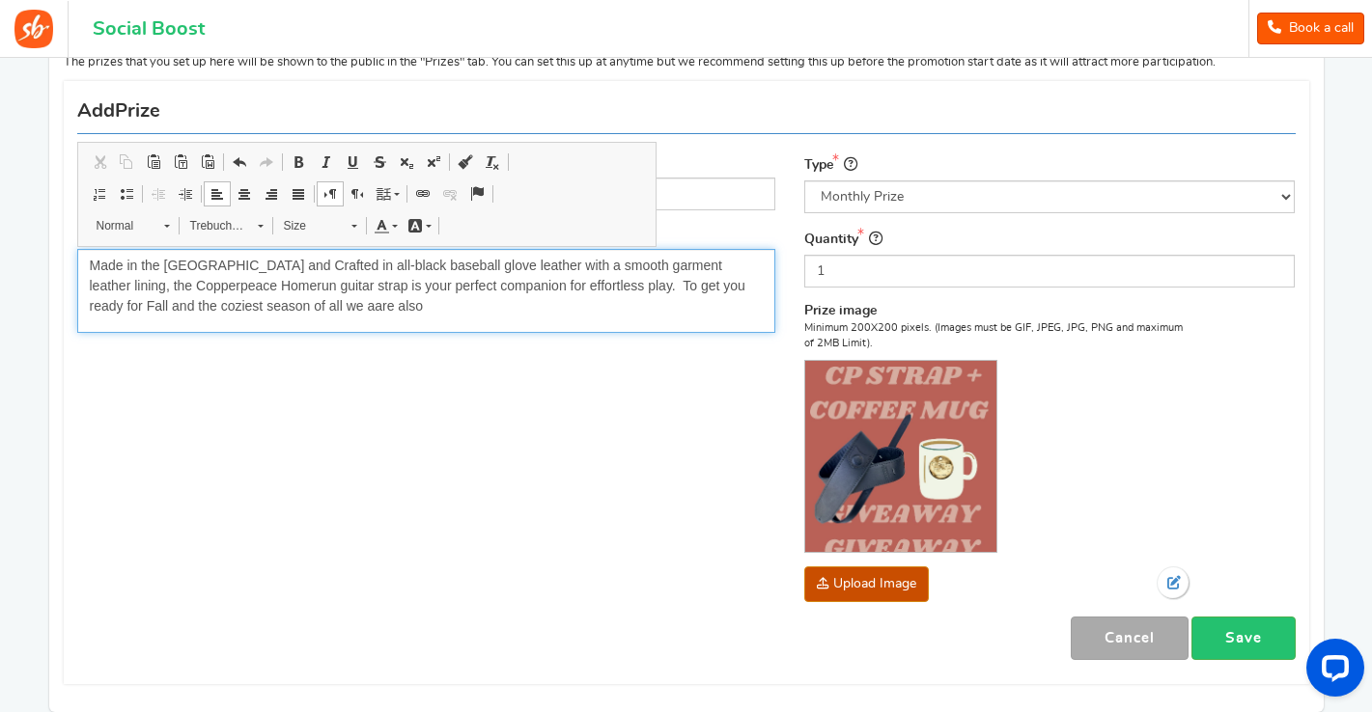
click at [271, 301] on span "Made in the USA and Crafted in all-black baseball glove leather with a smooth g…" at bounding box center [418, 286] width 656 height 56
click at [335, 300] on p "Made in the USA and Crafted in all-black baseball glove leather with a smooth g…" at bounding box center [427, 286] width 674 height 61
drag, startPoint x: 410, startPoint y: 307, endPoint x: 388, endPoint y: 307, distance: 22.2
click at [388, 307] on span "Made in the USA and Crafted in all-black baseball glove leather with a smooth g…" at bounding box center [418, 286] width 656 height 56
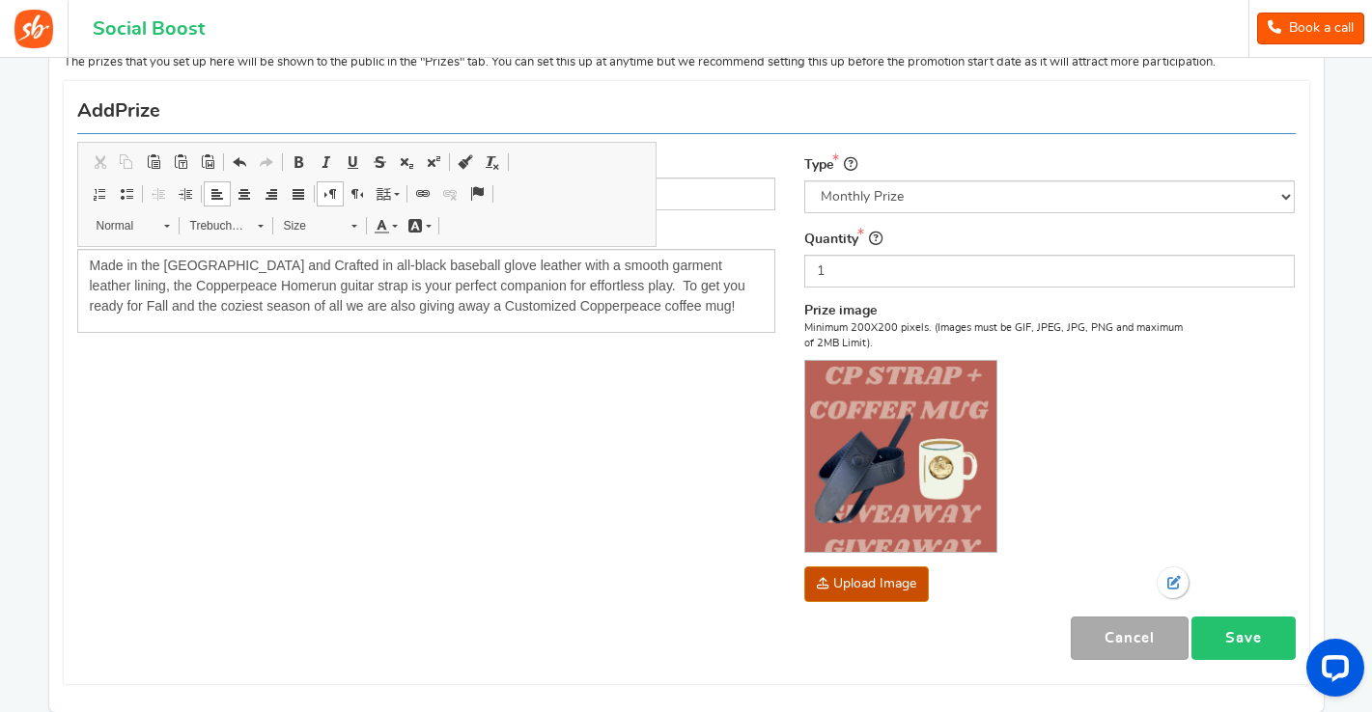
click at [1263, 643] on link "Save" at bounding box center [1243, 638] width 104 height 43
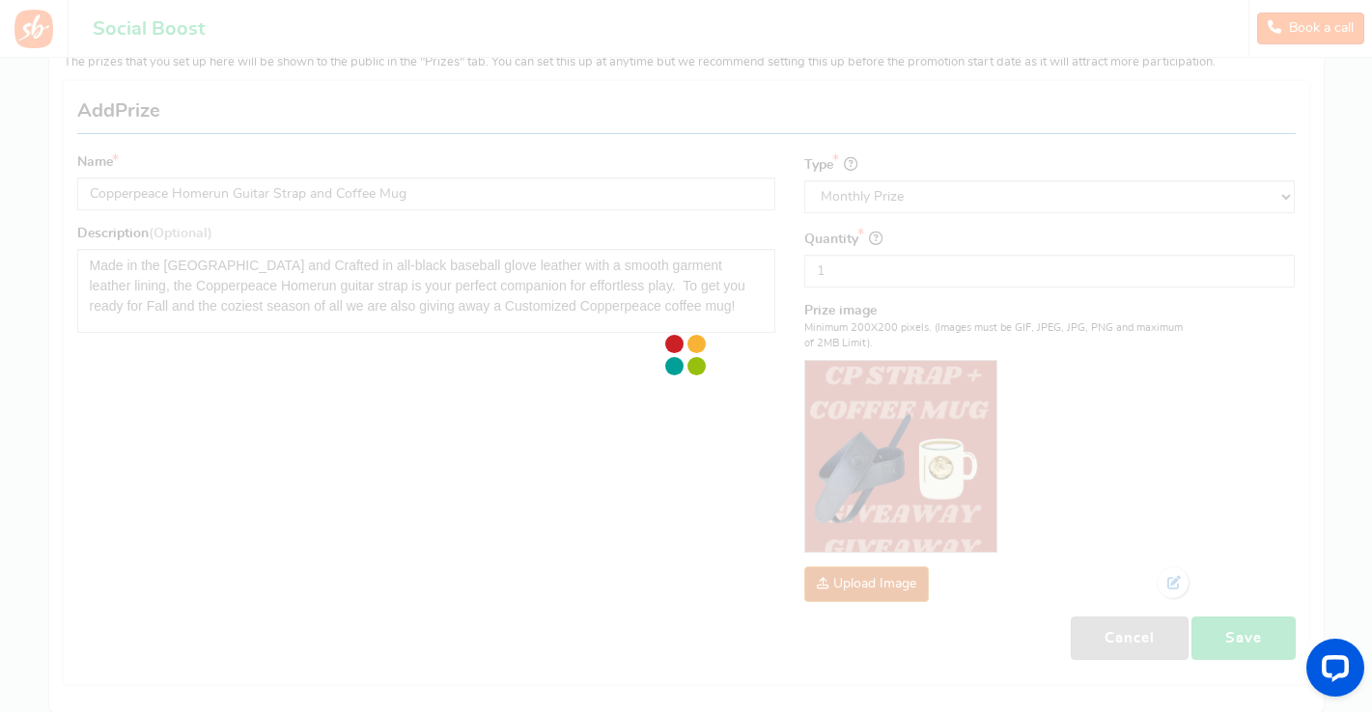
scroll to position [72, 0]
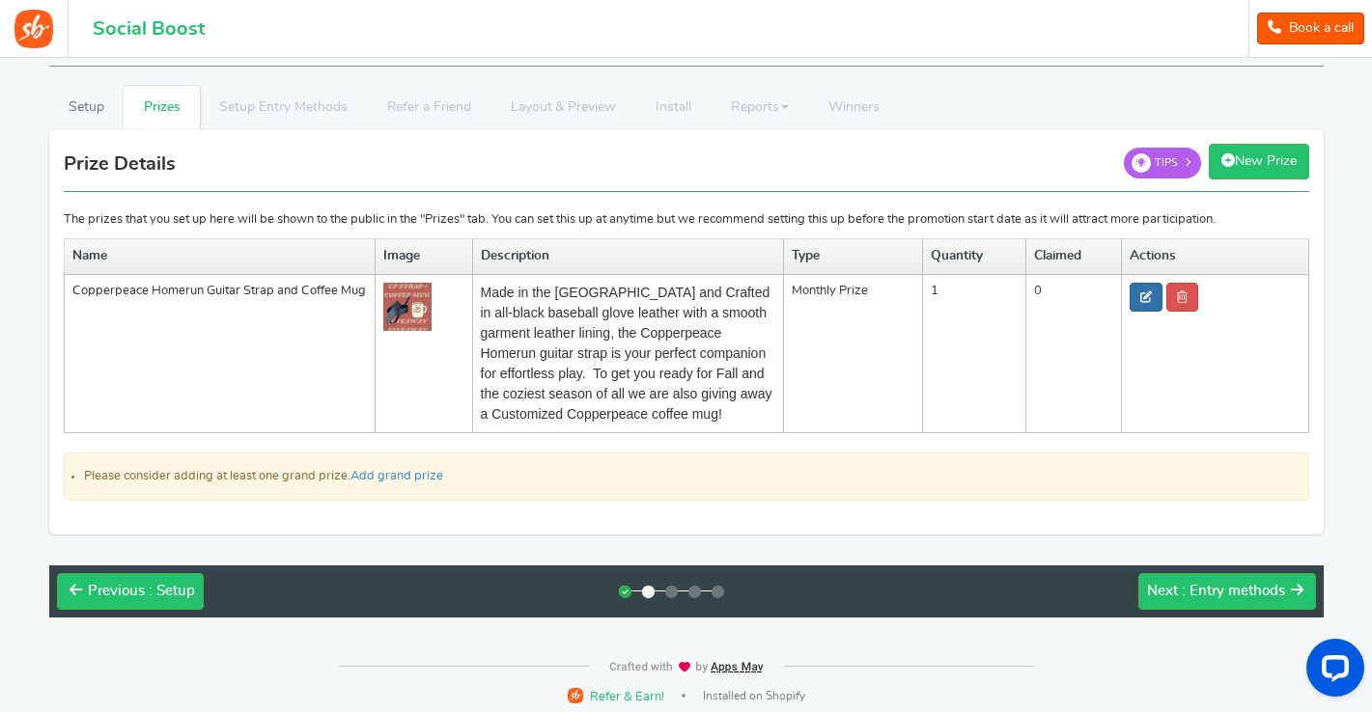
click at [1152, 297] on icon at bounding box center [1146, 298] width 12 height 12
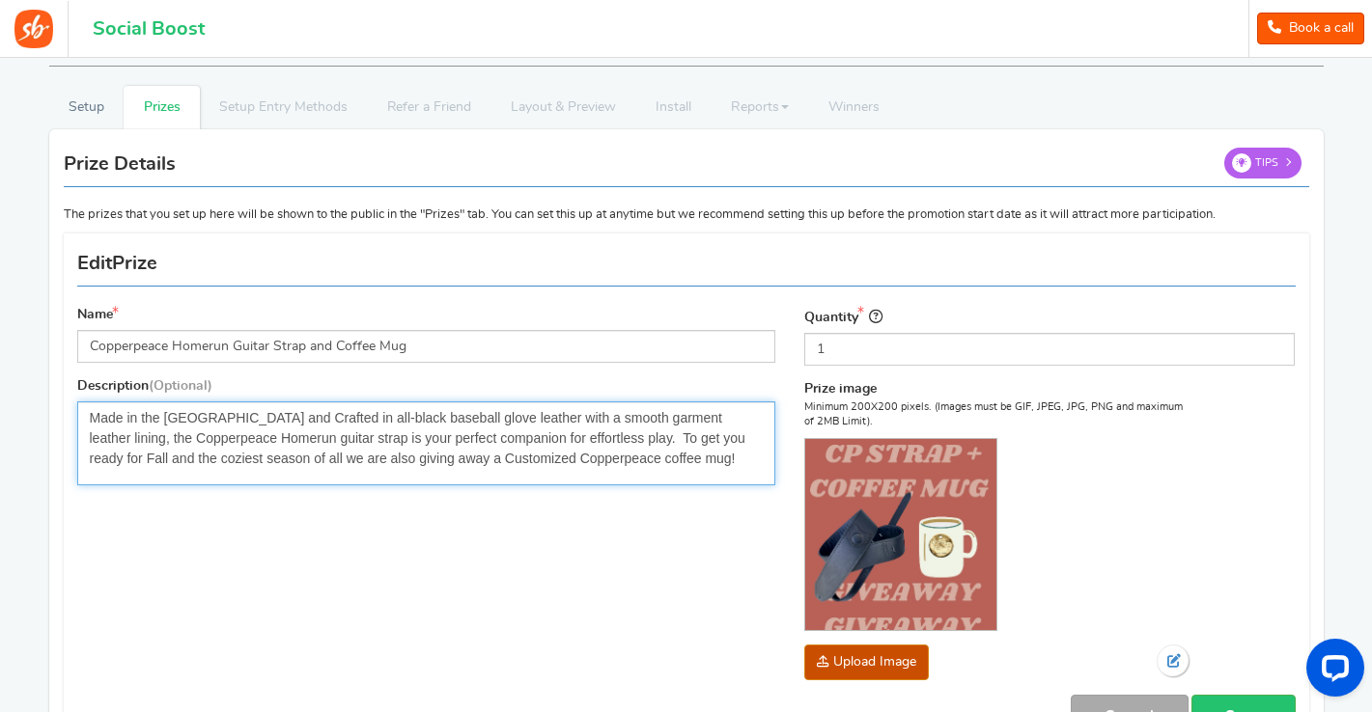
click at [605, 437] on span "Made in the USA and Crafted in all-black baseball glove leather with a smooth g…" at bounding box center [418, 438] width 656 height 56
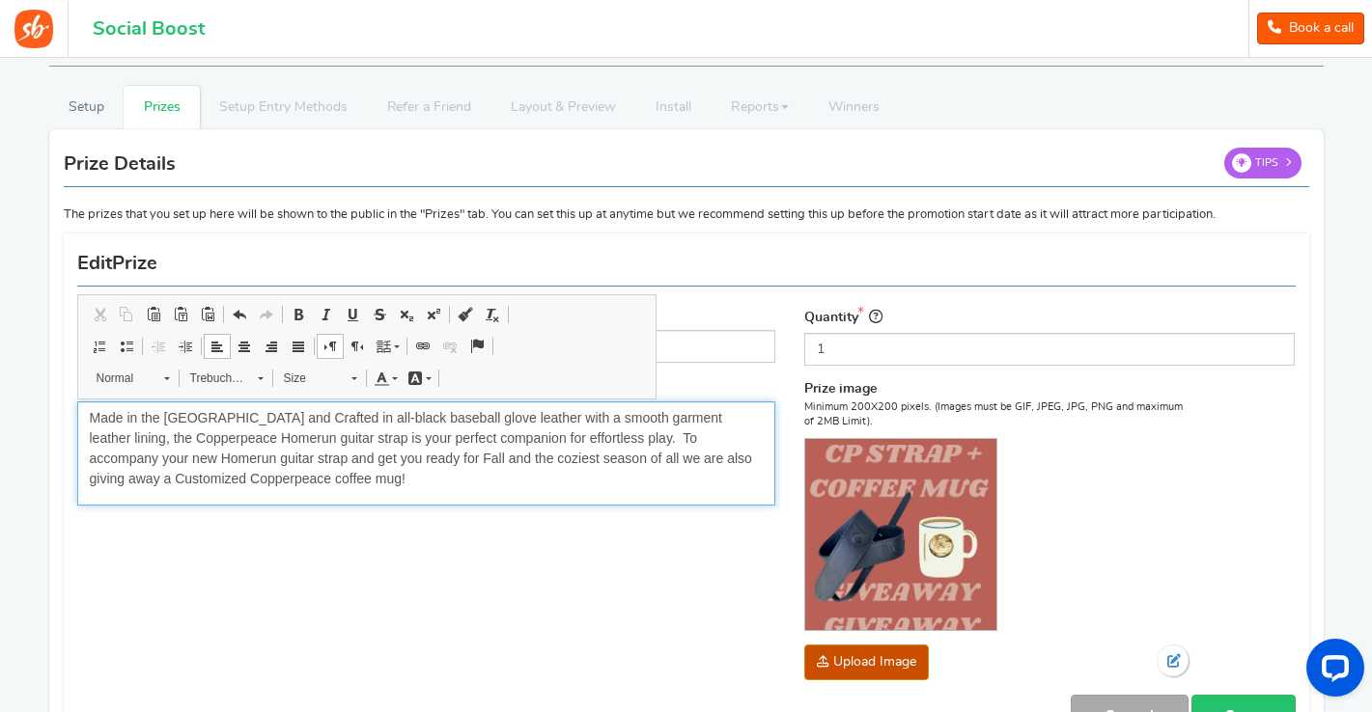
click at [350, 470] on p "Made in the USA and Crafted in all-black baseball glove leather with a smooth g…" at bounding box center [427, 448] width 674 height 81
click at [558, 455] on span "Made in the USA and Crafted in all-black baseball glove leather with a smooth g…" at bounding box center [421, 448] width 662 height 76
drag, startPoint x: 634, startPoint y: 459, endPoint x: 610, endPoint y: 461, distance: 24.2
click at [610, 461] on span "Made in the USA and Crafted in all-black baseball glove leather with a smooth g…" at bounding box center [423, 448] width 666 height 76
drag, startPoint x: 706, startPoint y: 456, endPoint x: 680, endPoint y: 456, distance: 26.1
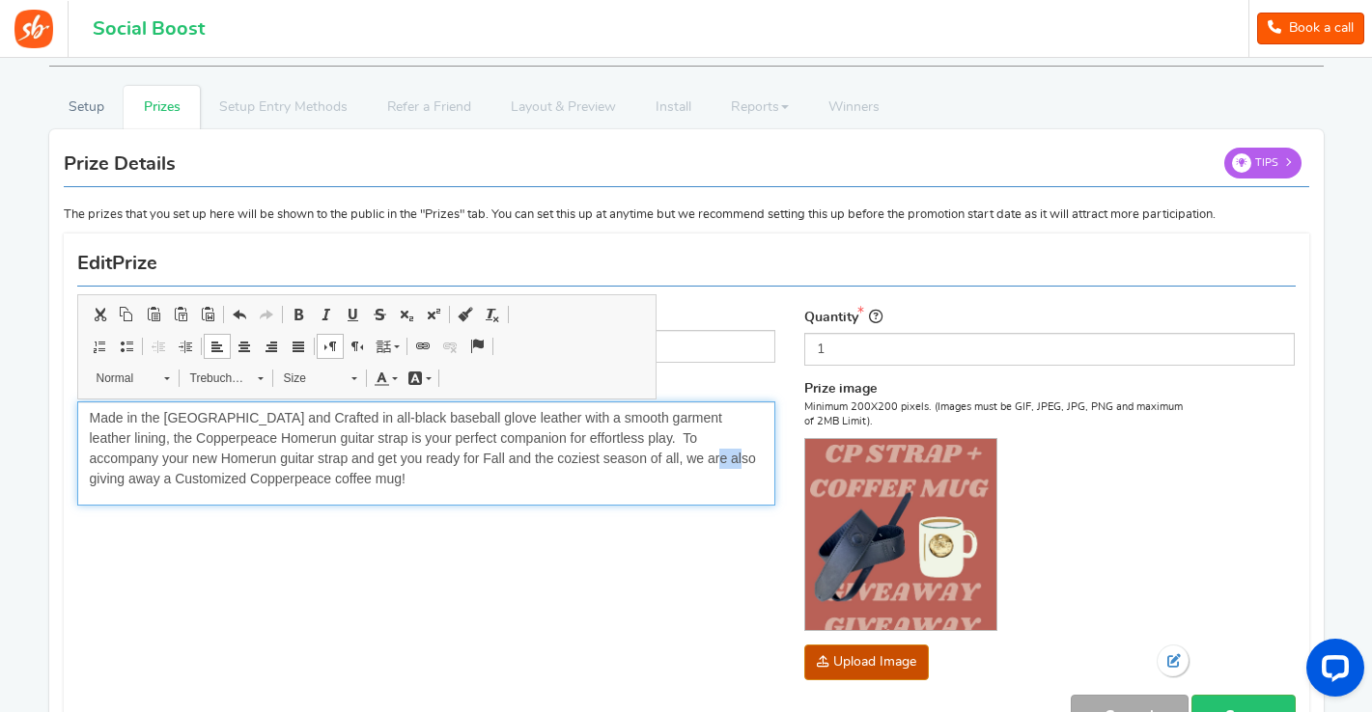
click at [680, 456] on span "Made in the USA and Crafted in all-black baseball glove leather with a smooth g…" at bounding box center [423, 448] width 666 height 76
click at [592, 477] on p "Made in the USA and Crafted in all-black baseball glove leather with a smooth g…" at bounding box center [427, 448] width 674 height 81
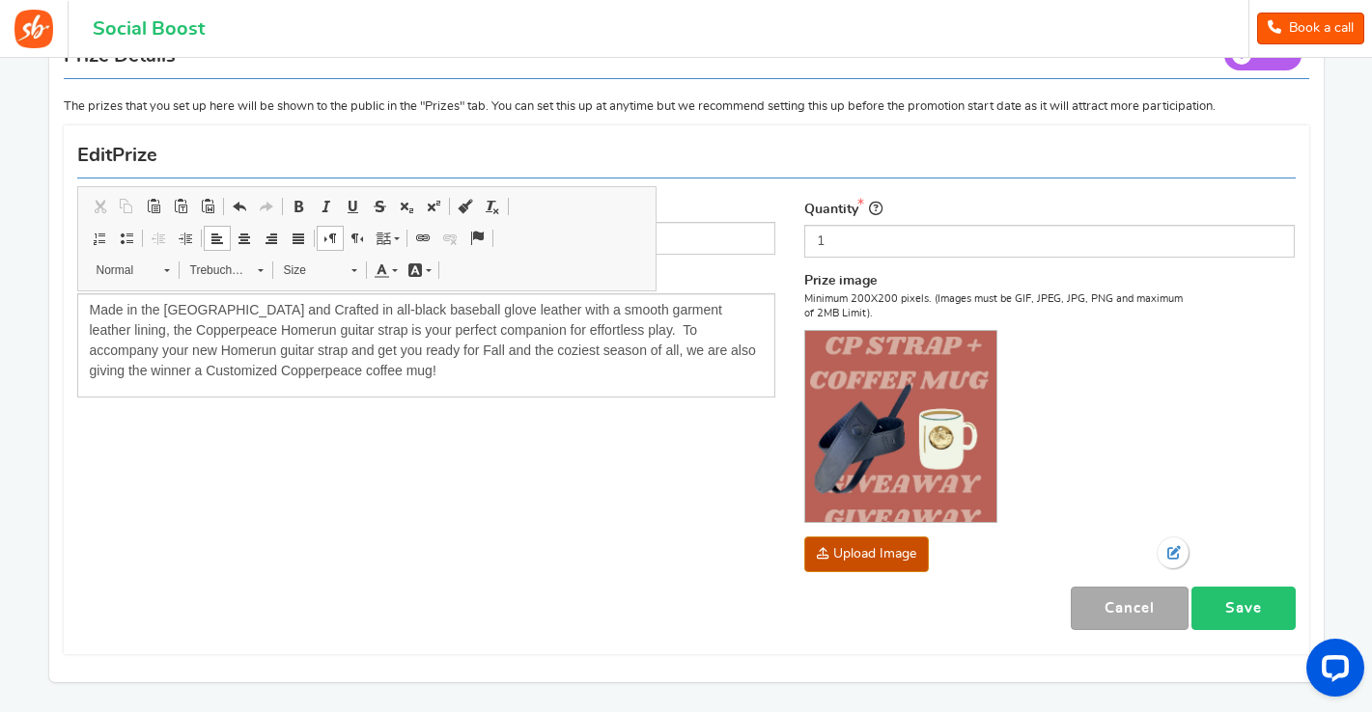
click at [1255, 599] on link "Save" at bounding box center [1243, 608] width 104 height 43
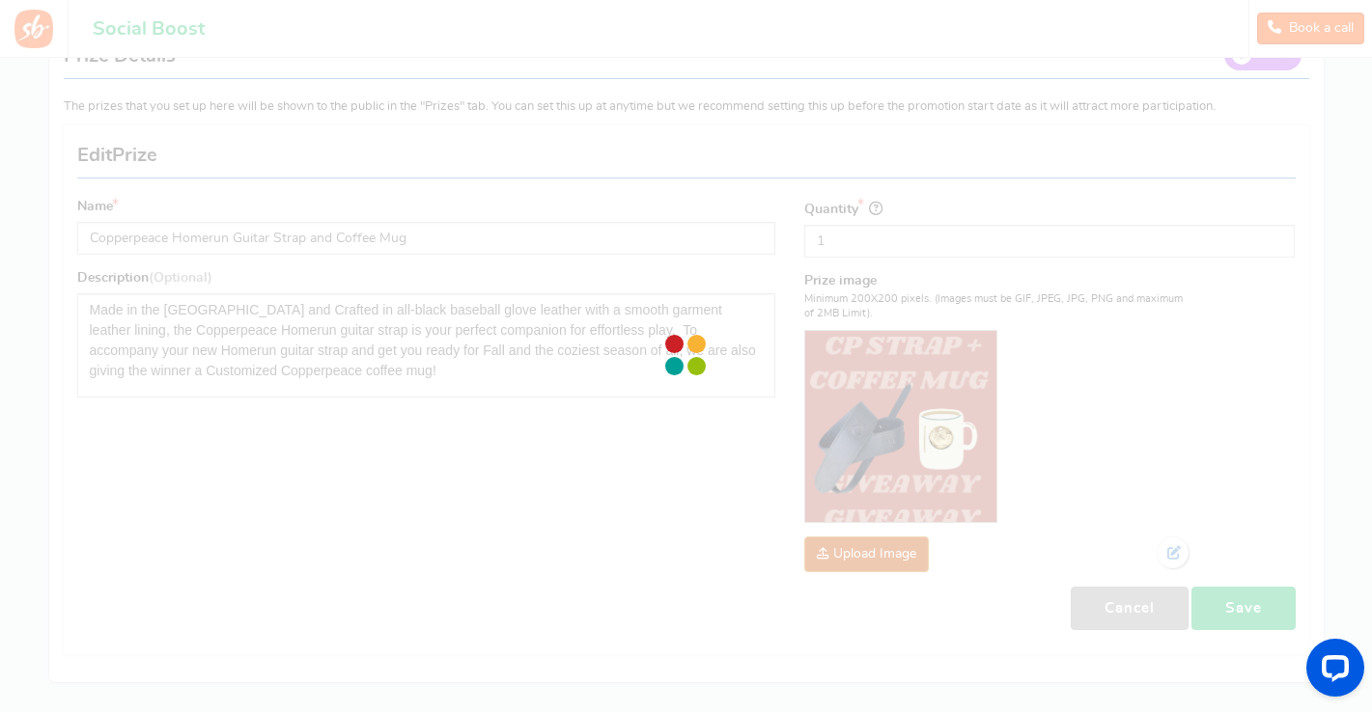
scroll to position [92, 0]
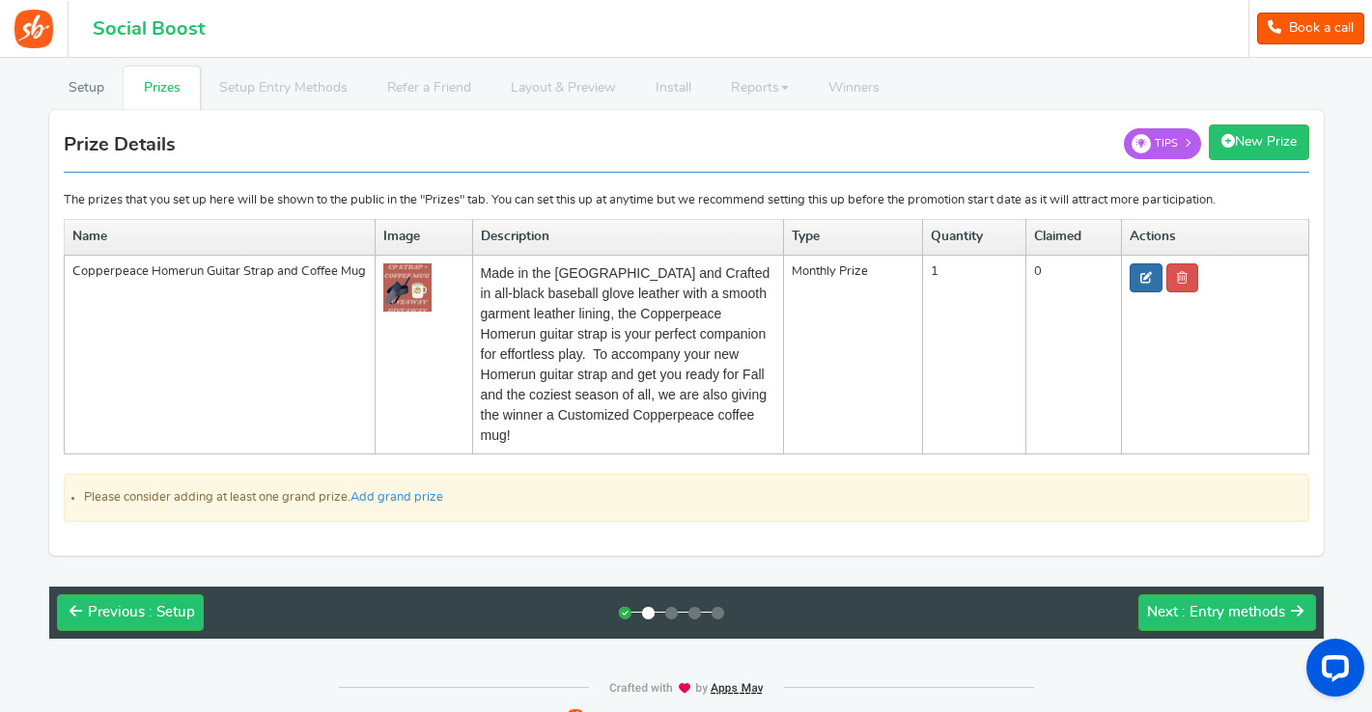
click at [1150, 280] on icon at bounding box center [1146, 278] width 12 height 12
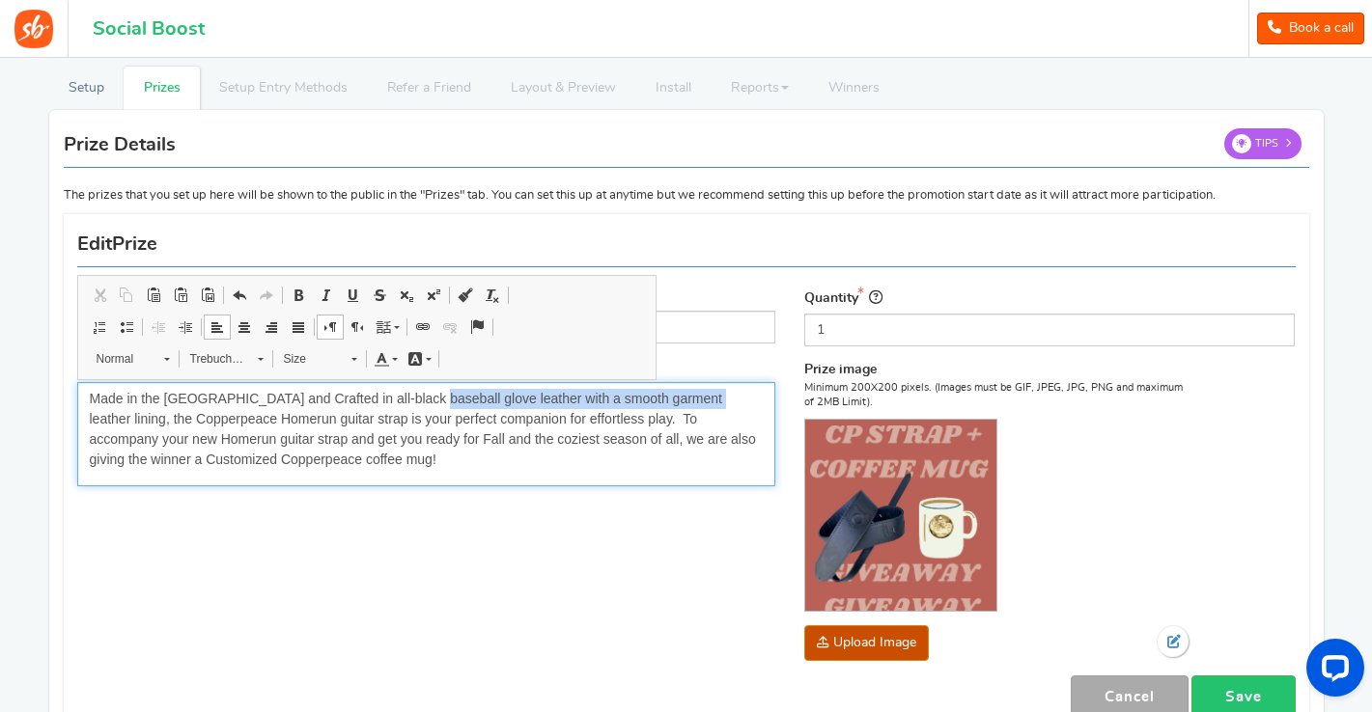
drag, startPoint x: 702, startPoint y: 401, endPoint x: 425, endPoint y: 398, distance: 277.1
click at [425, 398] on span "Made in the USA and Crafted in all-black baseball glove leather with a smooth g…" at bounding box center [423, 429] width 666 height 76
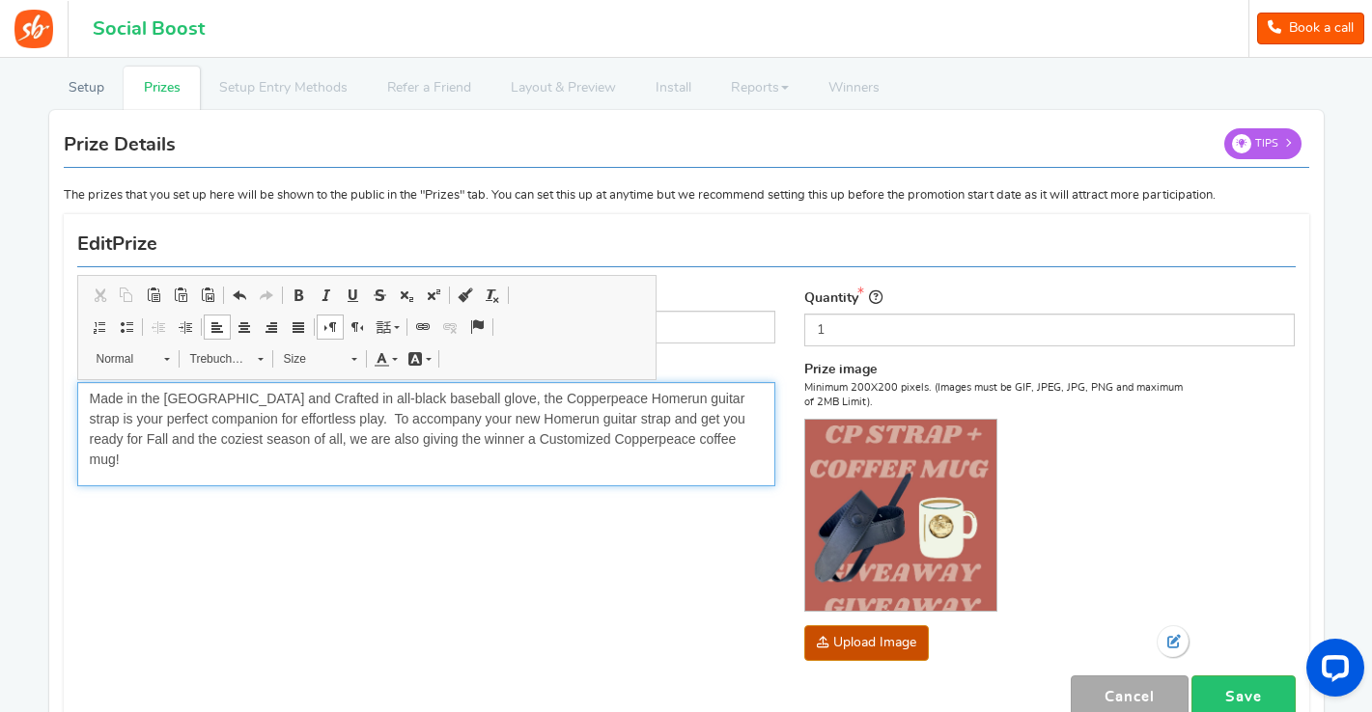
click at [480, 419] on span "Made in the USA and Crafted in all-black baseball glove, the Copperpeace Homeru…" at bounding box center [418, 429] width 656 height 76
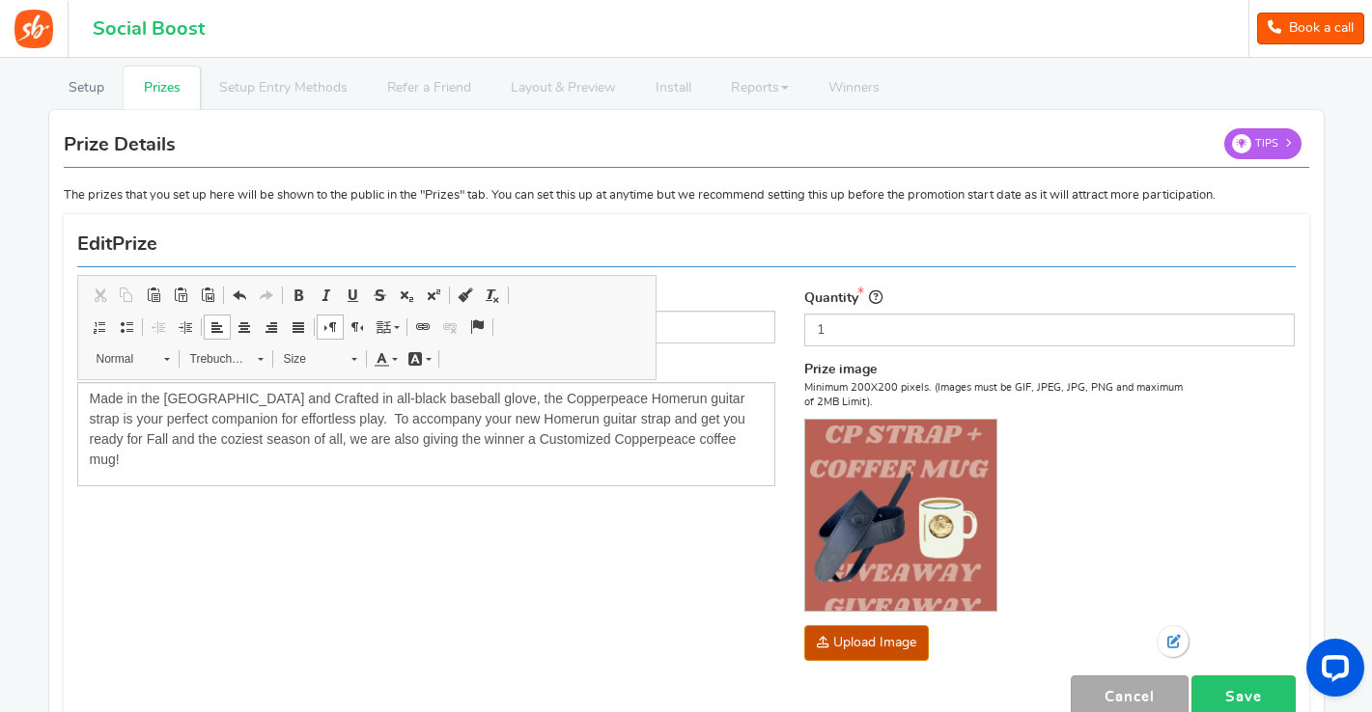
click at [722, 471] on div "Name Copperpeace Homerun Guitar Strap and Coffee Mug Description (Optional) Mad…" at bounding box center [427, 393] width 728 height 213
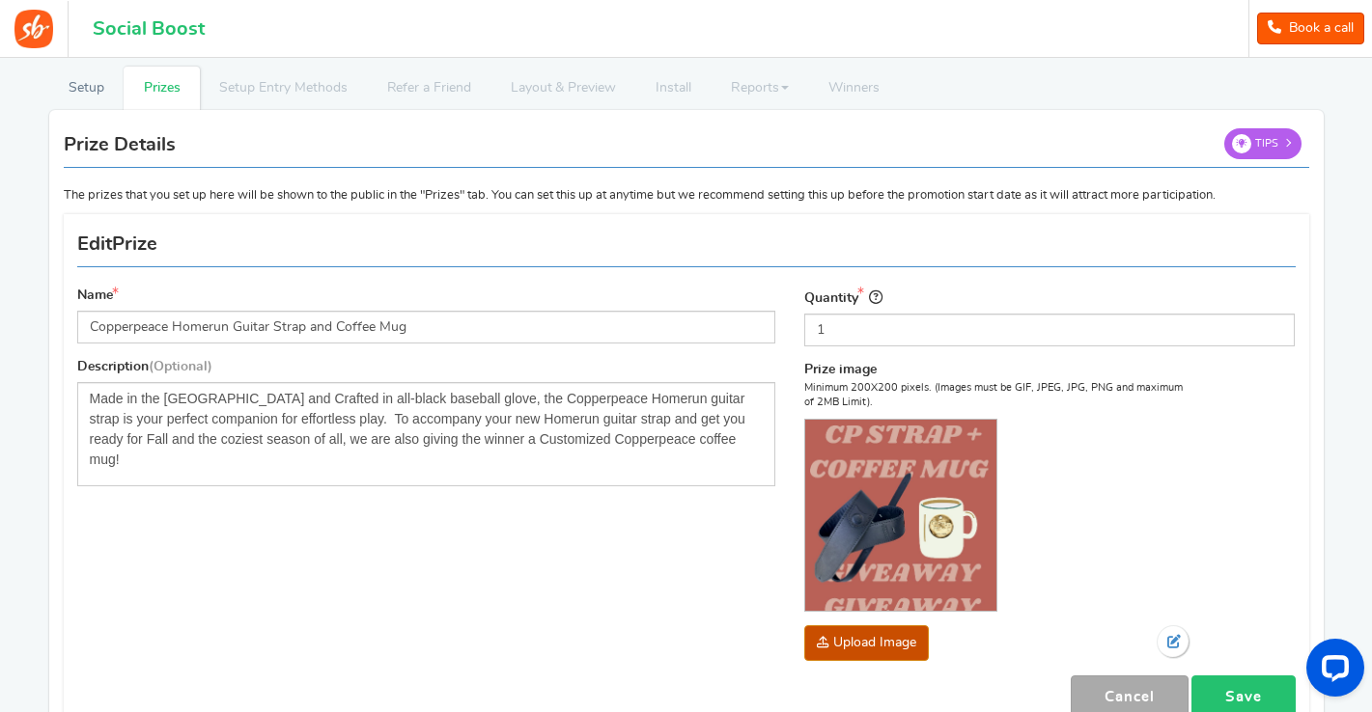
click at [1245, 686] on link "Save" at bounding box center [1243, 697] width 104 height 43
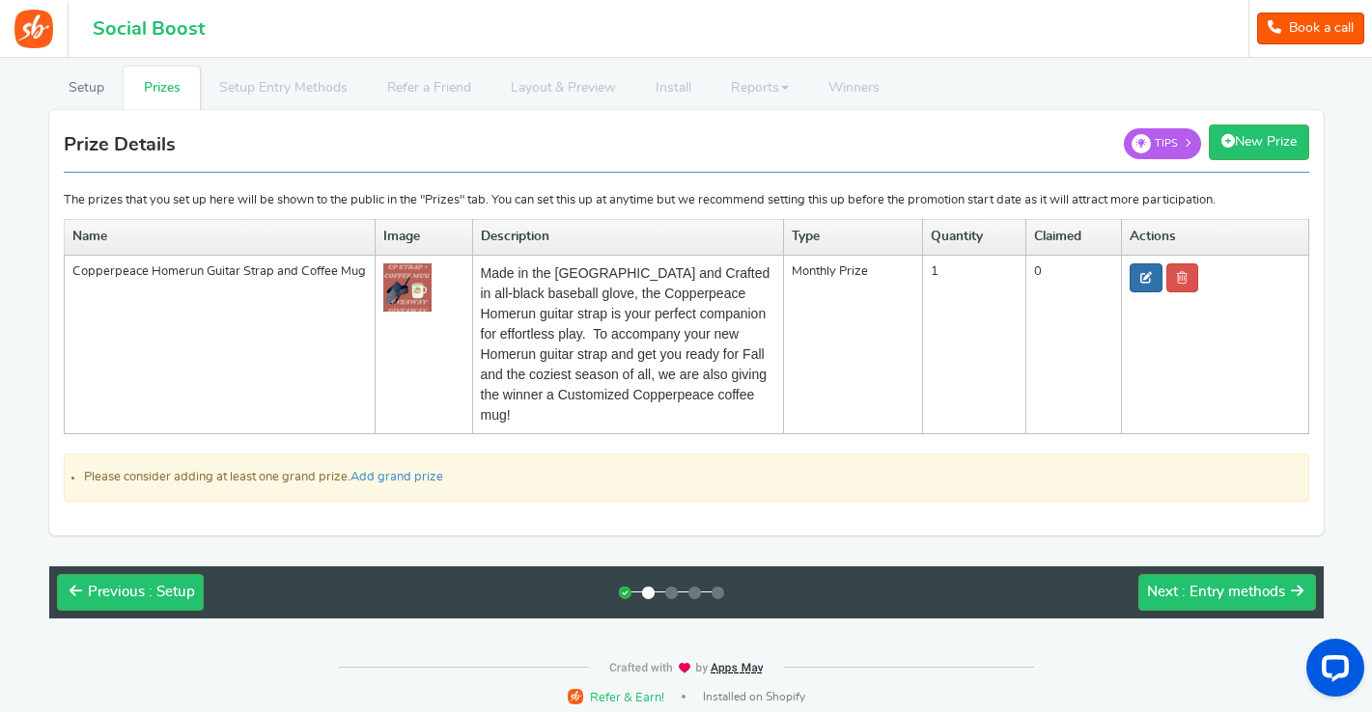
click at [1145, 281] on icon at bounding box center [1146, 278] width 12 height 12
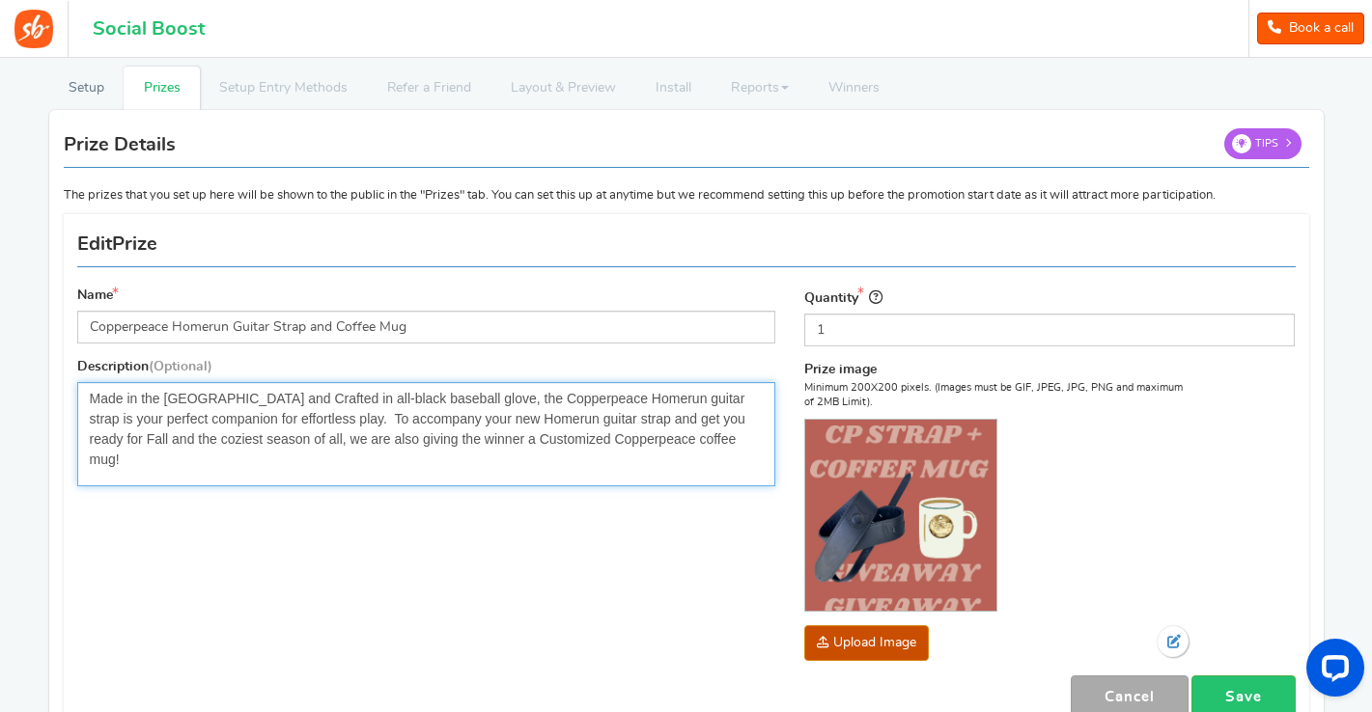
click at [498, 432] on span "Made in the USA and Crafted in all-black baseball glove, the Copperpeace Homeru…" at bounding box center [418, 429] width 656 height 76
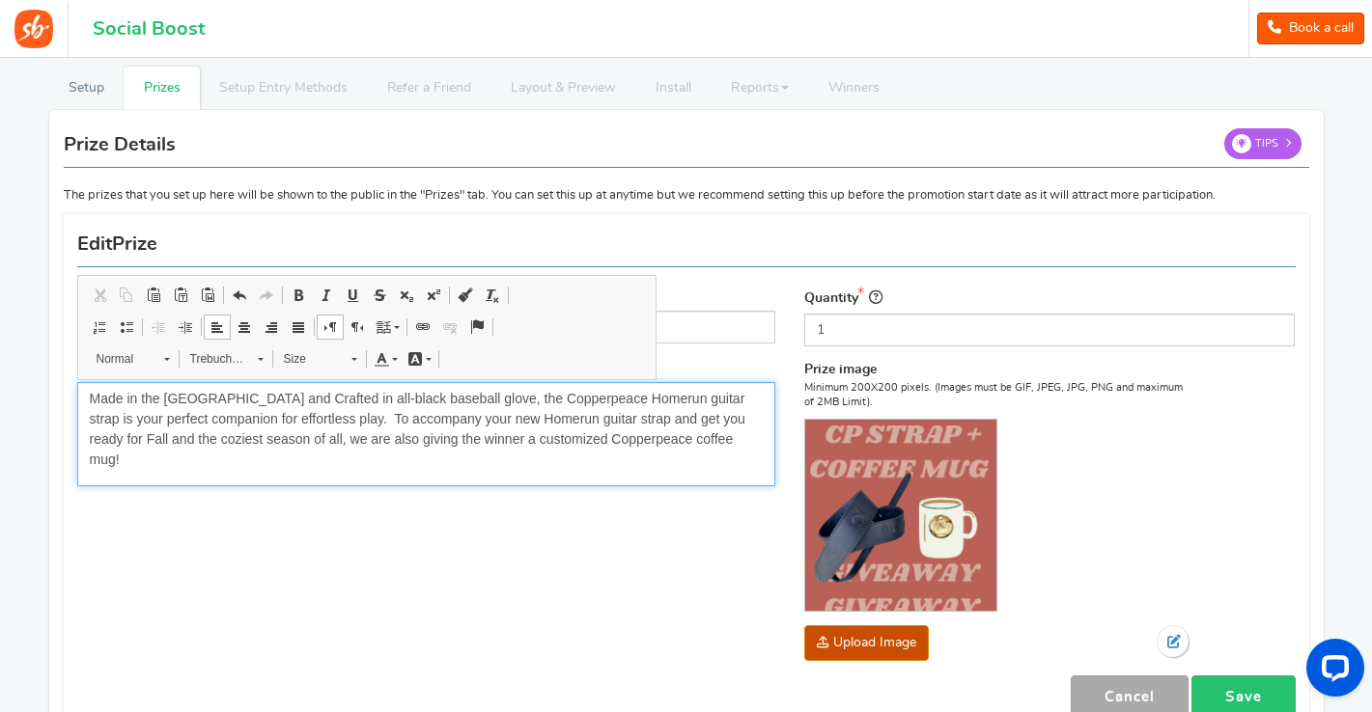
click at [607, 427] on p "Made in the USA and Crafted in all-black baseball glove, the Copperpeace Homeru…" at bounding box center [427, 429] width 674 height 81
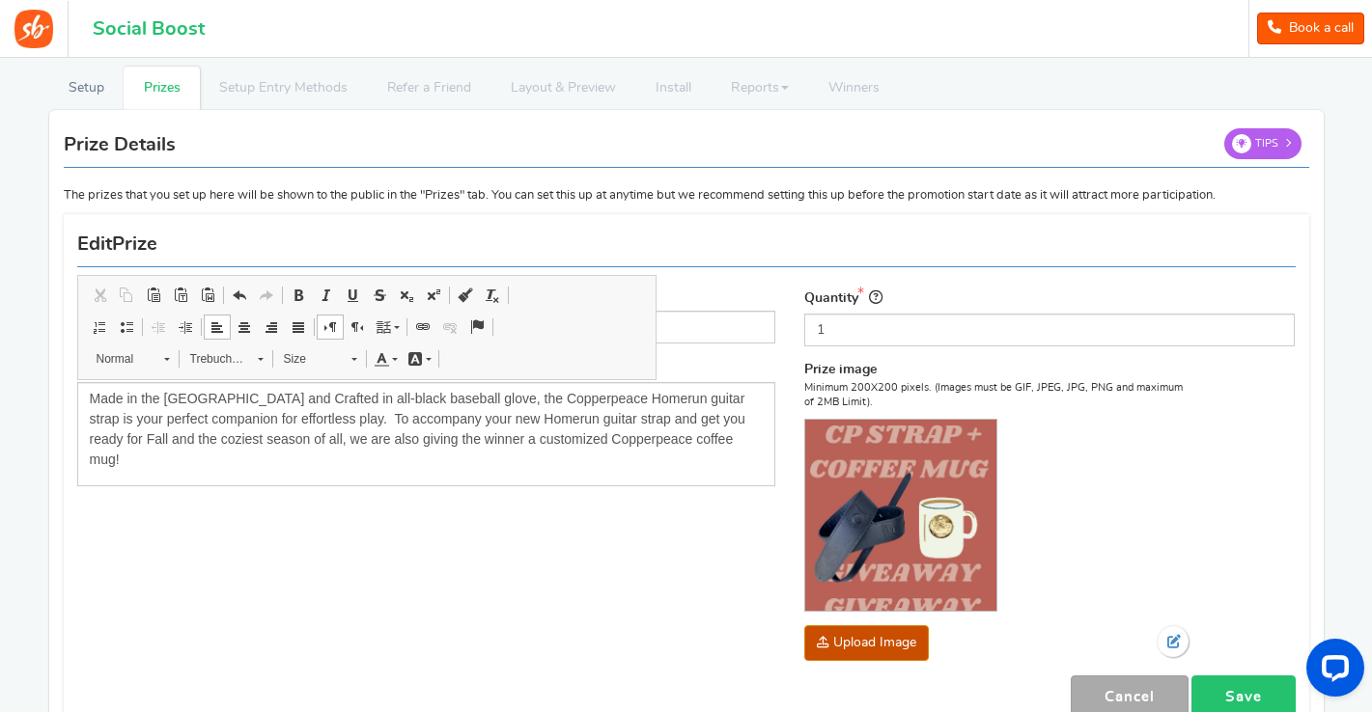
click at [1243, 681] on link "Save" at bounding box center [1243, 697] width 104 height 43
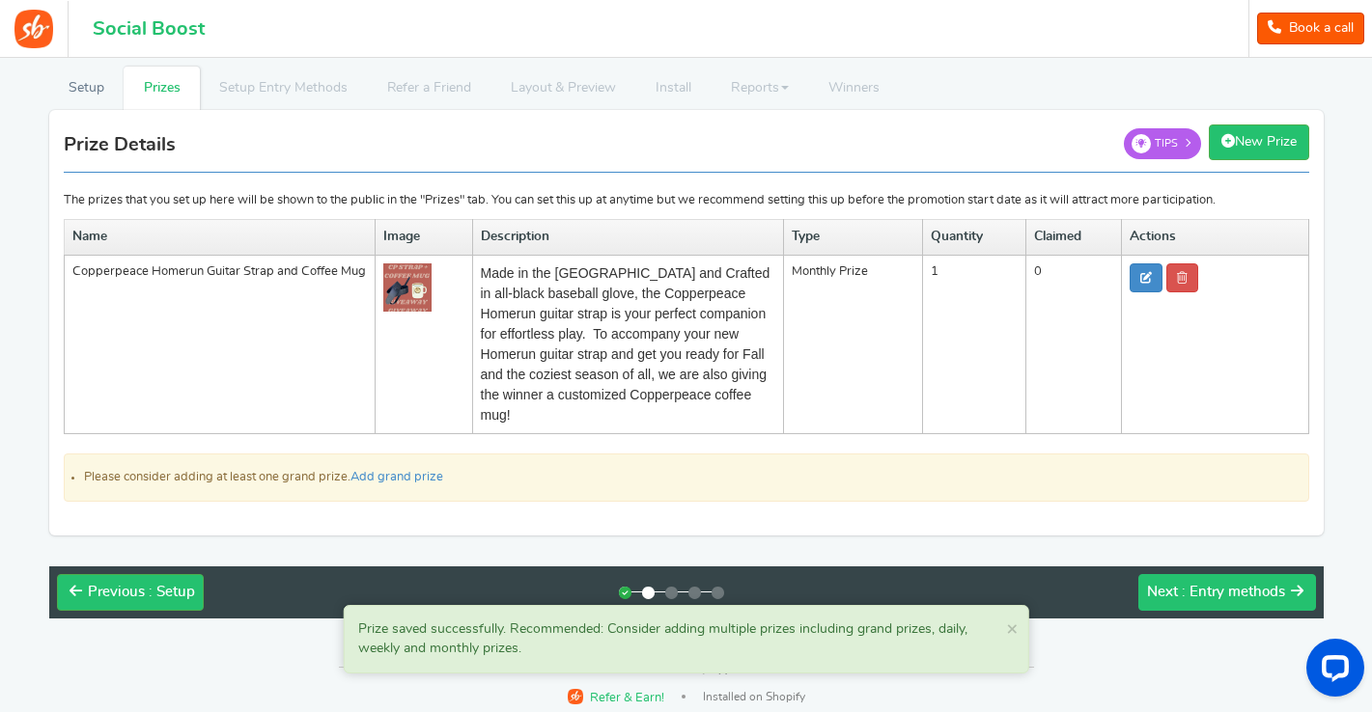
click at [1259, 587] on span ": Entry methods" at bounding box center [1233, 592] width 103 height 14
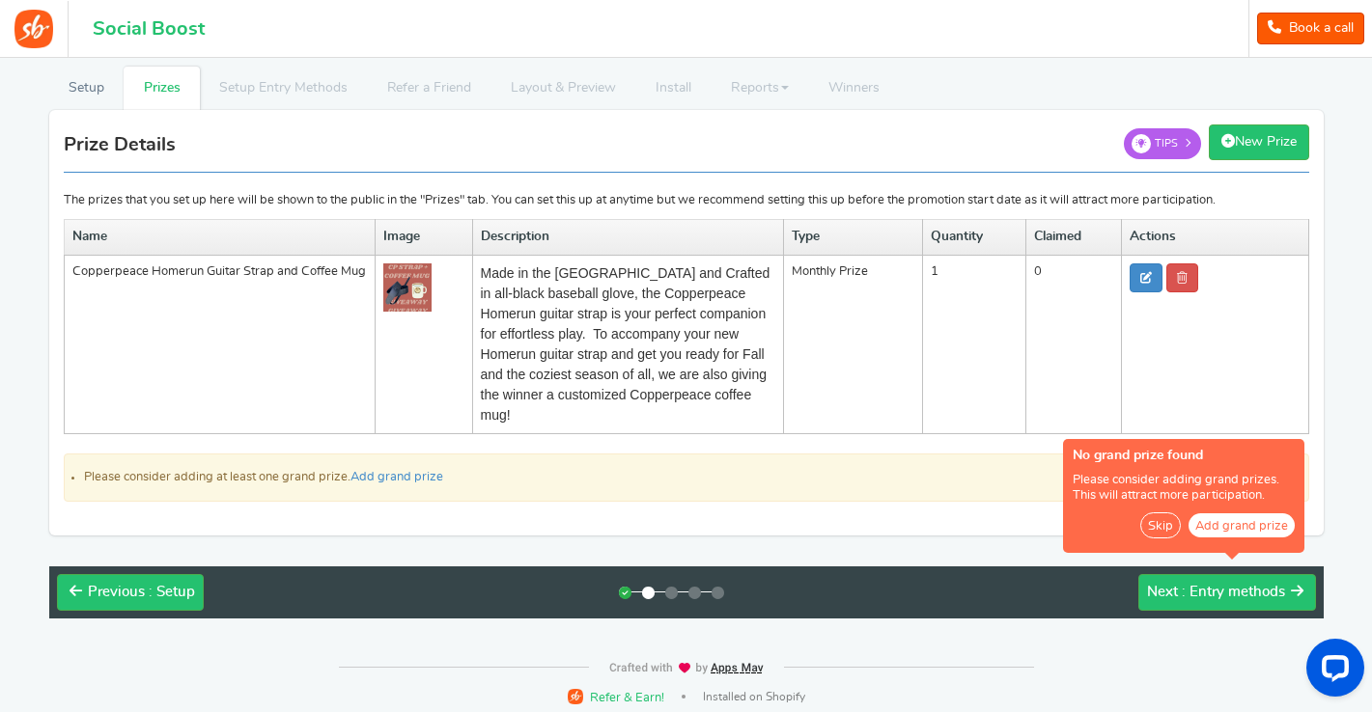
click at [1159, 516] on button "Skip" at bounding box center [1160, 526] width 41 height 26
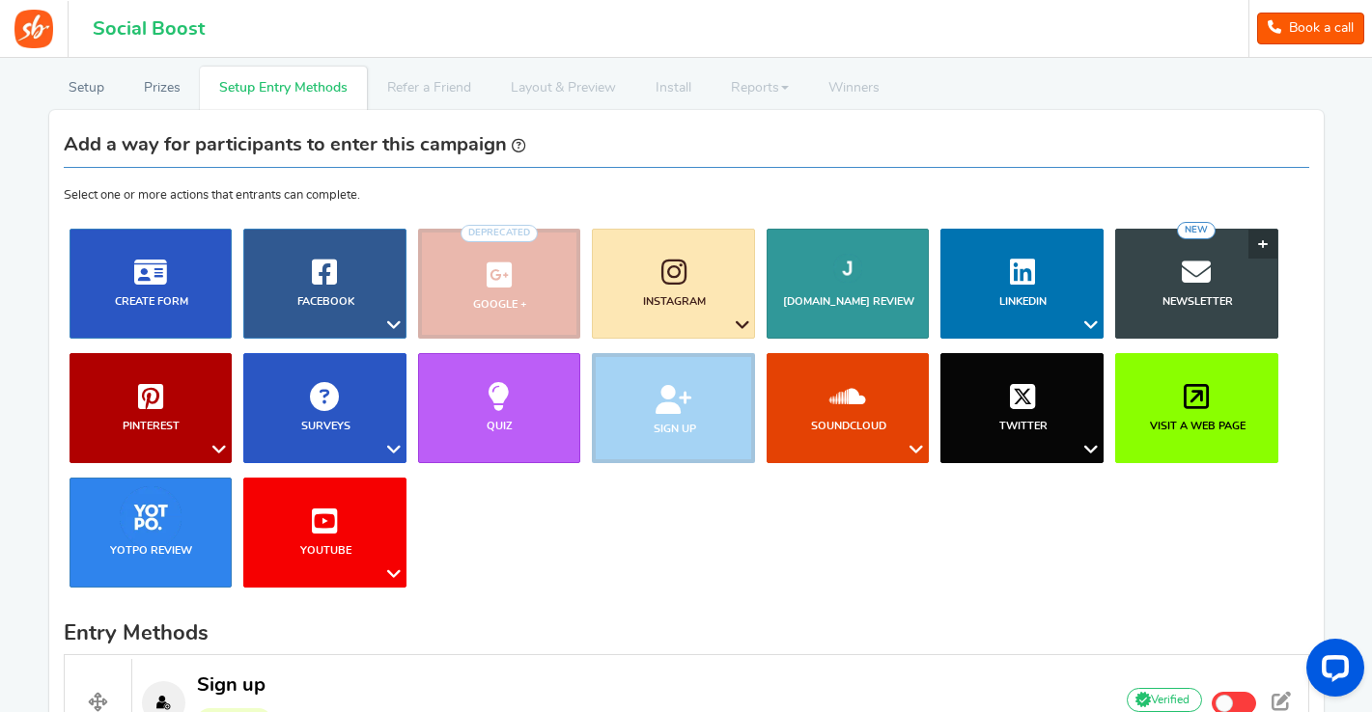
click at [1243, 314] on link "Newsletter NEW" at bounding box center [1196, 284] width 163 height 110
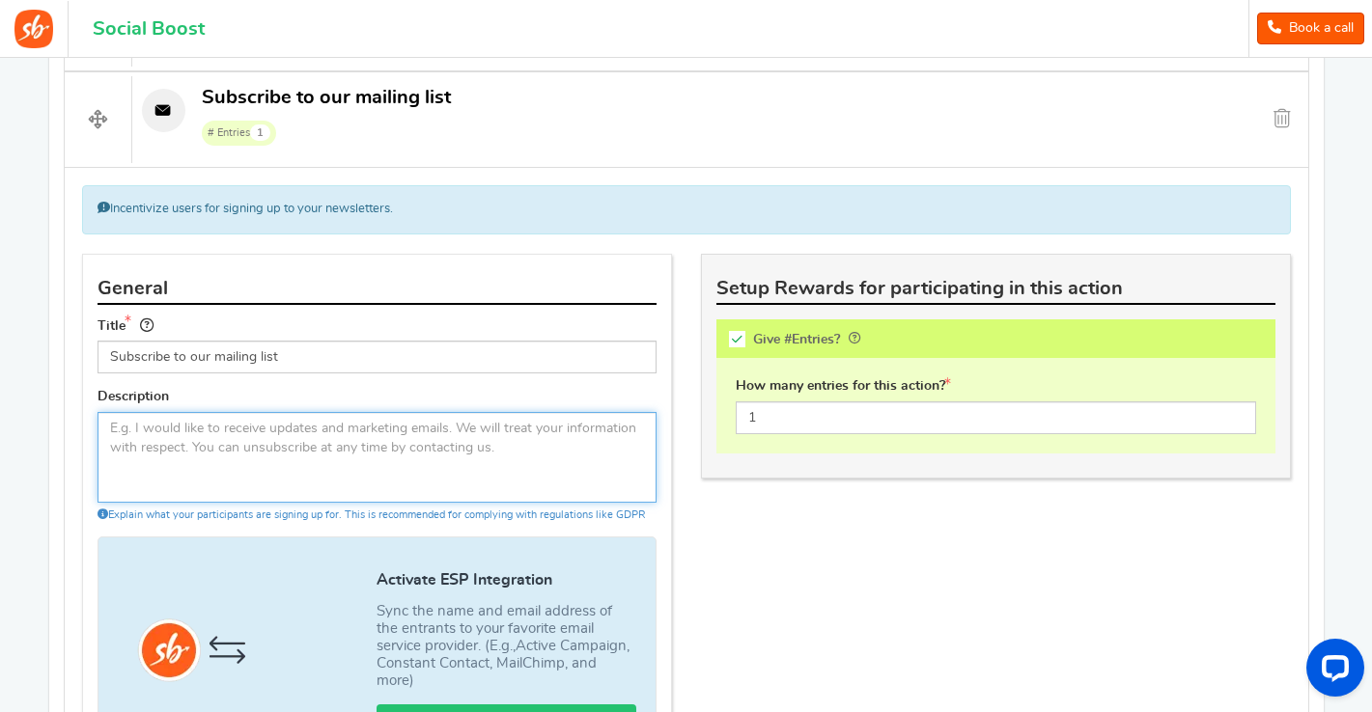
click at [362, 443] on textarea at bounding box center [377, 457] width 559 height 91
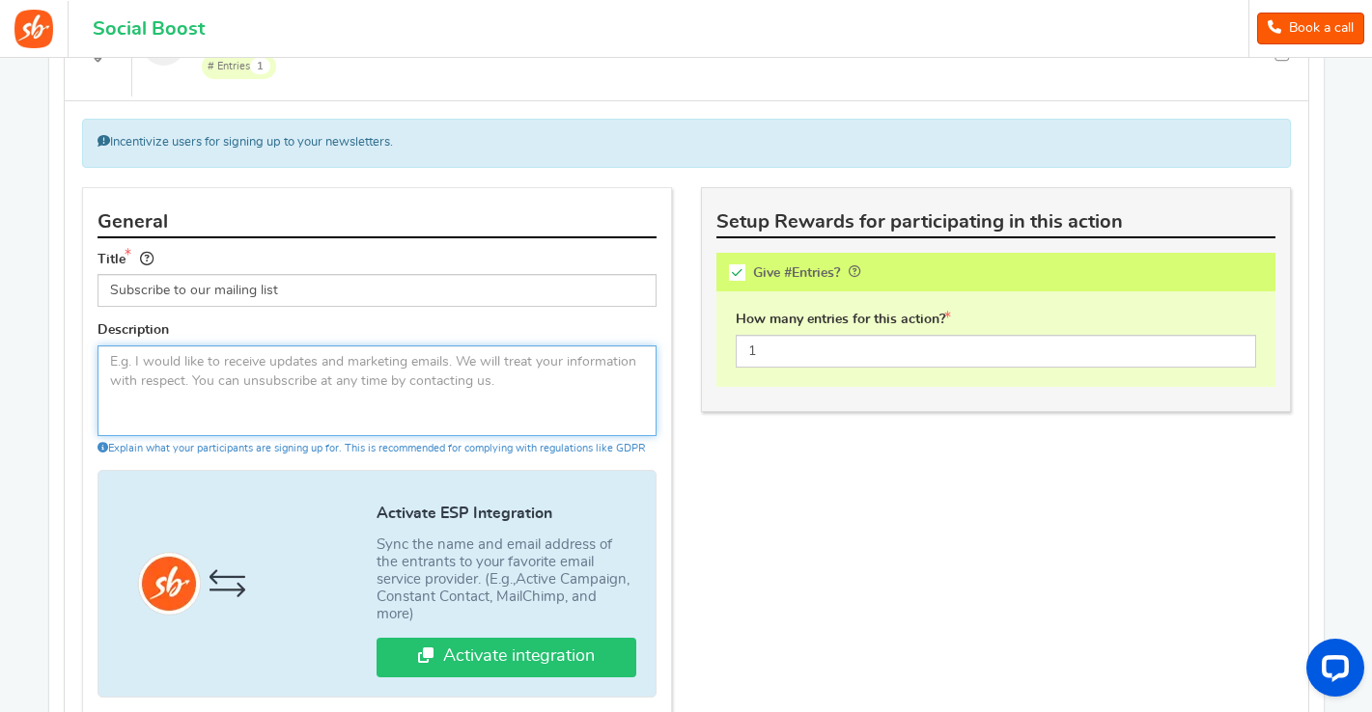
scroll to position [871, 0]
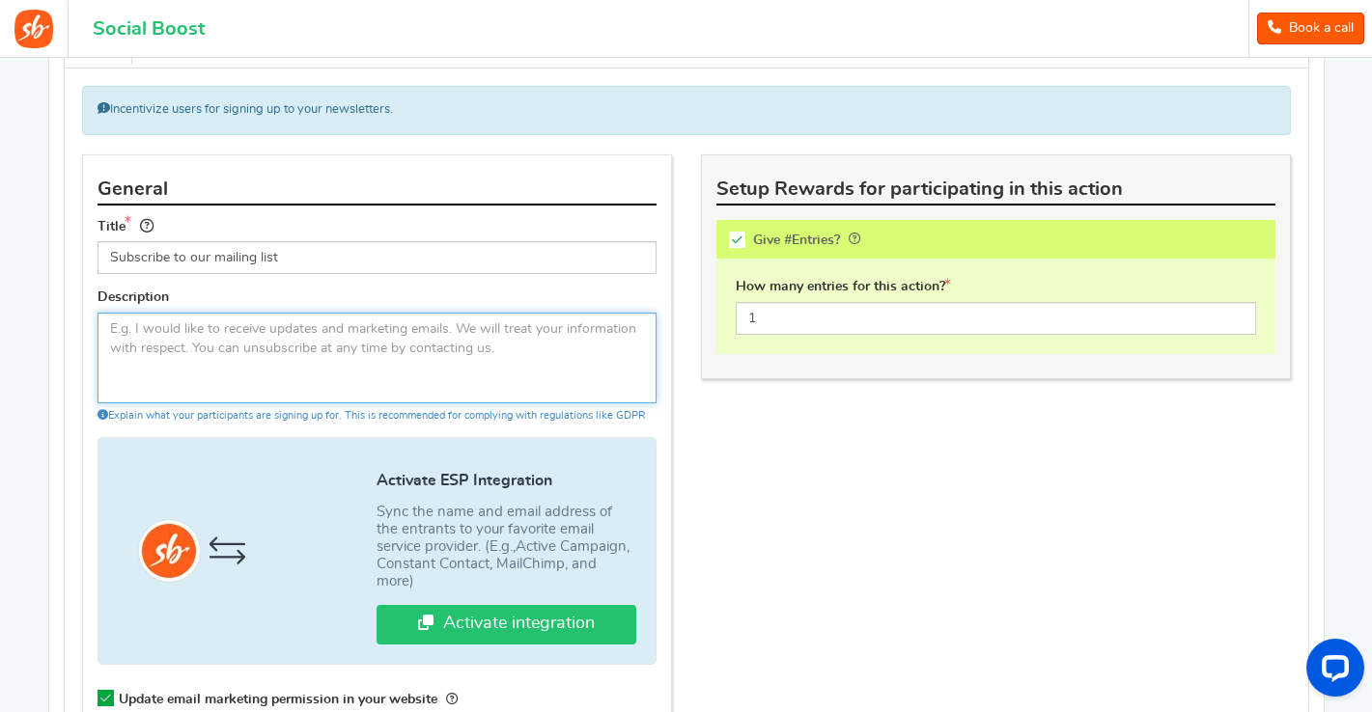
drag, startPoint x: 488, startPoint y: 350, endPoint x: 301, endPoint y: 328, distance: 187.6
click at [301, 328] on textarea at bounding box center [377, 358] width 559 height 91
click at [131, 329] on textarea at bounding box center [377, 358] width 559 height 91
type textarea "I"
drag, startPoint x: 220, startPoint y: 339, endPoint x: 155, endPoint y: 333, distance: 64.9
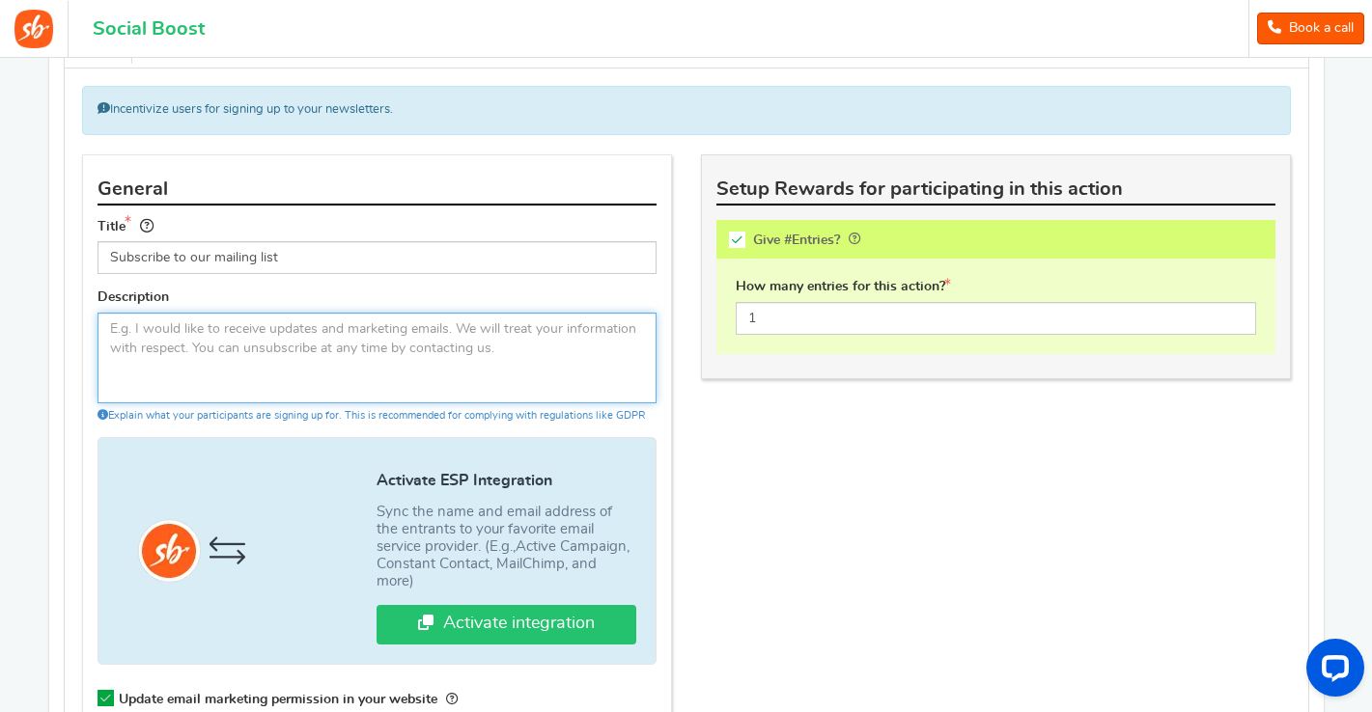
click at [155, 333] on textarea at bounding box center [377, 358] width 559 height 91
click at [321, 327] on textarea "Please sign me up for Peace News monthly and" at bounding box center [377, 358] width 559 height 91
click at [381, 325] on textarea "Please sign me up for Peace News a monthly and" at bounding box center [377, 358] width 559 height 91
click at [379, 325] on textarea "Please sign me up for Peace News a monthly email and" at bounding box center [377, 358] width 559 height 91
drag, startPoint x: 422, startPoint y: 328, endPoint x: 321, endPoint y: 331, distance: 101.4
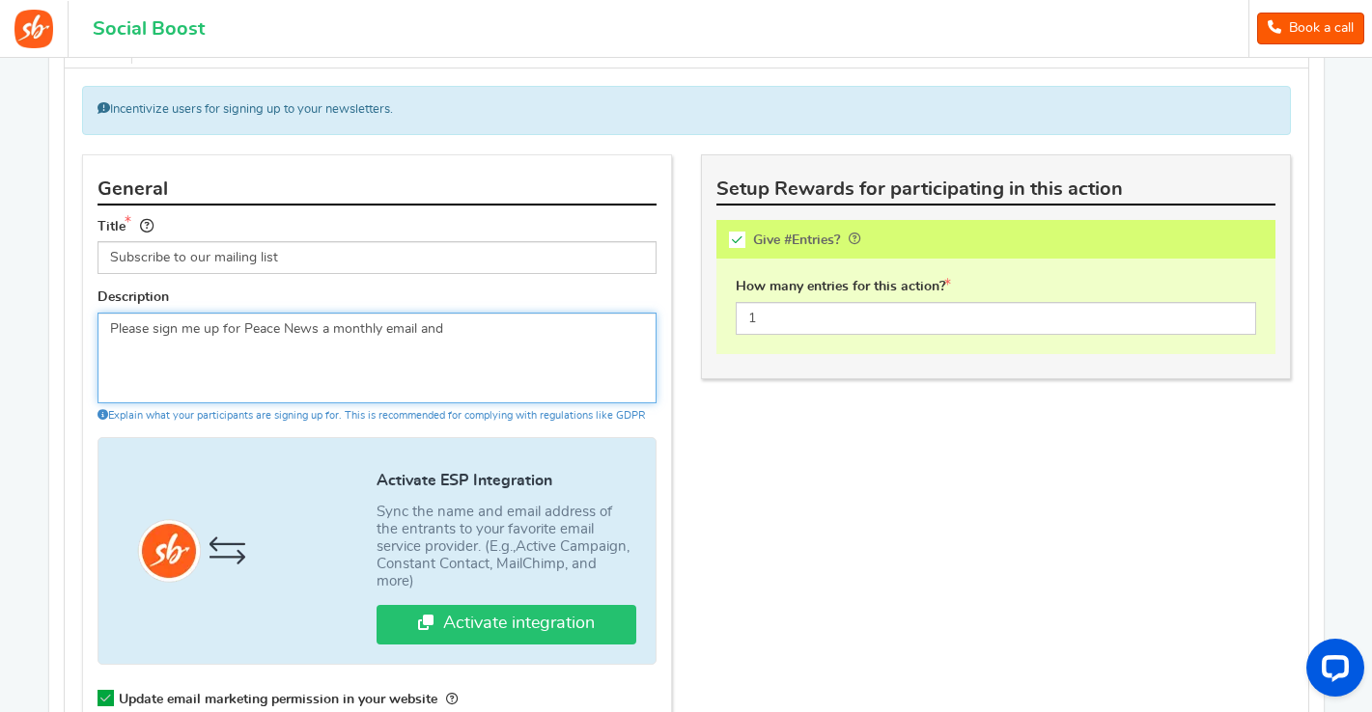
click at [321, 331] on textarea "Please sign me up for Peace News a monthly email and" at bounding box center [377, 358] width 559 height 91
click at [369, 332] on textarea "Please sign me up for Peace News and" at bounding box center [377, 358] width 559 height 91
drag, startPoint x: 376, startPoint y: 348, endPoint x: 350, endPoint y: 348, distance: 25.1
click at [350, 348] on textarea "Please sign me up for Peace News and any special offers. We treat your informat…" at bounding box center [377, 358] width 559 height 91
click at [397, 362] on textarea "Please sign me up for Peace News and any special offers. We treat your informat…" at bounding box center [377, 358] width 559 height 91
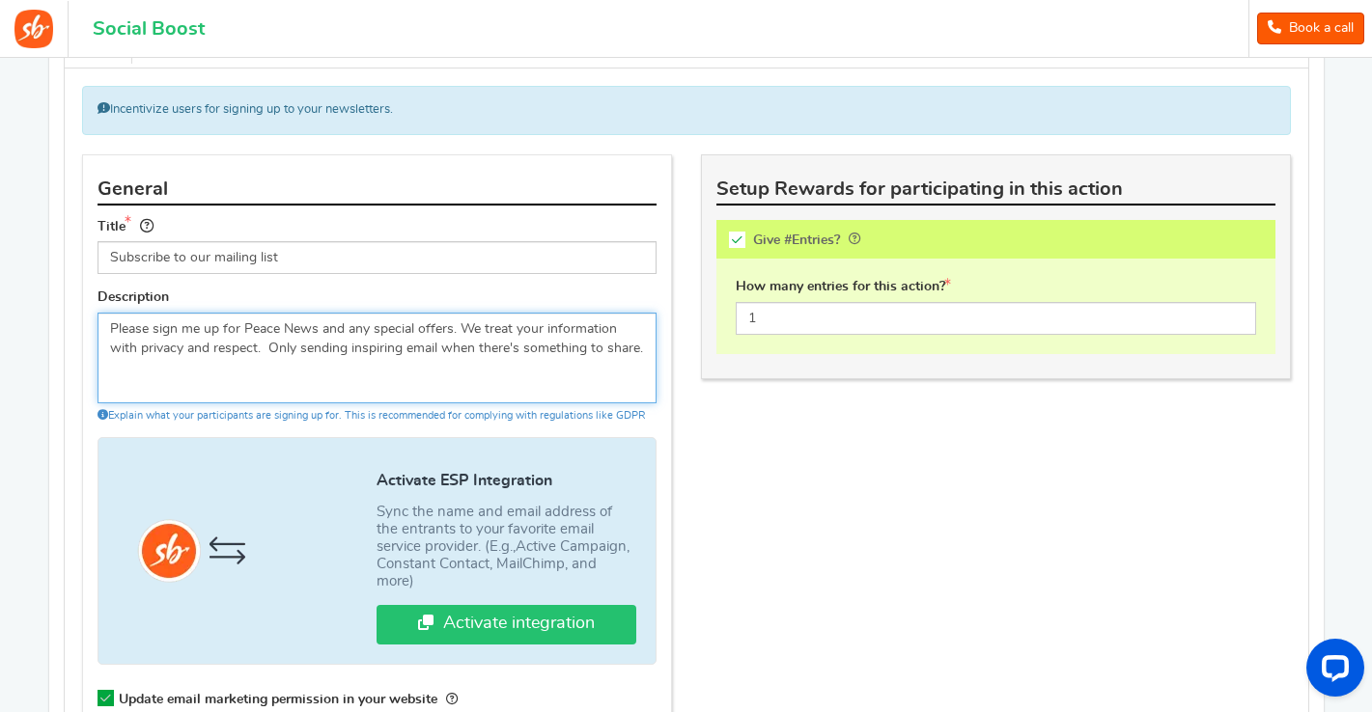
click at [439, 347] on textarea "Please sign me up for Peace News and any special offers. We treat your informat…" at bounding box center [377, 358] width 559 height 91
click at [642, 351] on textarea "Please sign me up for Peace News and any special offers. We treat your informat…" at bounding box center [377, 358] width 559 height 91
click at [589, 349] on textarea "Please sign me up for Peace News and any special offers. We treat your informat…" at bounding box center [377, 358] width 559 height 91
click at [524, 373] on textarea "Please sign me up for Peace News and any special offers. We treat your informat…" at bounding box center [377, 358] width 559 height 91
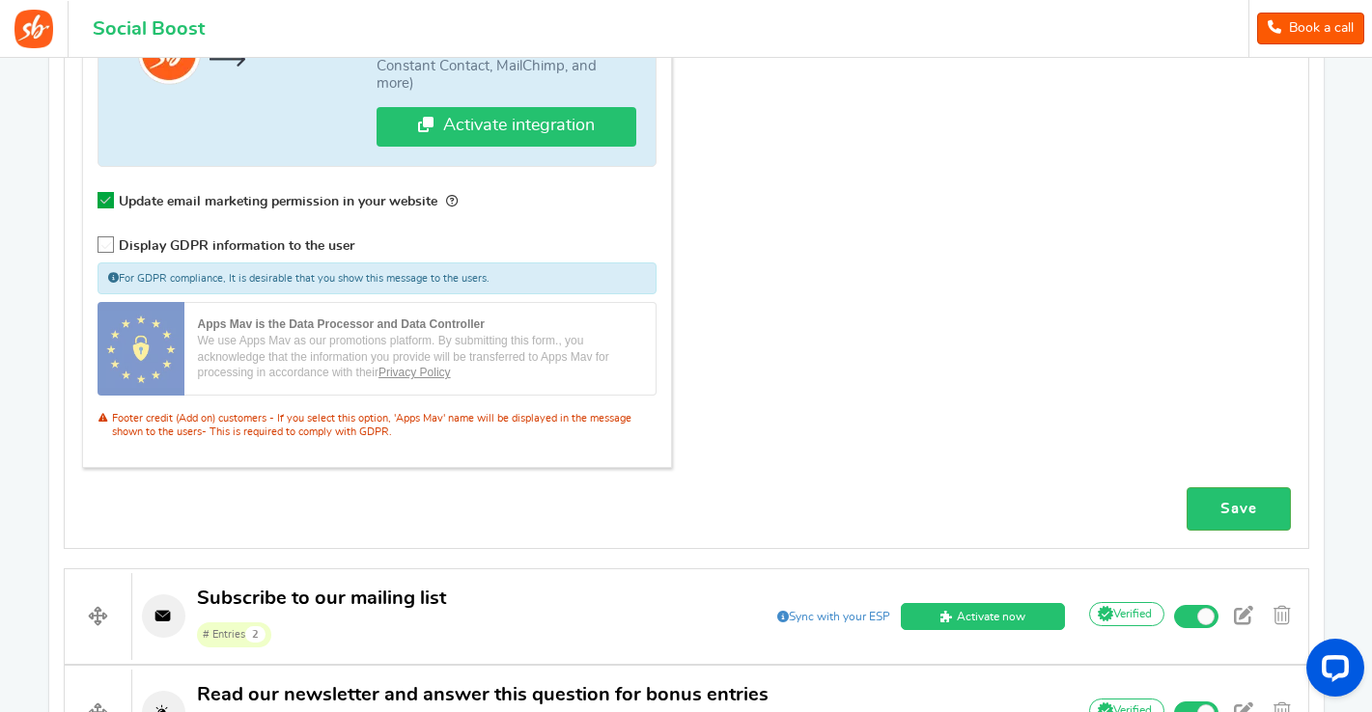
scroll to position [1444, 0]
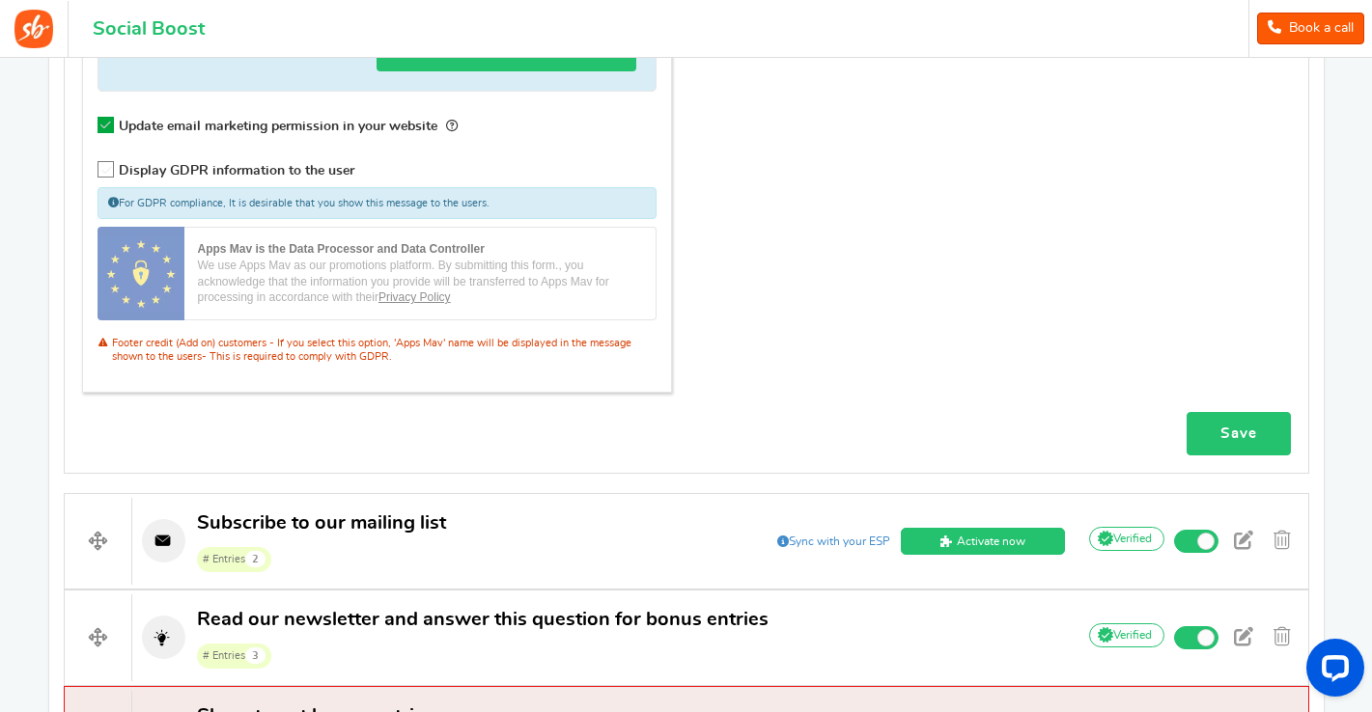
type textarea "Please sign me up for Peace News and any special offers. We treat your informat…"
click at [1224, 412] on link "Save" at bounding box center [1239, 433] width 104 height 43
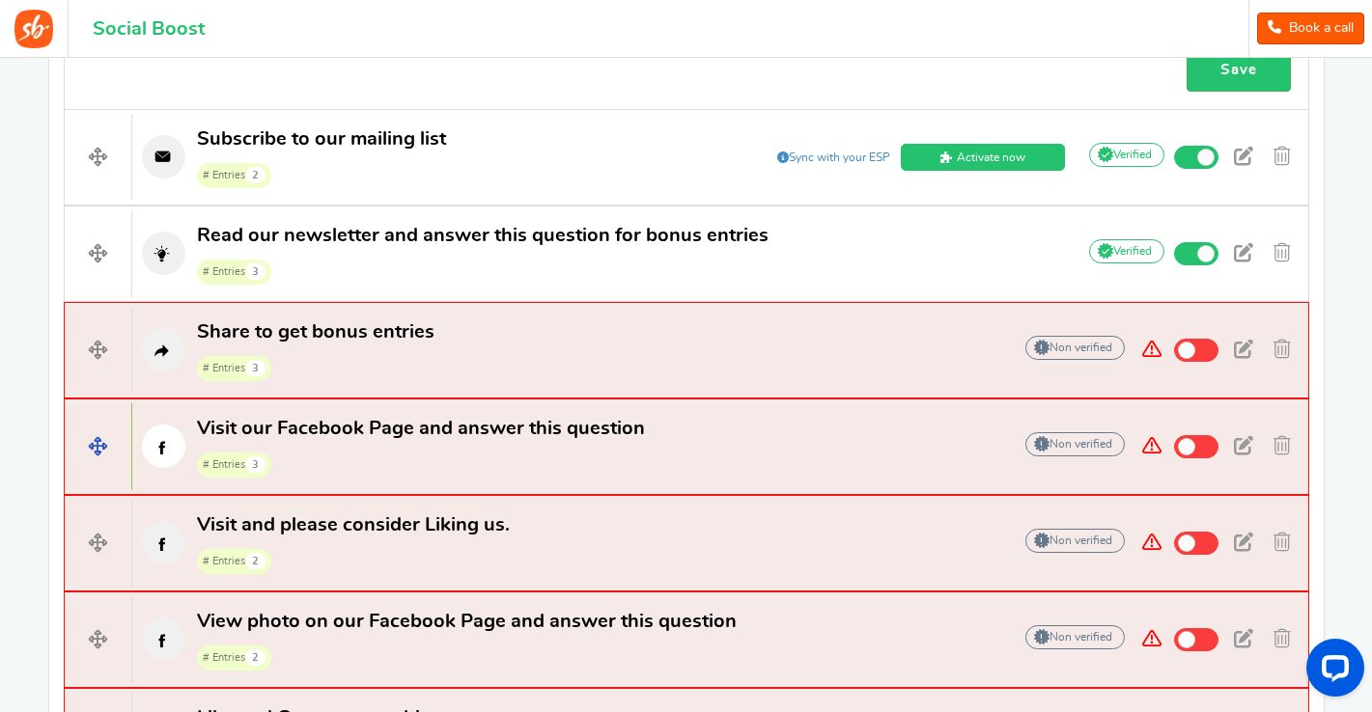
scroll to position [1767, 0]
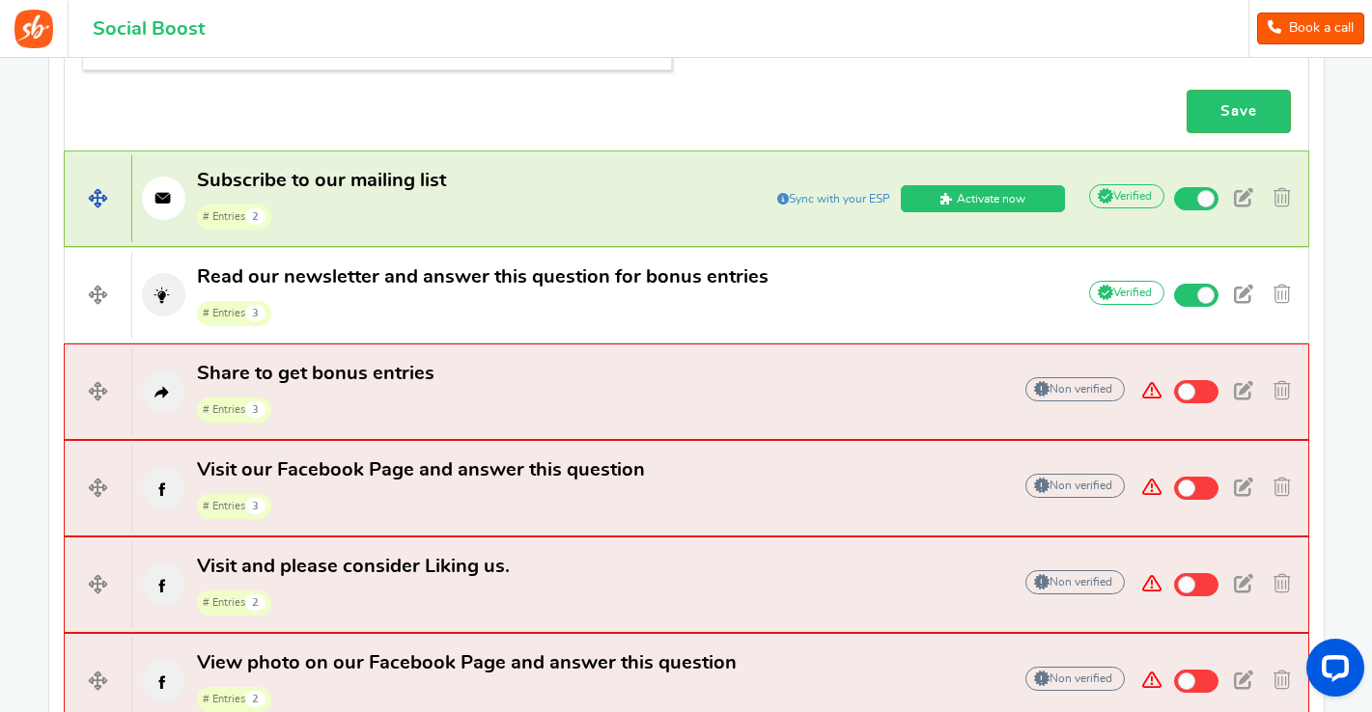
click at [826, 191] on span "Sync with your ESP" at bounding box center [833, 198] width 125 height 15
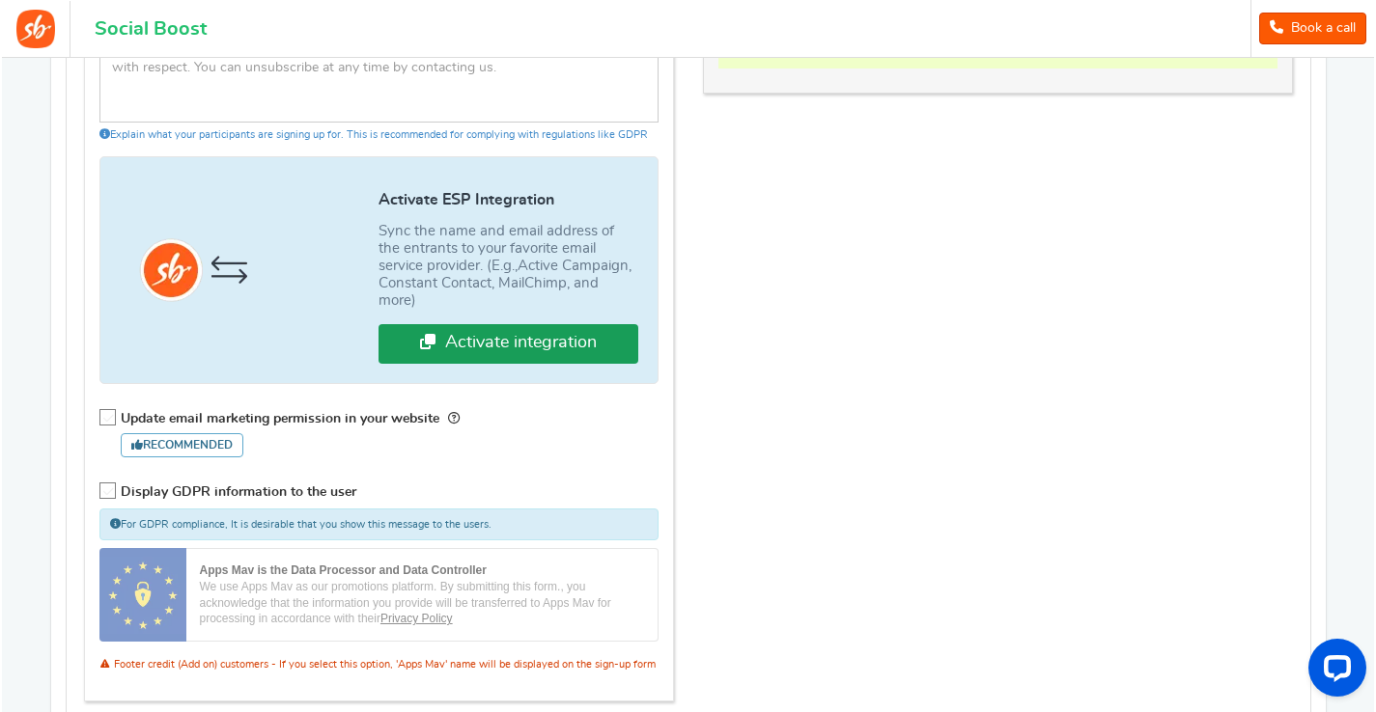
scroll to position [1251, 0]
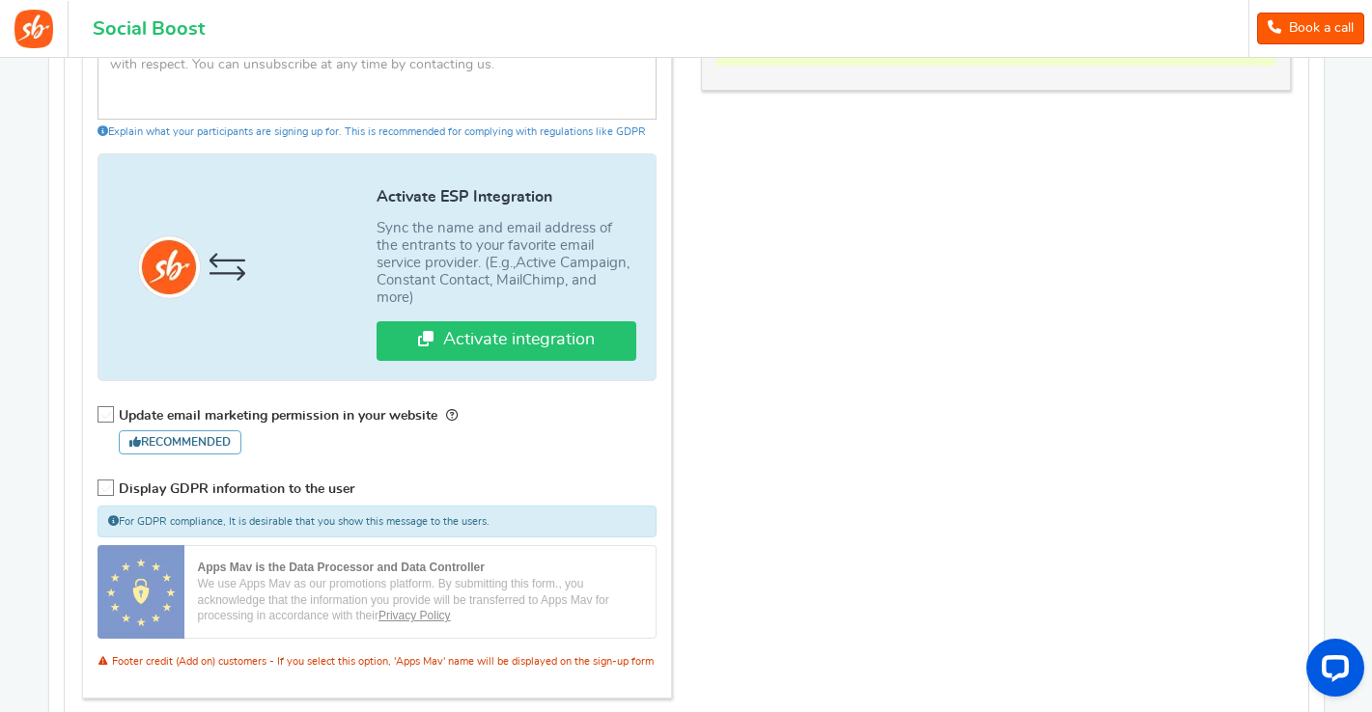
click at [103, 409] on icon at bounding box center [106, 415] width 16 height 16
click at [103, 409] on input "Update email marketing permission in your website Recommended" at bounding box center [108, 418] width 19 height 19
checkbox input "true"
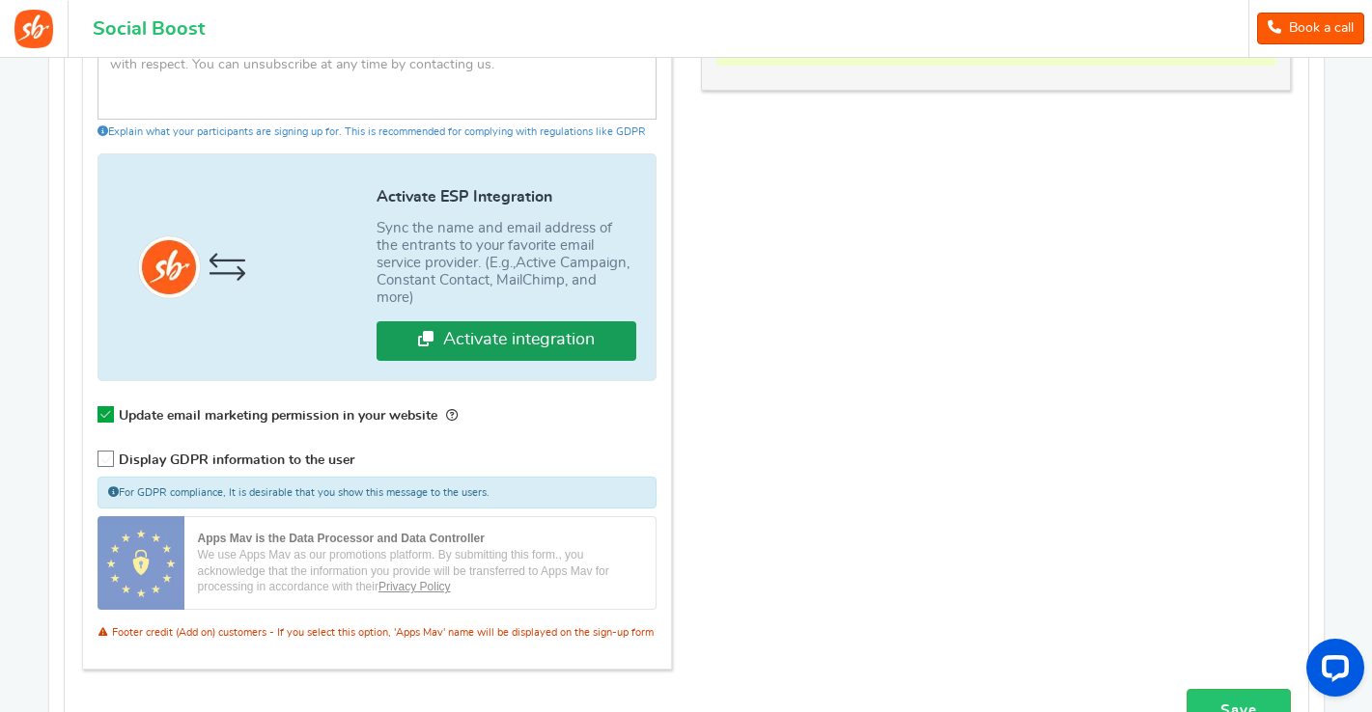
click at [571, 349] on link "Activate integration" at bounding box center [507, 341] width 260 height 40
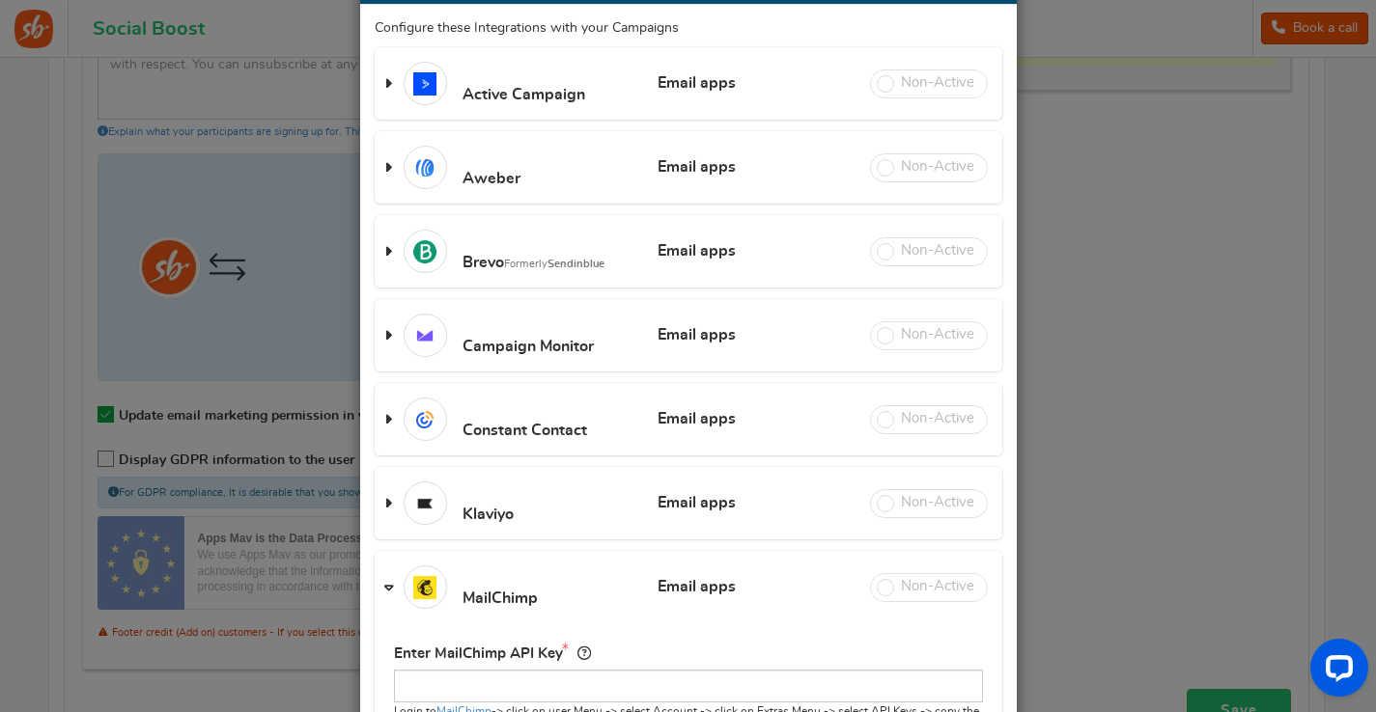
scroll to position [308, 0]
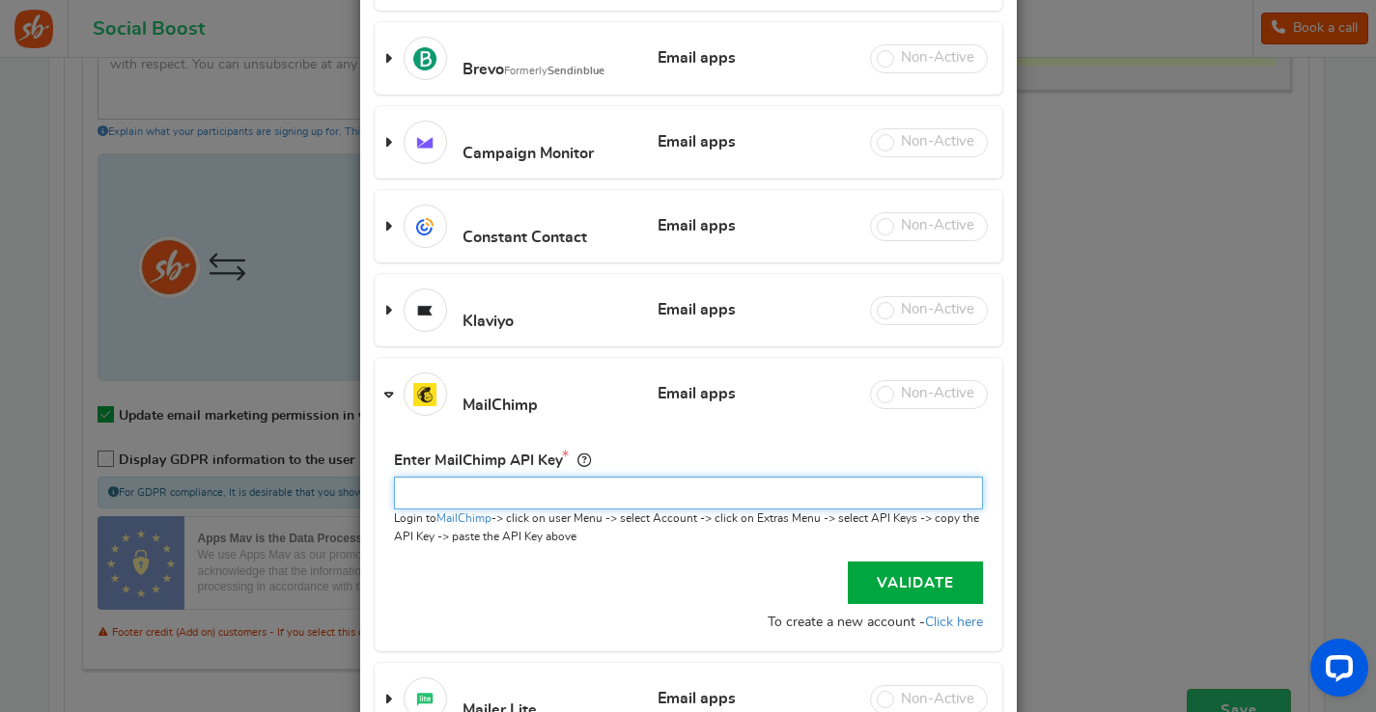
click at [641, 485] on input "text" at bounding box center [688, 493] width 589 height 33
